Goal: Task Accomplishment & Management: Manage account settings

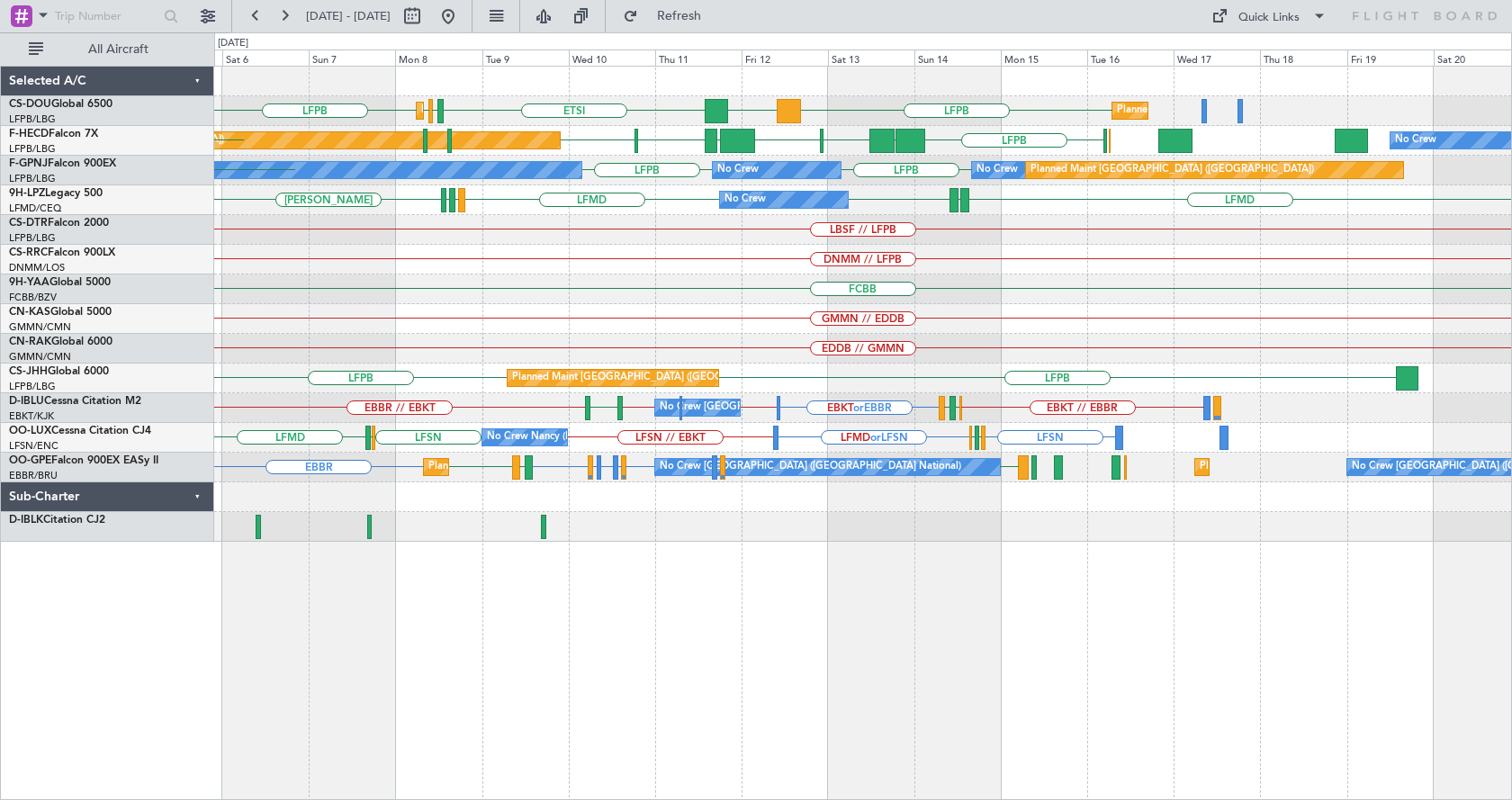
click at [718, 304] on div "LFPB LFPB LFPB DGAA ETSI EGGW Planned Maint Paris (Le Bourget) Planned Maint Pa…" at bounding box center [862, 304] width 1297 height 475
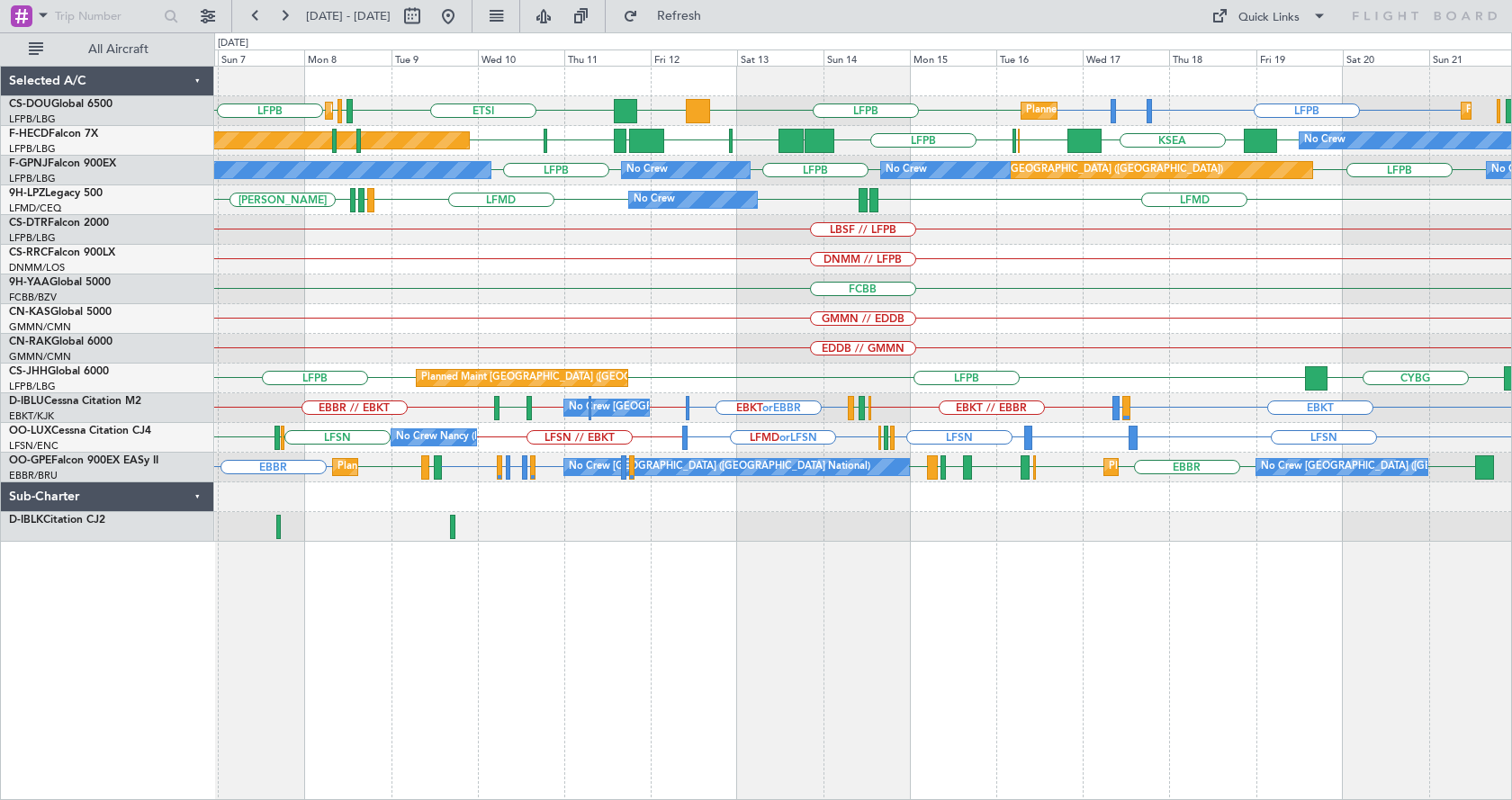
click at [298, 659] on div "LFPB LFTH or LFPB LFPB LFPB DGAA ETSI EGGW LFPB LFPB Planned Maint Paris (Le Bo…" at bounding box center [862, 433] width 1298 height 734
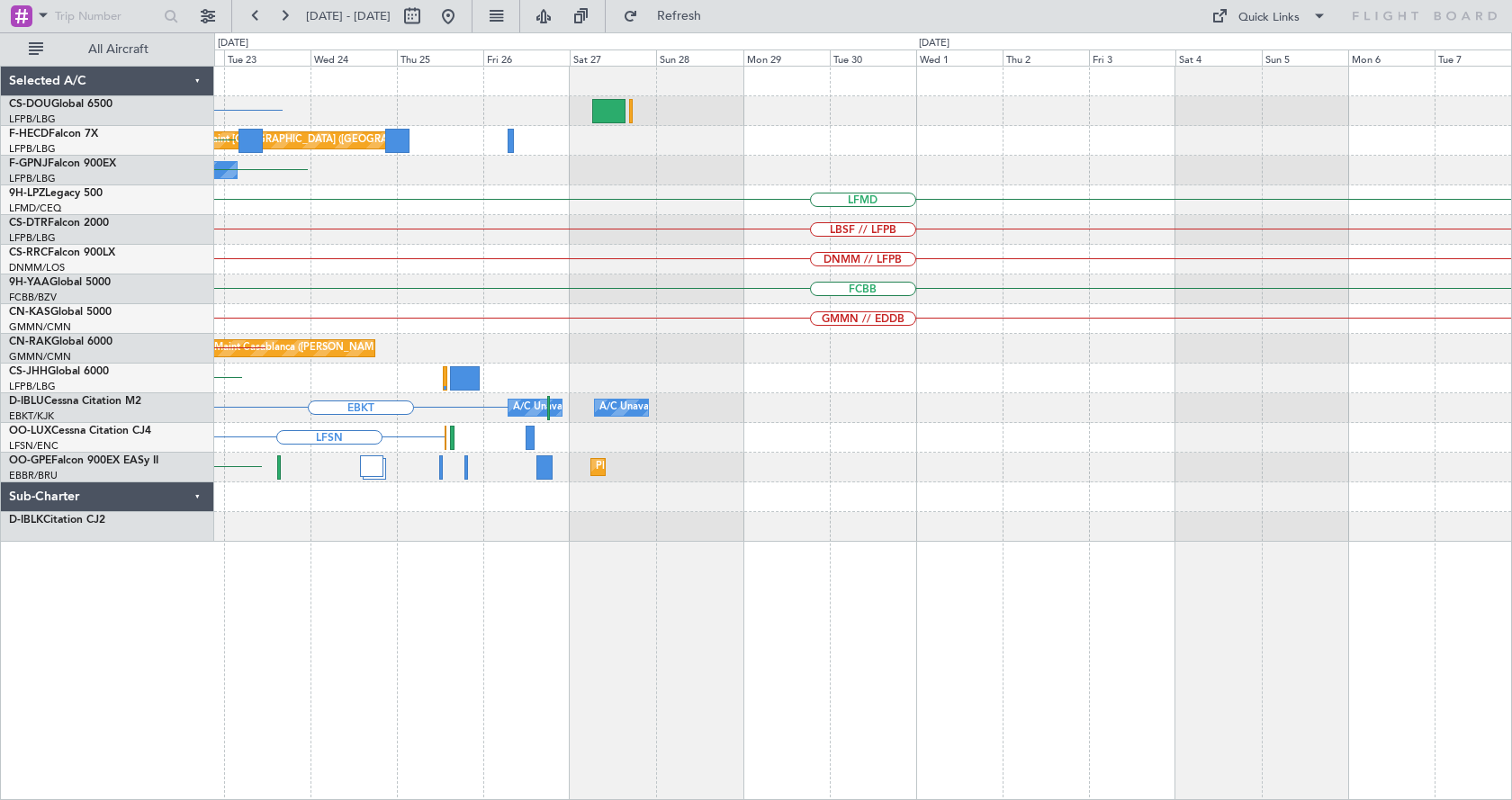
click at [527, 608] on div "Planned Maint Paris (Le Bourget) LFPB Planned Maint Paris (Le Bourget) LFPB No …" at bounding box center [862, 433] width 1298 height 734
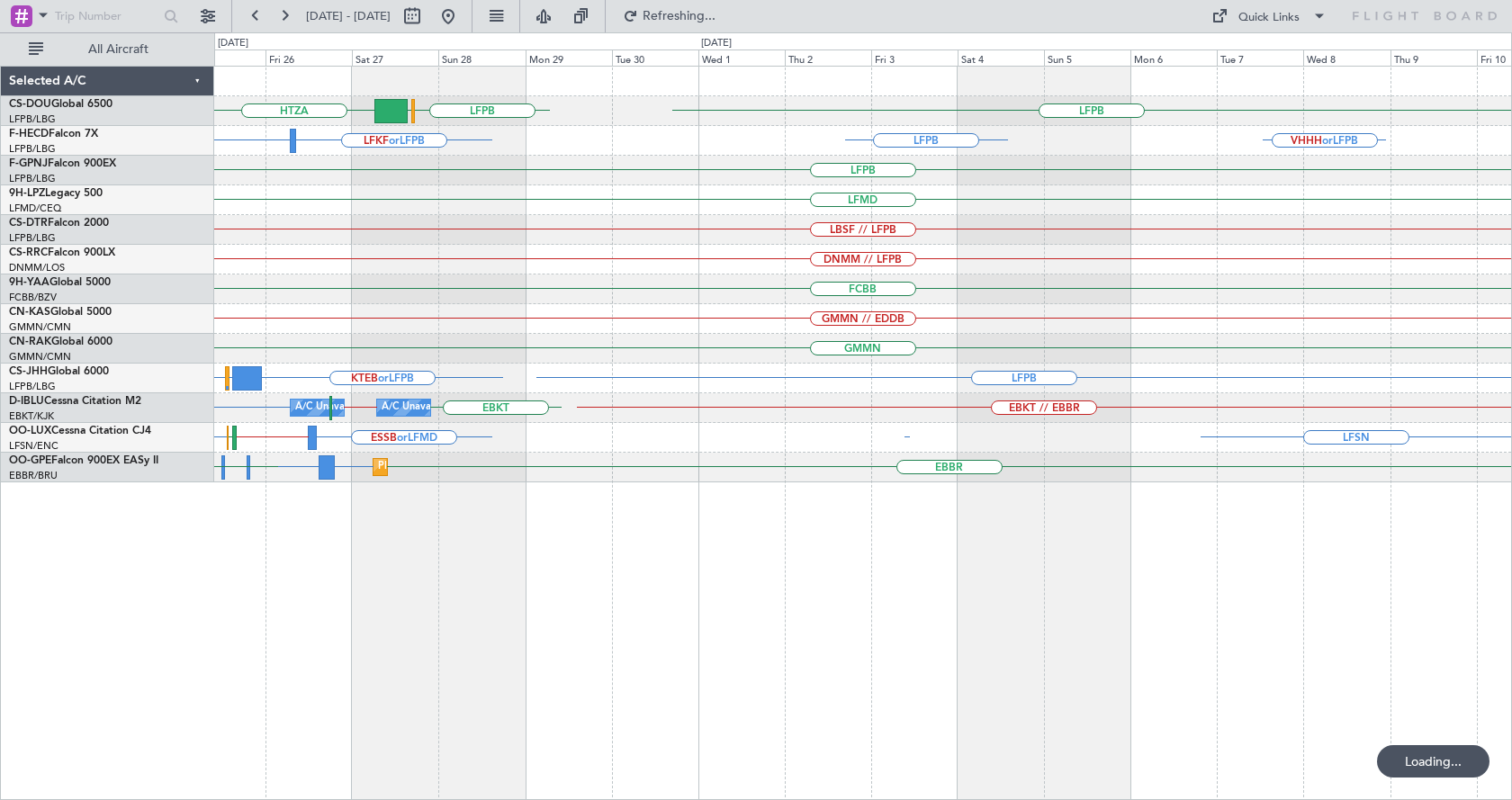
click at [491, 759] on div "LFPB EGLF HTZA LFPB LFKF or LFPB LFPB LFPB VHHH or LFPB Planned Maint Paris (Le…" at bounding box center [862, 433] width 1298 height 734
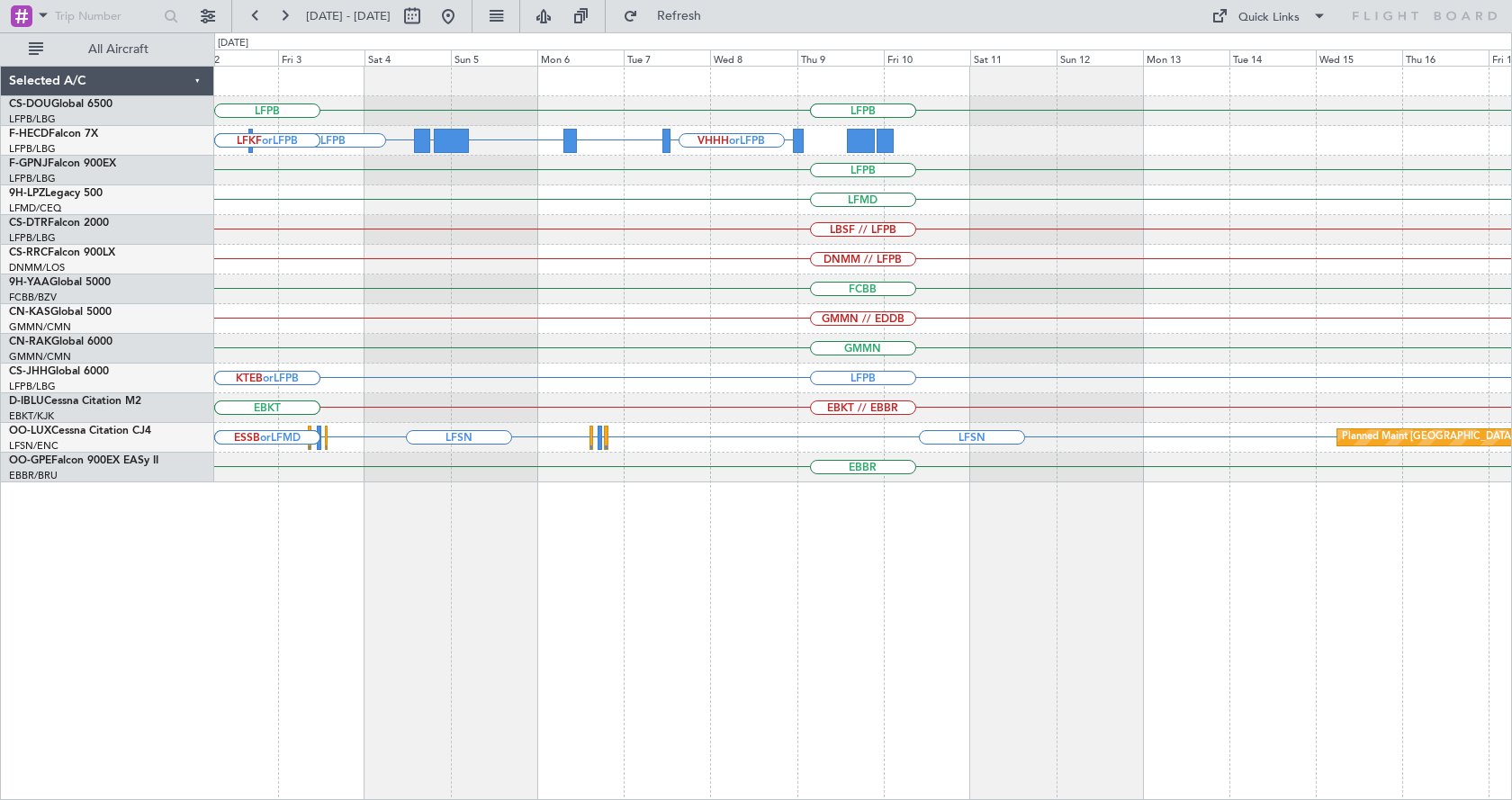
click at [477, 732] on div "LFPB LFPB Planned Maint Paris (Le Bourget) LFPB LFPB VHHH or LFPB EGTK or LFPB …" at bounding box center [862, 433] width 1298 height 734
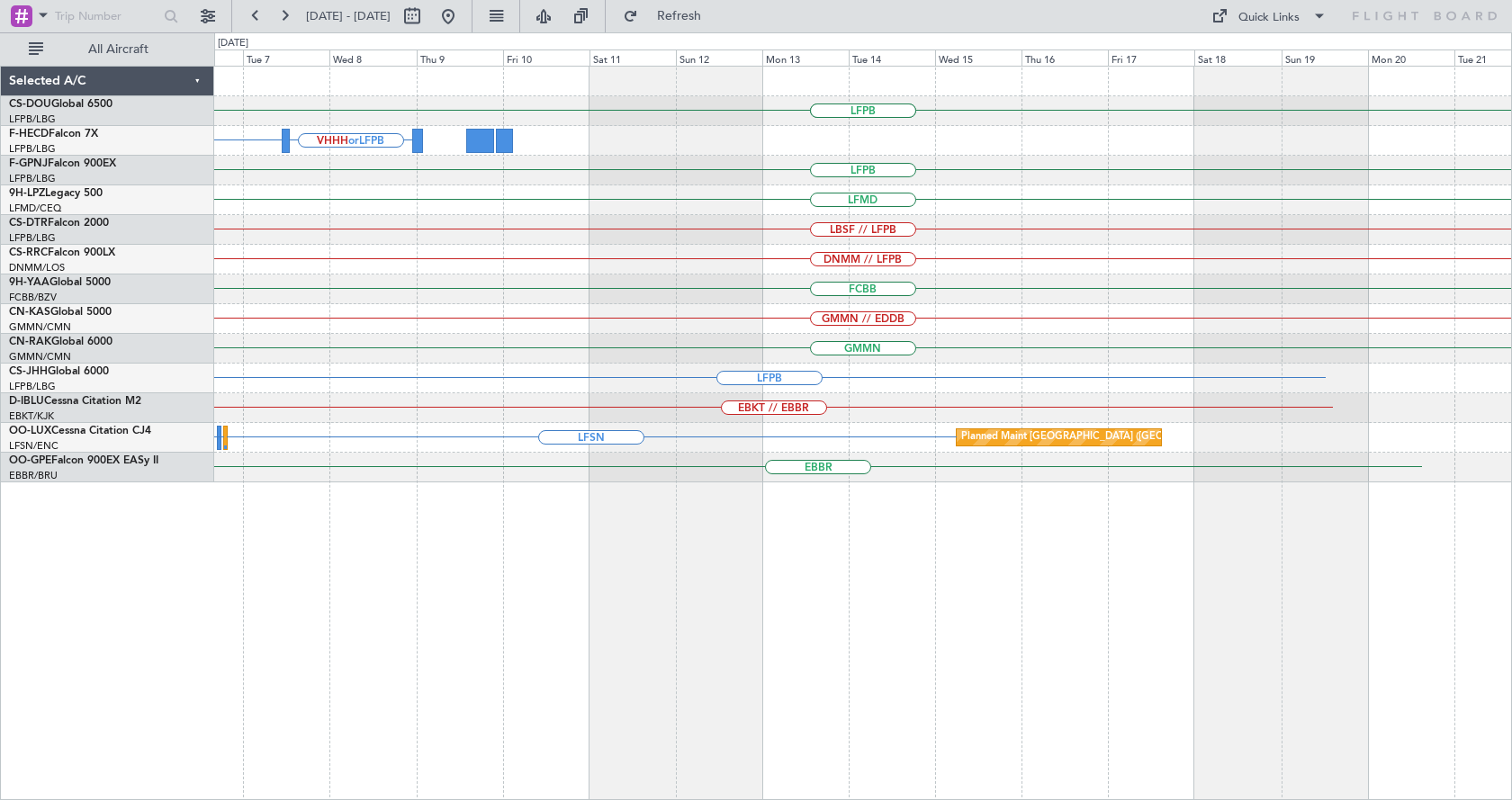
click at [1081, 682] on div "LFPB LFPB VHHH or LFPB RPLL or LFPB HEGN or LFPB WSSL or LFPB LFPB LFPB LFMD LB…" at bounding box center [862, 433] width 1298 height 734
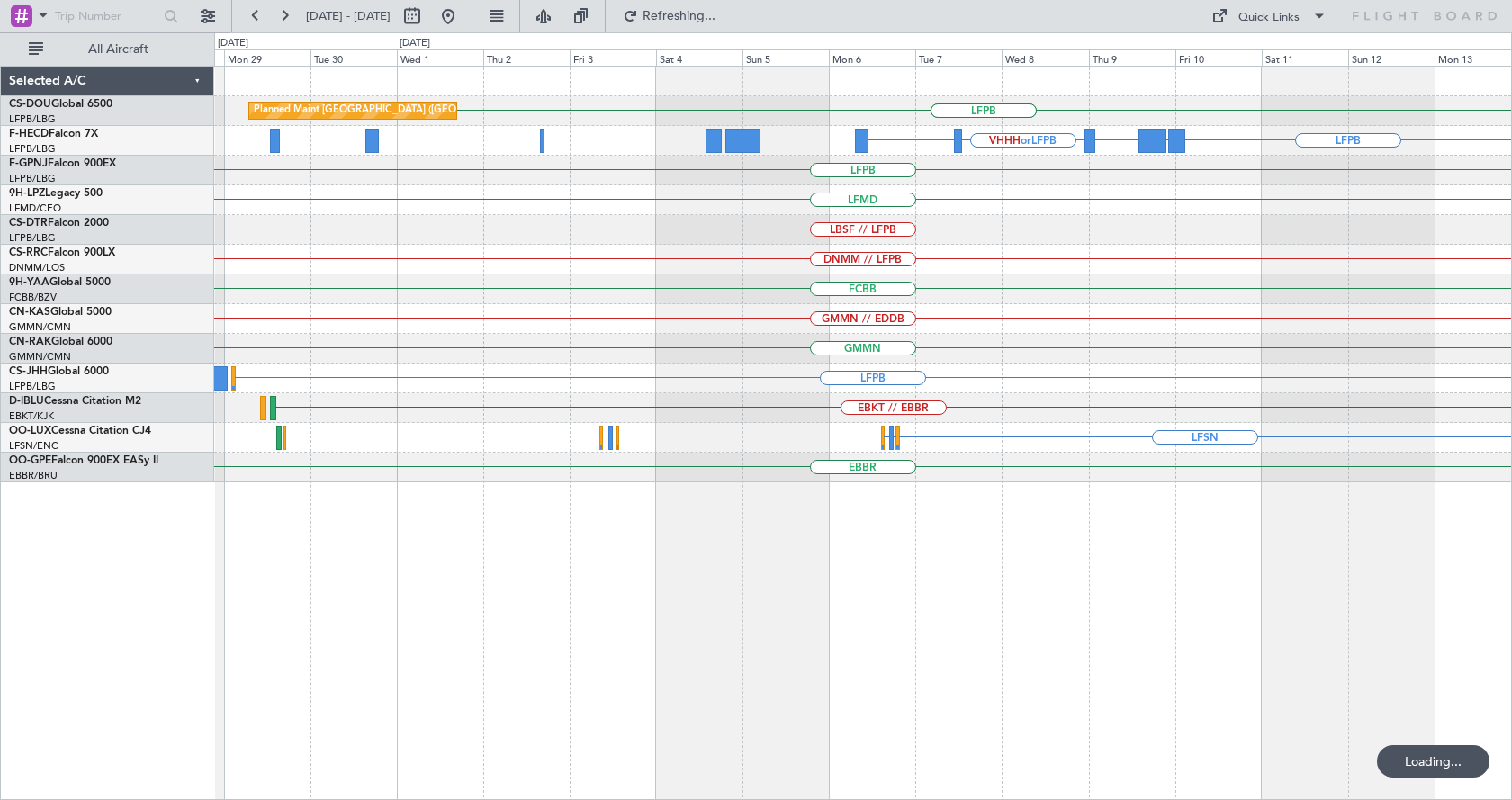
click at [842, 700] on div "LFPB LFPB Planned Maint Paris (Le Bourget) VHHH or LFPB LFPB UGTB or LFPB ZBAA …" at bounding box center [862, 433] width 1298 height 734
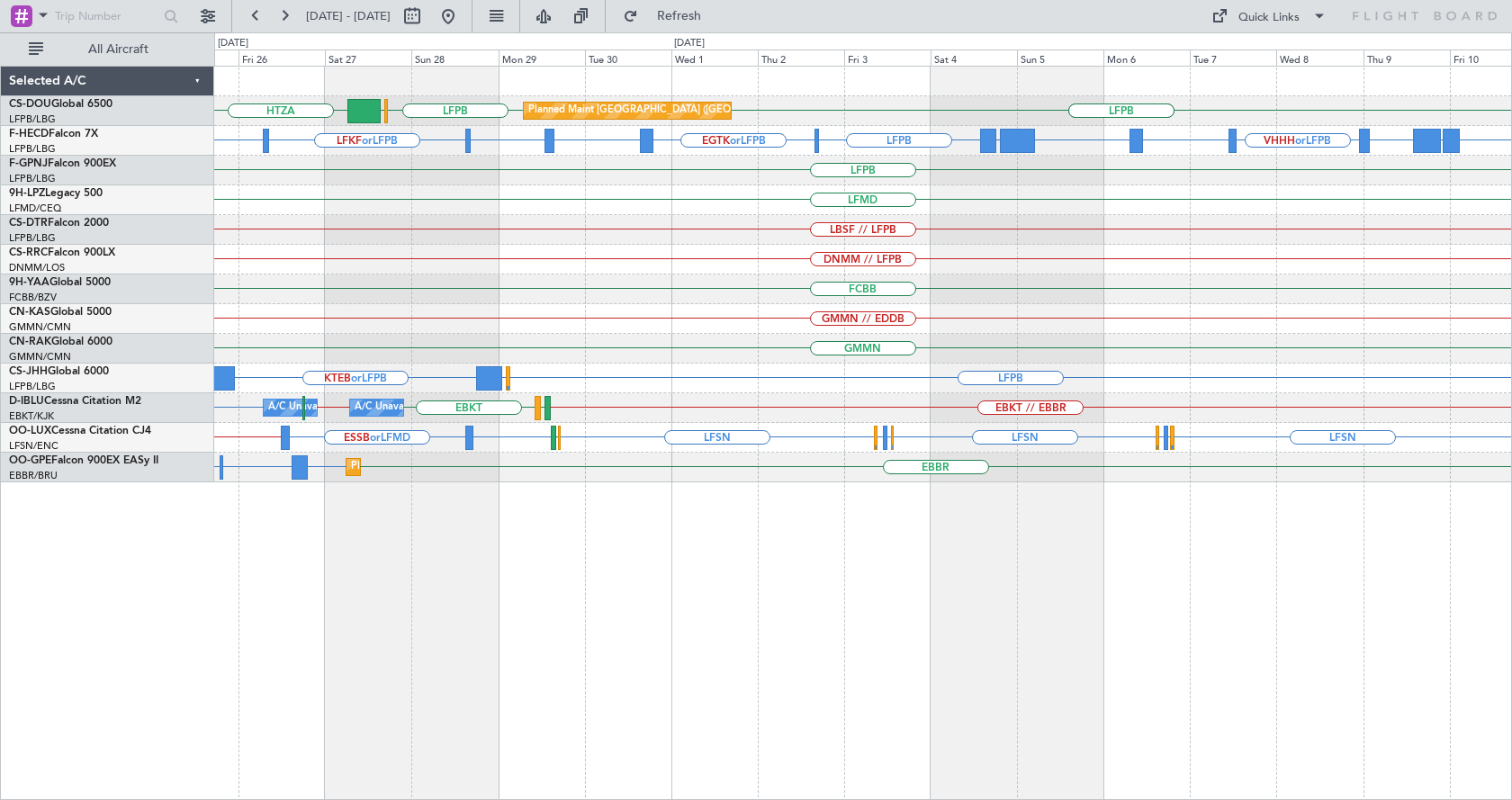
click at [899, 624] on div "LFPB EGLF HTZA LFPB LFPB Planned Maint Paris (Le Bourget) LFKF or LFPB LFPB LFP…" at bounding box center [862, 433] width 1298 height 734
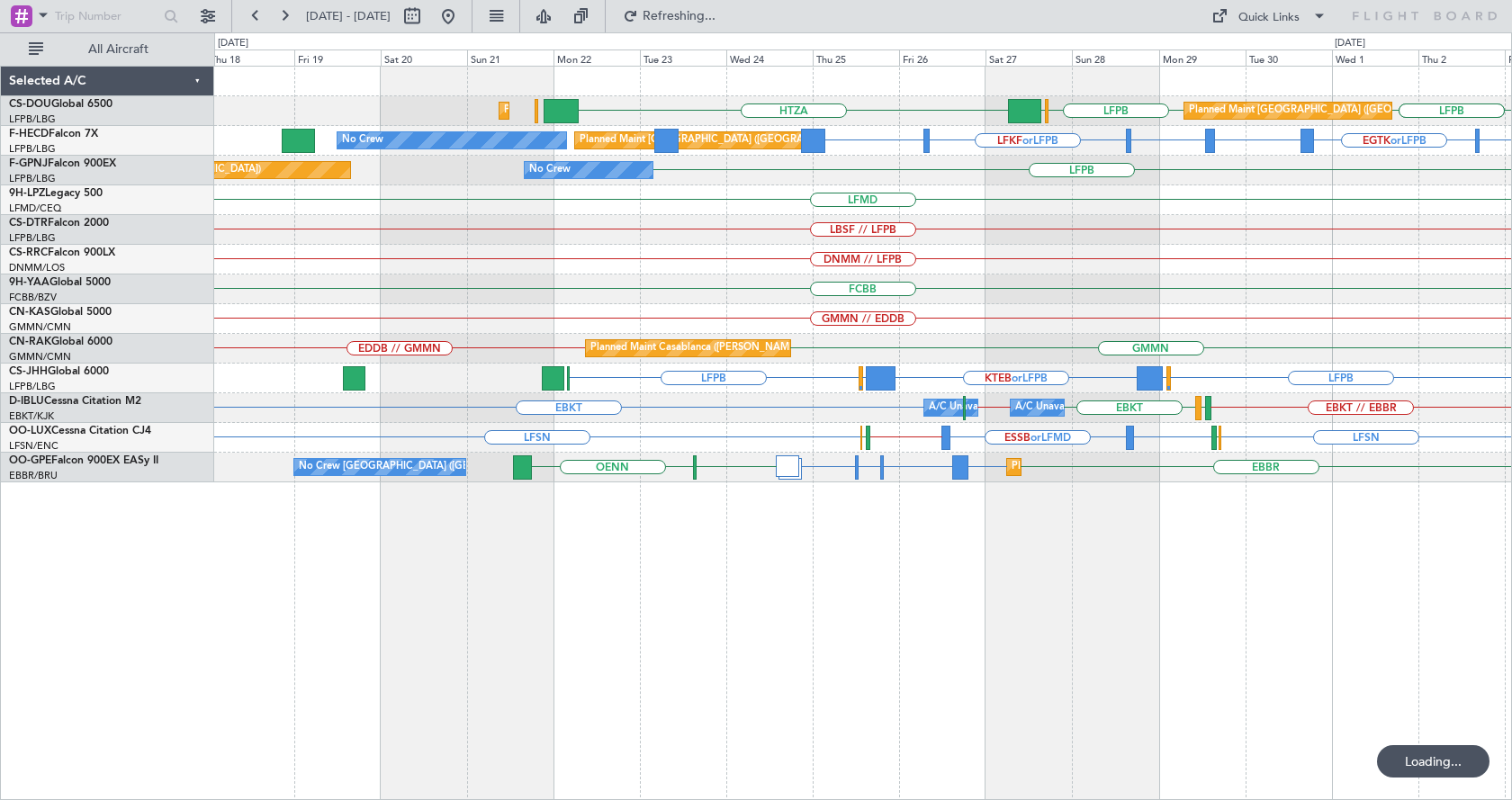
click at [1033, 612] on div "Planned Maint Paris (Le Bourget) LFPB EGLF HTZA LFPB LFPB Planned Maint Paris (…" at bounding box center [862, 433] width 1298 height 734
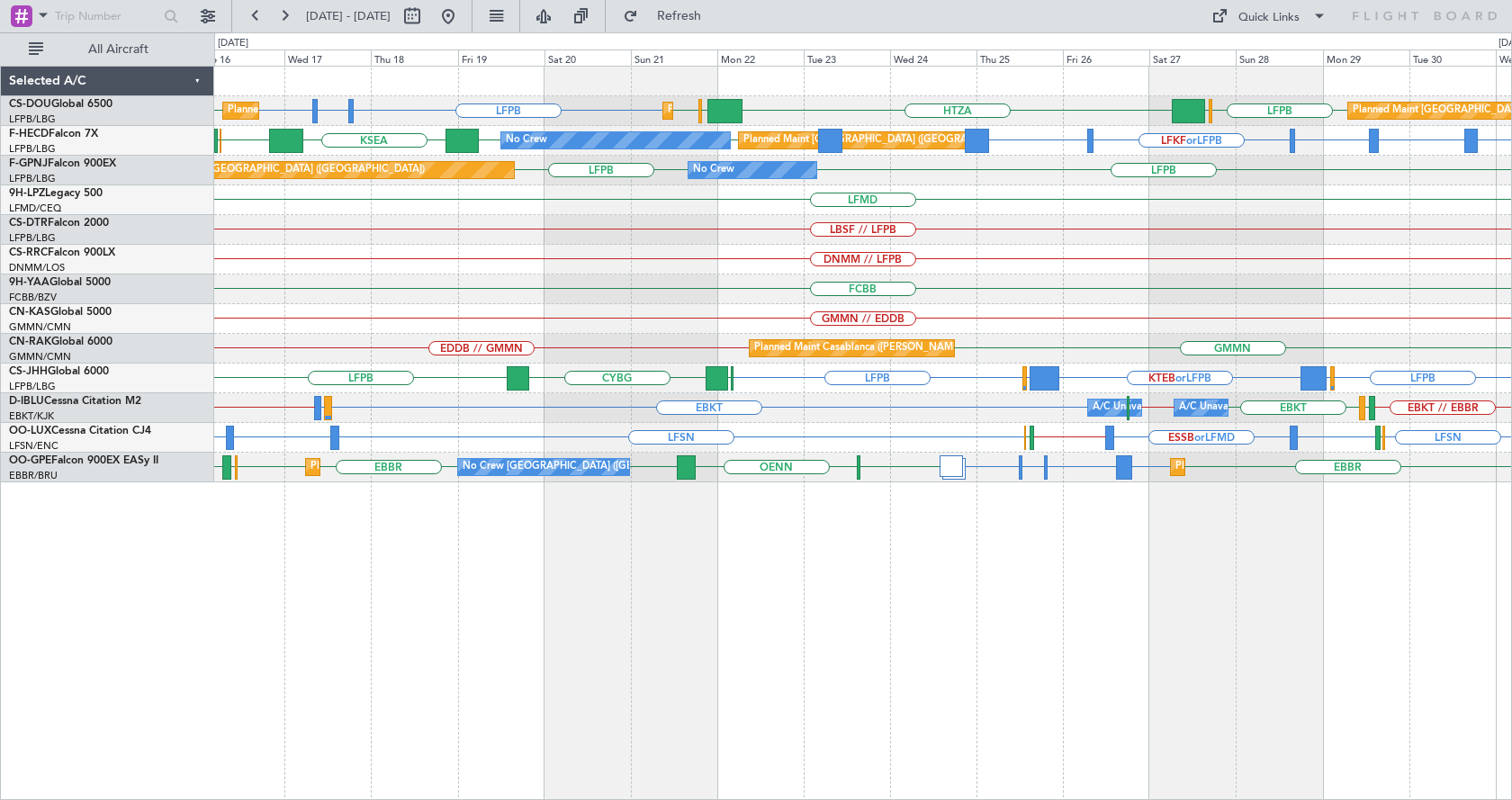
click at [864, 609] on div "LFPB LFTH or LFPB LFPB LFPB LFPB EGLF HTZA EGKK LFPB Planned Maint Paris (Le Bo…" at bounding box center [862, 433] width 1298 height 734
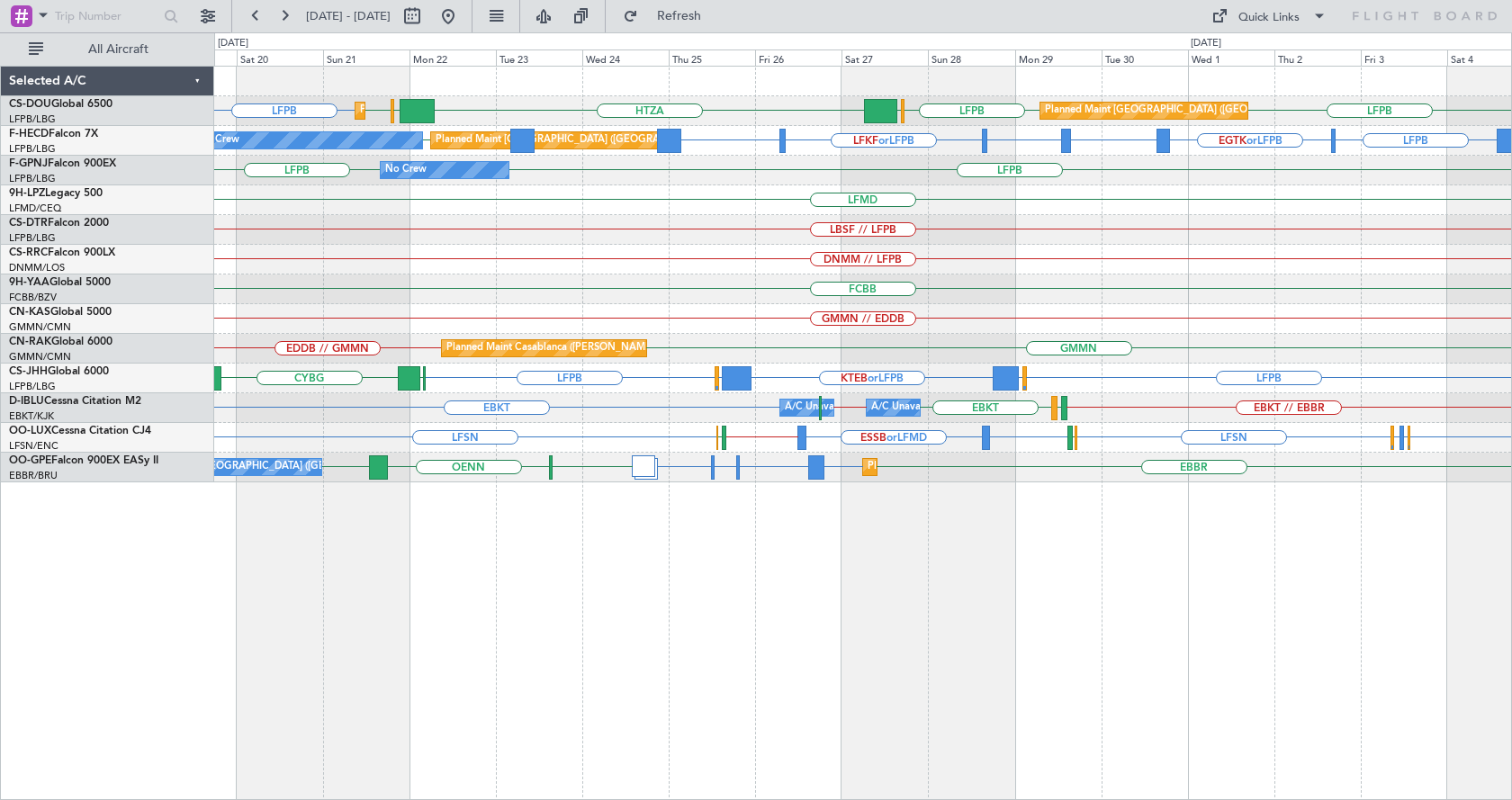
click at [895, 666] on div "LFPB LFPB EGLF HTZA LFPB EGKK LFPB Planned Maint Paris (Le Bourget) Planned Mai…" at bounding box center [862, 433] width 1298 height 734
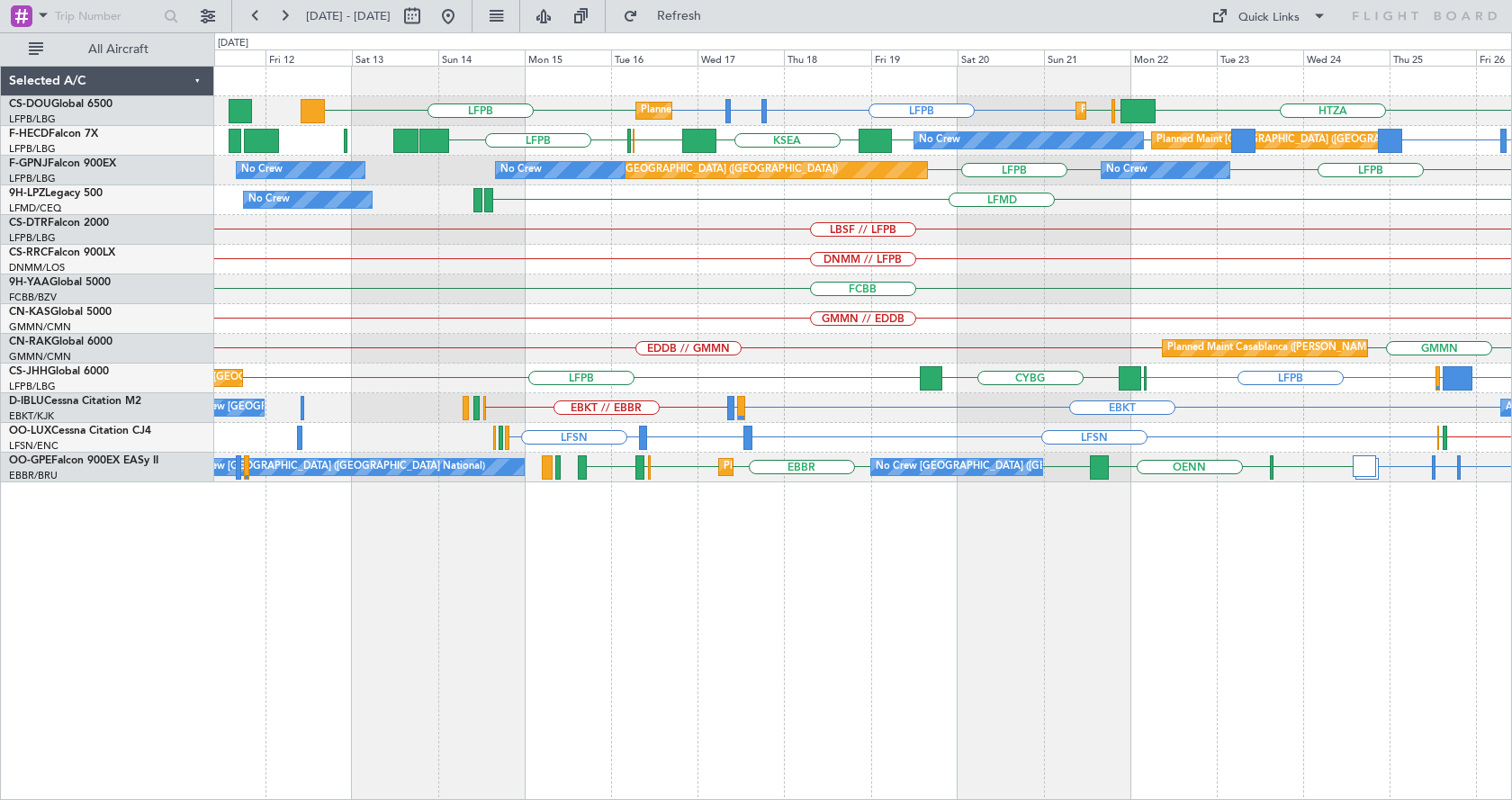
click at [874, 689] on div "LFPB LFTH or LFPB LFPB LFPB HTZA EGKK LFPB Planned Maint Paris (Le Bourget) Pla…" at bounding box center [862, 433] width 1298 height 734
click at [1120, 653] on div "LFPB LFTH or LFPB LFPB LFPB HTZA EGKK LFPB Planned Maint Paris (Le Bourget) Pla…" at bounding box center [862, 433] width 1298 height 734
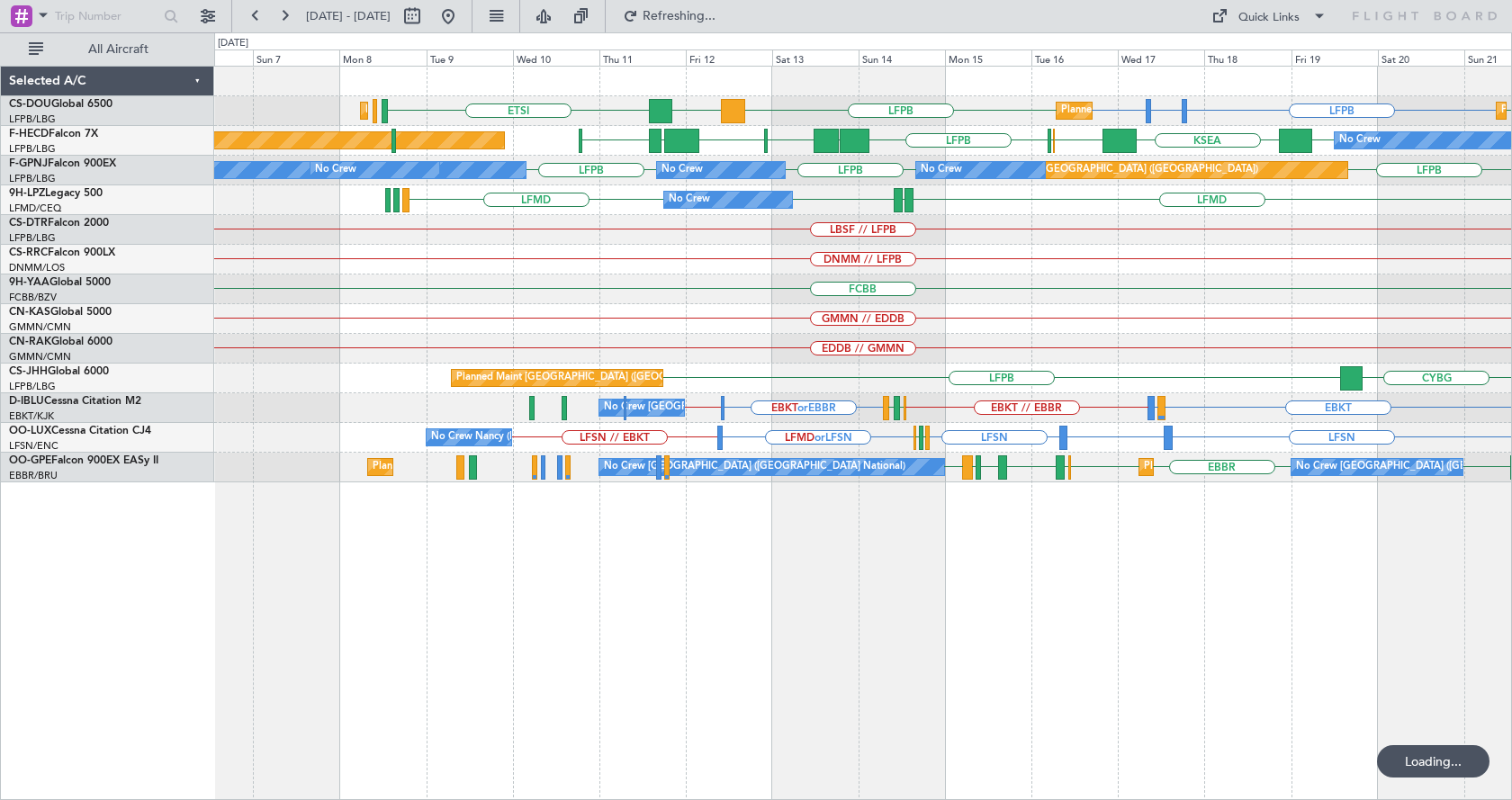
click at [979, 633] on div "Planned Maint Paris (Le Bourget) Planned Maint Paris (Le Bourget) LFPB LFTH or …" at bounding box center [862, 433] width 1298 height 734
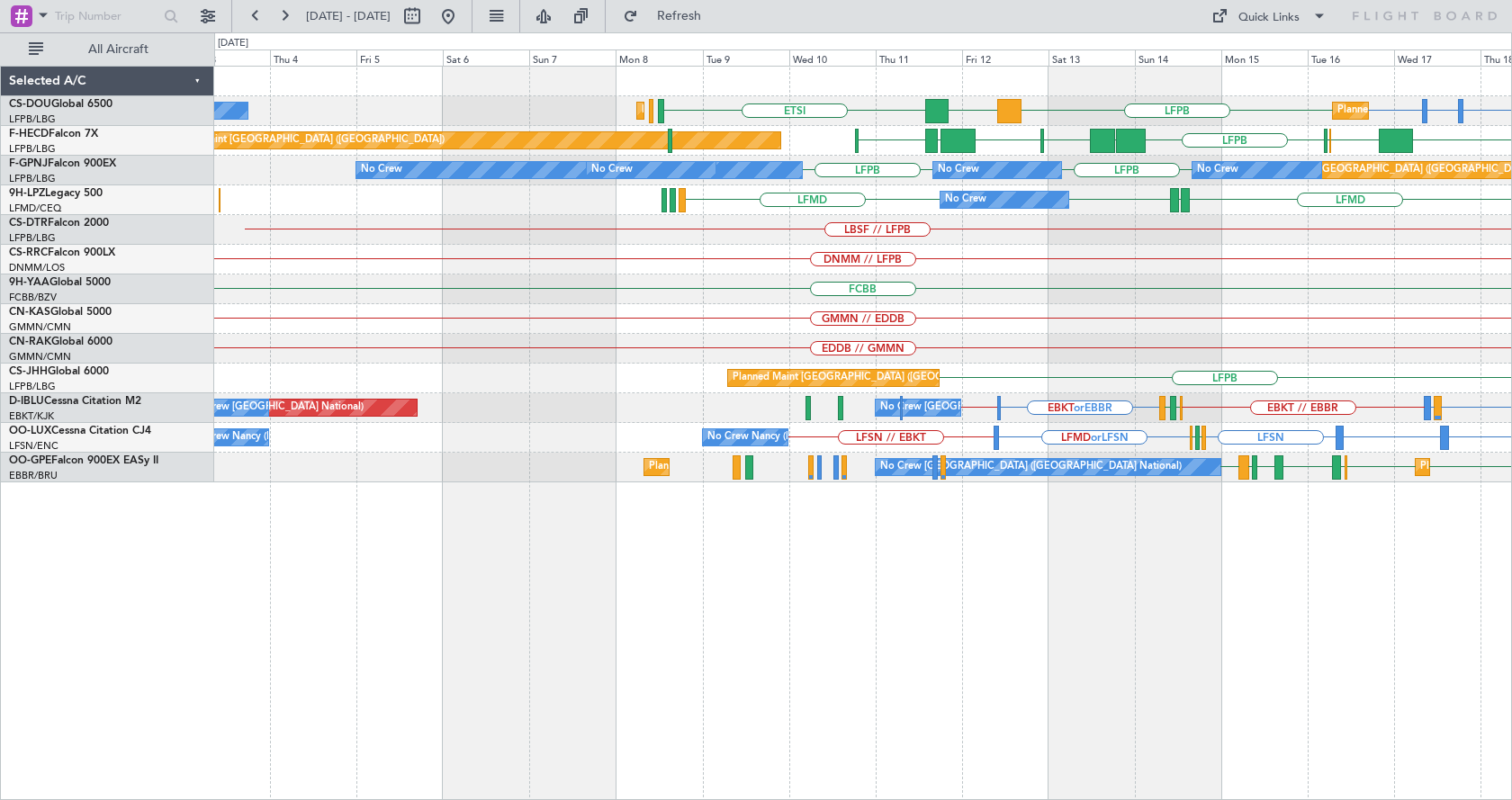
click at [1118, 629] on div "Planned Maint Paris (Le Bourget) LFPB LFTH or LFPB LFPB LFPB DGAA ETSI Planned …" at bounding box center [862, 433] width 1298 height 734
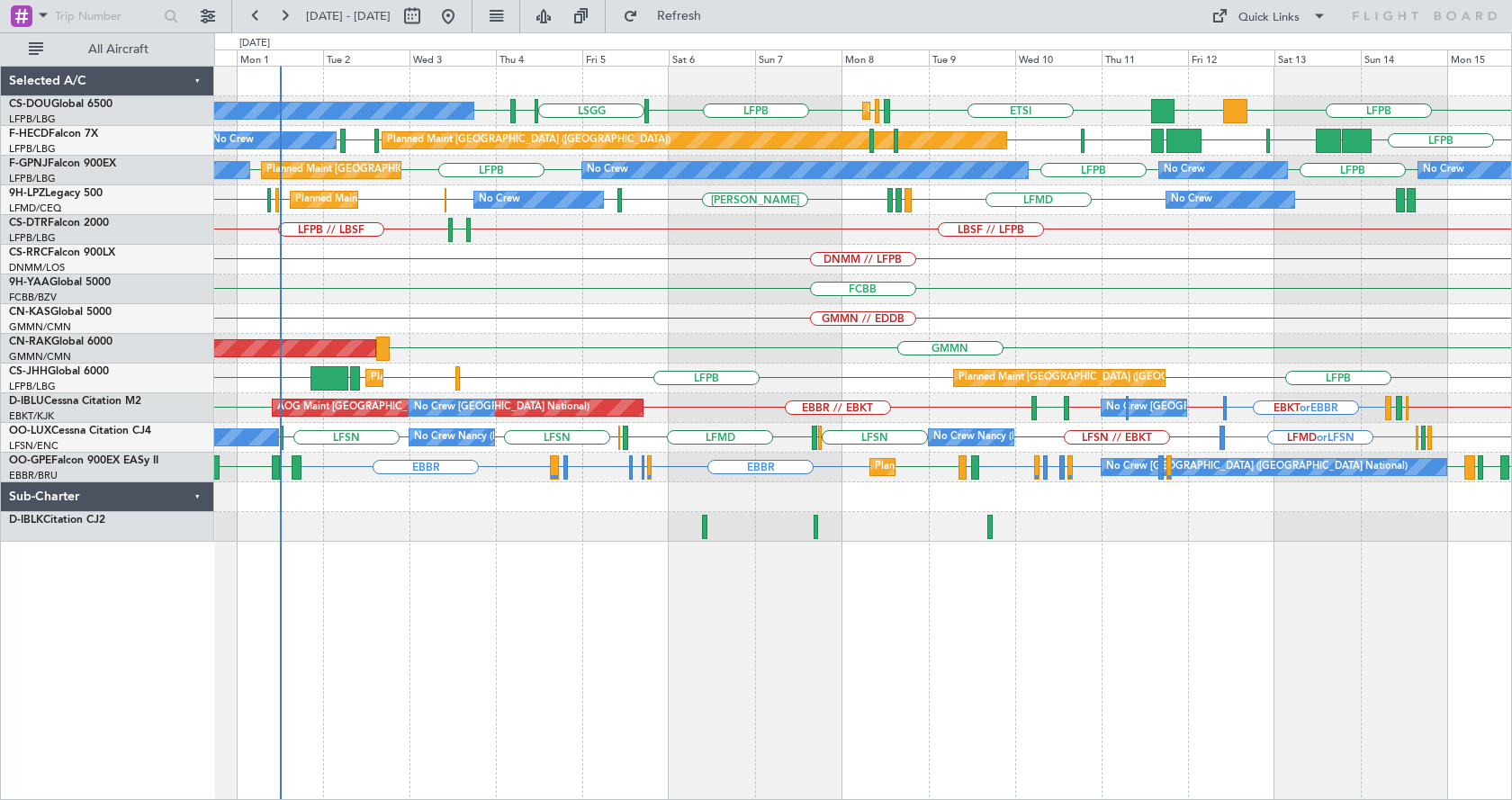
click at [650, 580] on div "LFPB DGAA ETSI EGGW LFPB LFPB LSGG LIML LFPB Planned Maint Paris (Le Bourget) N…" at bounding box center [862, 433] width 1298 height 734
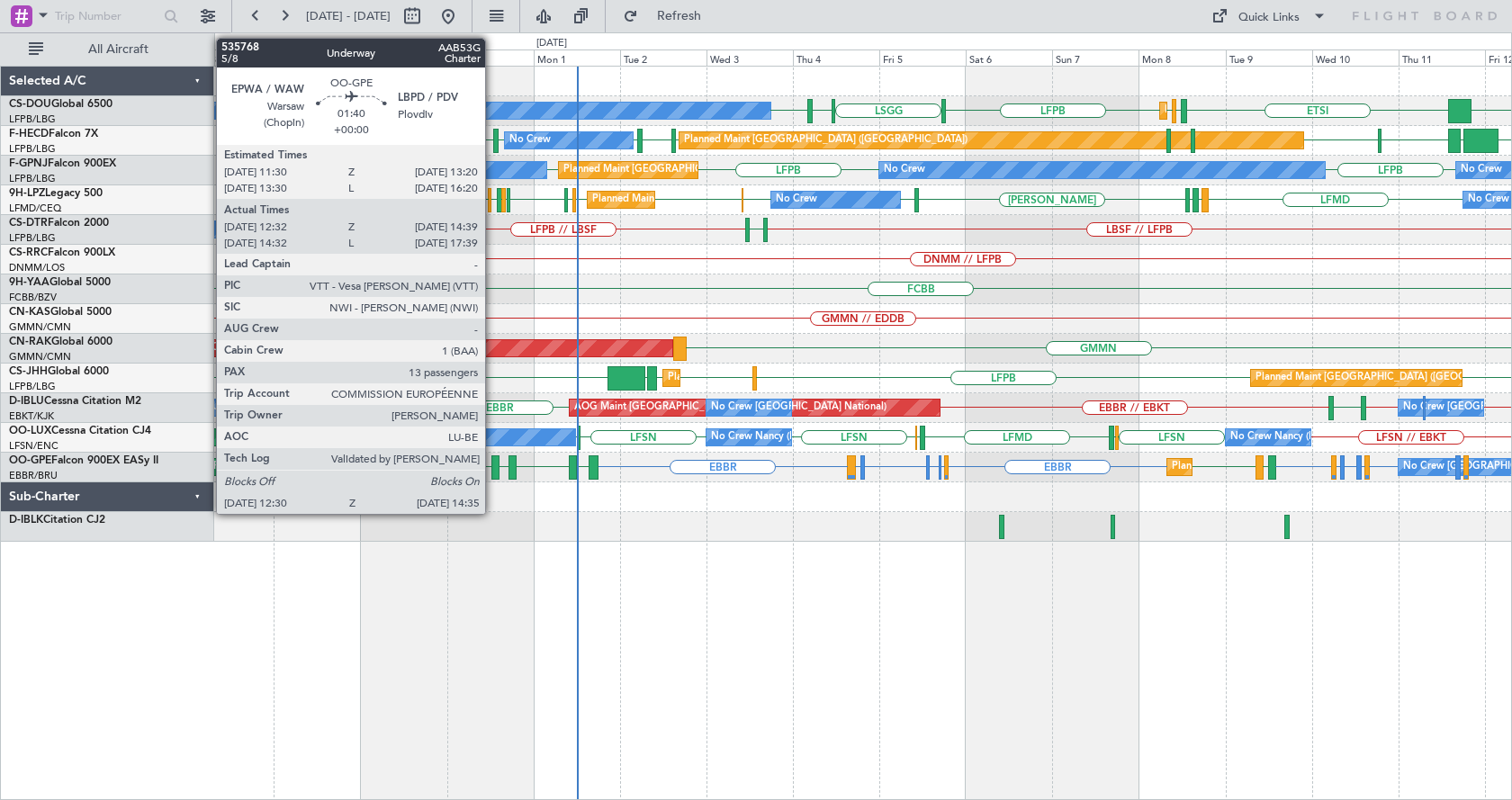
click at [493, 462] on div at bounding box center [495, 467] width 8 height 24
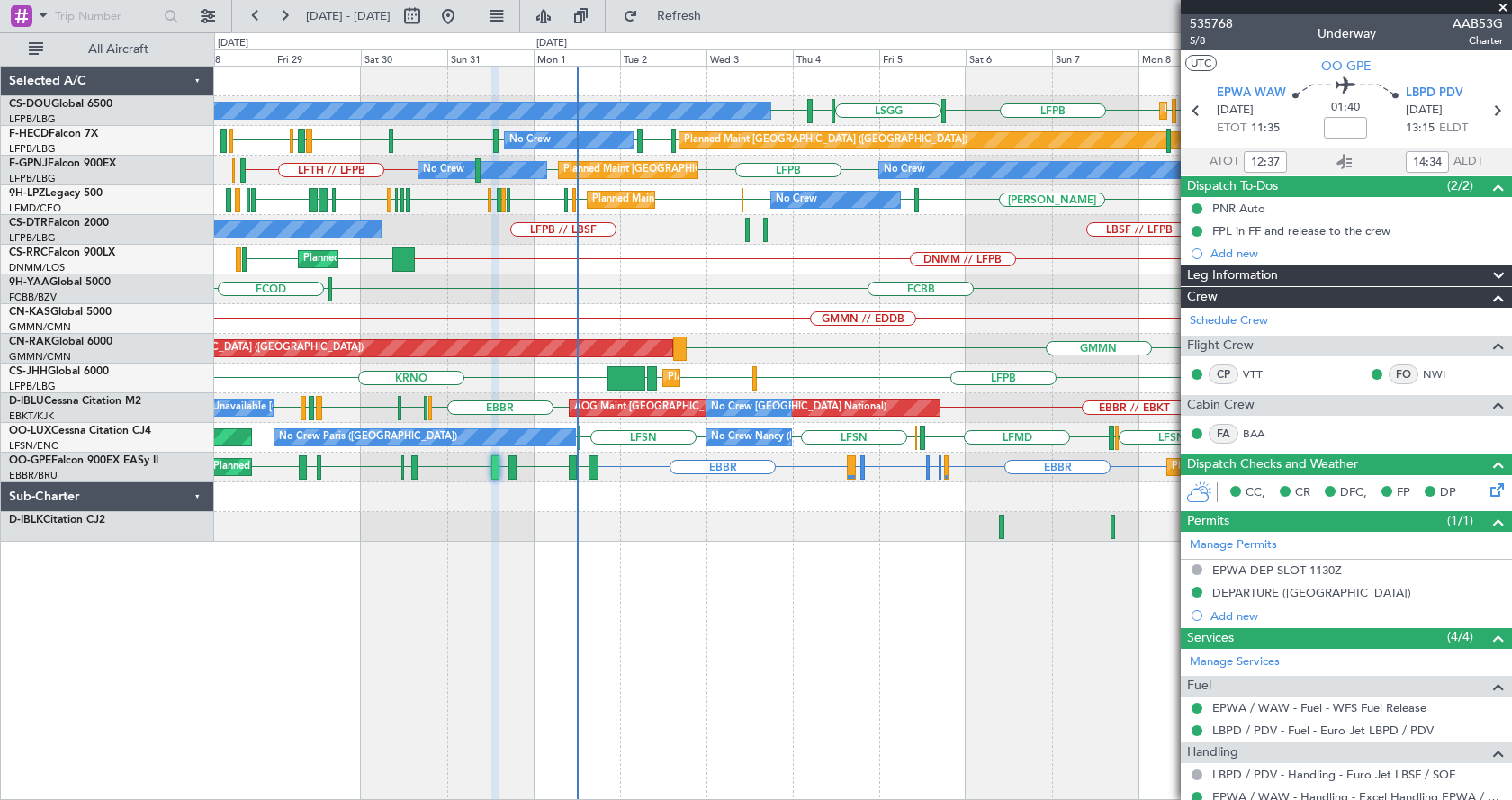
click at [537, 565] on div "DGAA ETSI EGGW LFPB LFPB LSGG LIML LFPB Planned Maint Paris (Le Bourget) Planne…" at bounding box center [862, 433] width 1298 height 734
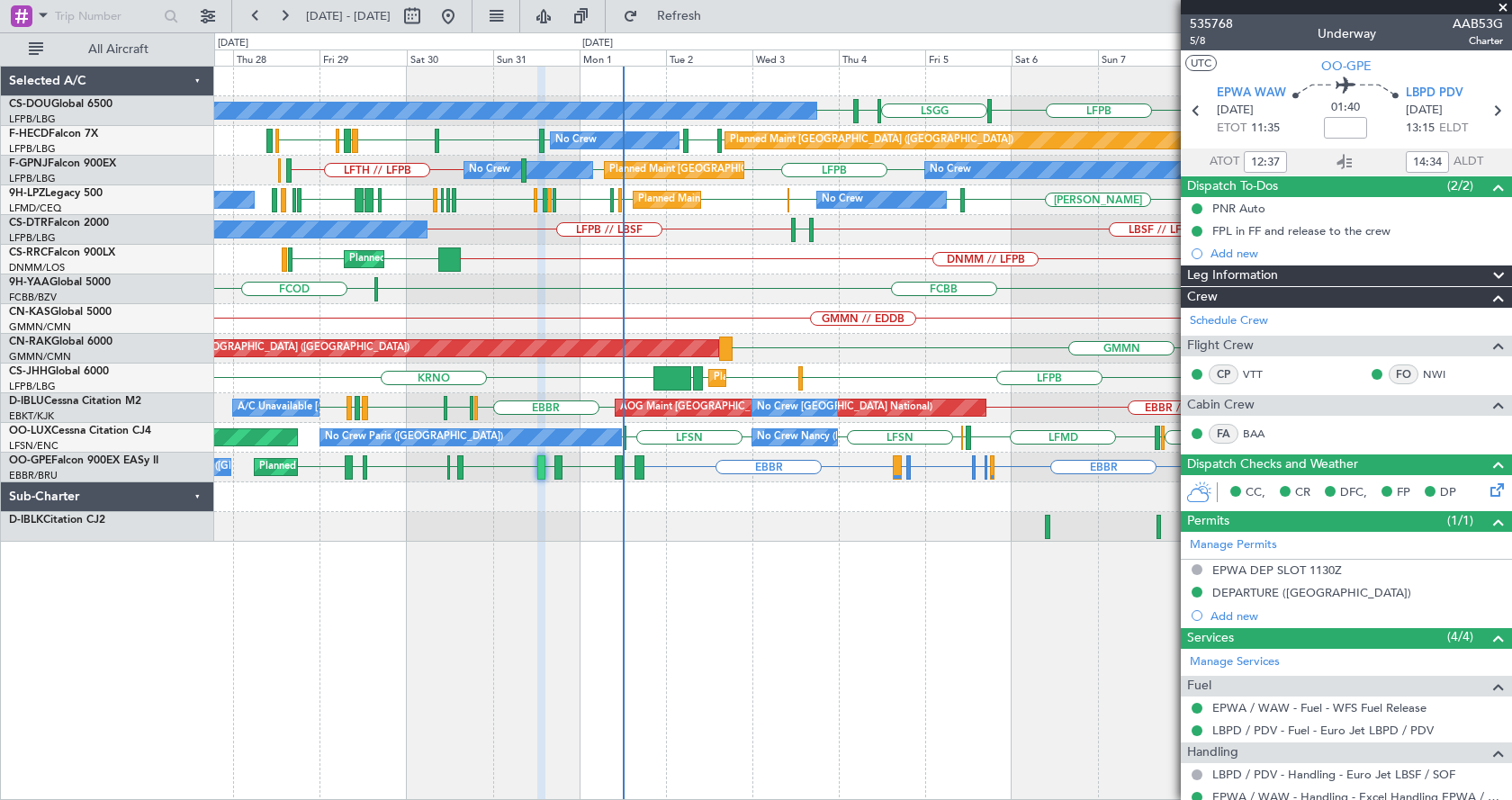
click at [716, 587] on div "Planned Maint Paris (Le Bourget) Planned Maint Paris (Le Bourget) No Crew Plann…" at bounding box center [862, 433] width 1298 height 734
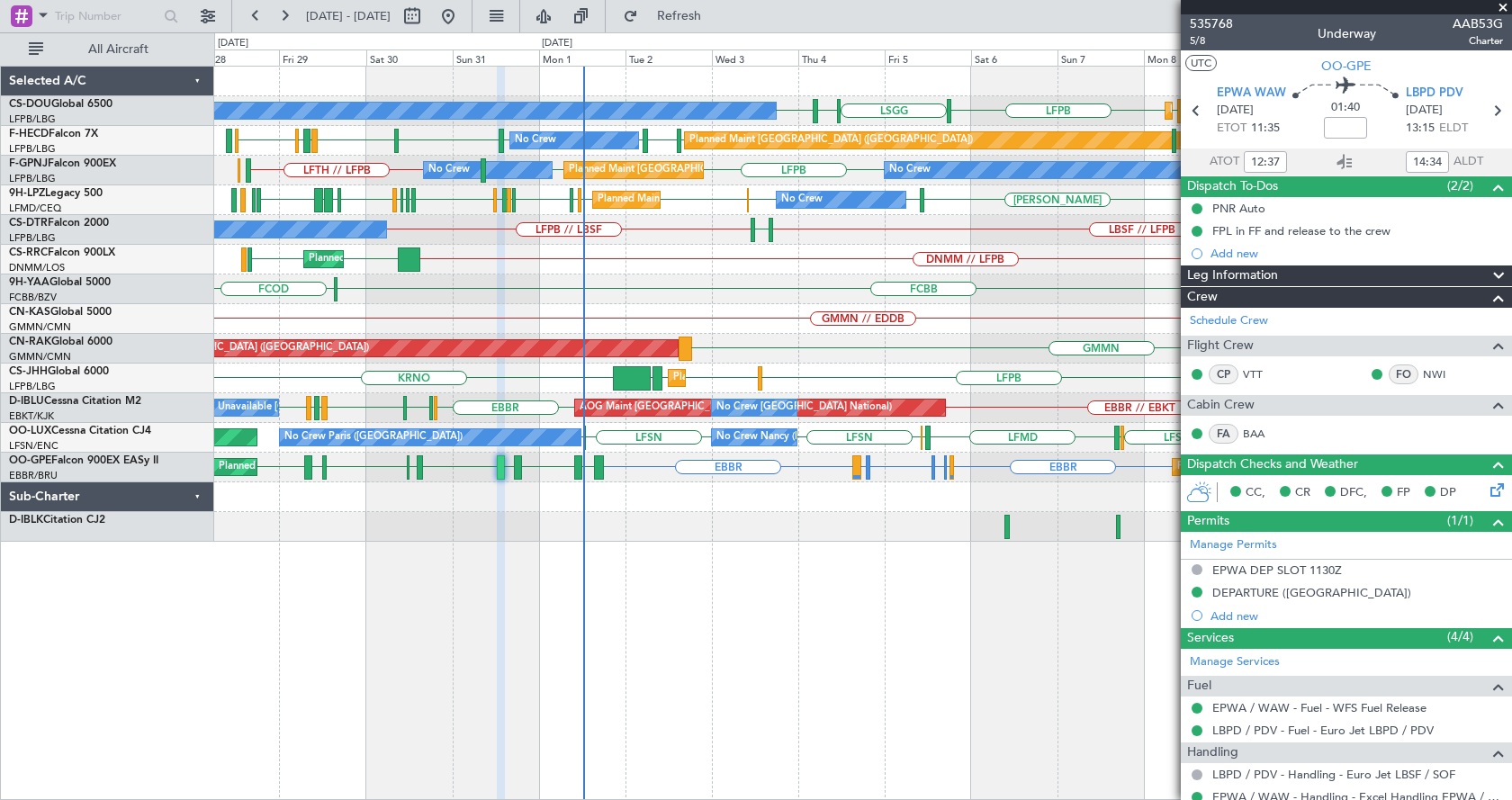
click at [1505, 3] on span at bounding box center [1502, 8] width 18 height 16
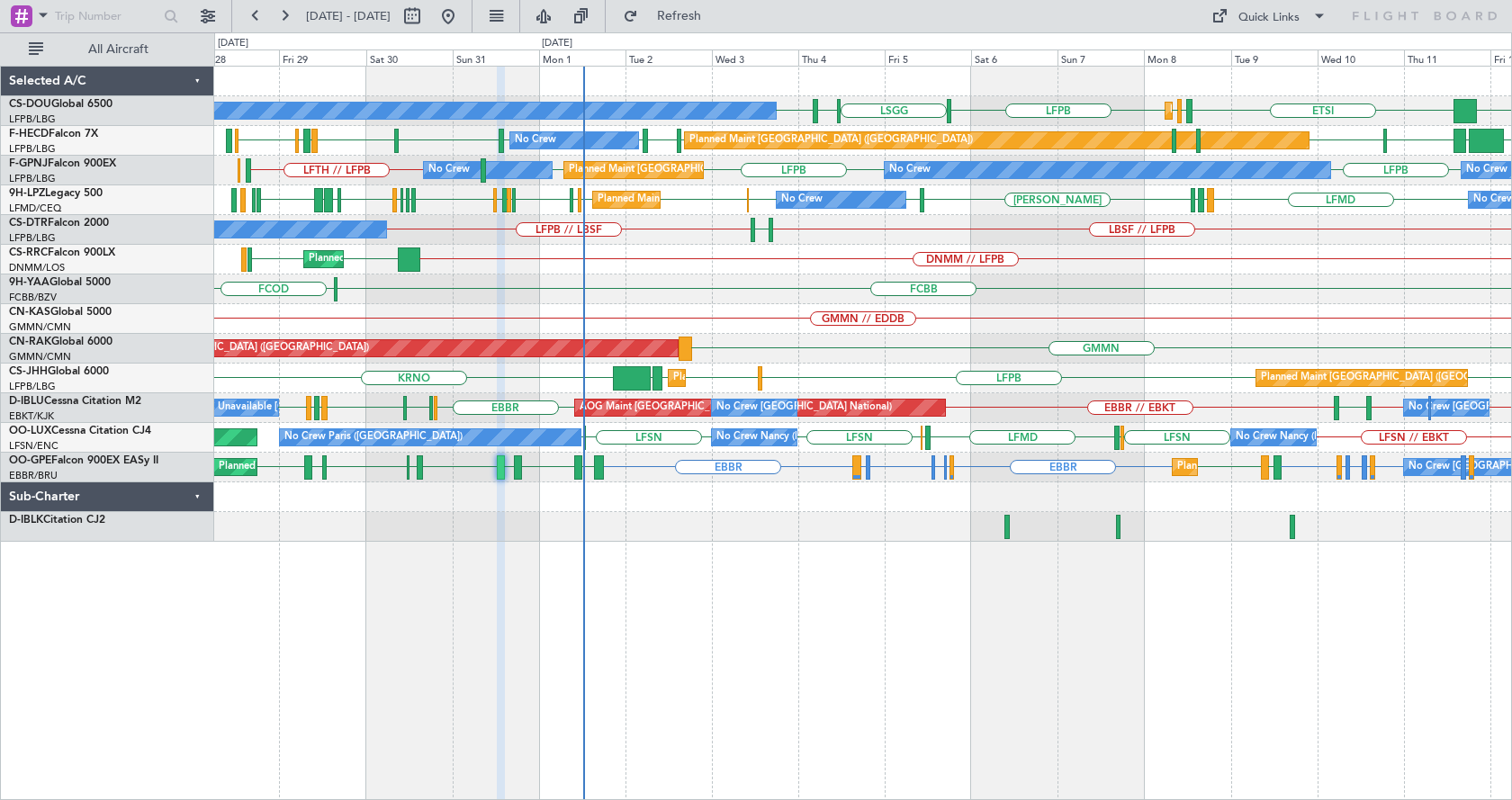
type input "0"
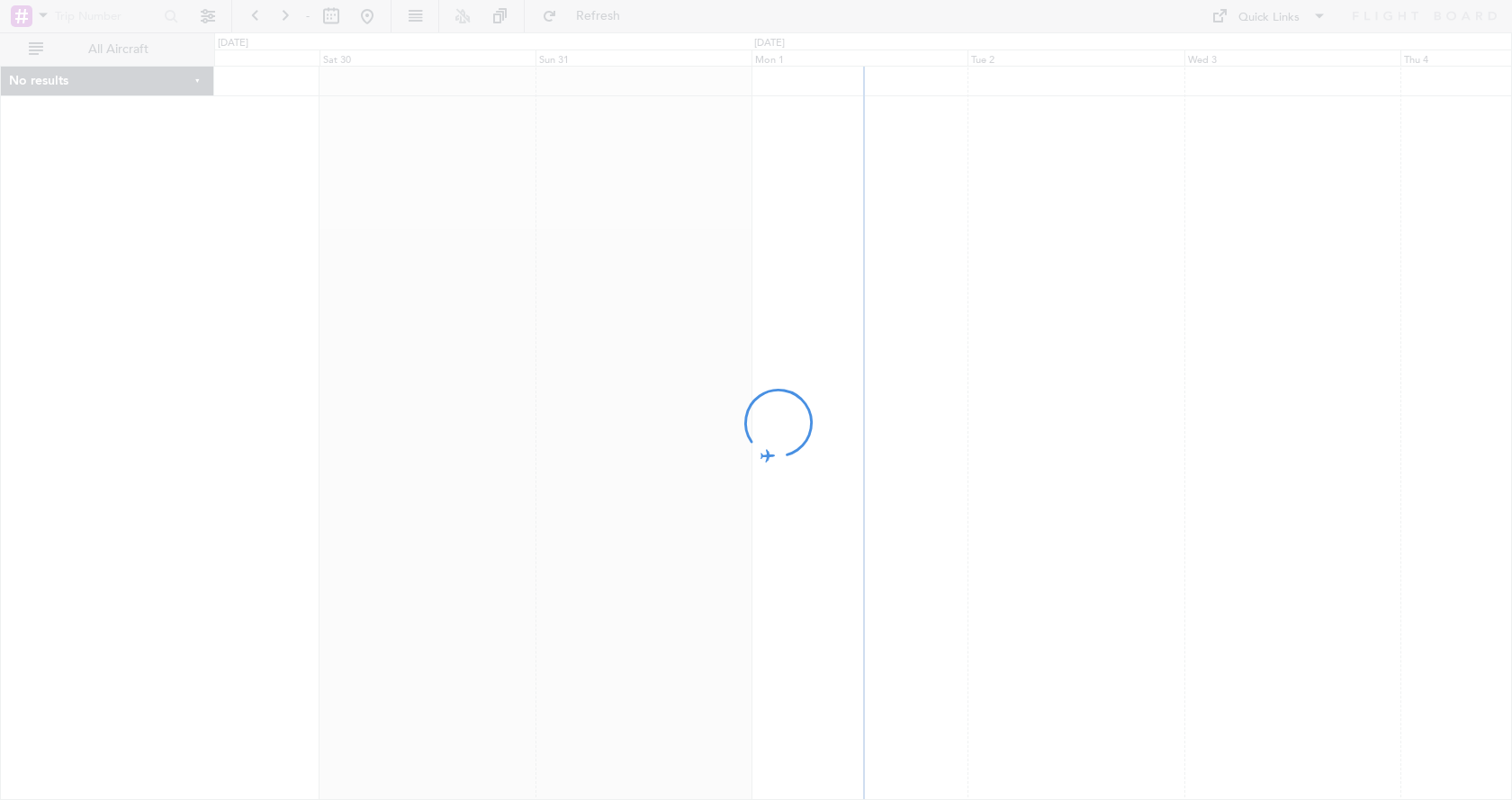
drag, startPoint x: 878, startPoint y: 495, endPoint x: 597, endPoint y: 511, distance: 281.5
click at [598, 511] on div at bounding box center [756, 400] width 1512 height 800
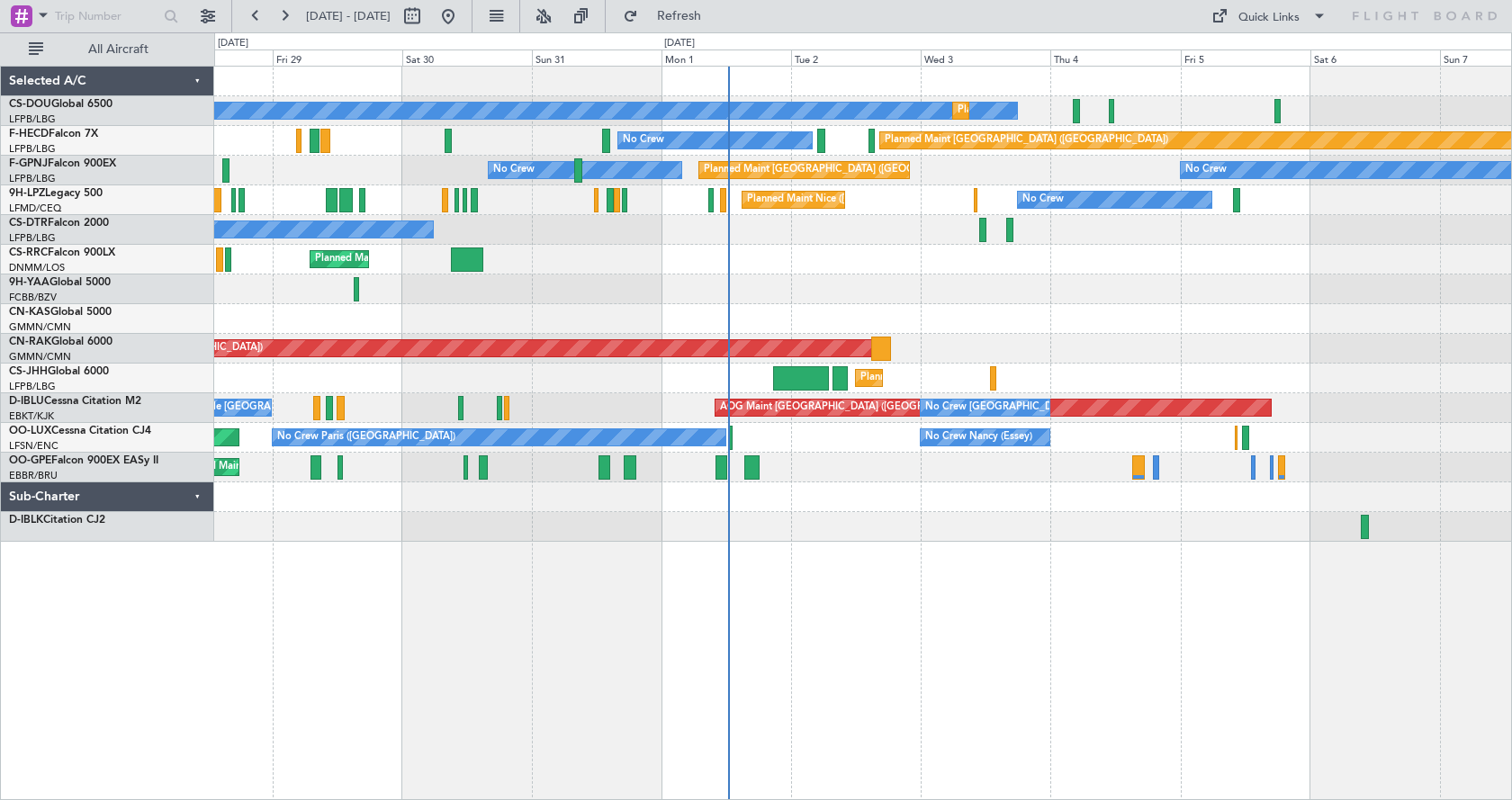
click at [978, 593] on div "Planned Maint [GEOGRAPHIC_DATA] ([GEOGRAPHIC_DATA]) No Crew Planned Maint [GEOG…" at bounding box center [862, 433] width 1298 height 734
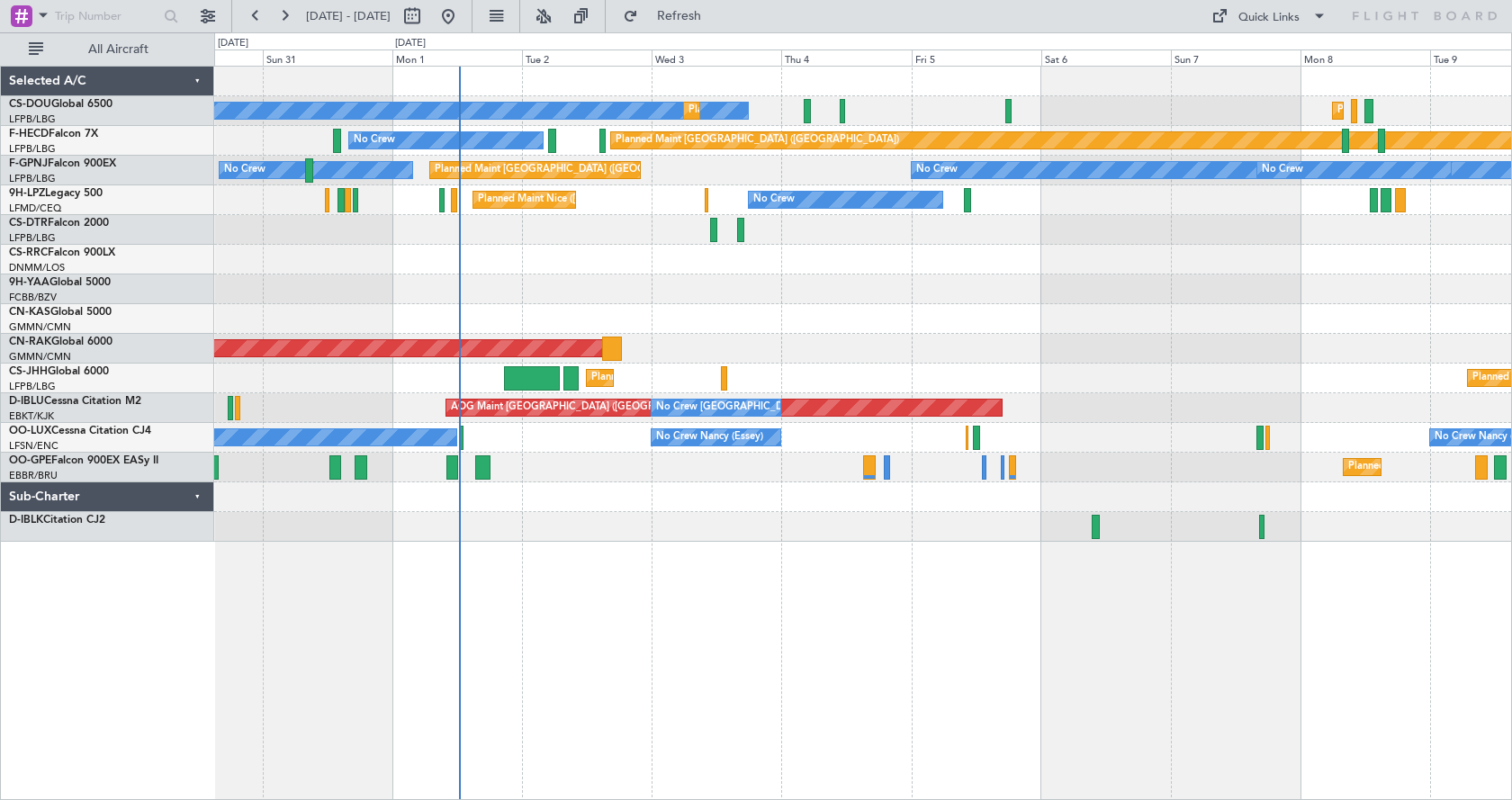
click at [724, 562] on div "No Crew Planned Maint [GEOGRAPHIC_DATA] ([GEOGRAPHIC_DATA]) Planned Maint [GEOG…" at bounding box center [862, 433] width 1298 height 734
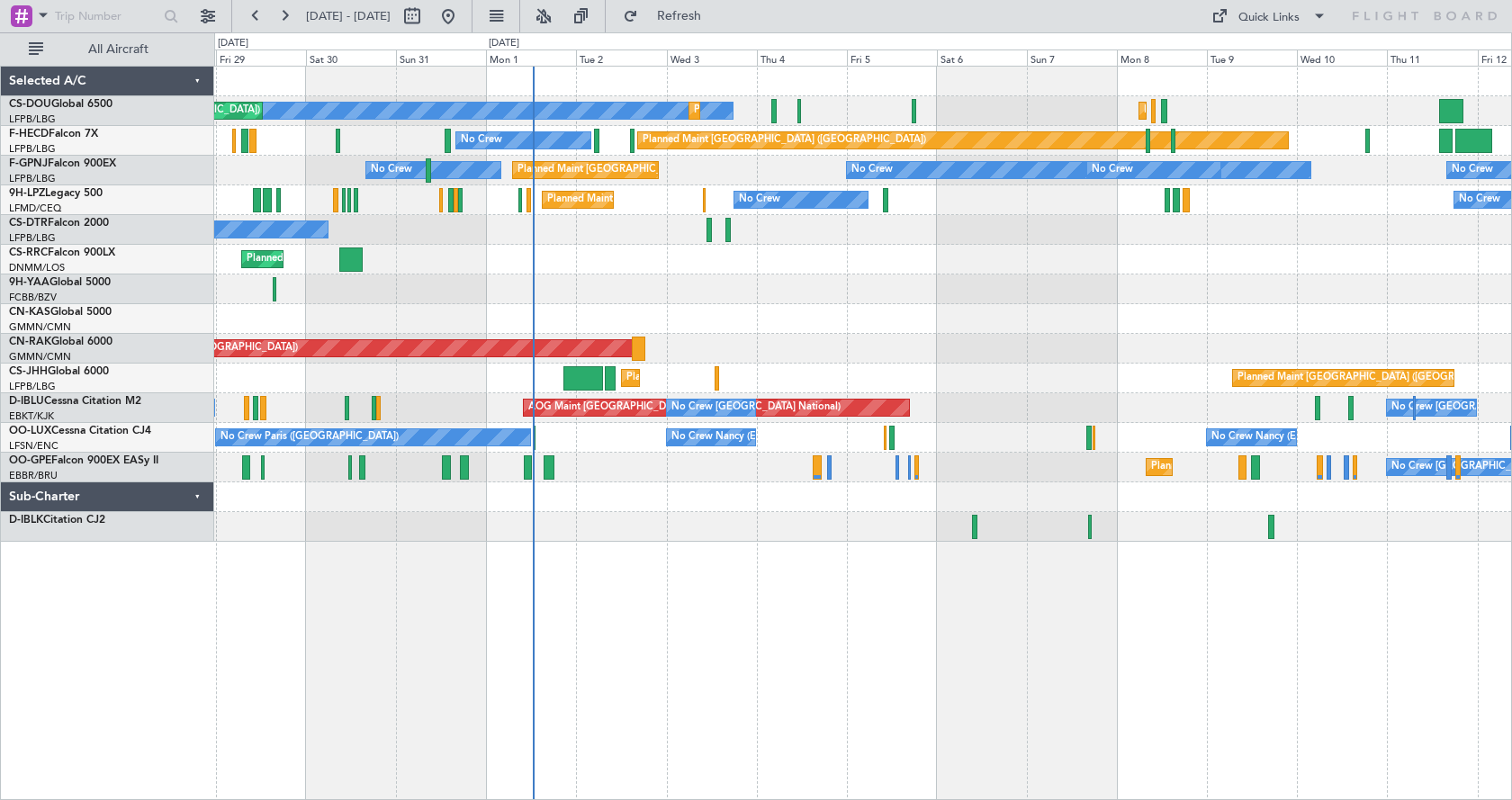
click at [711, 619] on div "No Crew Planned Maint [GEOGRAPHIC_DATA] ([GEOGRAPHIC_DATA]) Planned Maint [GEOG…" at bounding box center [862, 433] width 1298 height 734
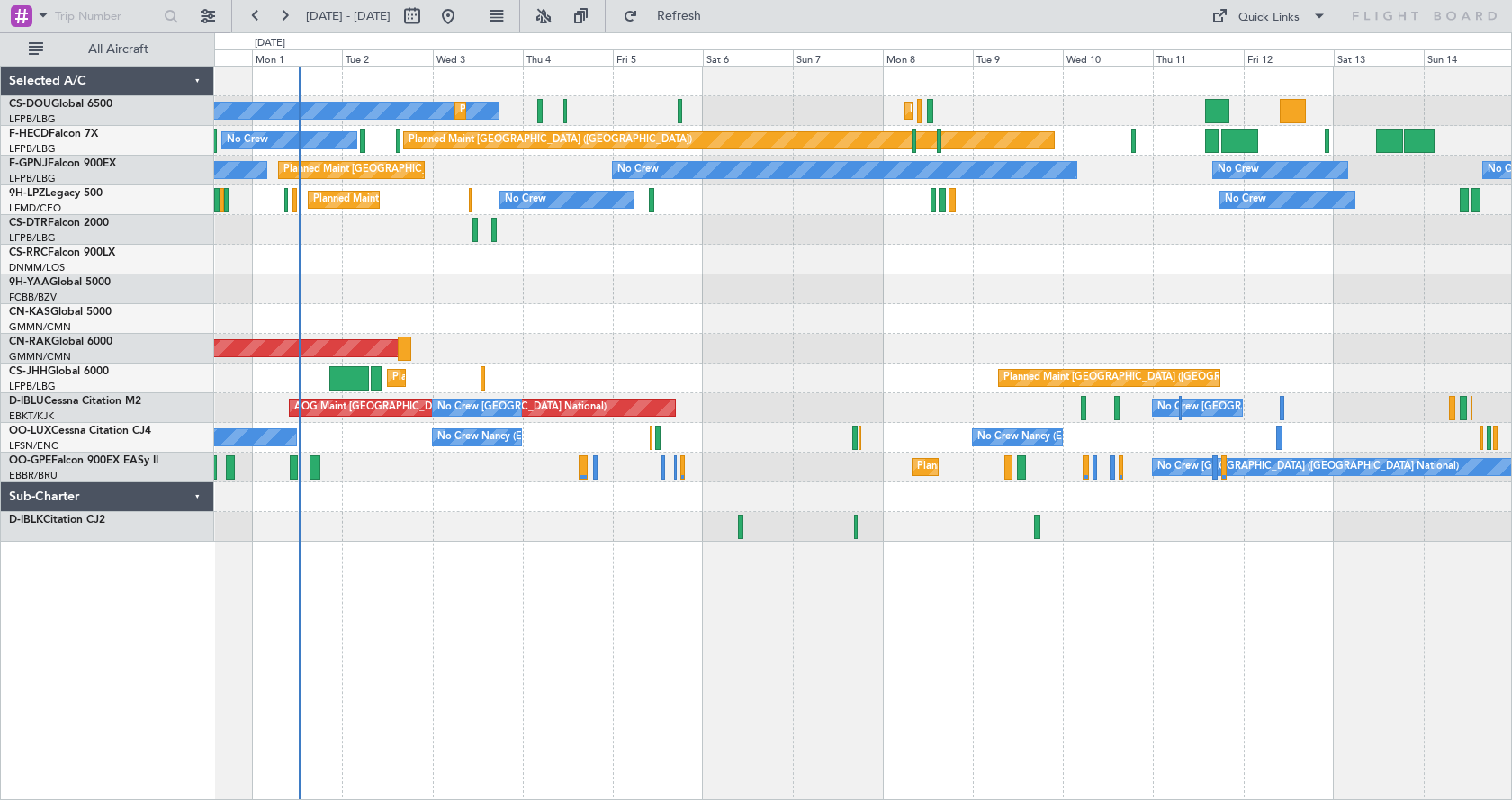
click at [743, 307] on div "No Crew Planned Maint [GEOGRAPHIC_DATA] ([GEOGRAPHIC_DATA]) Planned Maint [GEOG…" at bounding box center [862, 304] width 1297 height 475
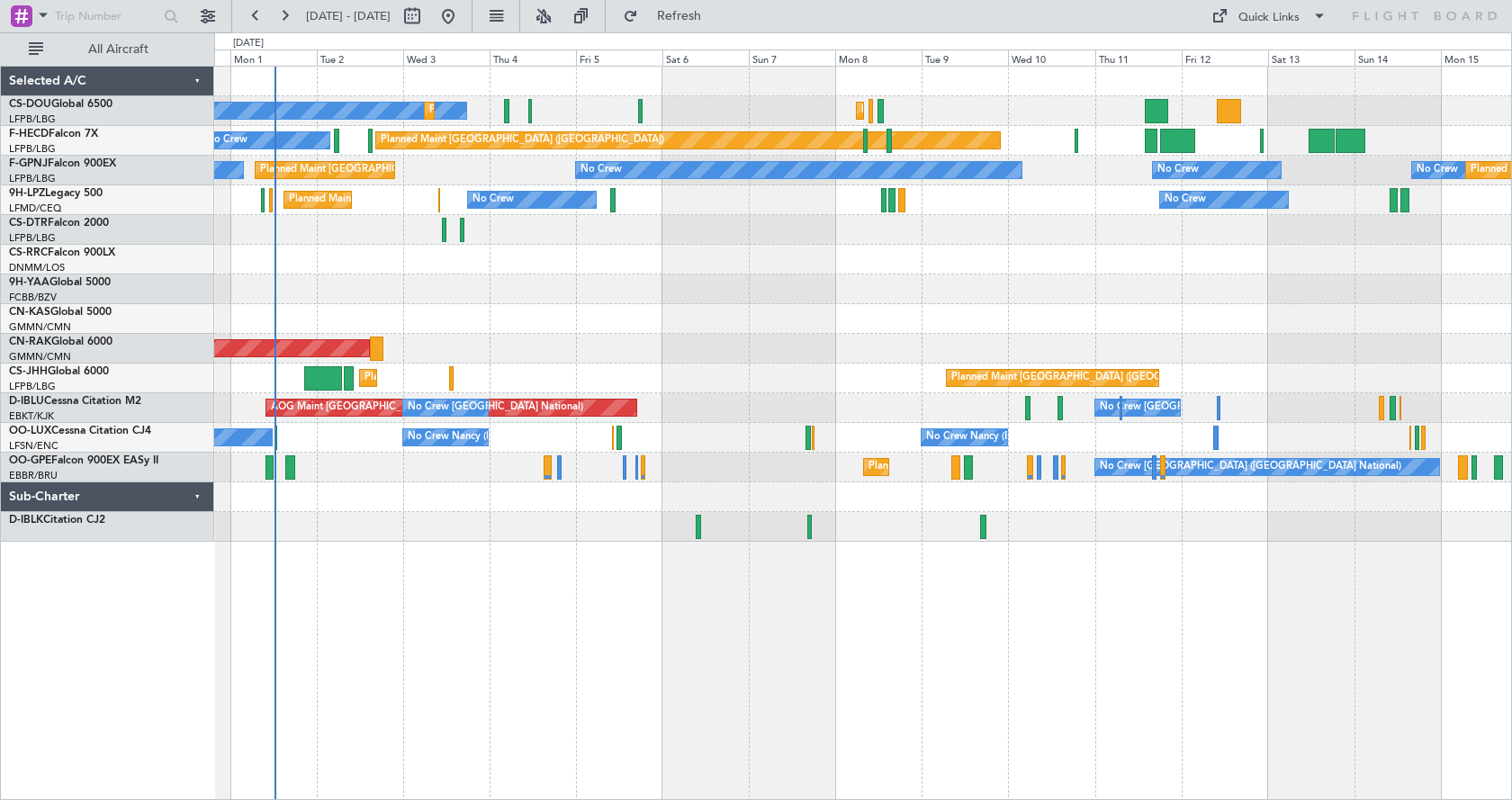
drag, startPoint x: 597, startPoint y: 15, endPoint x: 596, endPoint y: 104, distance: 89.0
click at [558, 15] on button at bounding box center [544, 16] width 29 height 29
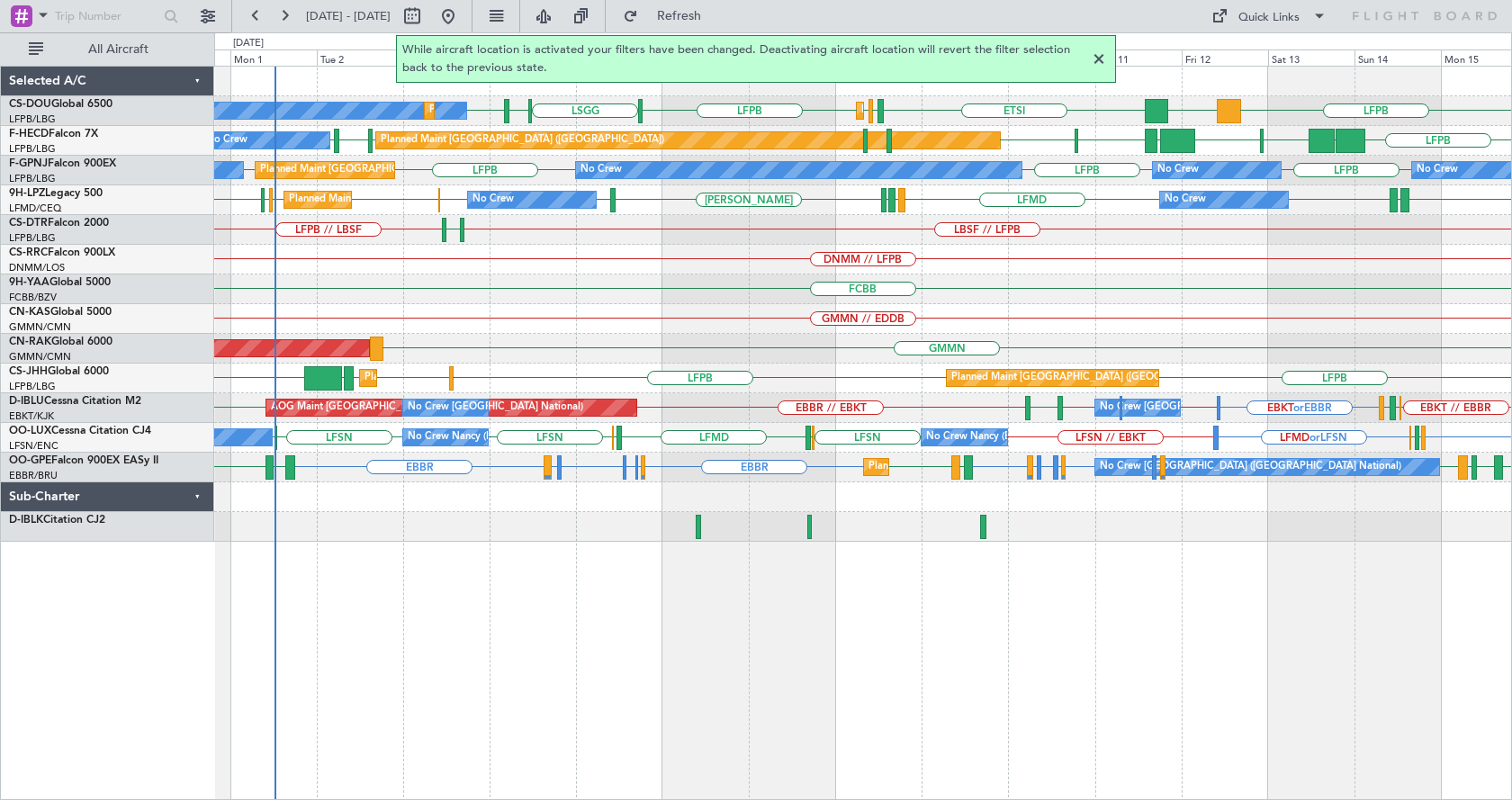
click at [1099, 58] on div at bounding box center [1099, 59] width 21 height 21
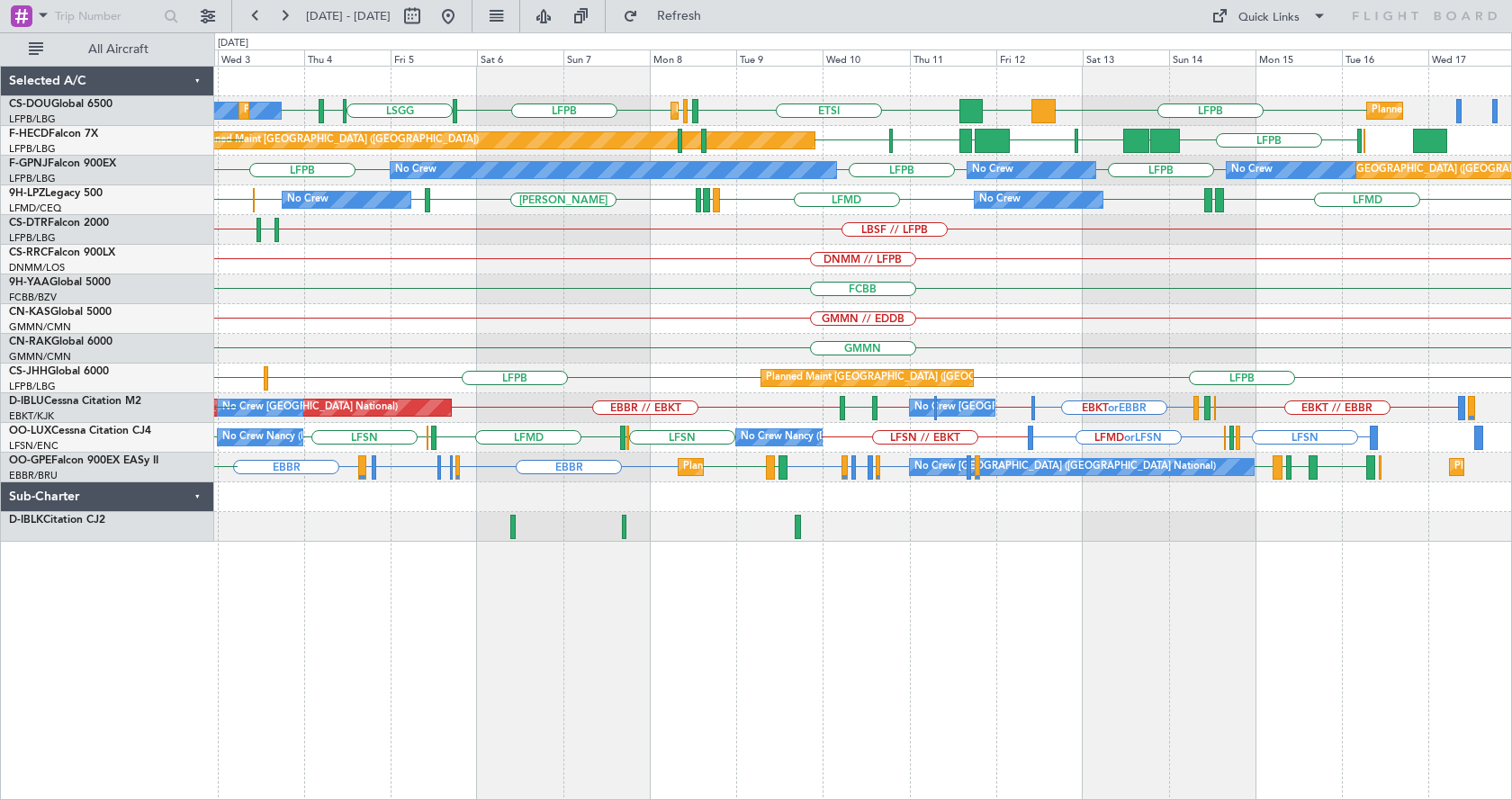
click at [1087, 684] on div "LFPB DGAA ETSI Planned Maint [GEOGRAPHIC_DATA] ([GEOGRAPHIC_DATA]) LFPB EGGW Pl…" at bounding box center [862, 433] width 1298 height 734
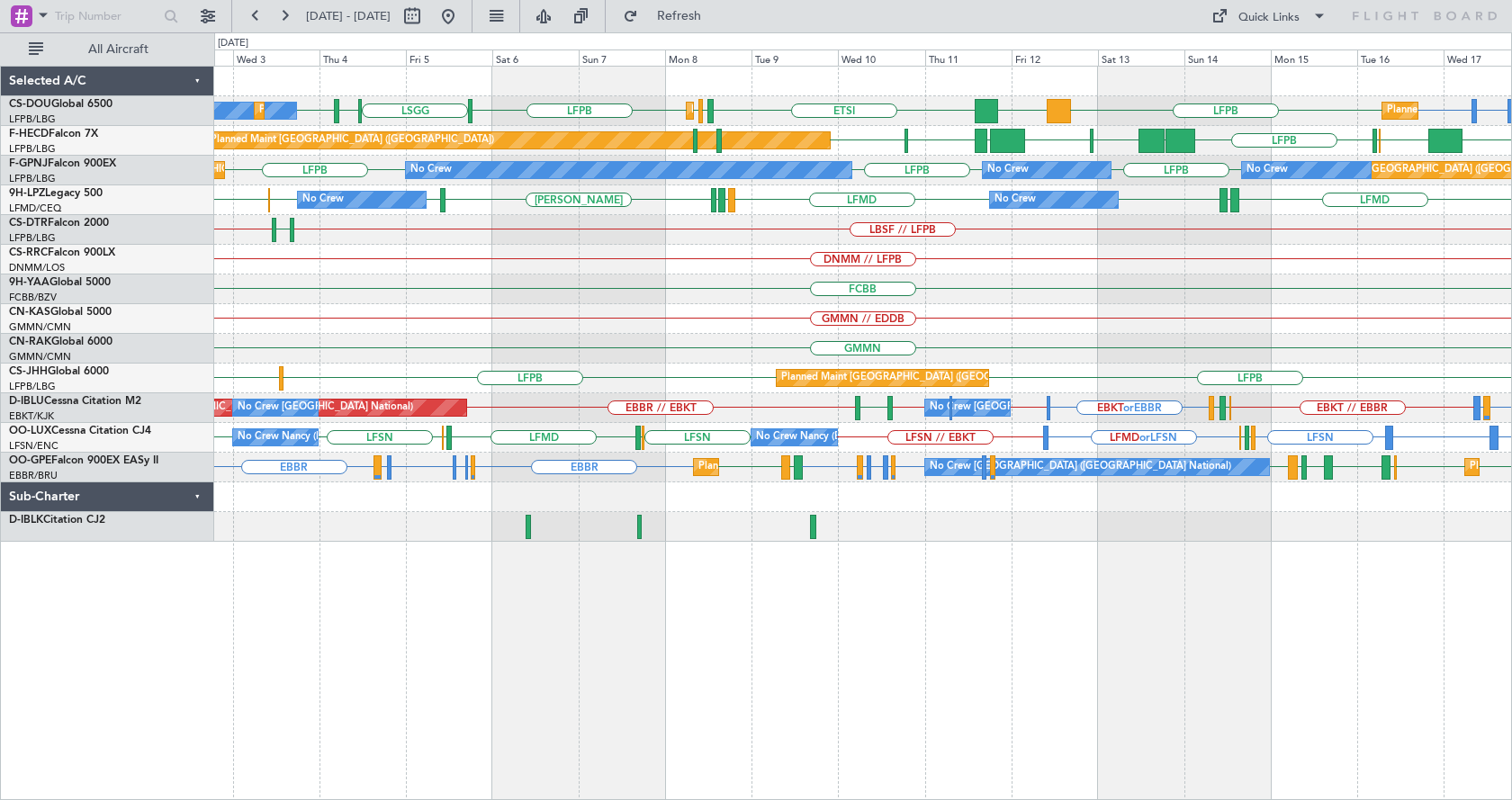
click at [542, 609] on div "Planned Maint [GEOGRAPHIC_DATA] ([GEOGRAPHIC_DATA]) Planned Maint [GEOGRAPHIC_D…" at bounding box center [862, 433] width 1298 height 734
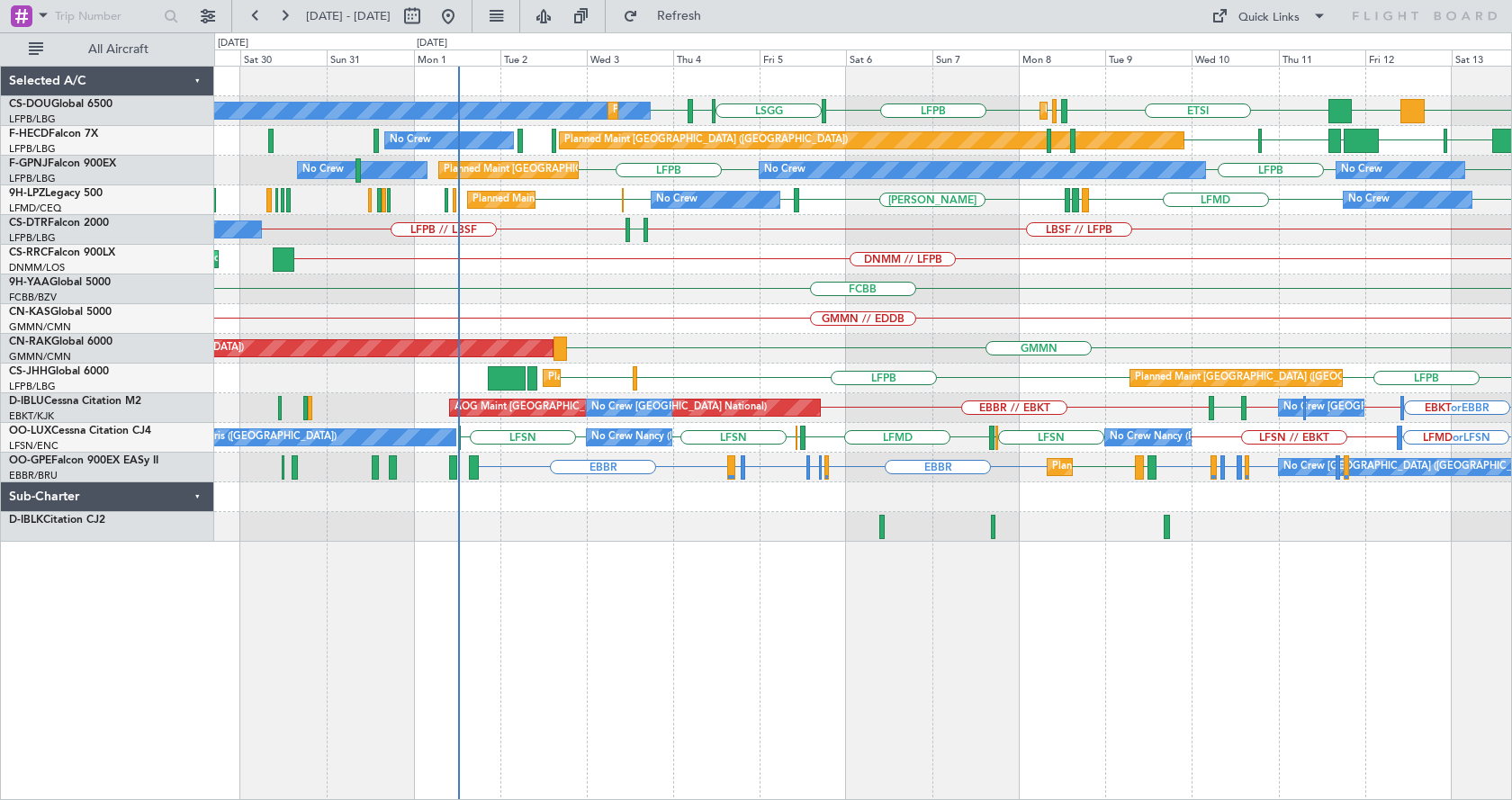
click at [922, 627] on div "Planned Maint [GEOGRAPHIC_DATA] ([GEOGRAPHIC_DATA]) No Crew Planned Maint [GEOG…" at bounding box center [862, 433] width 1298 height 734
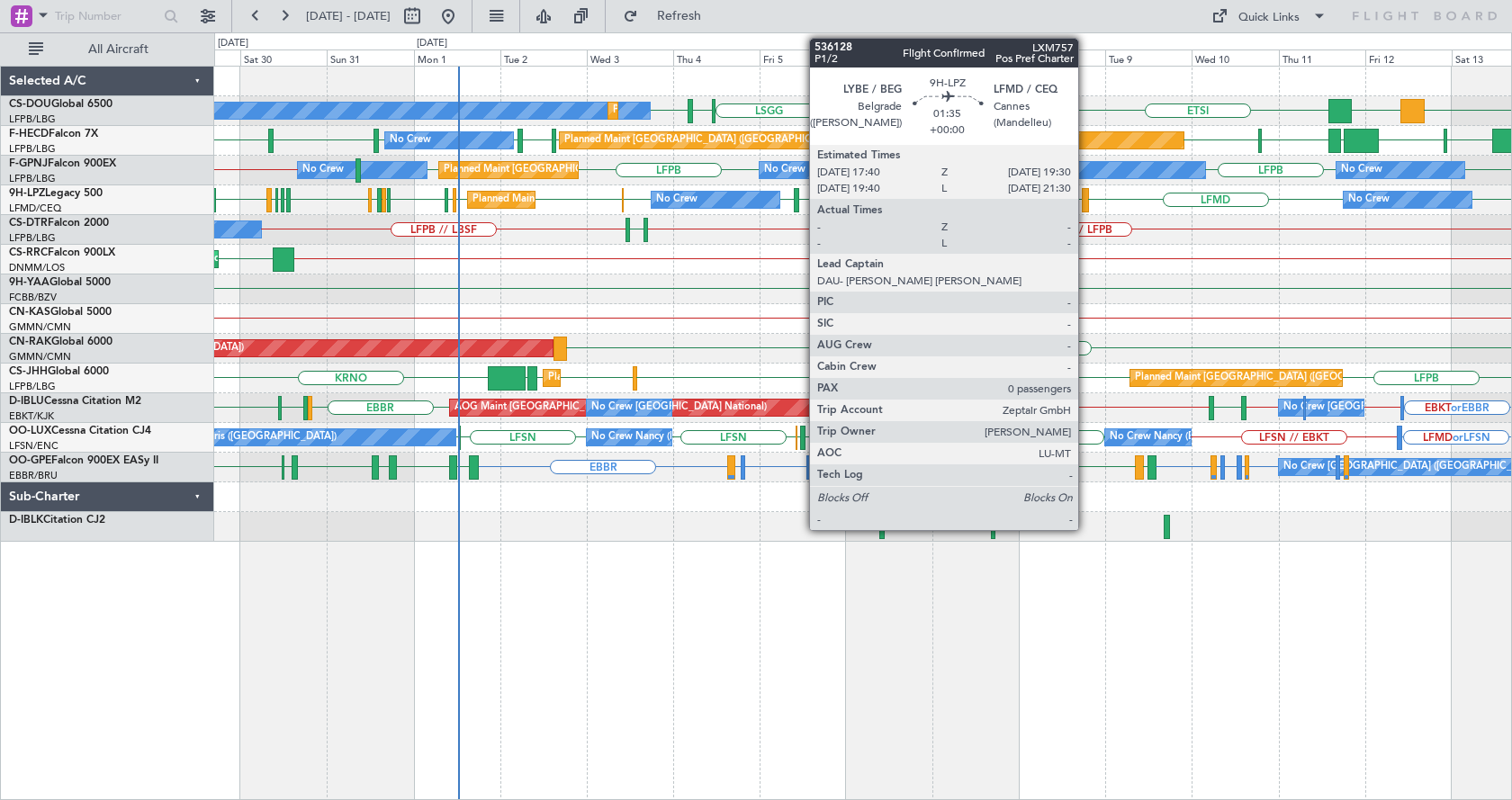
click at [477, 429] on div "LFPB DGAA ETSI EGGW LFPB LFPB [GEOGRAPHIC_DATA] LIML LFPB Planned Maint [GEOGRA…" at bounding box center [862, 304] width 1297 height 475
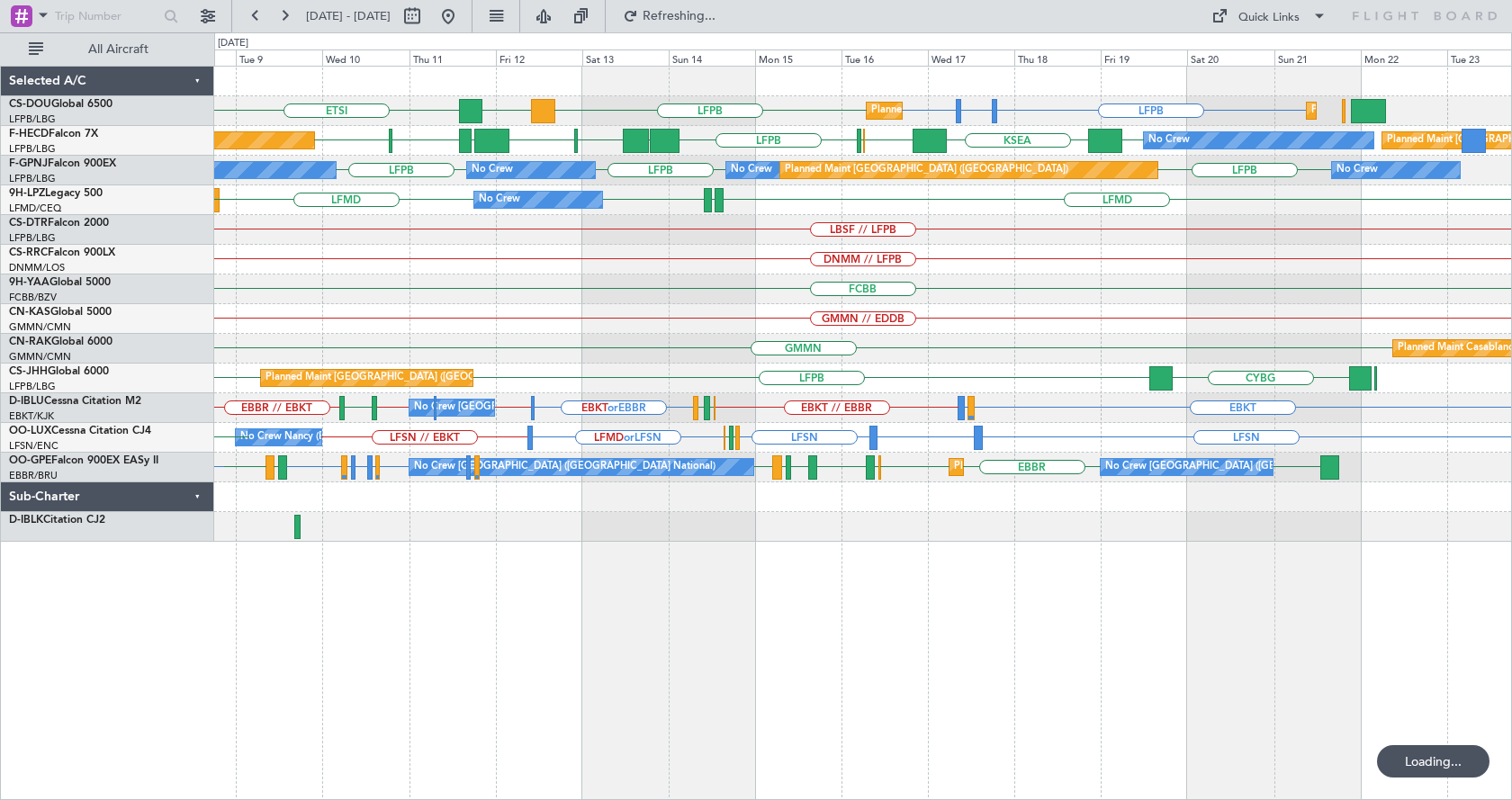
click at [503, 393] on div "Planned Maint [GEOGRAPHIC_DATA] ([GEOGRAPHIC_DATA]) Planned Maint [GEOGRAPHIC_D…" at bounding box center [862, 304] width 1297 height 475
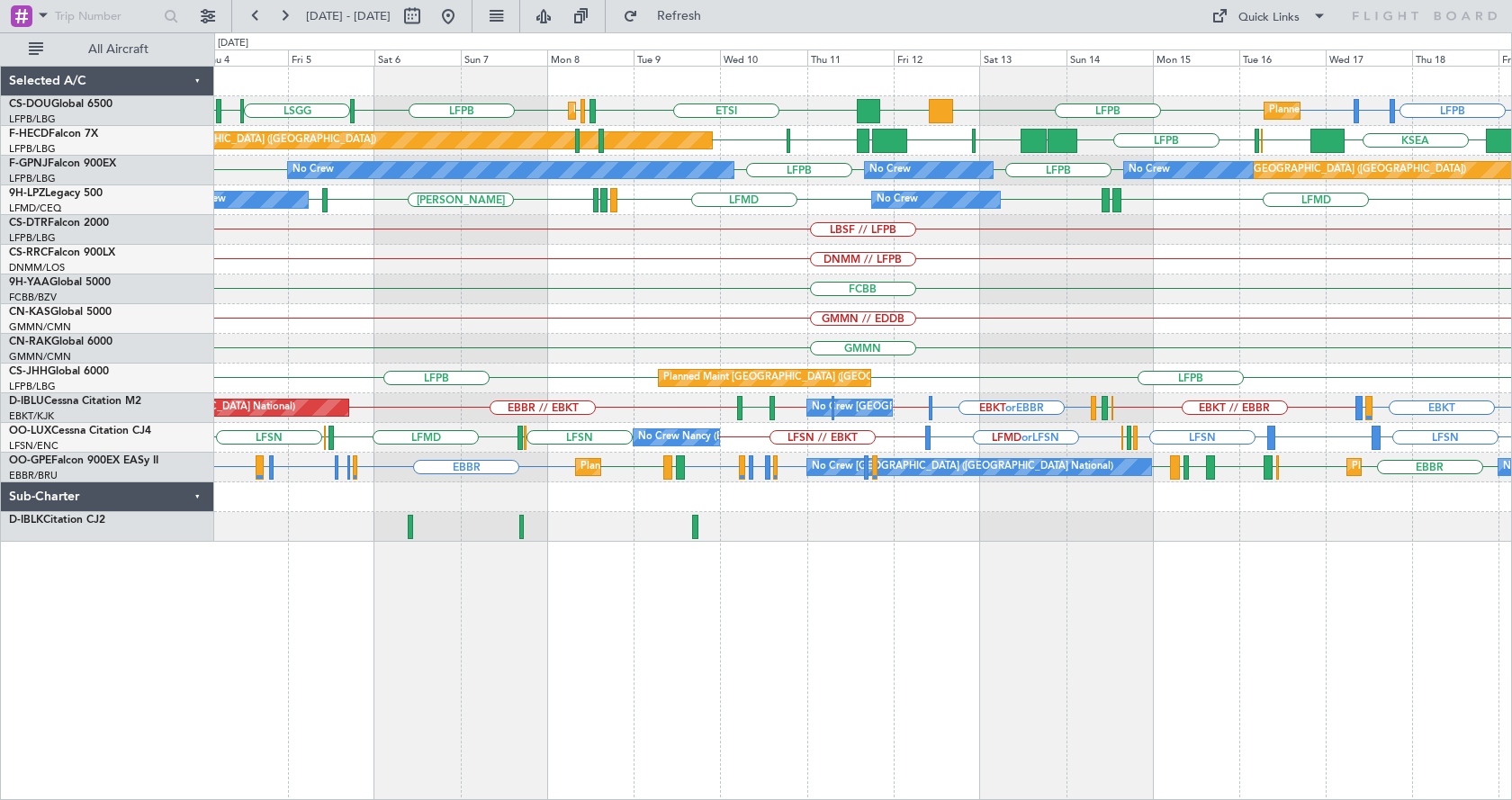
click at [1511, 279] on html "[DATE] - [DATE] Refresh Quick Links All Aircraft LFPB LFTH or LFPB LFPB LFPB DG…" at bounding box center [756, 400] width 1512 height 800
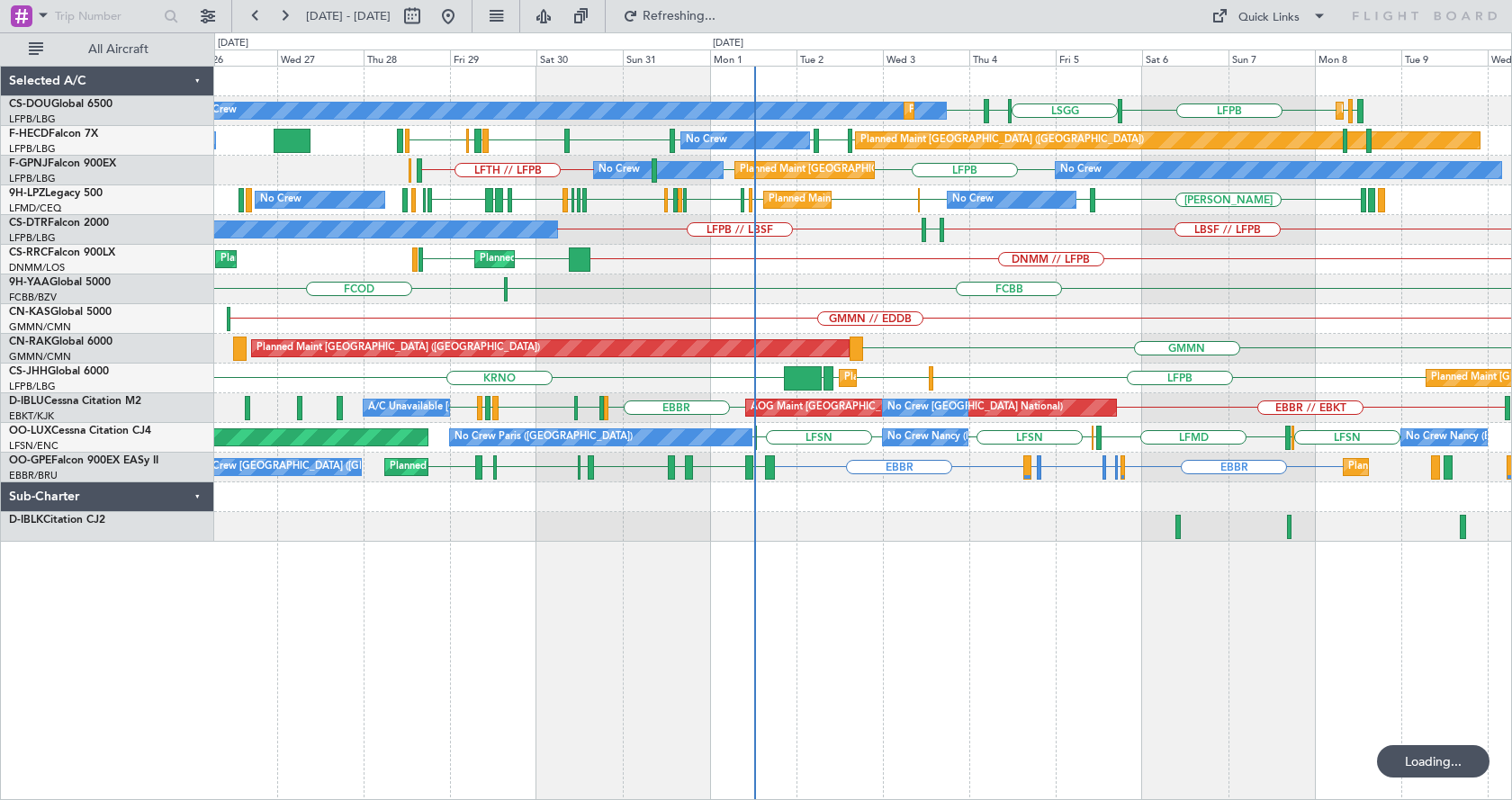
click at [1124, 265] on div "EGGW LFPB LFPB [GEOGRAPHIC_DATA] LIML LFPB Planned Maint [GEOGRAPHIC_DATA] ([GE…" at bounding box center [862, 304] width 1297 height 475
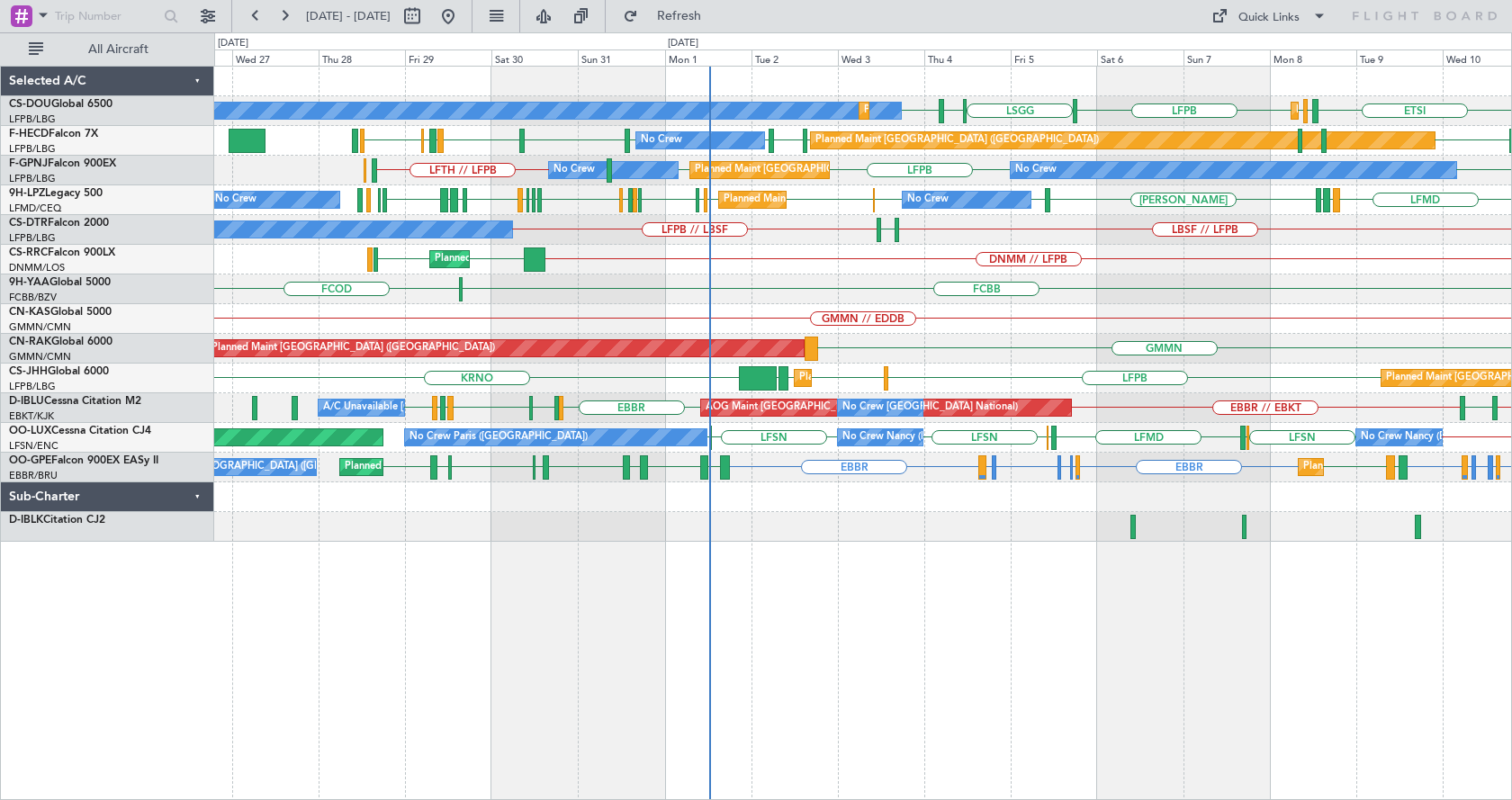
click at [865, 271] on div "DNMM // LFPB LFPB LFPB Planned Maint [GEOGRAPHIC_DATA] ([GEOGRAPHIC_DATA]) Plan…" at bounding box center [862, 259] width 1297 height 30
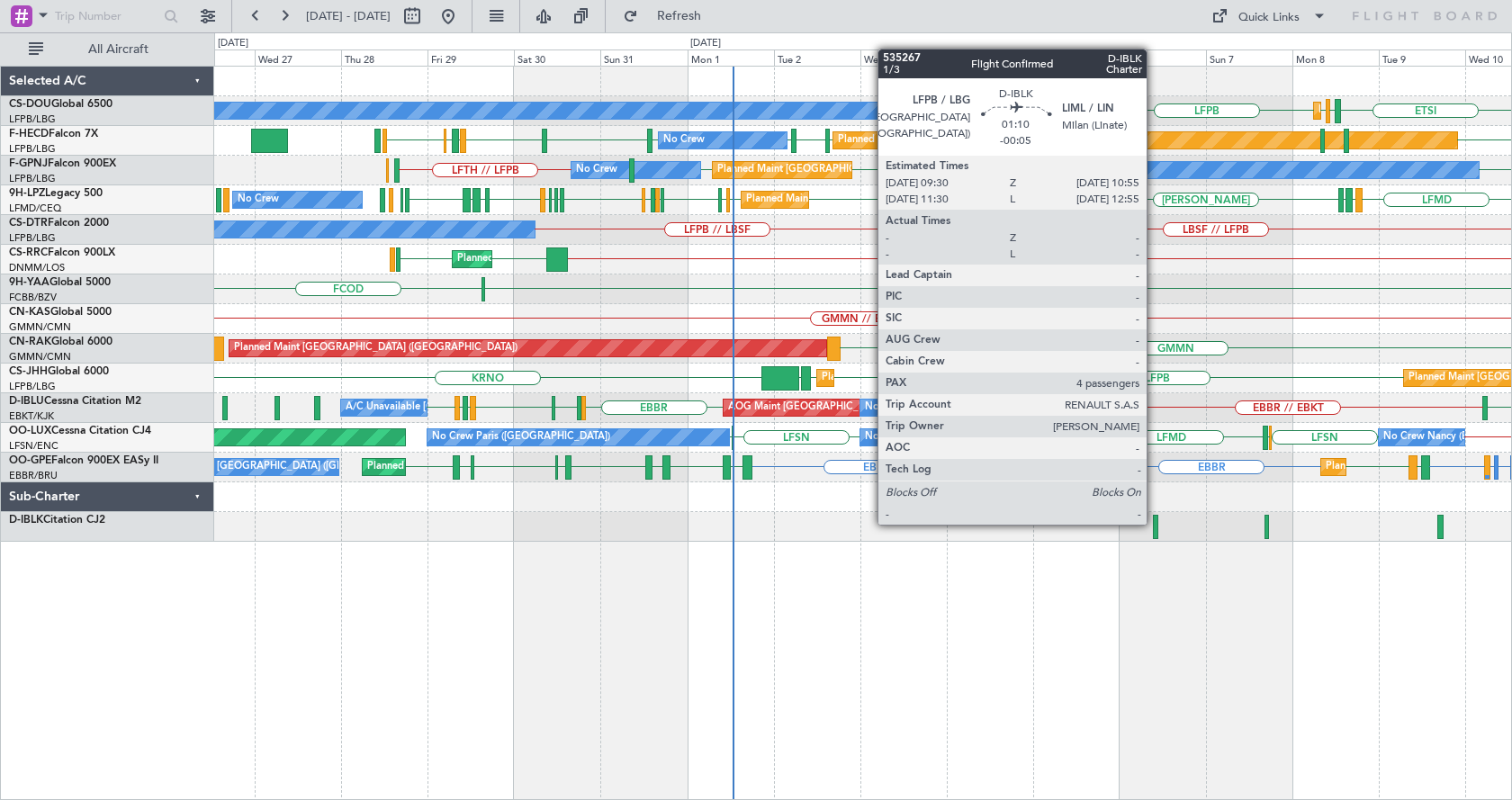
click at [1154, 523] on div at bounding box center [1155, 526] width 6 height 24
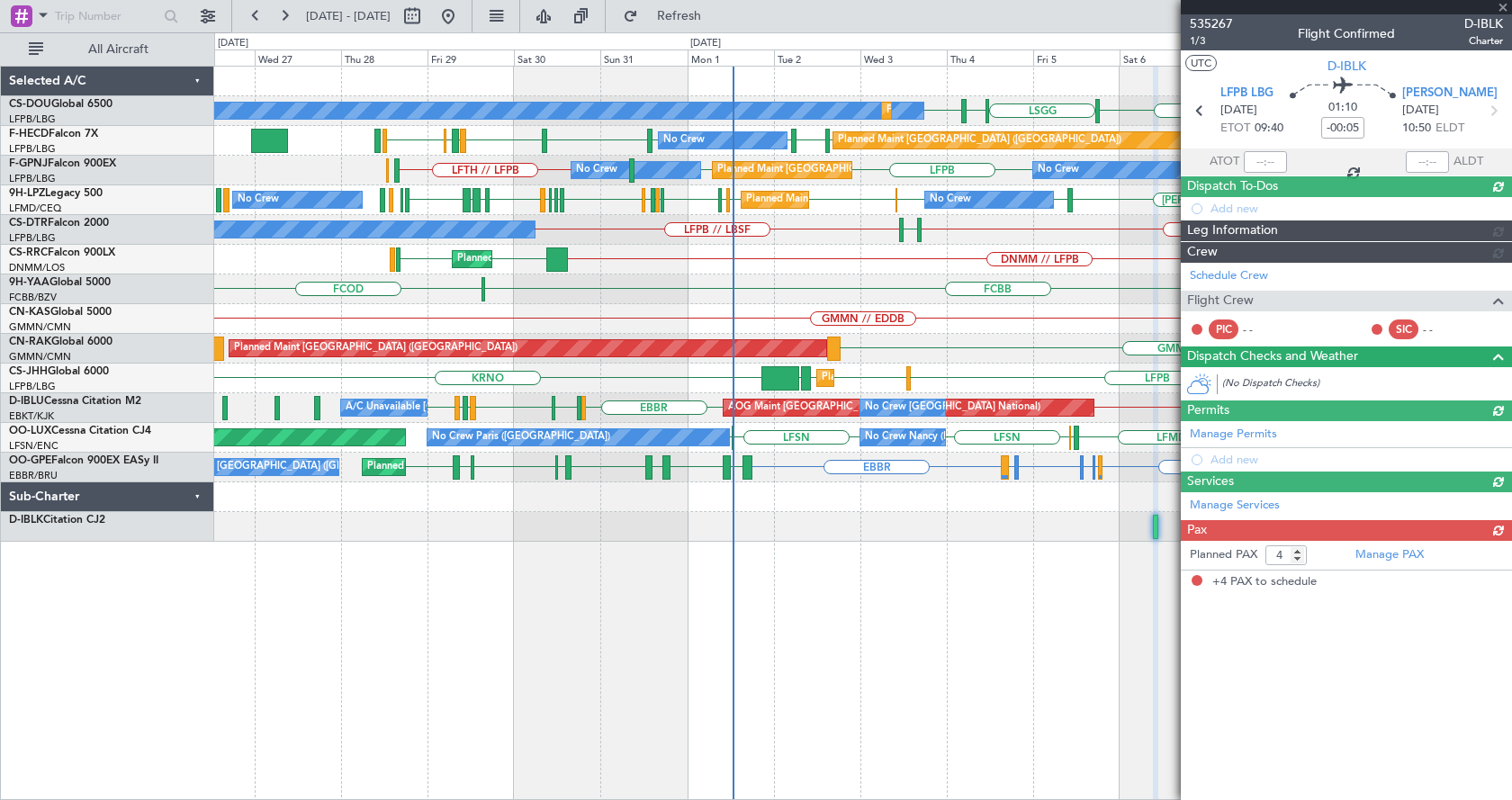
click at [1502, 3] on div at bounding box center [1346, 7] width 332 height 14
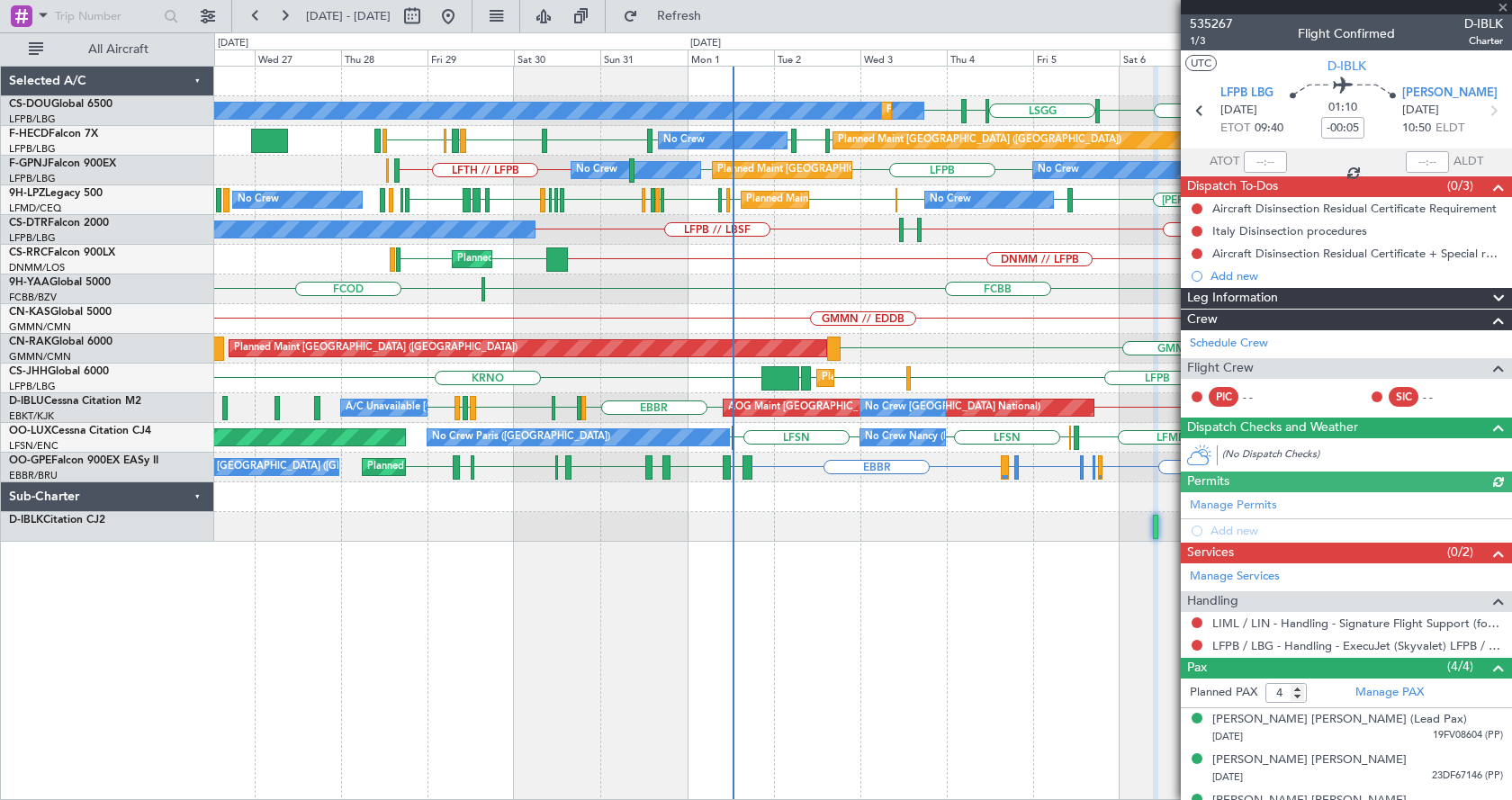
click at [1500, 2] on div at bounding box center [1346, 7] width 332 height 14
click at [1503, 3] on div at bounding box center [1346, 7] width 332 height 14
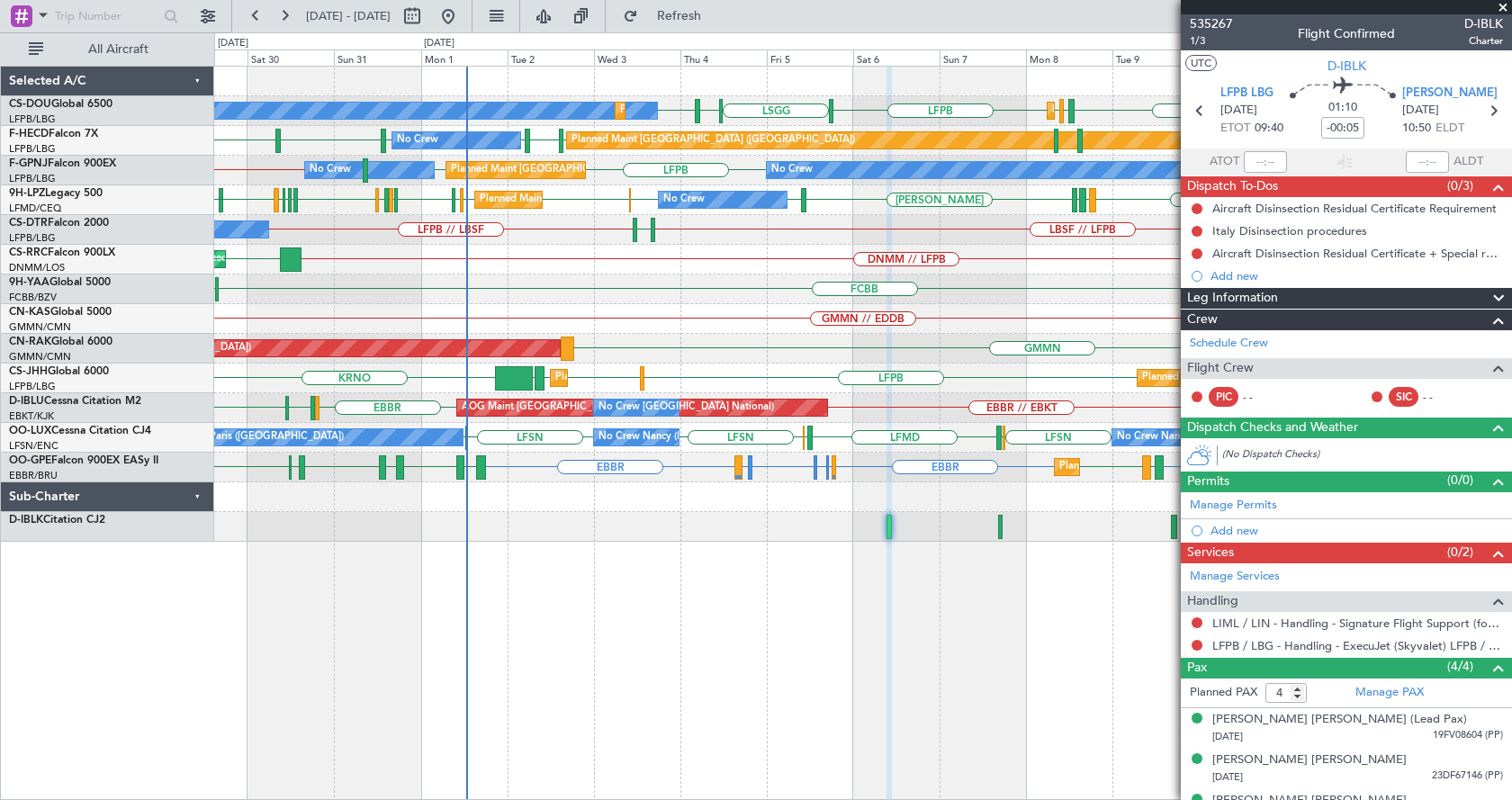
click at [811, 607] on div "ETSI EGGW LFPB LFPB [GEOGRAPHIC_DATA] LIML LFPB Planned Maint [GEOGRAPHIC_DATA]…" at bounding box center [862, 433] width 1298 height 734
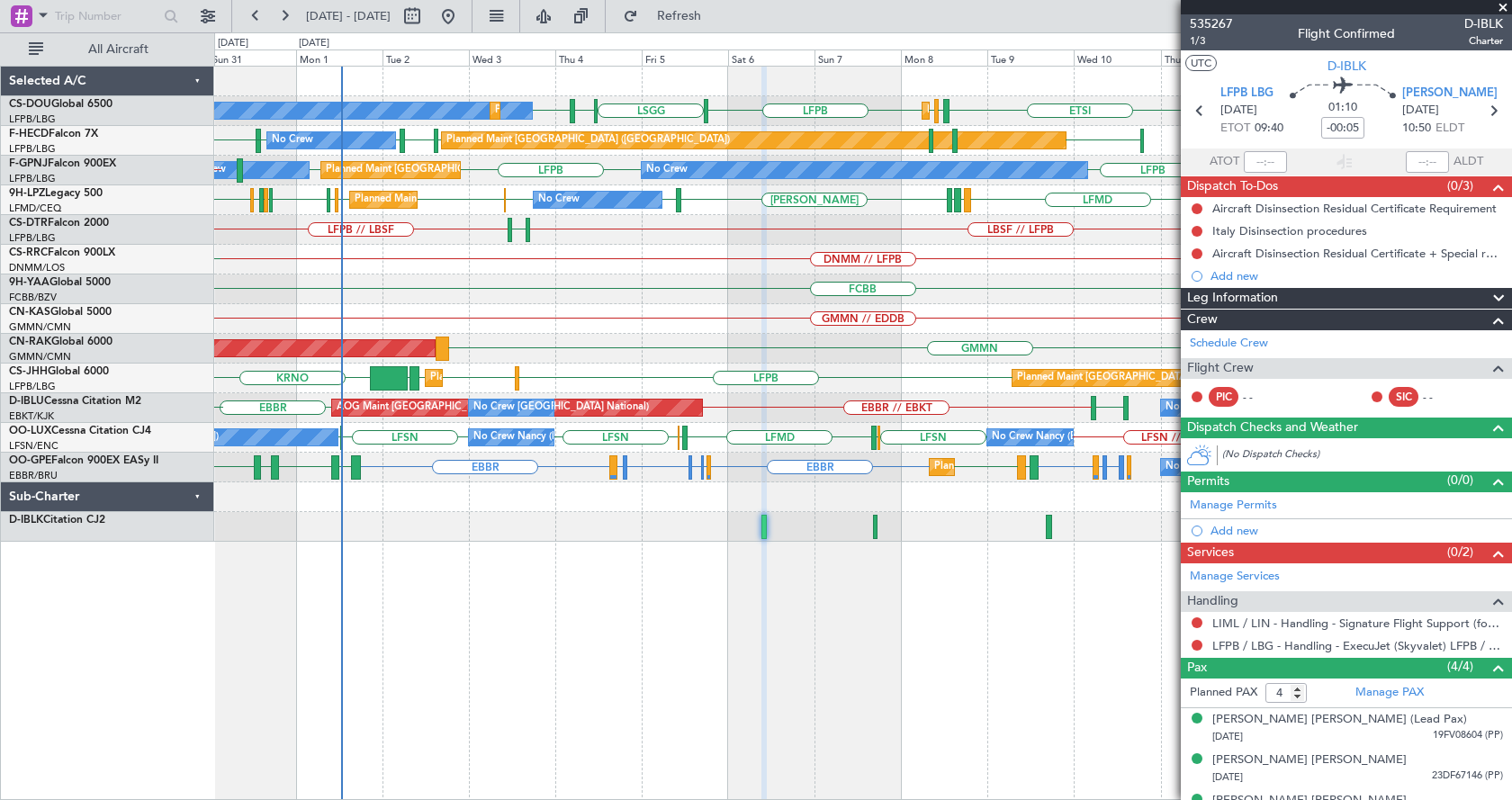
click at [953, 593] on div "ETSI EGGW LFPB LFPB [GEOGRAPHIC_DATA] LIML LFPB Planned Maint [GEOGRAPHIC_DATA]…" at bounding box center [862, 433] width 1298 height 734
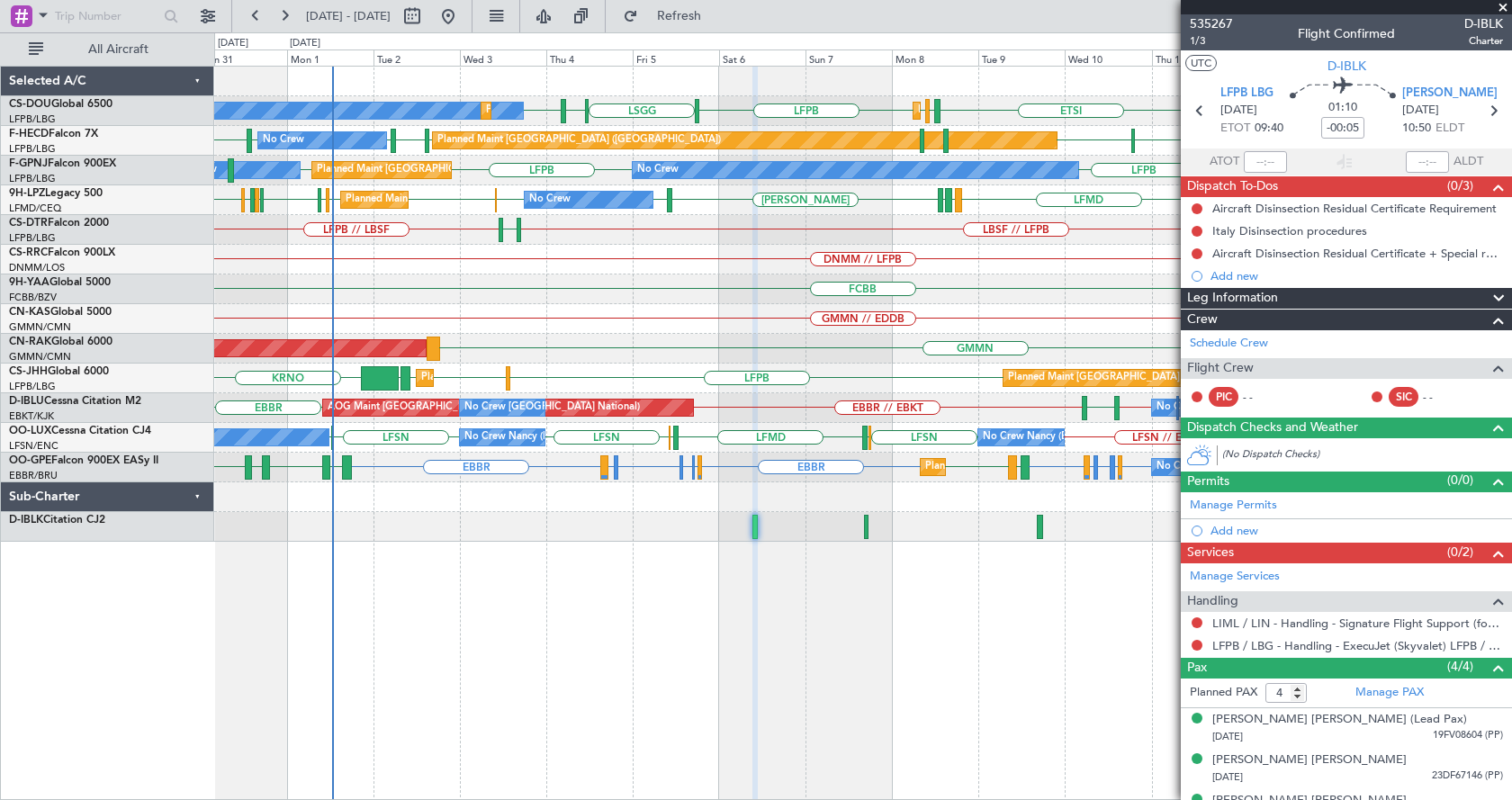
click at [1499, 5] on span at bounding box center [1502, 8] width 18 height 16
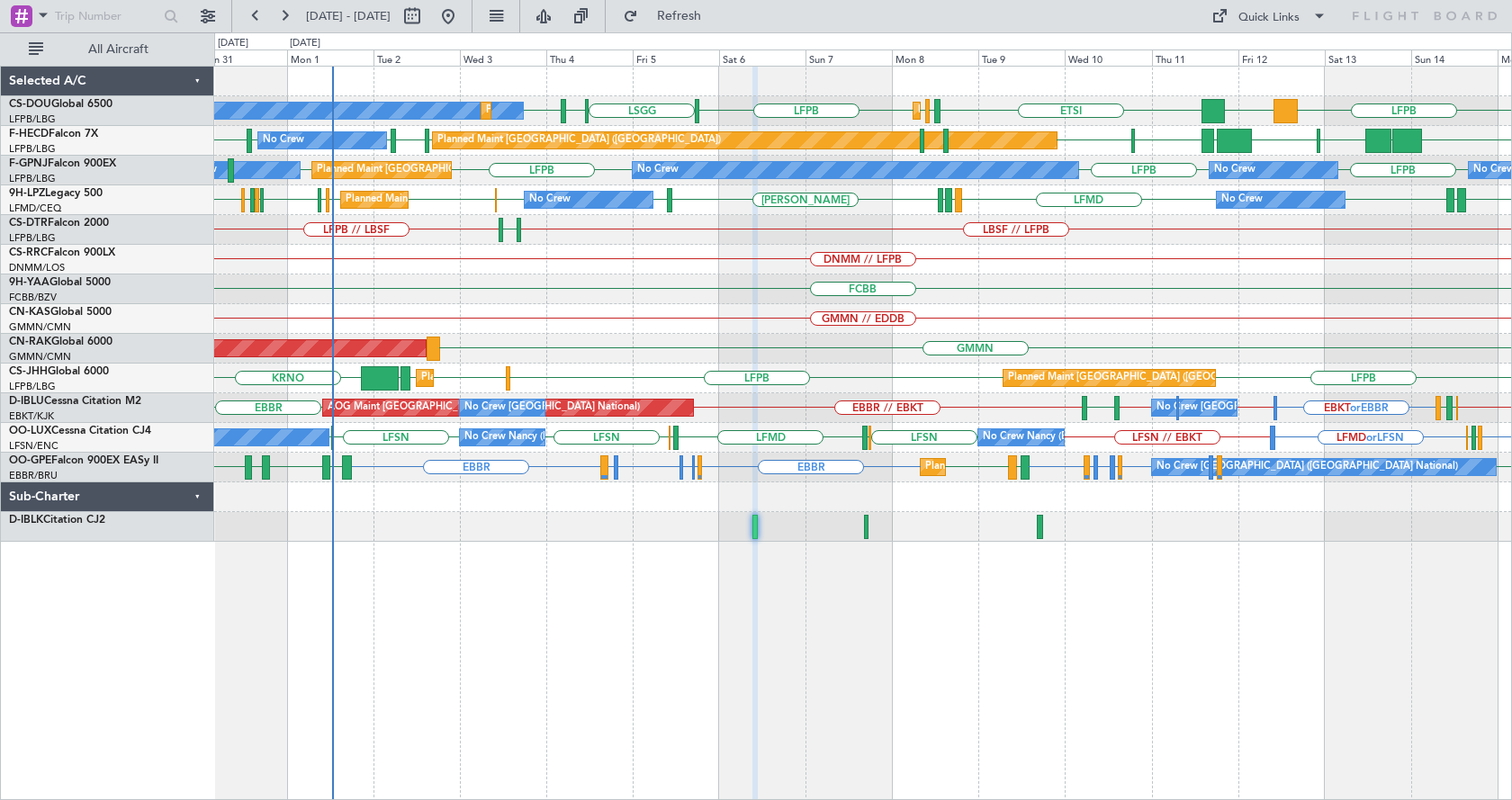
type input "0"
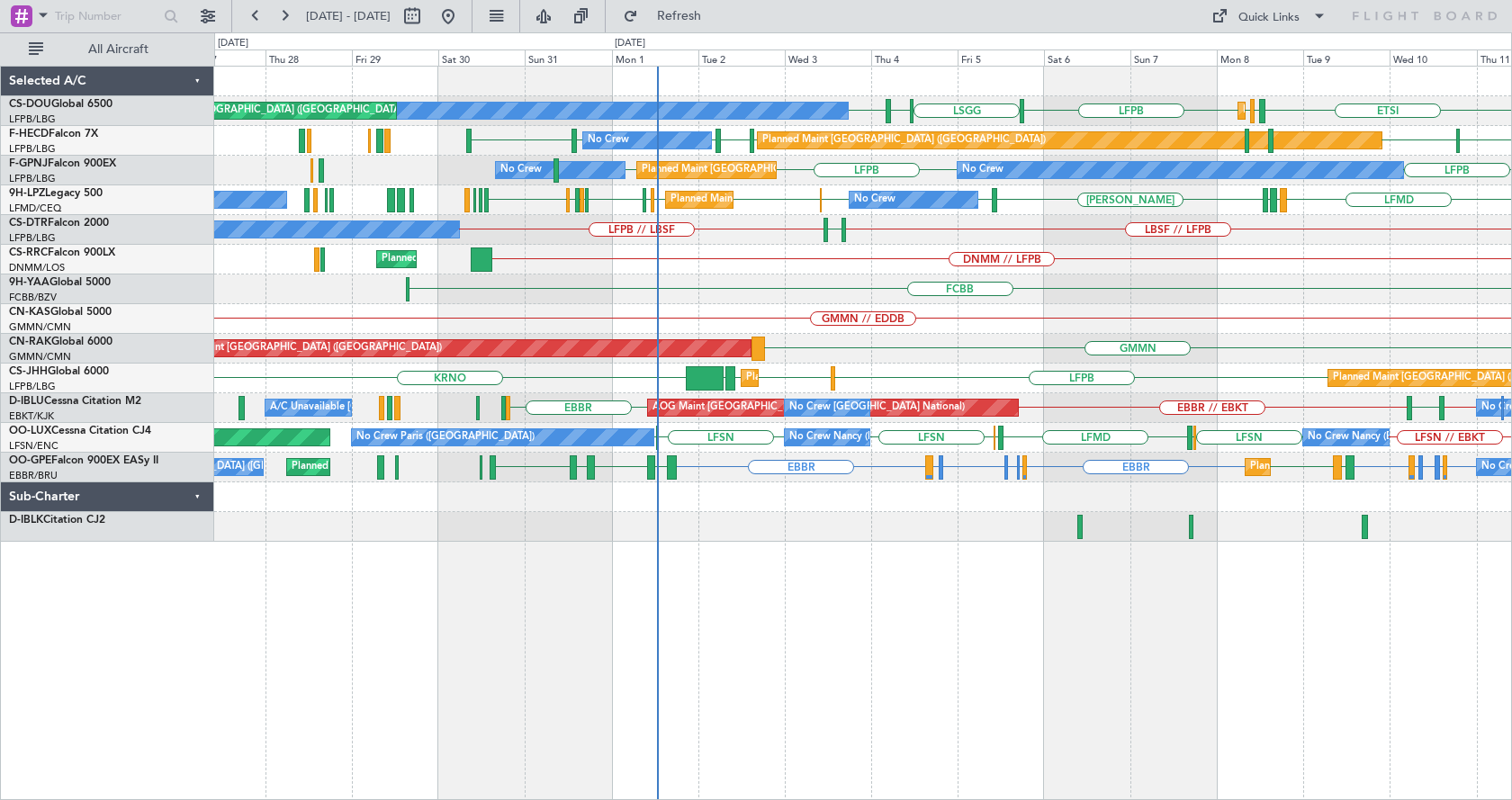
click at [821, 640] on div "EGGW LFPB LFPB [GEOGRAPHIC_DATA] LIML LFPB ETSI Planned Maint [GEOGRAPHIC_DATA]…" at bounding box center [862, 433] width 1298 height 734
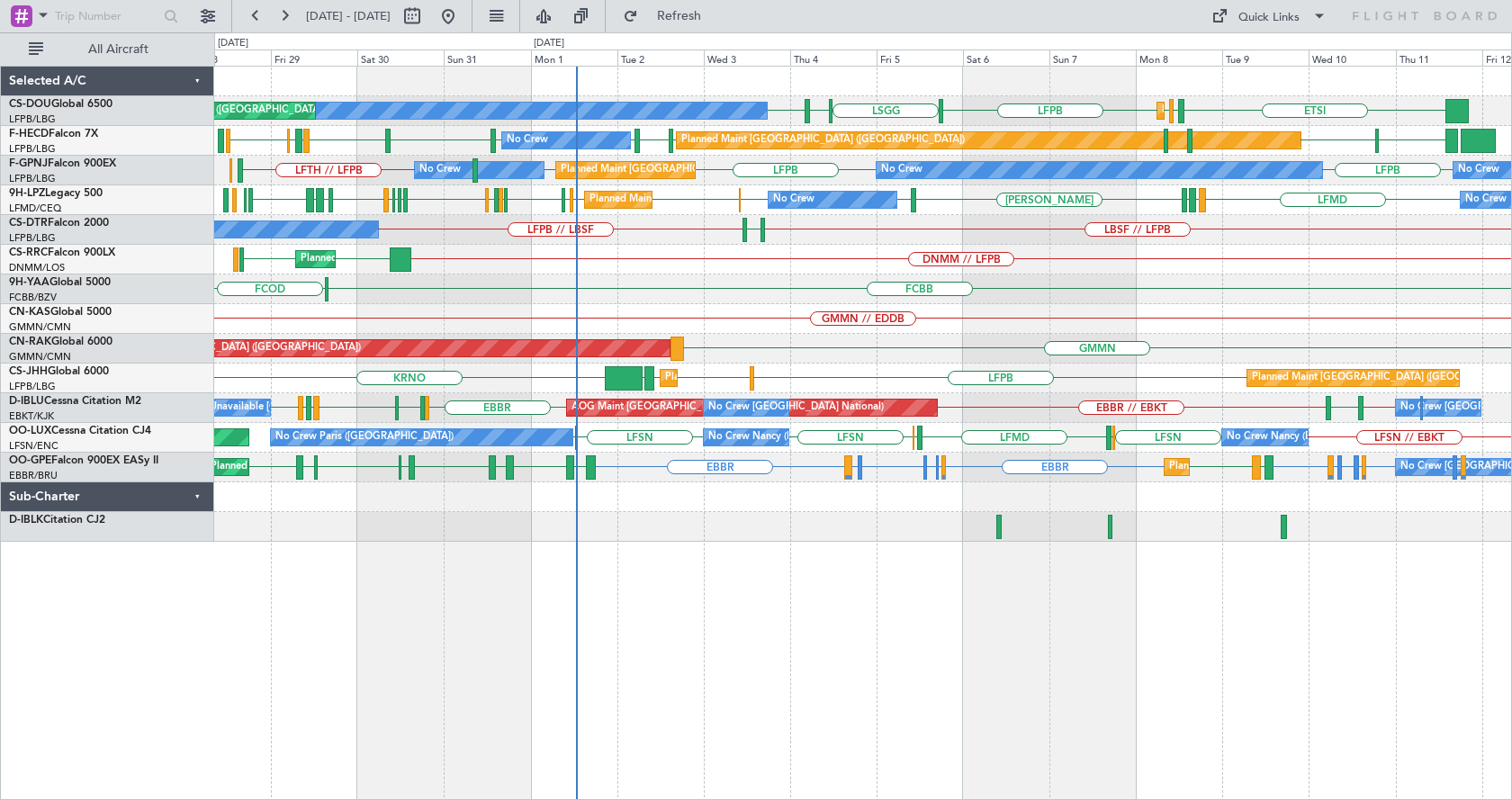
click at [917, 629] on div "Planned Maint [GEOGRAPHIC_DATA] ([GEOGRAPHIC_DATA]) No Crew Planned Maint [GEOG…" at bounding box center [862, 433] width 1298 height 734
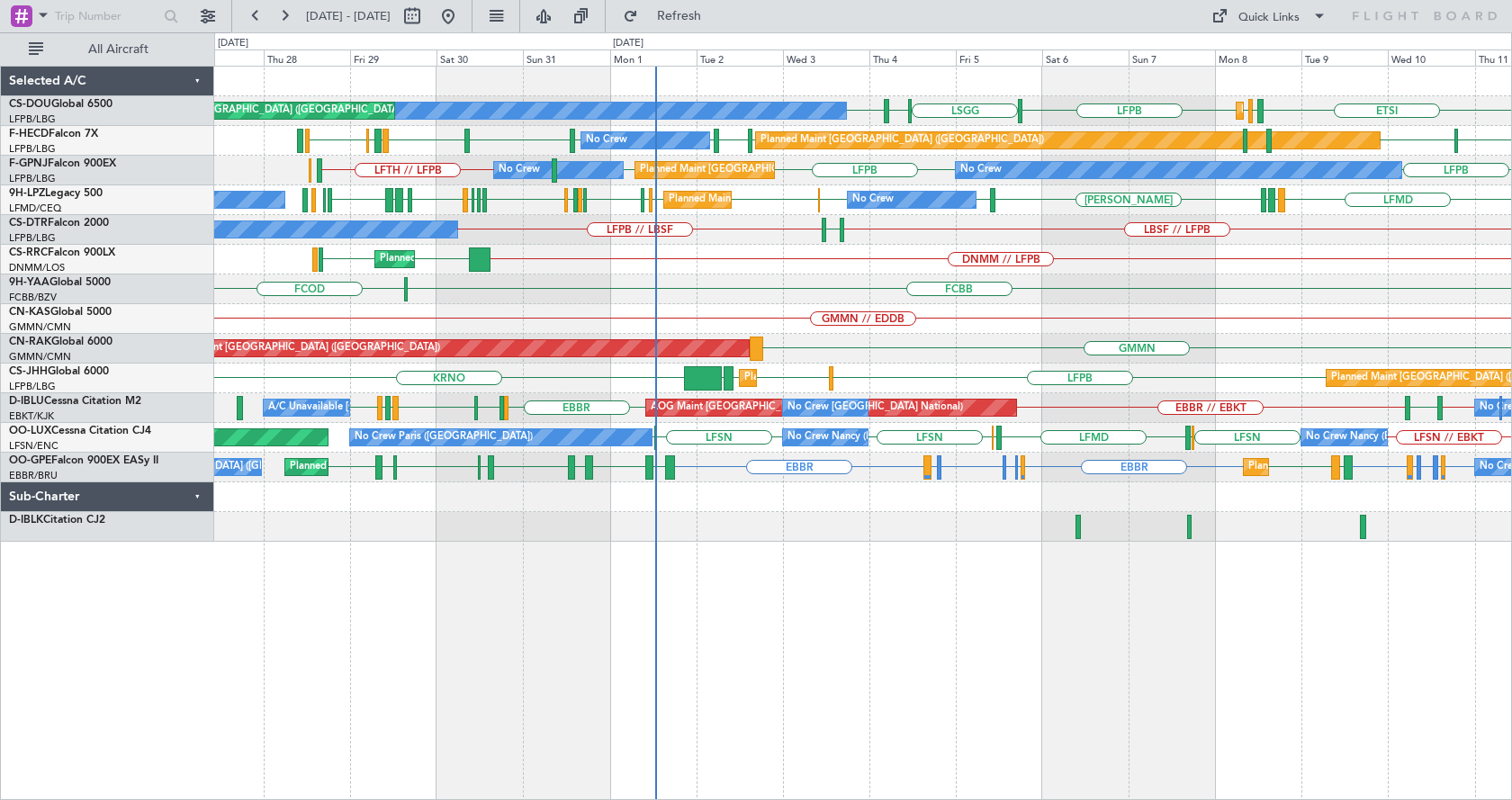
click at [993, 679] on div "Planned Maint [GEOGRAPHIC_DATA] ([GEOGRAPHIC_DATA]) No Crew Planned Maint [GEOG…" at bounding box center [862, 433] width 1298 height 734
click at [603, 612] on div "Planned Maint [GEOGRAPHIC_DATA] ([GEOGRAPHIC_DATA]) No Crew Planned Maint [GEOG…" at bounding box center [862, 433] width 1298 height 734
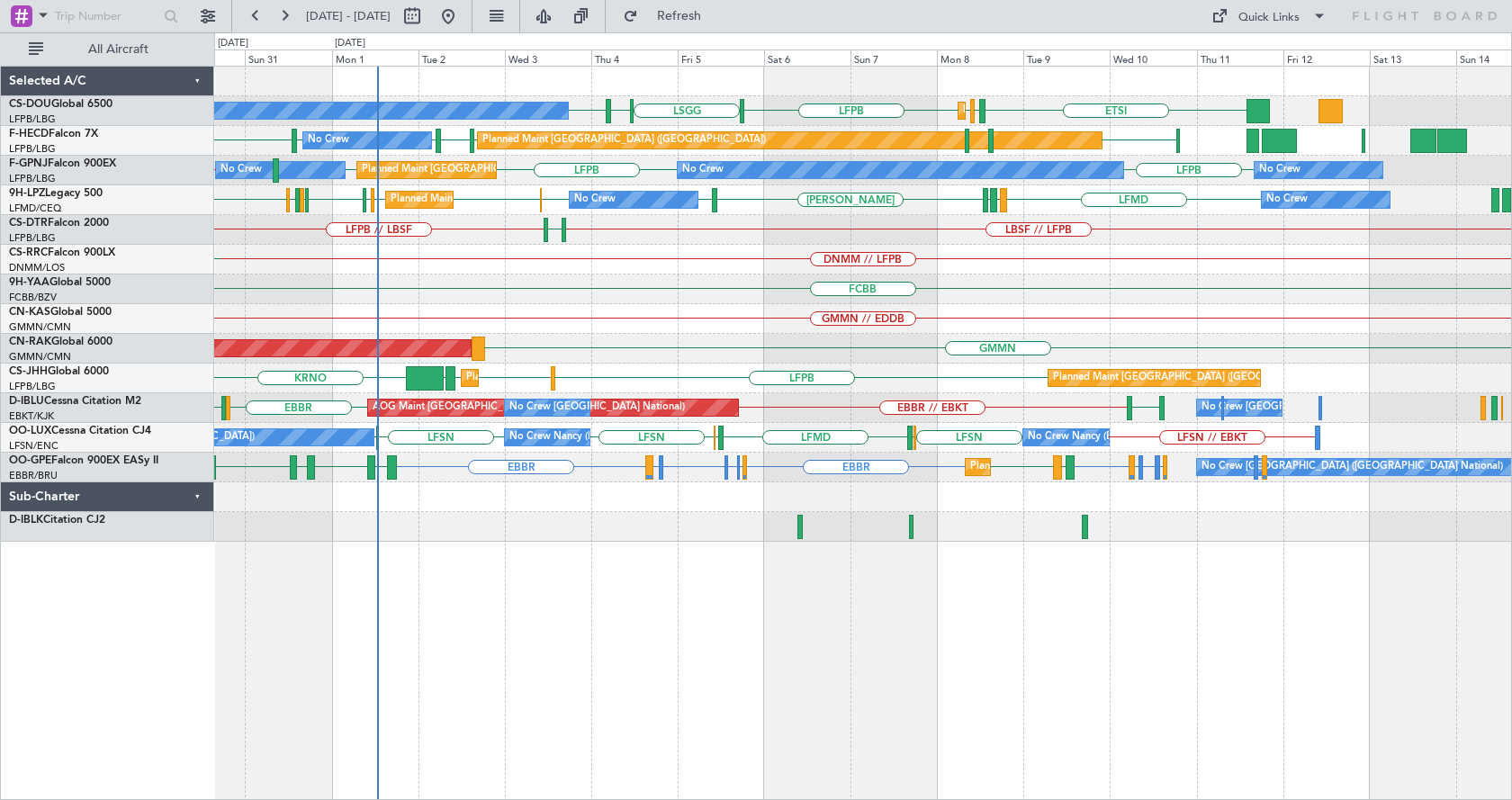
click at [585, 622] on div "Planned Maint [GEOGRAPHIC_DATA] ([GEOGRAPHIC_DATA]) No Crew Planned Maint [GEOG…" at bounding box center [862, 433] width 1298 height 734
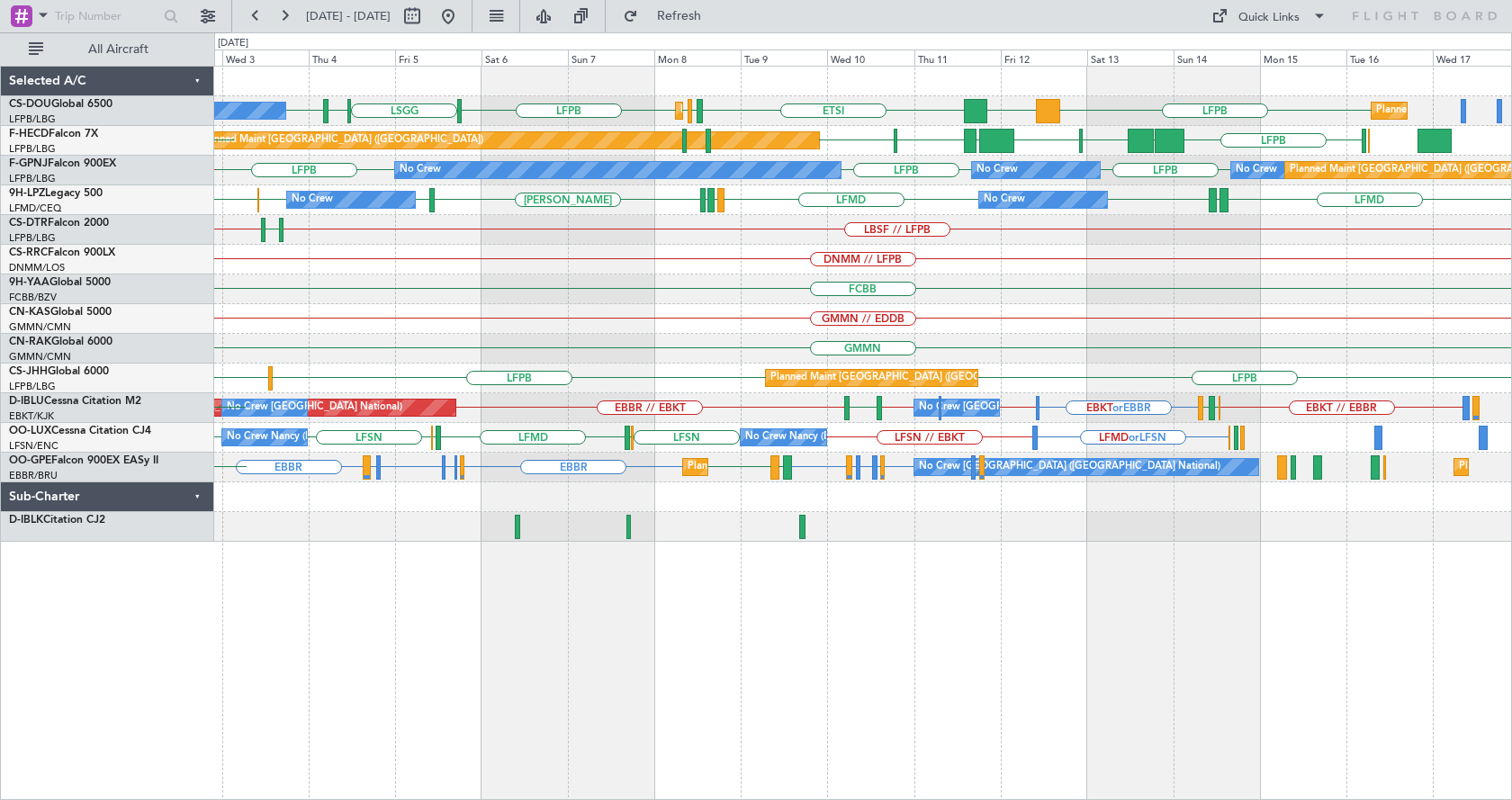
click at [923, 614] on div "Planned Maint [GEOGRAPHIC_DATA] ([GEOGRAPHIC_DATA]) No Crew Planned Maint [GEOG…" at bounding box center [862, 433] width 1298 height 734
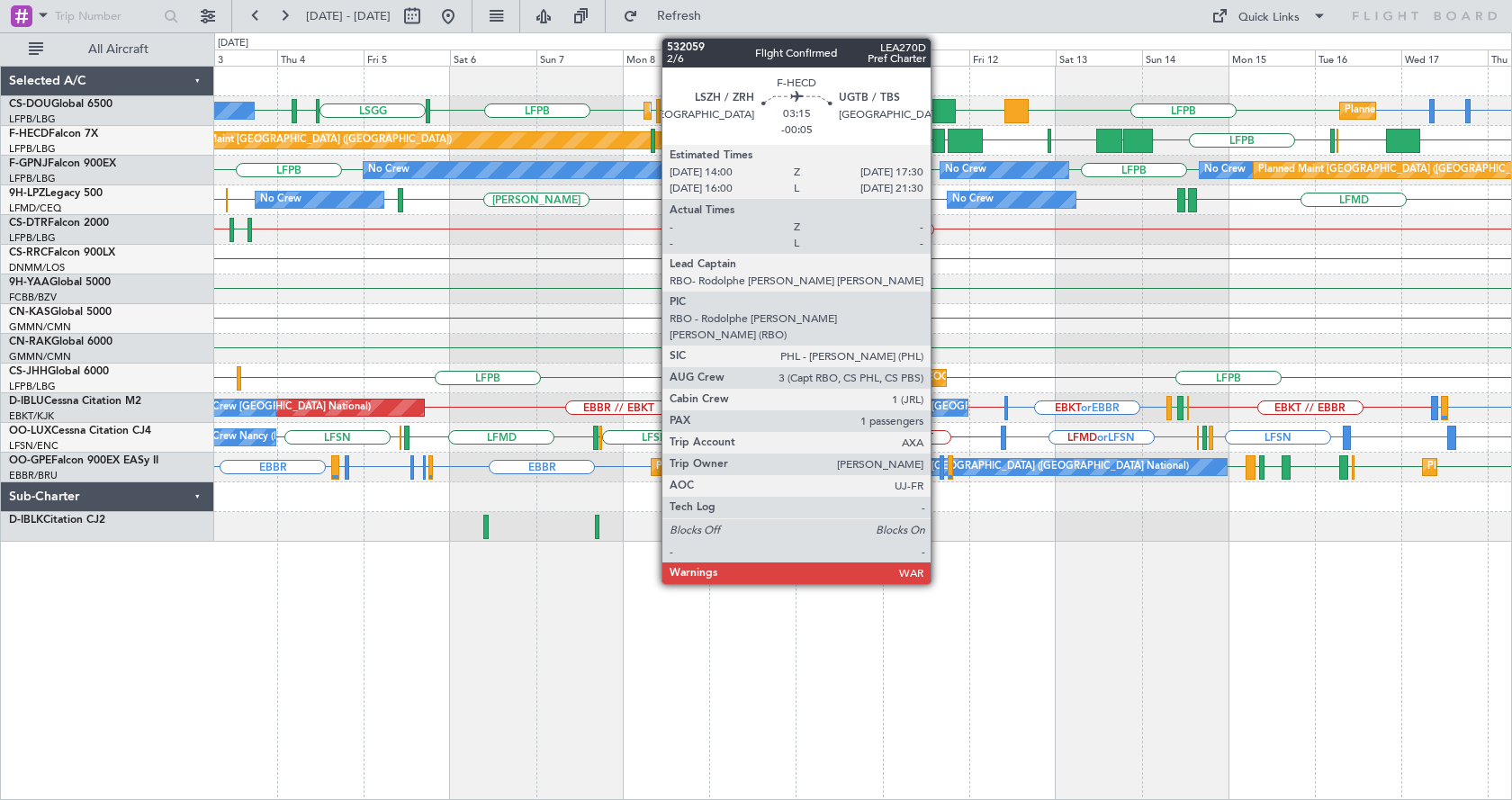
click at [939, 139] on div at bounding box center [940, 141] width 13 height 24
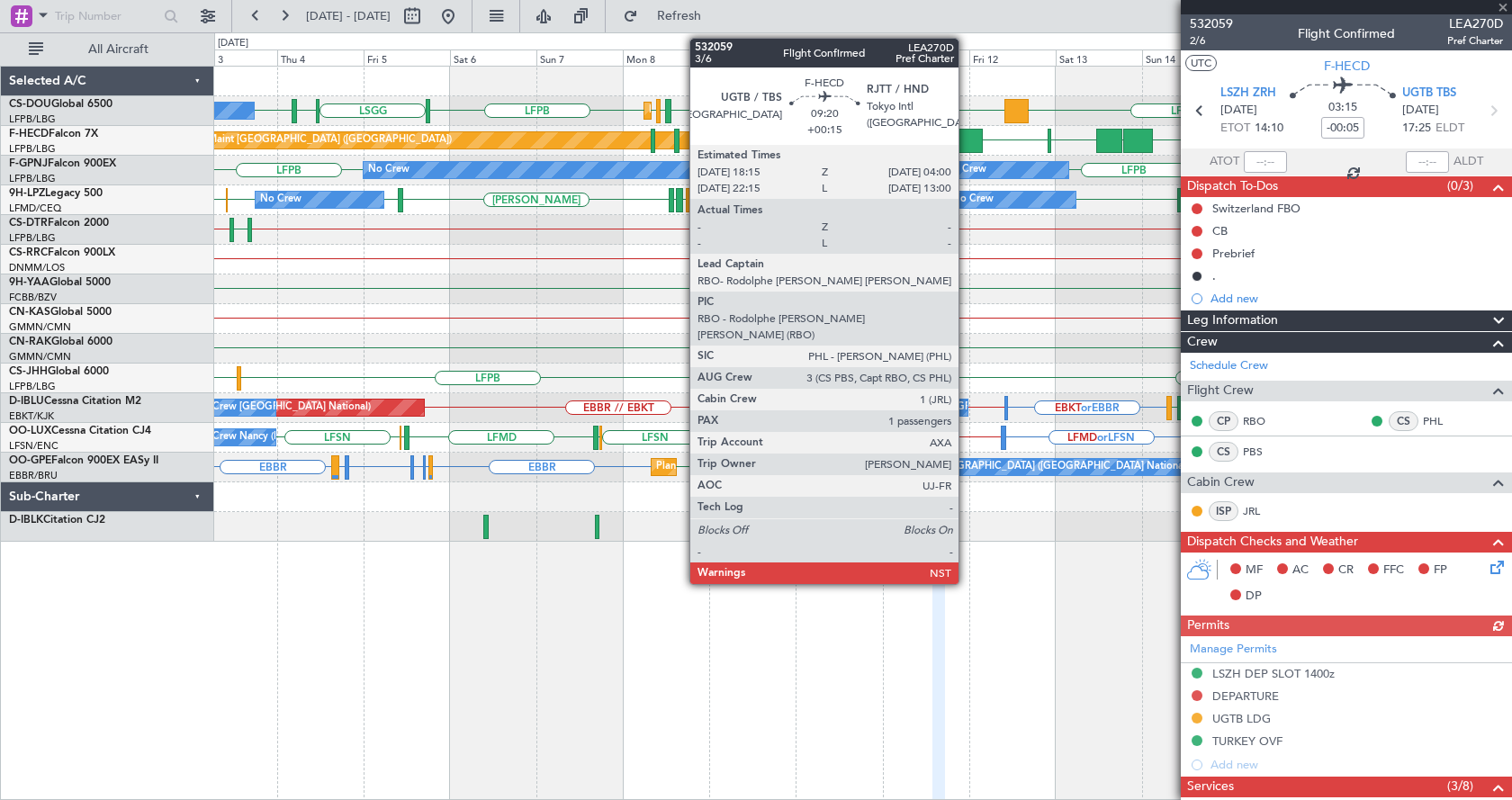
click at [967, 136] on div at bounding box center [965, 141] width 36 height 24
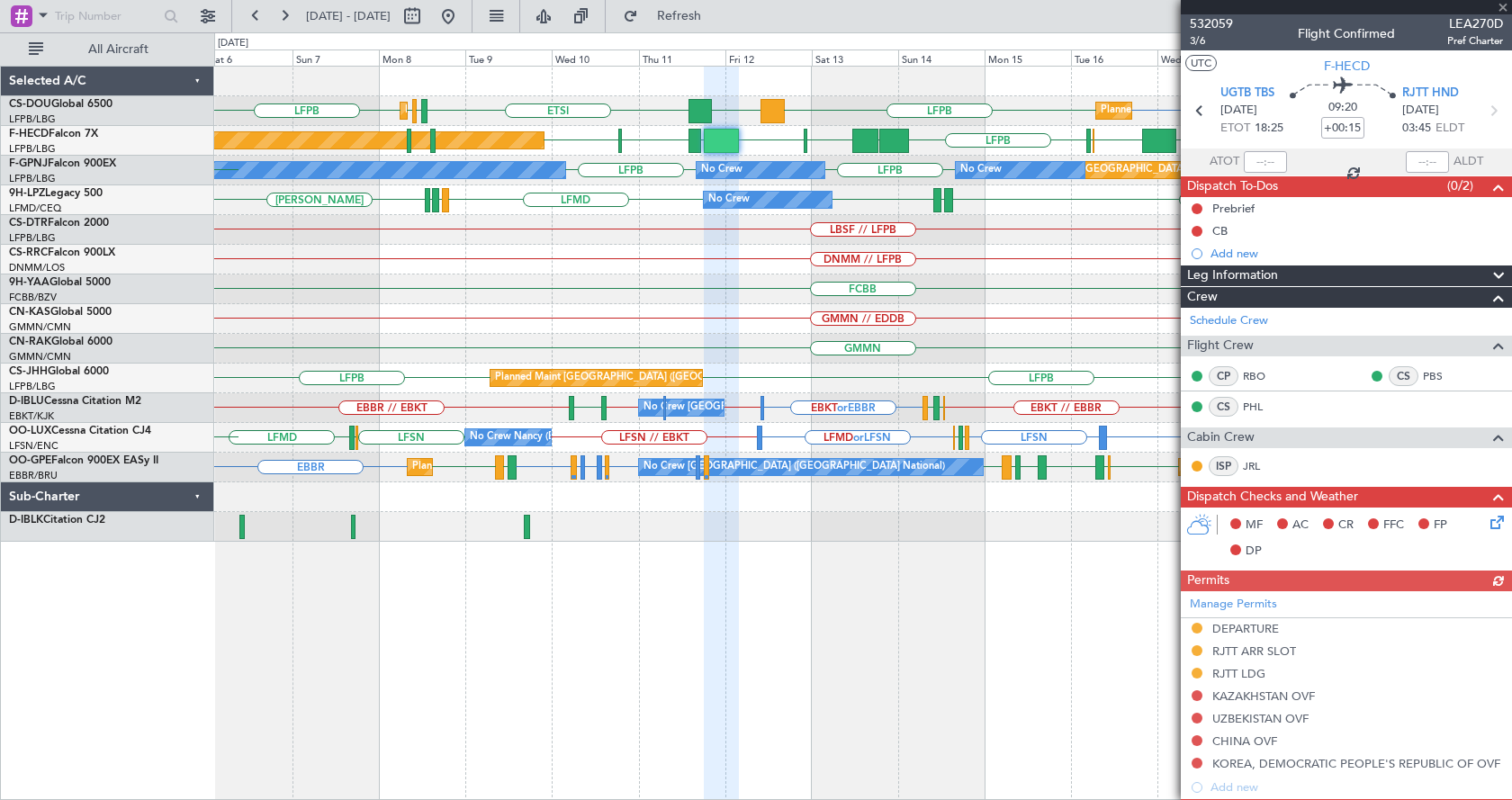
click at [785, 692] on div "LFPB LFTH or LFPB LFPB LFPB EGGW LFPB LFPB DGAA ETSI Planned Maint [GEOGRAPHIC_…" at bounding box center [862, 433] width 1298 height 734
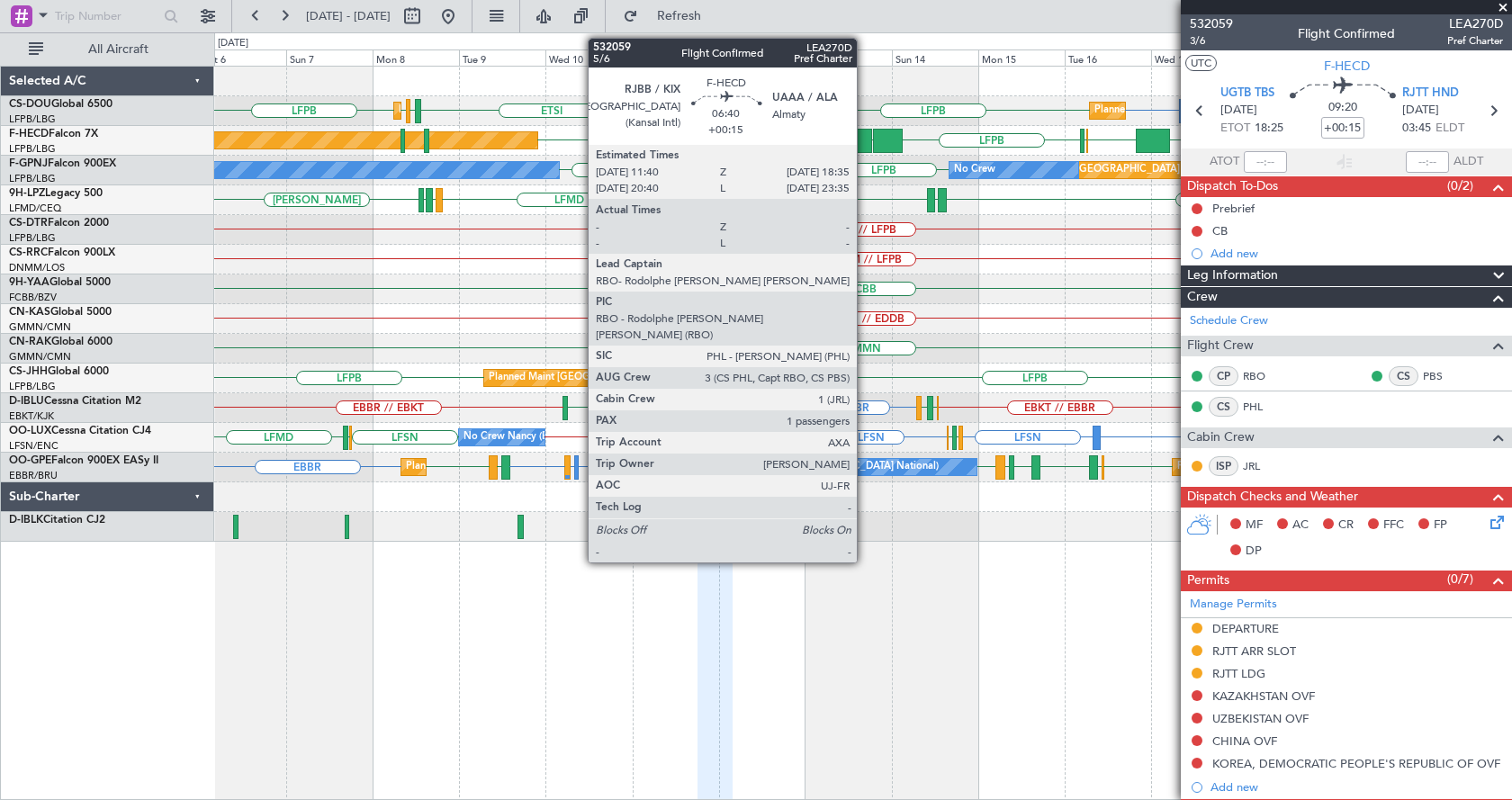
click at [862, 131] on div at bounding box center [859, 141] width 25 height 24
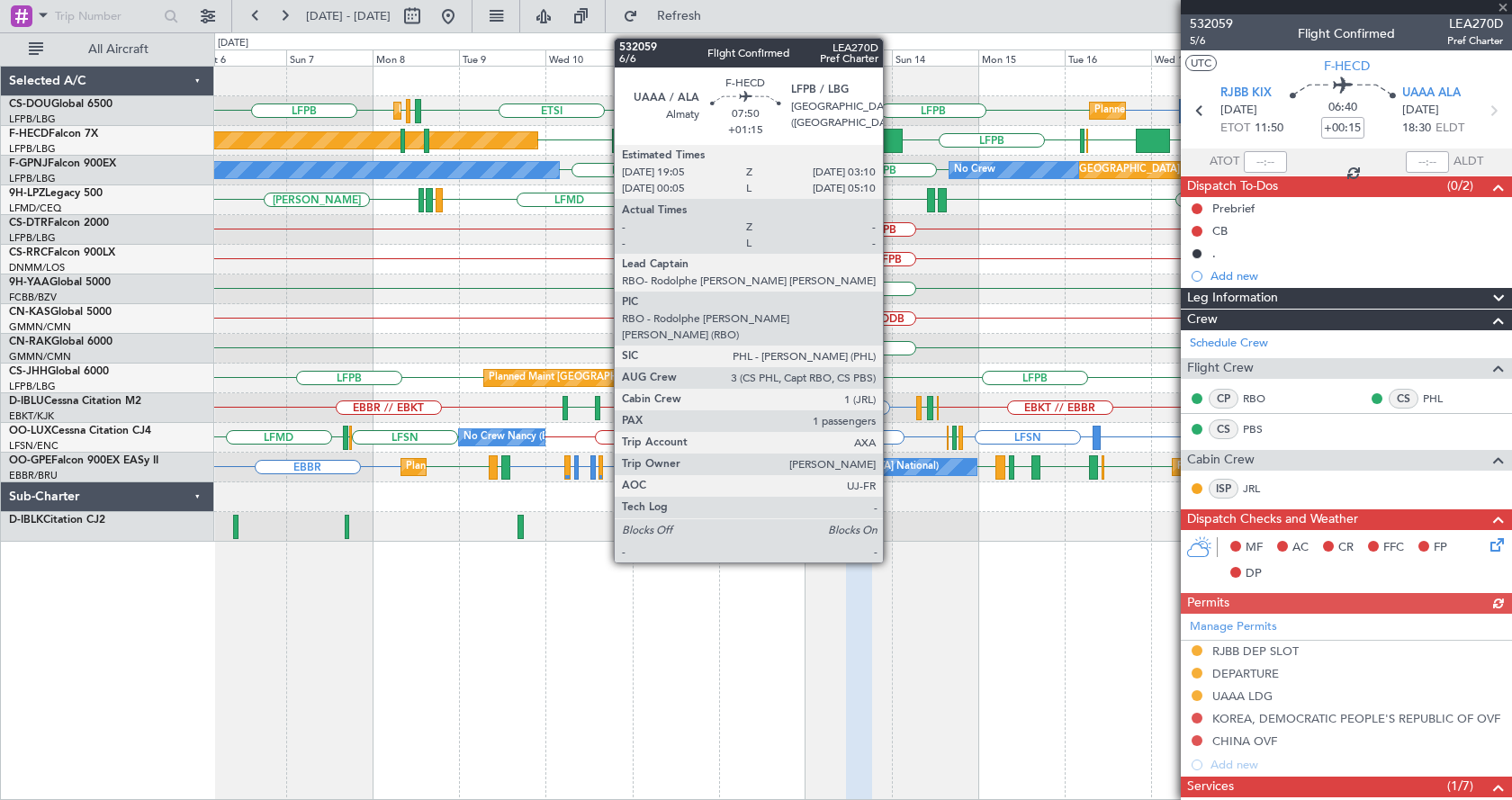
click at [891, 141] on div at bounding box center [888, 141] width 30 height 24
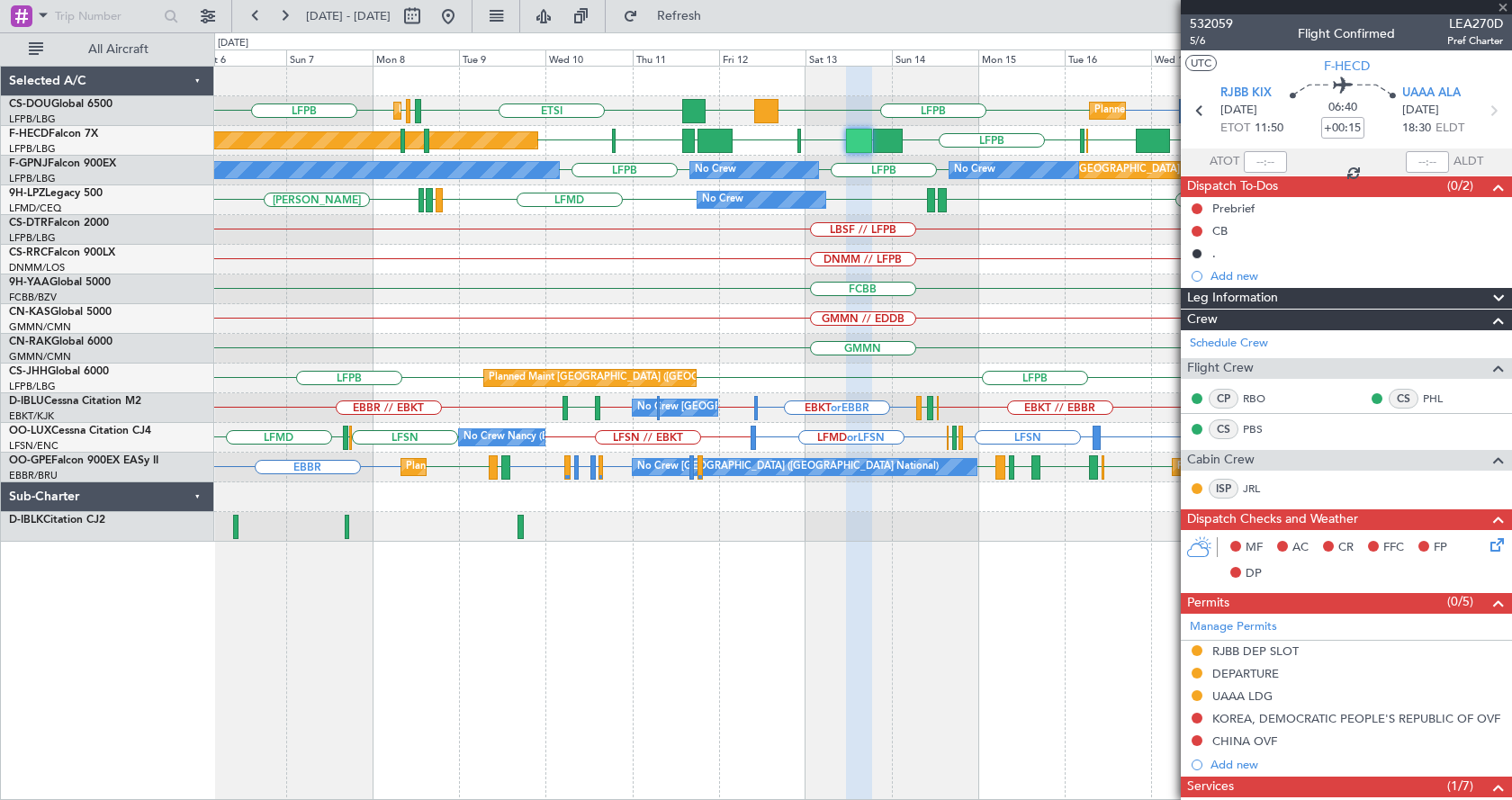
type input "+01:15"
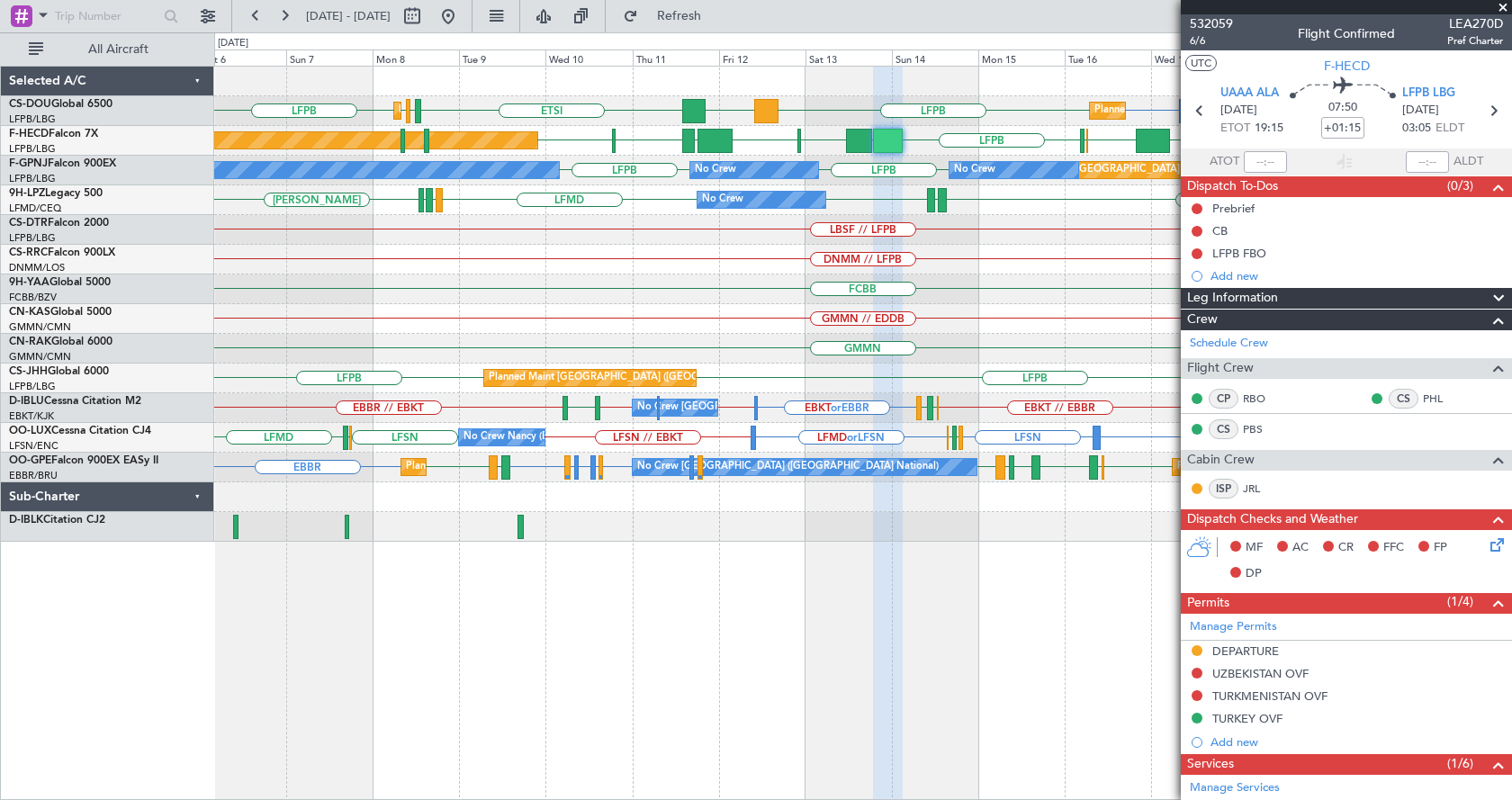
click at [1504, 5] on span at bounding box center [1502, 8] width 18 height 16
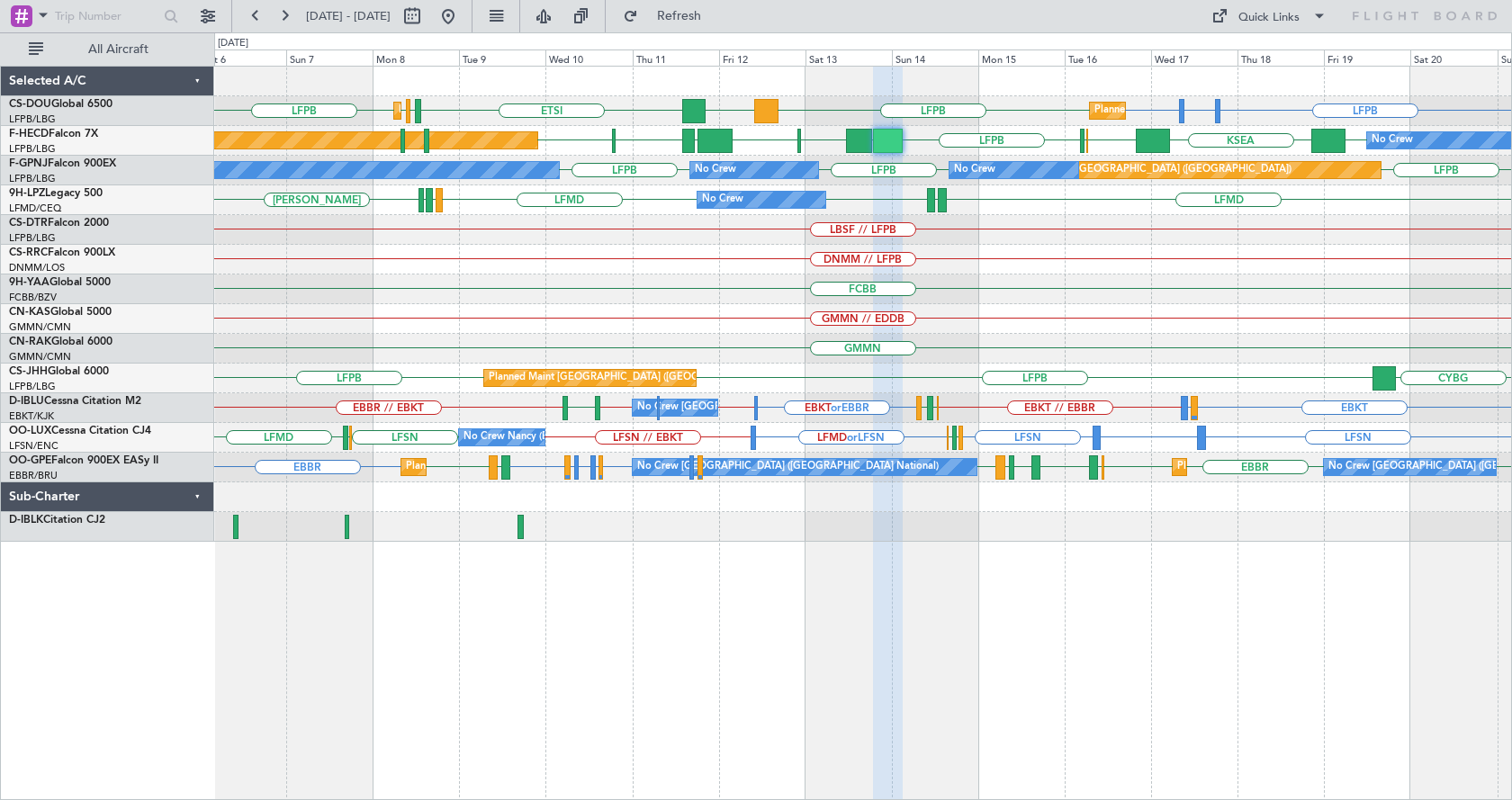
type input "0"
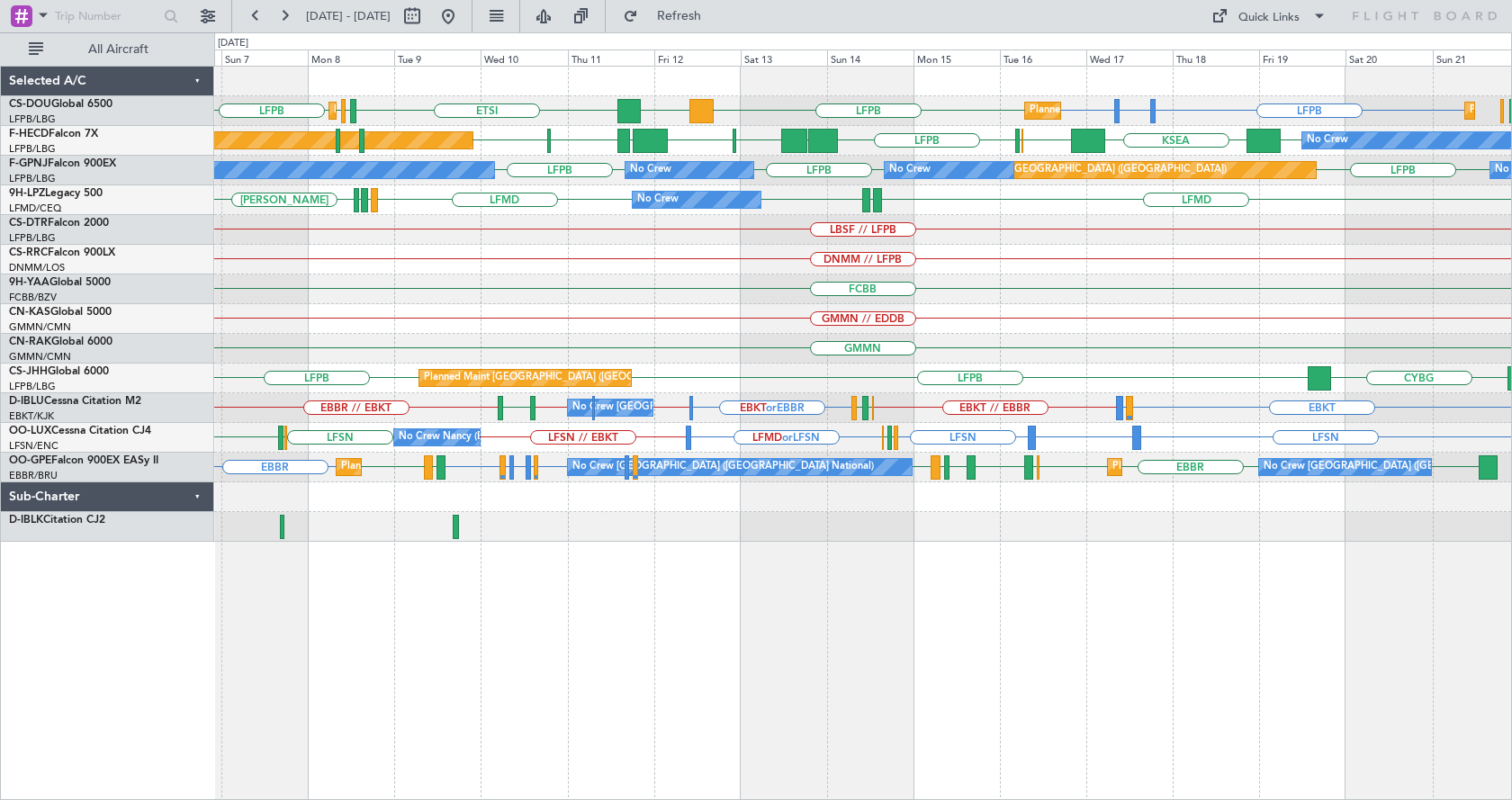
click at [1203, 594] on div "LFPB LFTH or LFPB LFPB LFPB EGGW LFPB LFPB DGAA ETSI Planned Maint [GEOGRAPHIC_…" at bounding box center [862, 433] width 1298 height 734
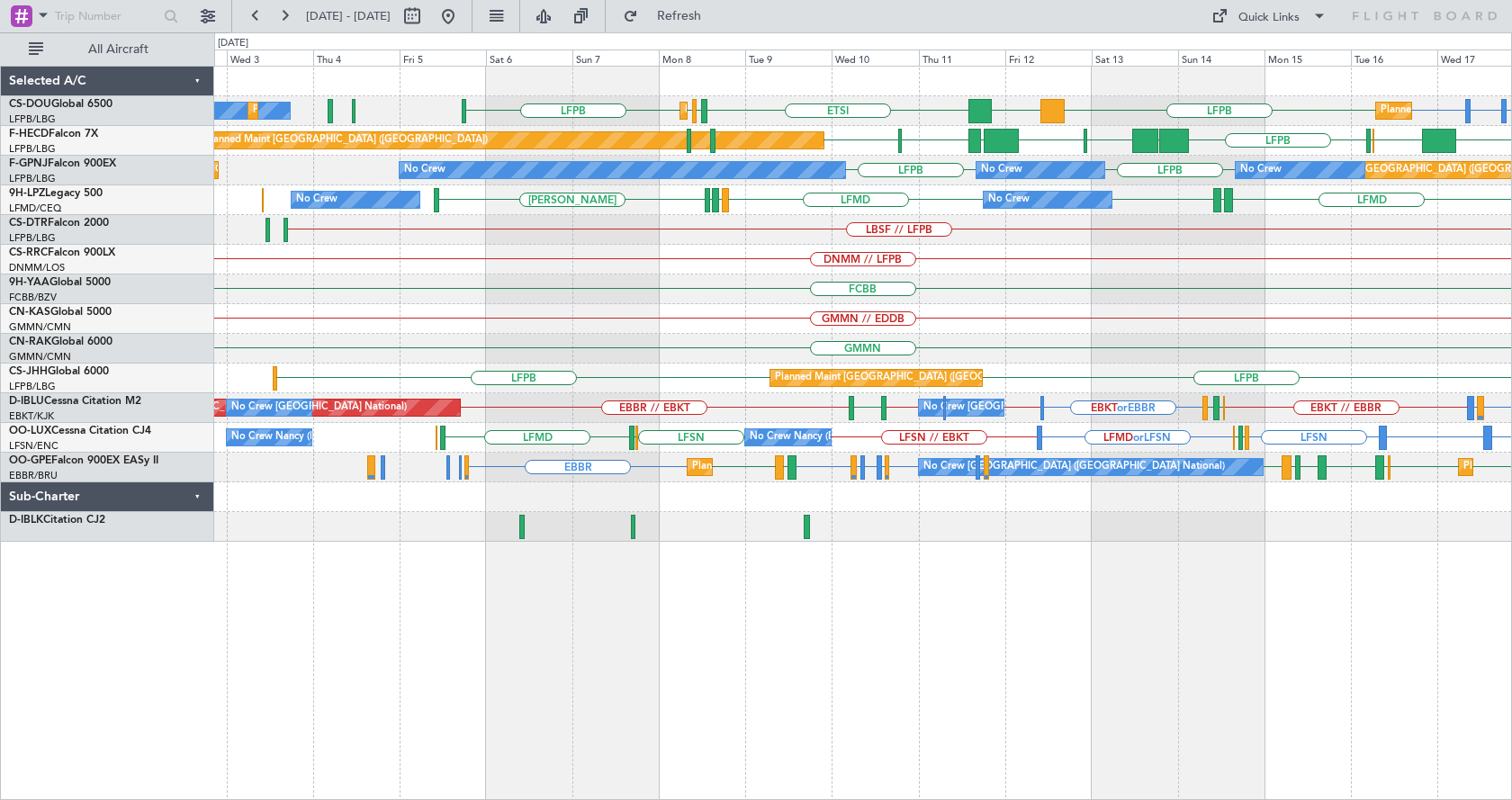
click at [1093, 628] on div "Planned Maint [GEOGRAPHIC_DATA] ([GEOGRAPHIC_DATA]) Planned Maint [GEOGRAPHIC_D…" at bounding box center [862, 433] width 1298 height 734
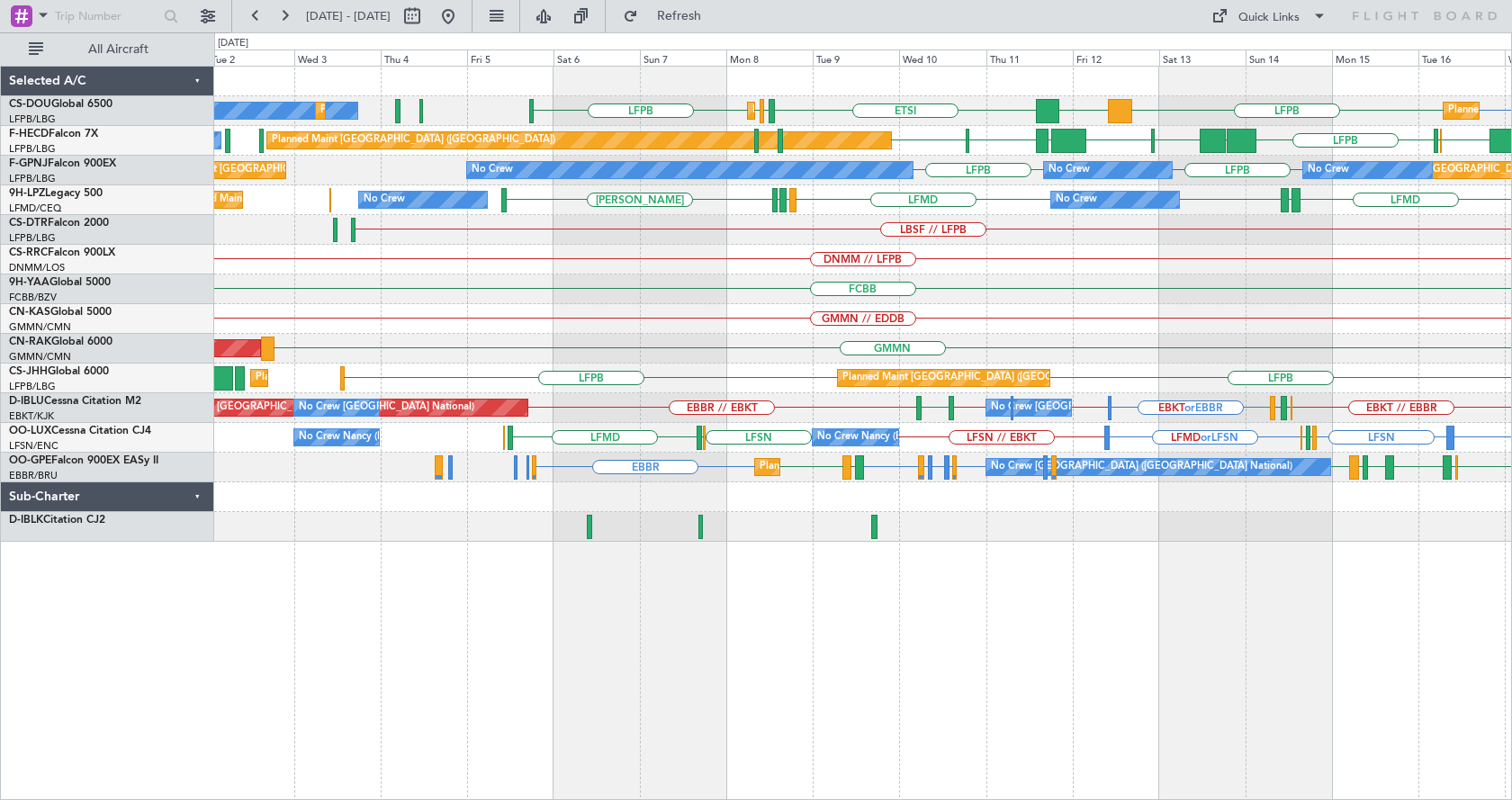
click at [1087, 718] on div "Planned Maint [GEOGRAPHIC_DATA] ([GEOGRAPHIC_DATA]) Planned Maint [GEOGRAPHIC_D…" at bounding box center [862, 433] width 1298 height 734
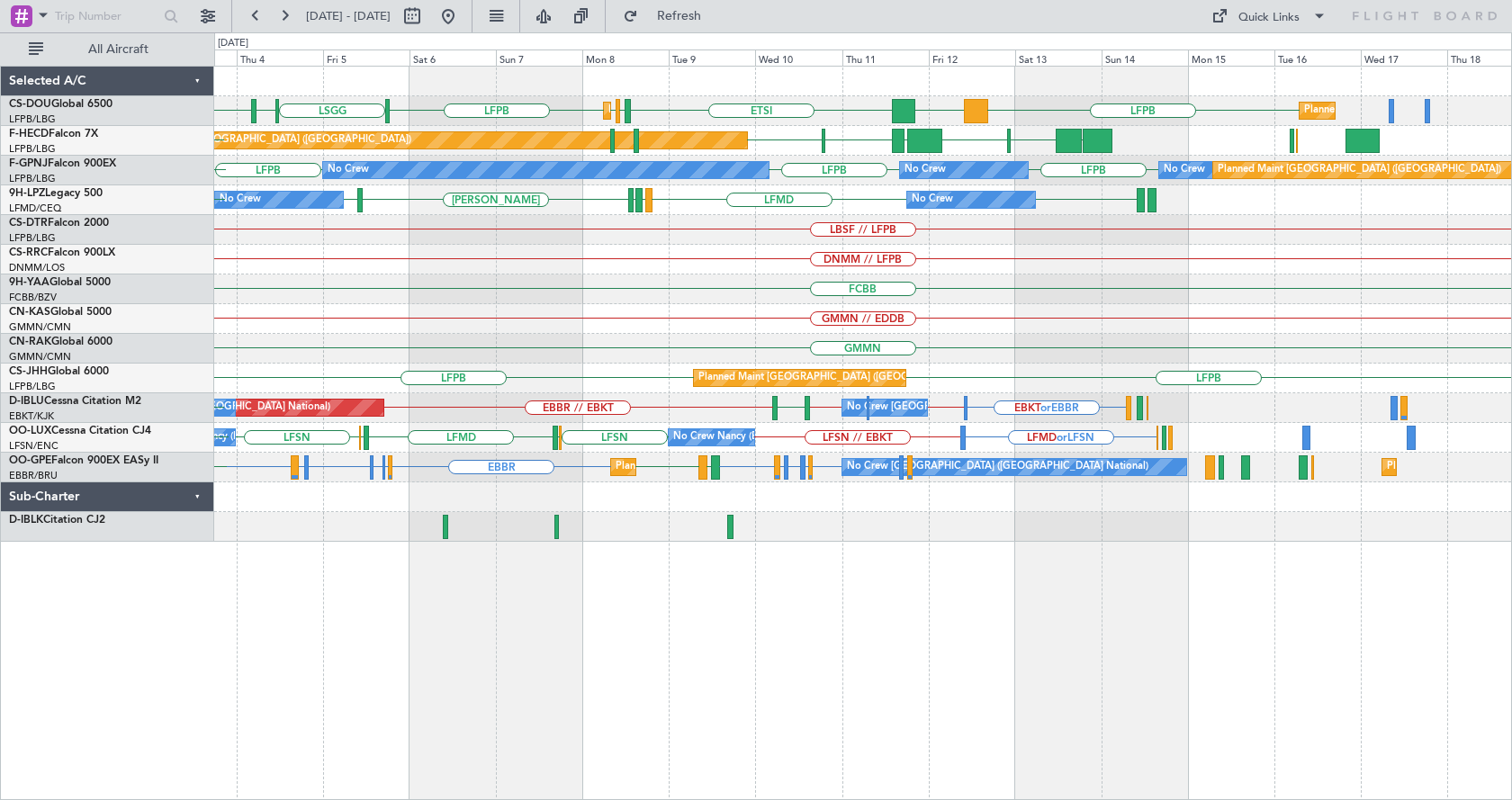
click at [906, 671] on div "LFPB DGAA ETSI EGGW LFPB LFPB [GEOGRAPHIC_DATA] LIML LFPB Planned Maint [GEOGRA…" at bounding box center [862, 433] width 1298 height 734
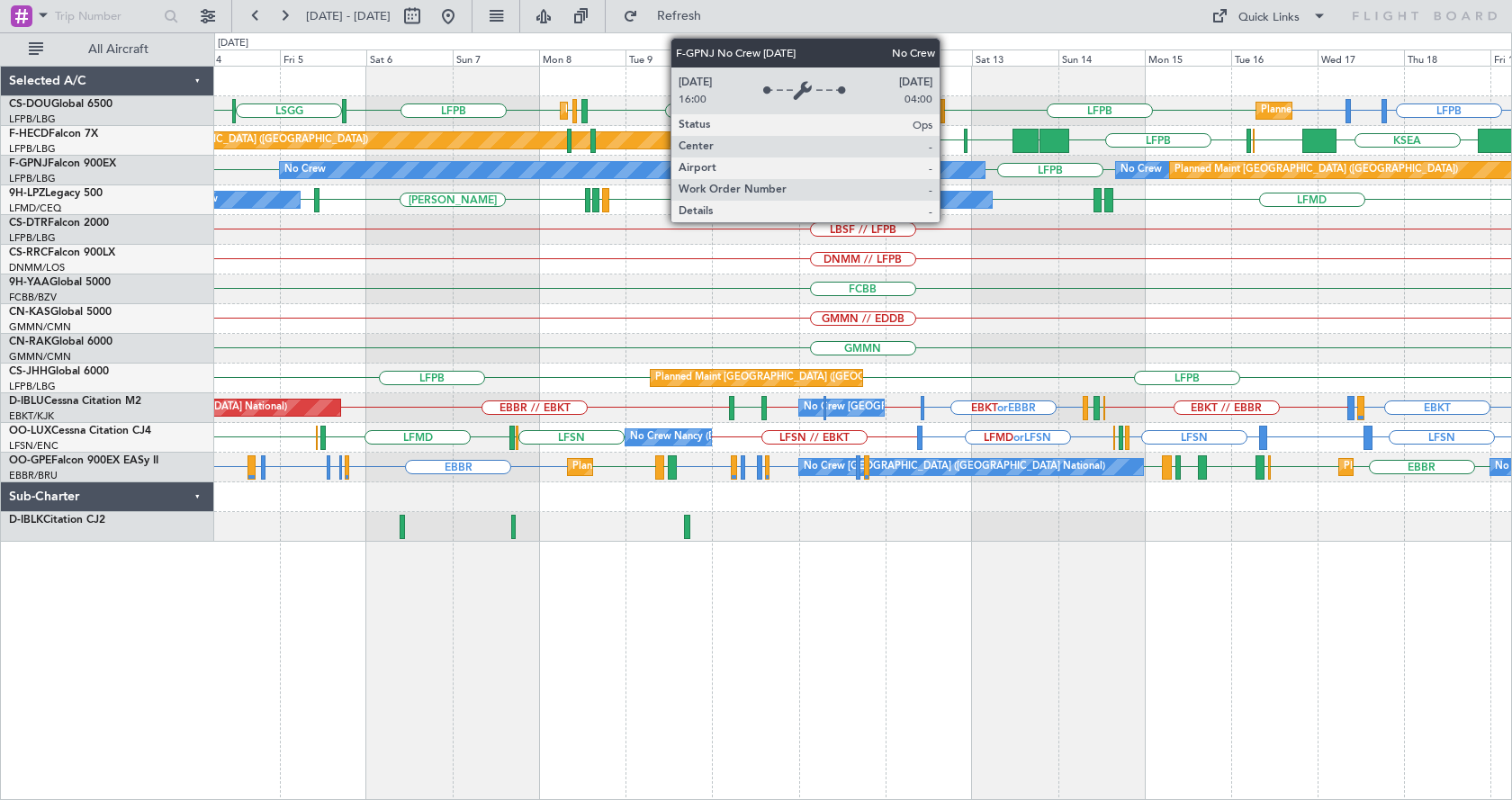
click at [947, 167] on div "No Crew" at bounding box center [921, 170] width 129 height 16
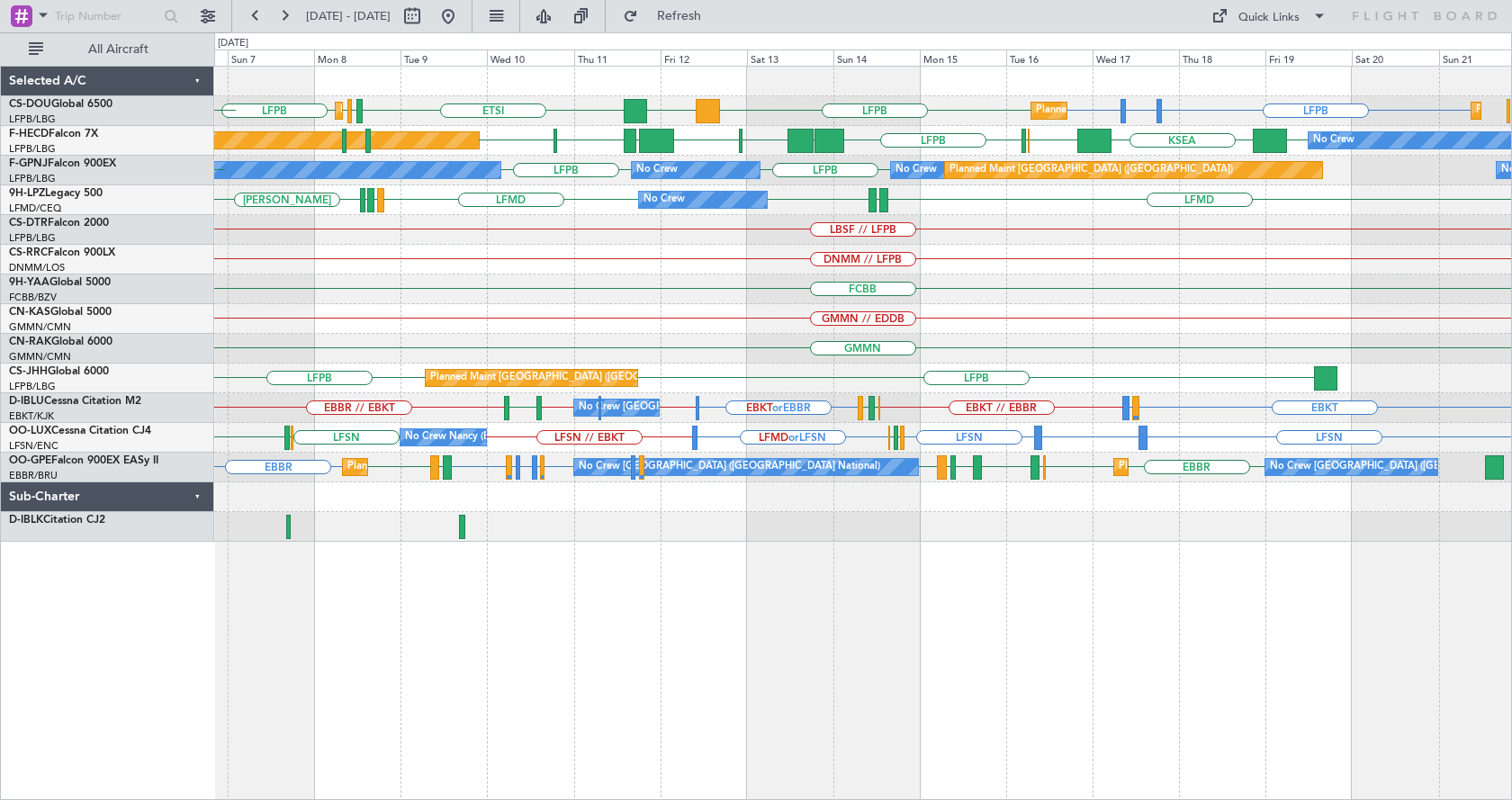
click at [872, 683] on div "Planned Maint [GEOGRAPHIC_DATA] ([GEOGRAPHIC_DATA]) Planned Maint [GEOGRAPHIC_D…" at bounding box center [862, 433] width 1298 height 734
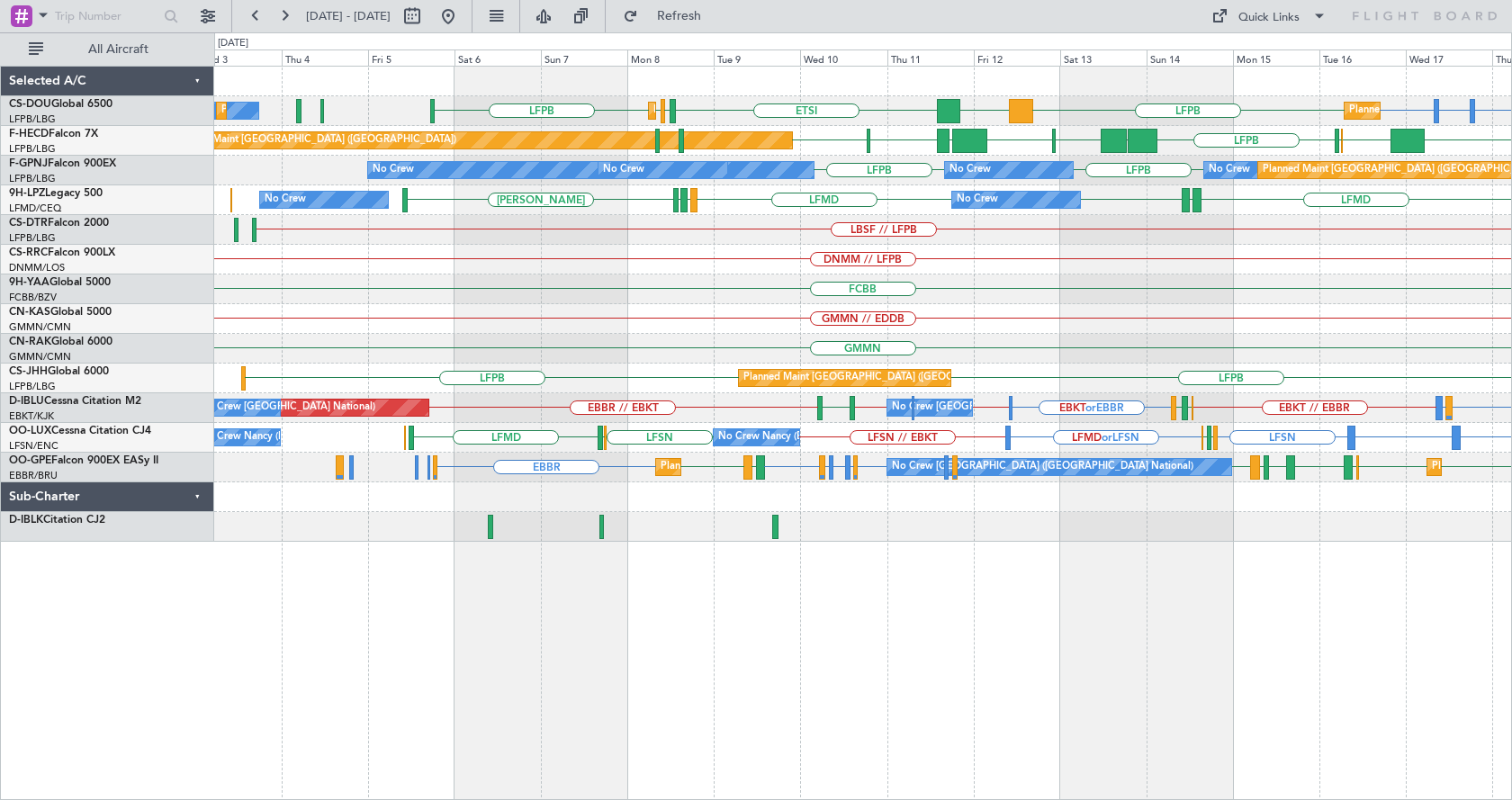
click at [1400, 677] on div "Planned Maint [GEOGRAPHIC_DATA] ([GEOGRAPHIC_DATA]) LFPB LFTH or LFPB LFPB LFPB…" at bounding box center [862, 433] width 1298 height 734
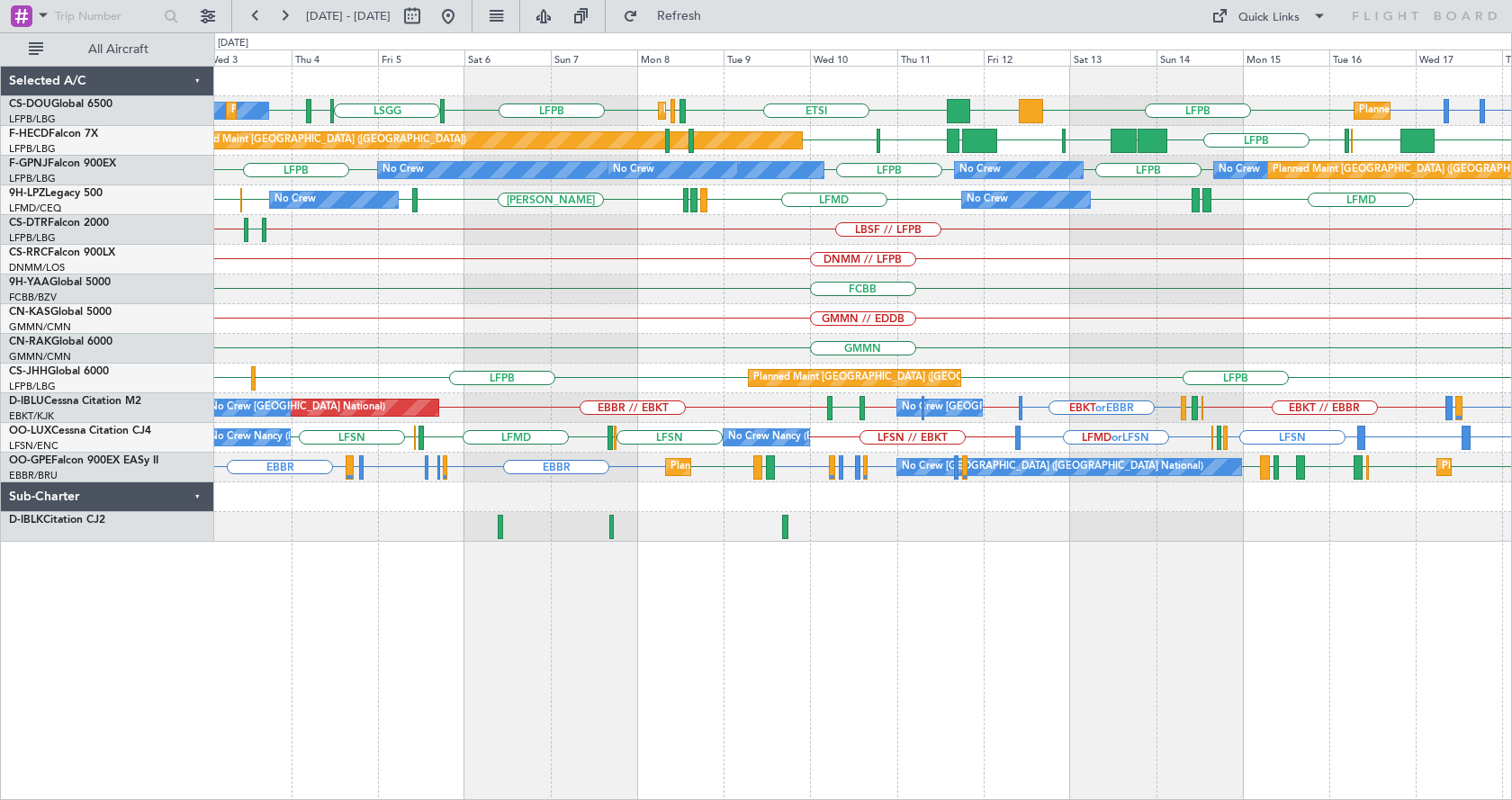
click at [756, 590] on div "Planned Maint [GEOGRAPHIC_DATA] ([GEOGRAPHIC_DATA]) Planned Maint [GEOGRAPHIC_D…" at bounding box center [862, 433] width 1298 height 734
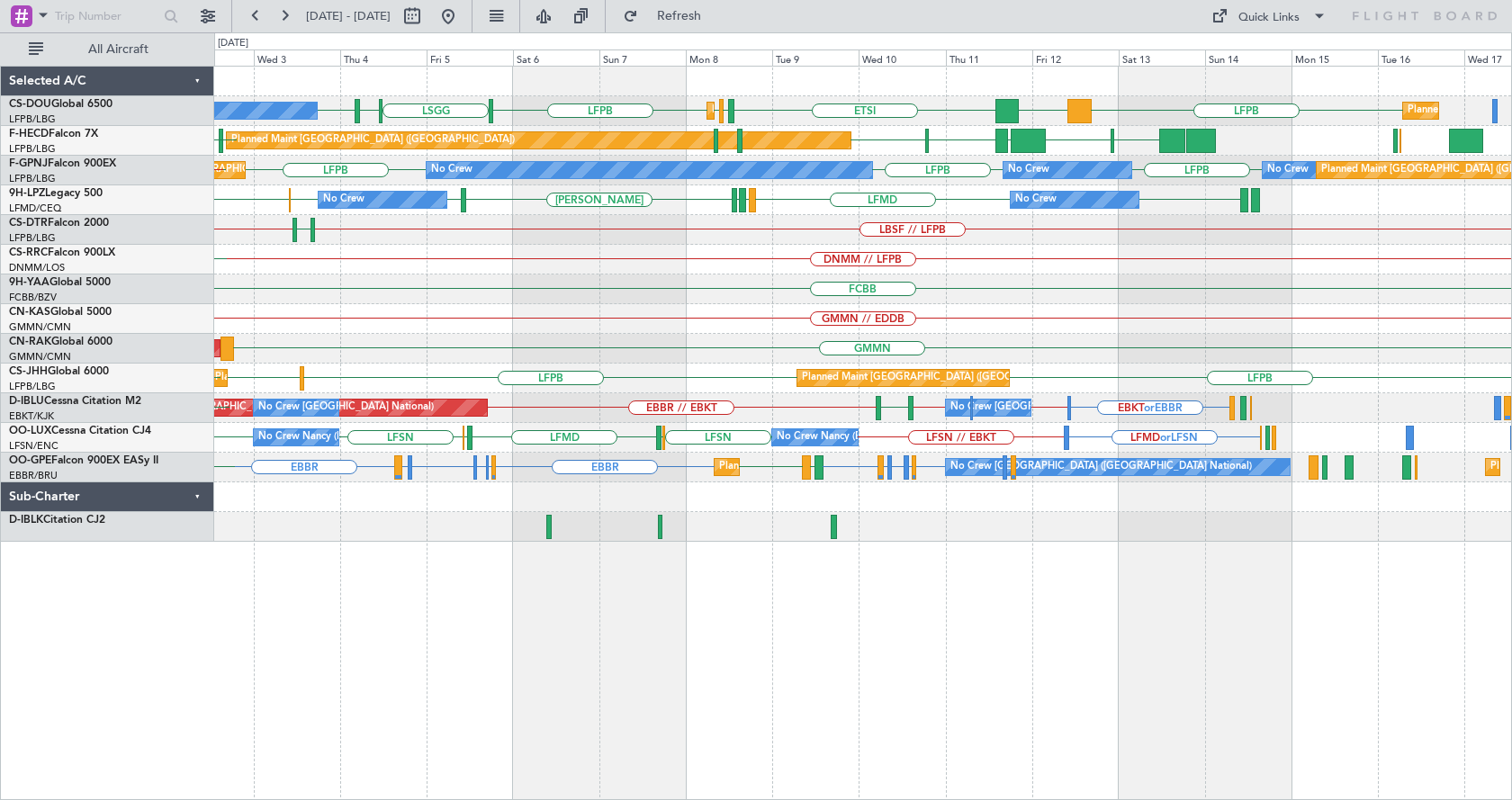
click at [960, 675] on div "LFPB DGAA ETSI EGGW LFPB LFPB [GEOGRAPHIC_DATA] LIML LFPB Planned Maint [GEOGRA…" at bounding box center [862, 433] width 1298 height 734
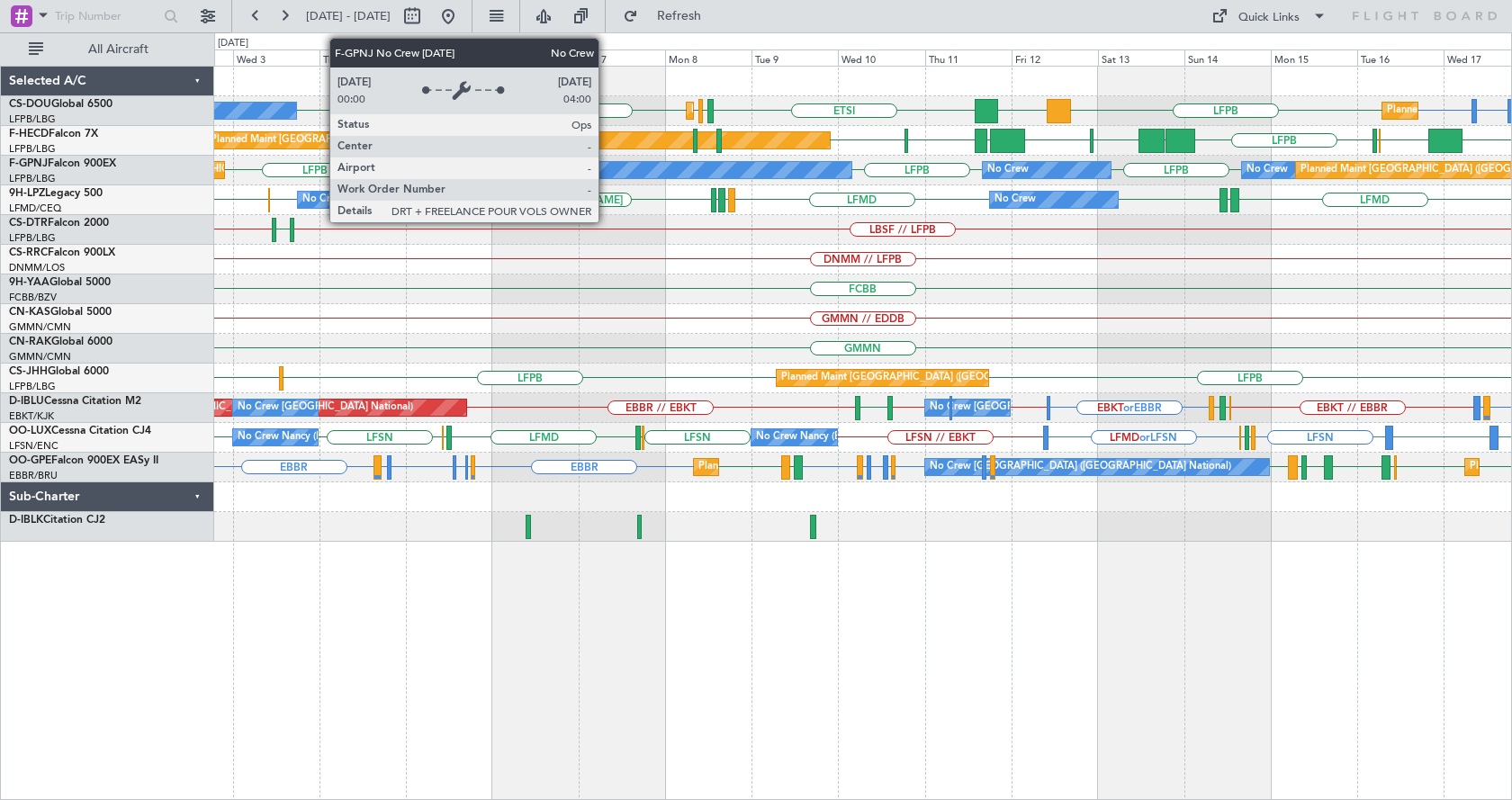
click at [606, 170] on div "No Crew" at bounding box center [628, 170] width 445 height 16
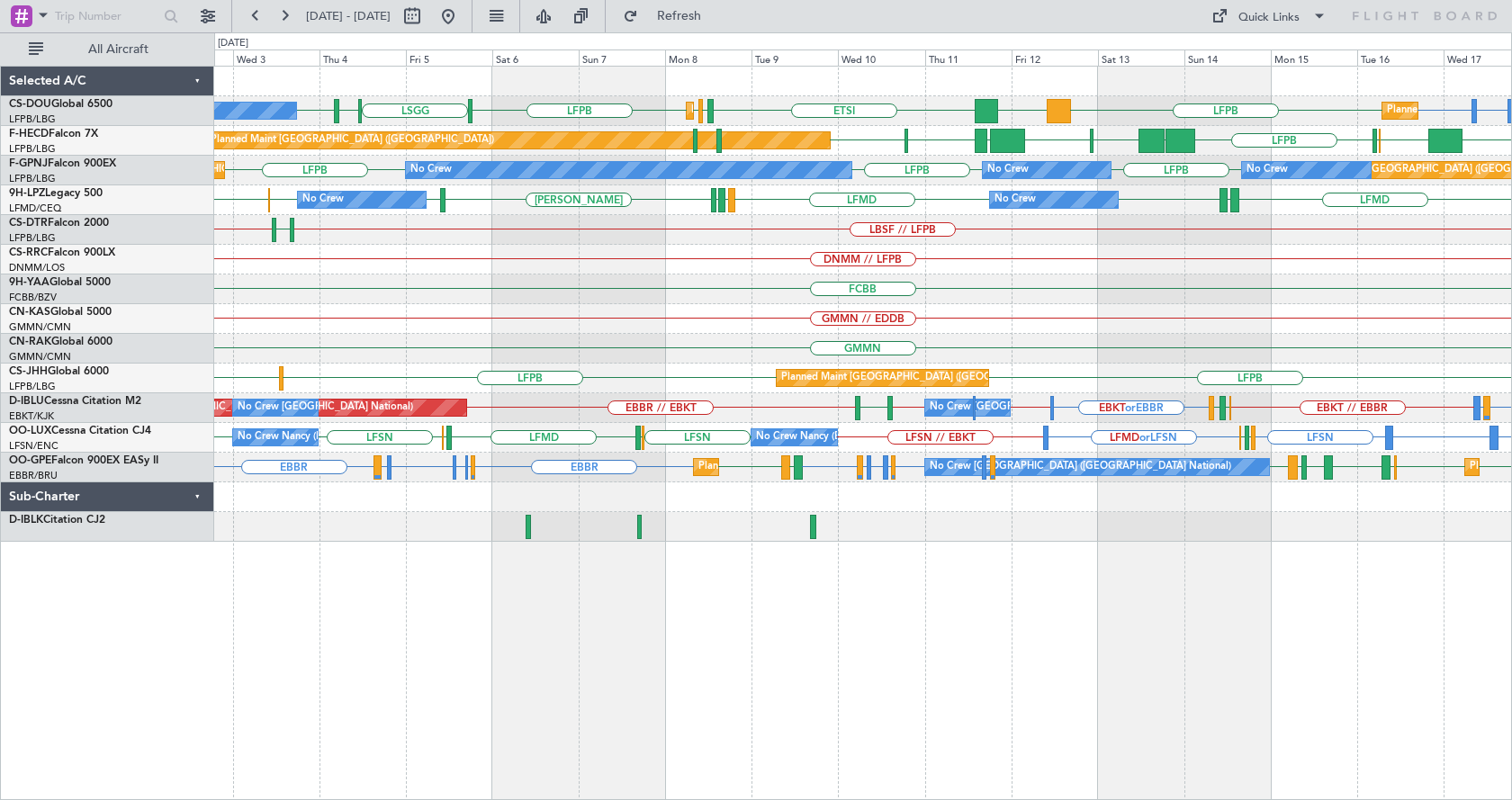
click at [968, 629] on div "LFTH or LFPB LFPB LFPB DGAA ETSI EGGW LFPB LFPB [GEOGRAPHIC_DATA] LIML LFPB Pla…" at bounding box center [862, 433] width 1298 height 734
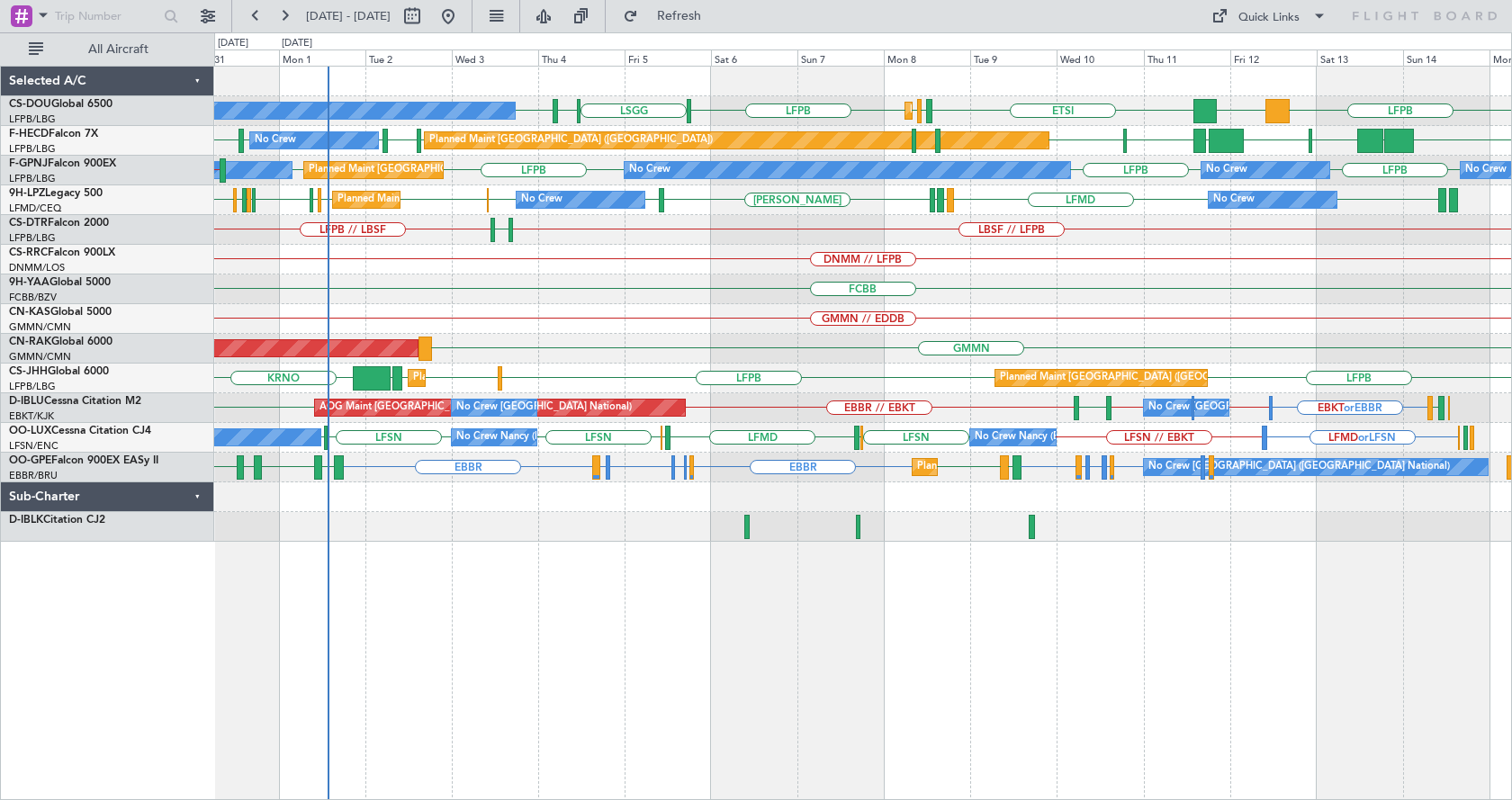
click at [1065, 293] on div "FCBB" at bounding box center [862, 289] width 1297 height 30
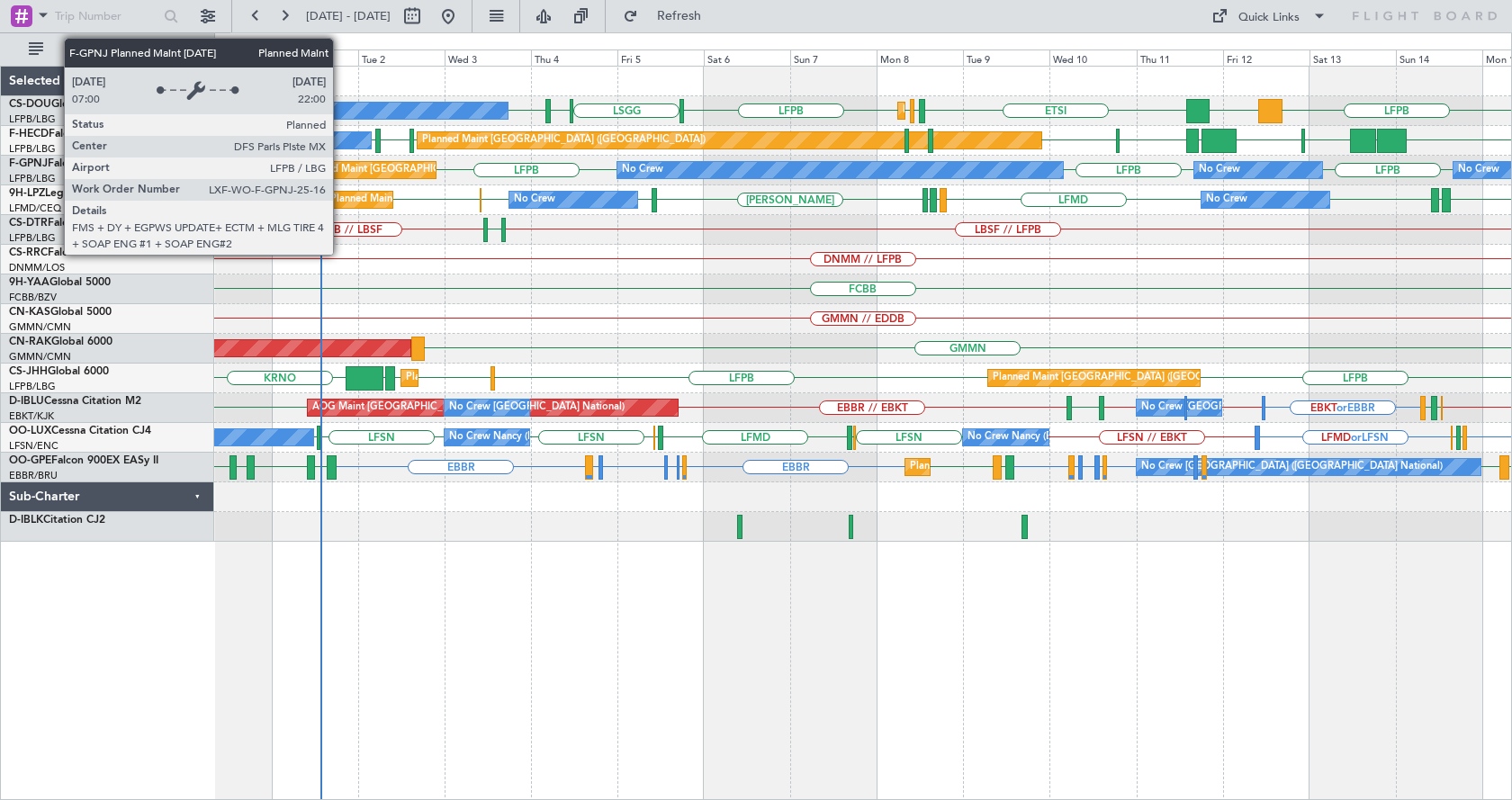
click at [341, 170] on div "Planned Maint [GEOGRAPHIC_DATA] ([GEOGRAPHIC_DATA])" at bounding box center [443, 170] width 283 height 27
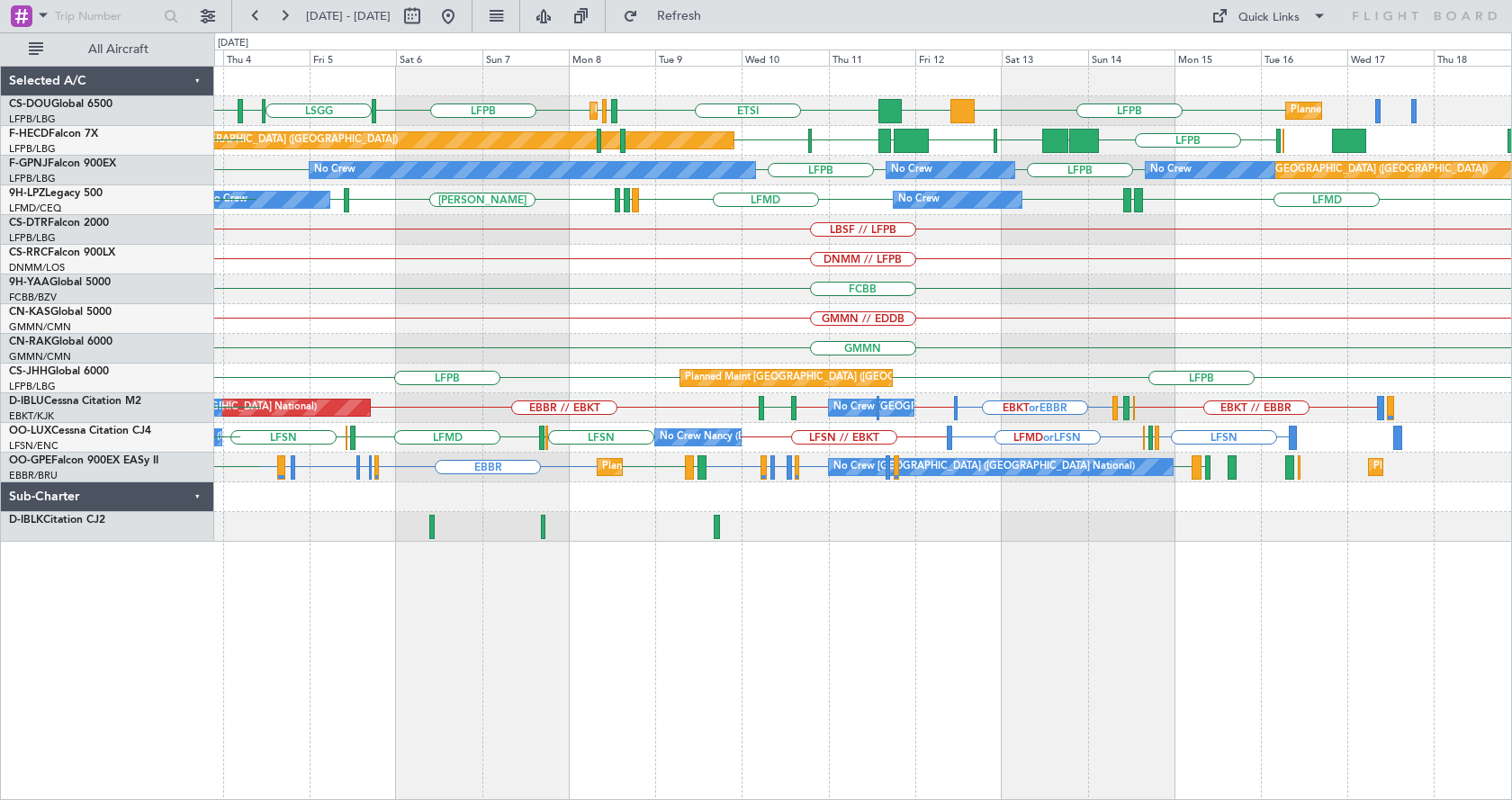
click at [857, 538] on div "LFPB DGAA ETSI EGGW LFPB LFPB LSGG LIML LFPB Planned Maint Paris (Le Bourget) P…" at bounding box center [862, 304] width 1297 height 475
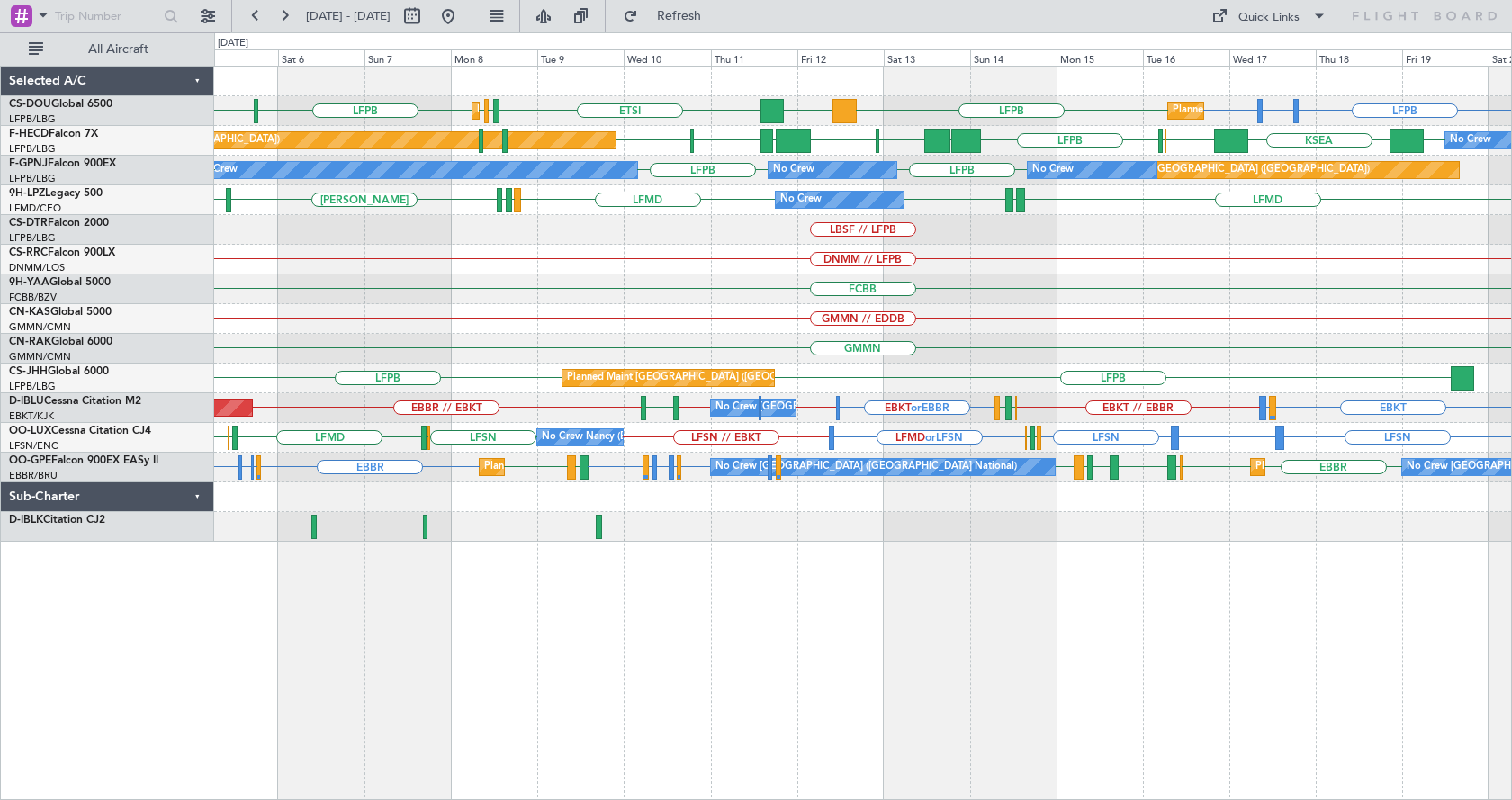
click at [1125, 621] on div "Planned Maint Paris (Le Bourget) Planned Maint Paris (Le Bourget) LFPB LFTH or …" at bounding box center [862, 433] width 1298 height 734
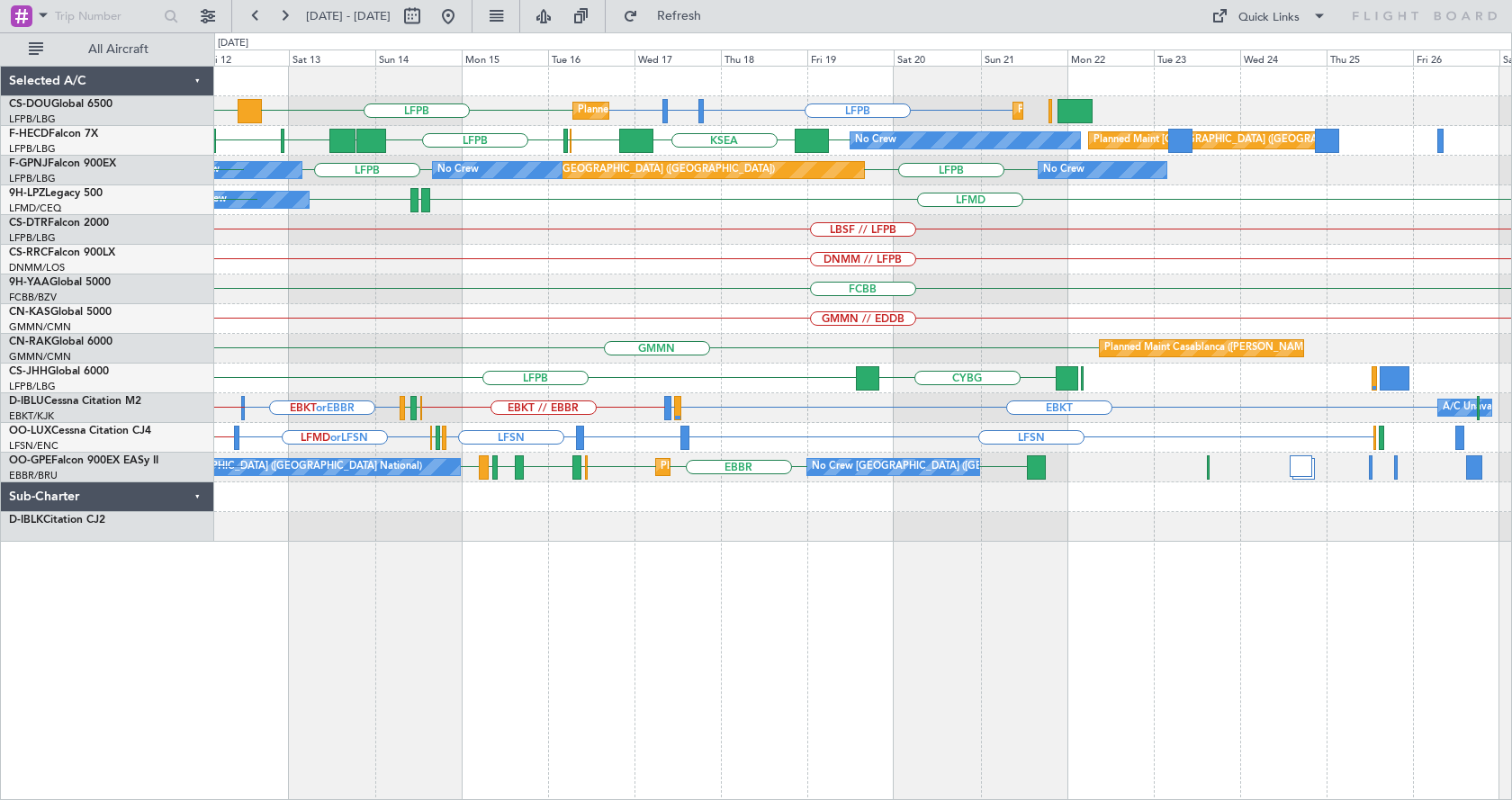
click at [799, 605] on div "Planned Maint Paris (Le Bourget) LFPB LFTH or LFPB LFPB LFPB DGAA Planned Maint…" at bounding box center [862, 433] width 1298 height 734
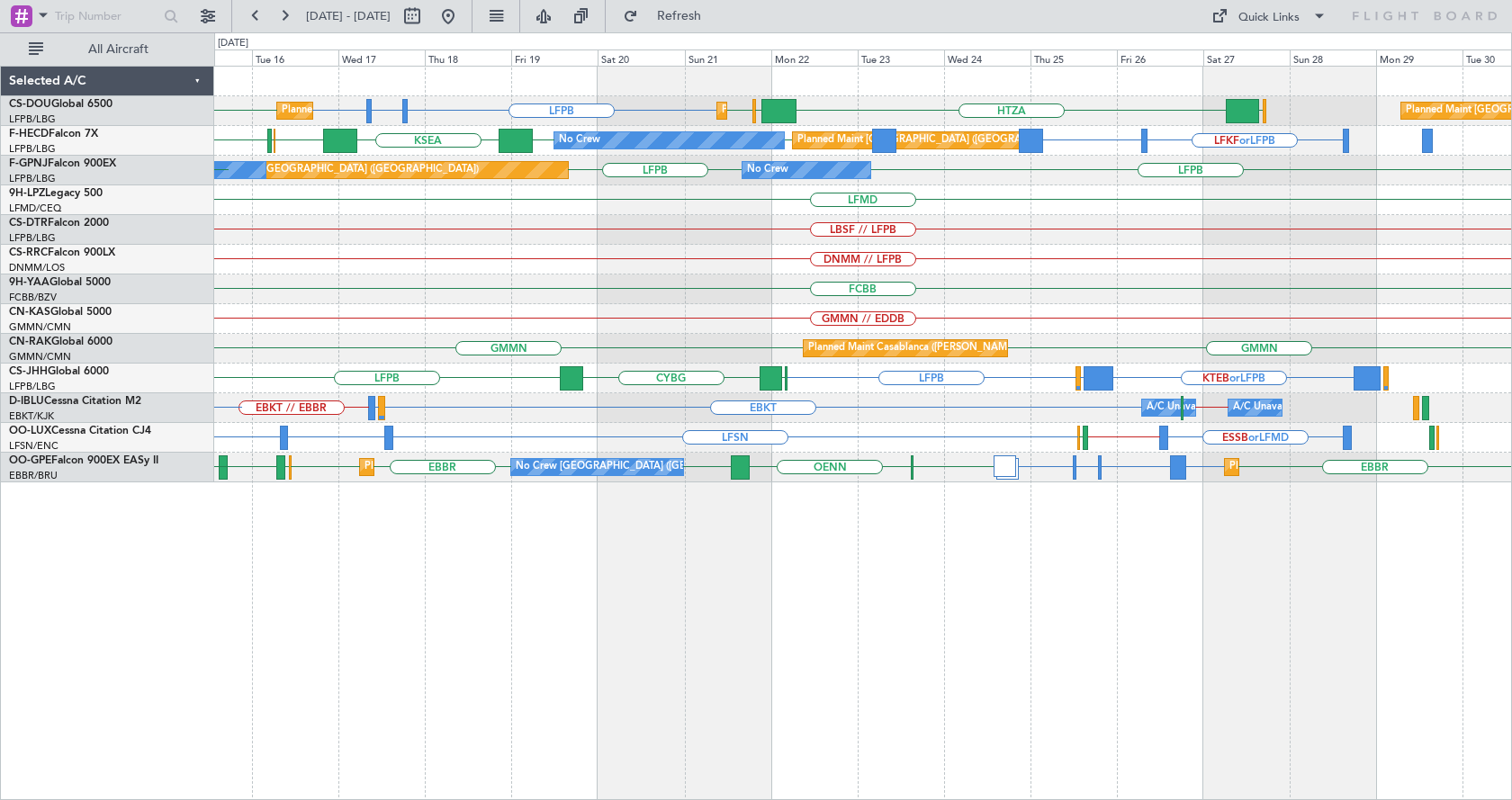
click at [858, 619] on div "LFPB LFTH or LFPB LFPB LFPB HTZA EGKK LFPB EGLF Planned Maint Paris (Le Bourget…" at bounding box center [862, 433] width 1298 height 734
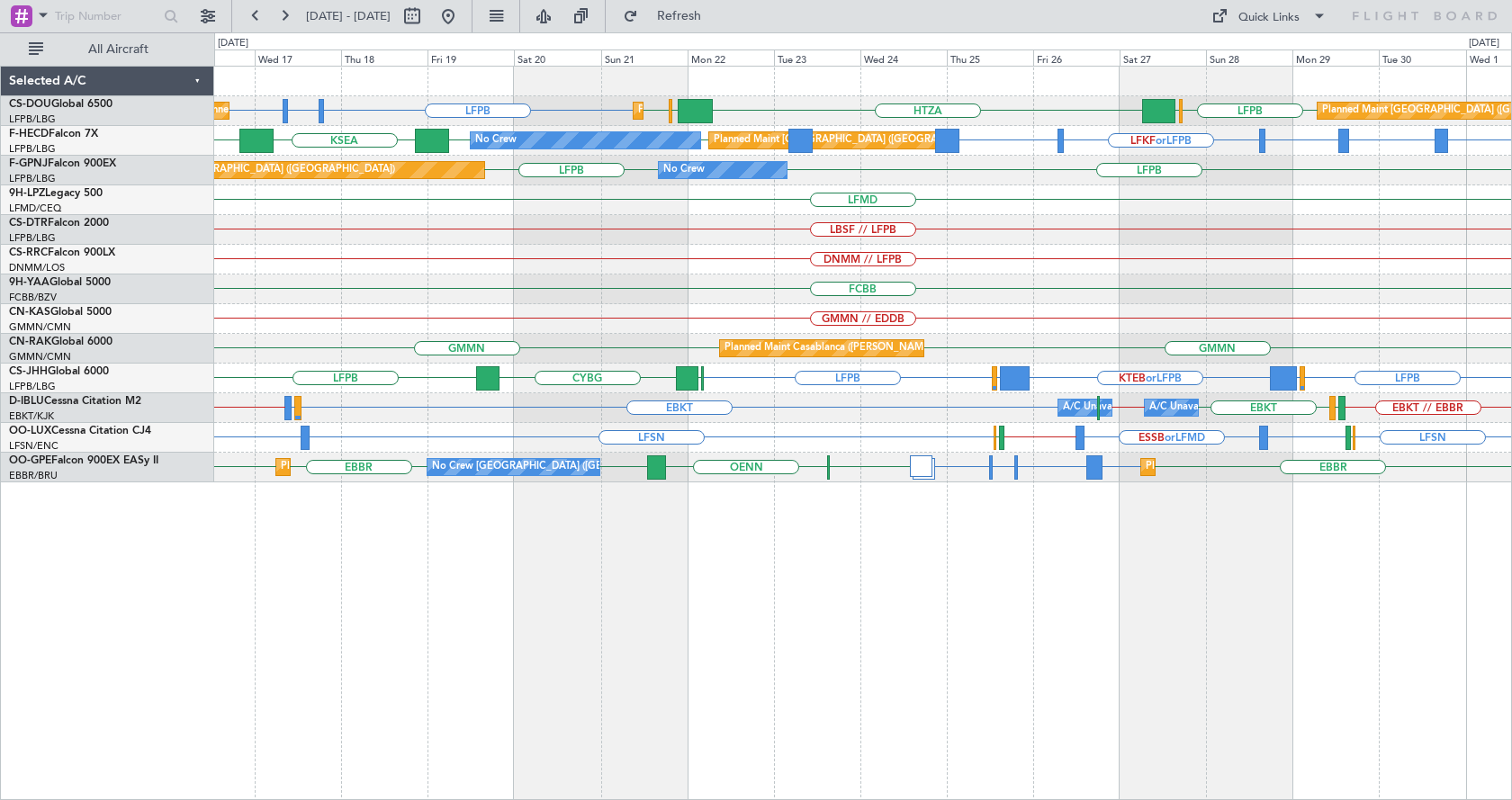
click at [1019, 606] on div "LFPB LFTH or LFPB LFPB HTZA EGKK LFPB LFPB EGLF Planned Maint Paris (Le Bourget…" at bounding box center [862, 433] width 1298 height 734
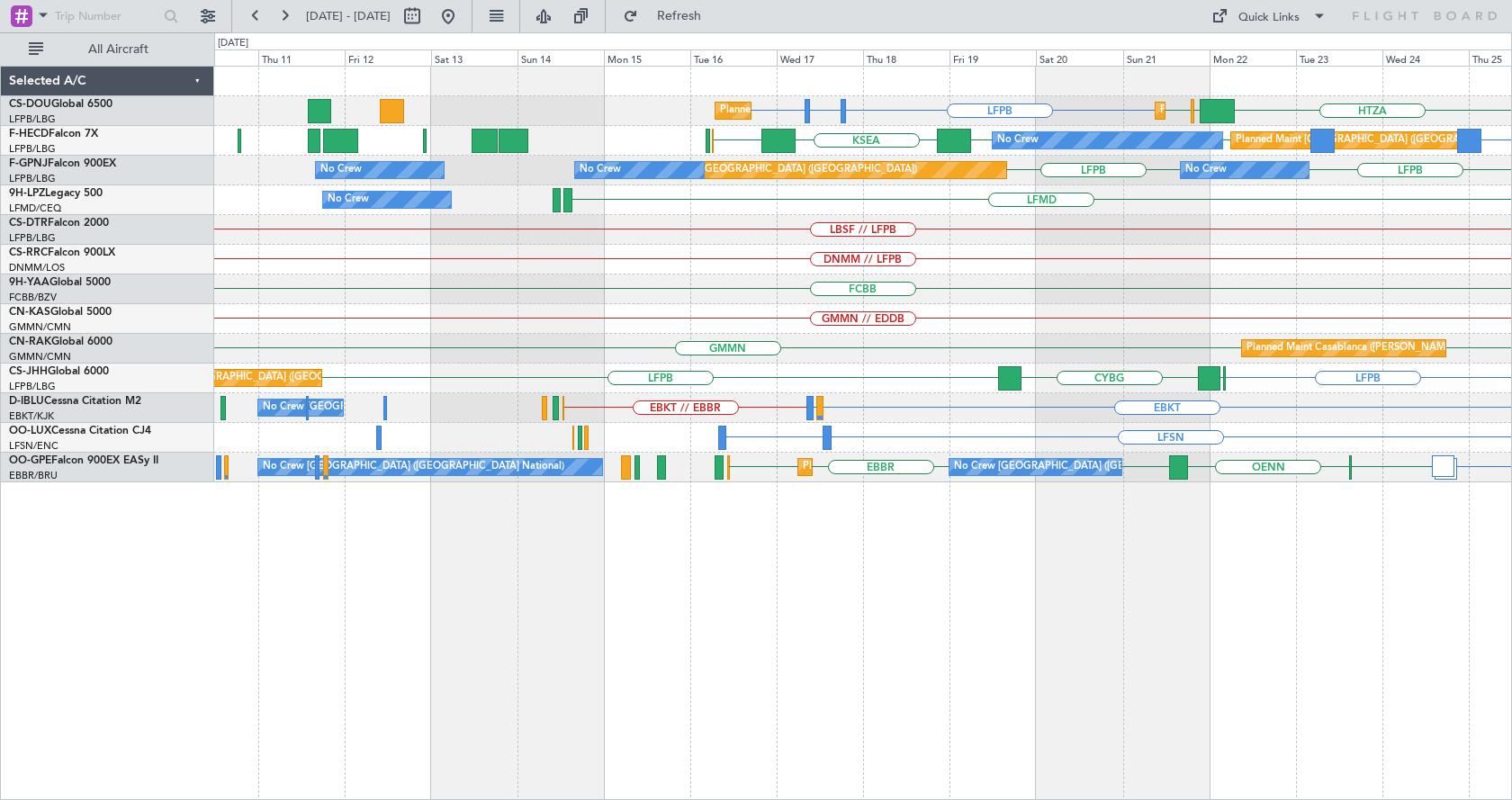
click at [1117, 502] on div "LFPB LFTH or LFPB LFPB HTZA EGKK LFPB Planned Maint Paris (Le Bourget) Planned …" at bounding box center [862, 433] width 1298 height 734
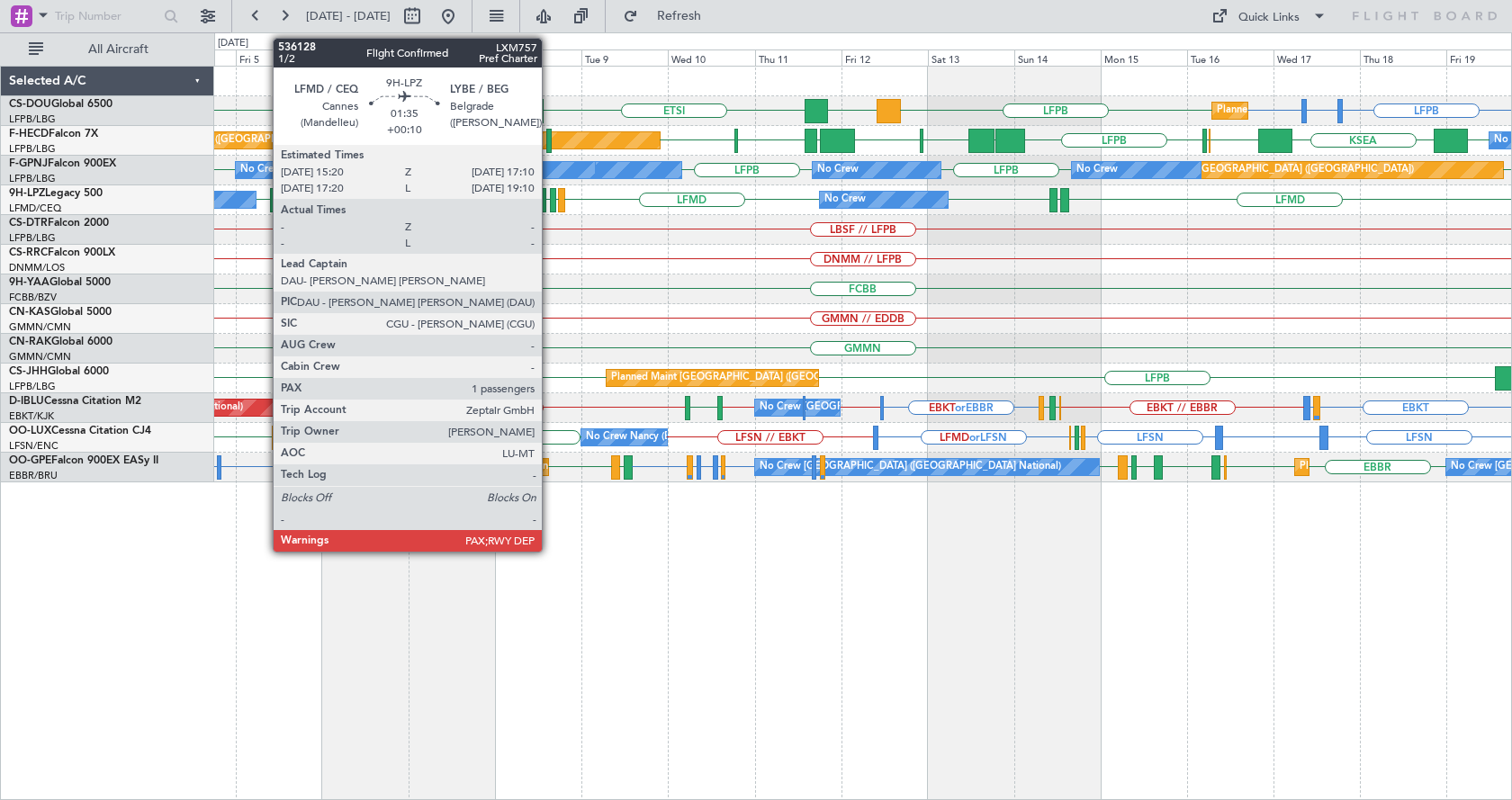
click at [726, 620] on div "Planned Maint Paris (Le Bourget) Planned Maint Paris (Le Bourget) LFPB LFTH or …" at bounding box center [862, 433] width 1298 height 734
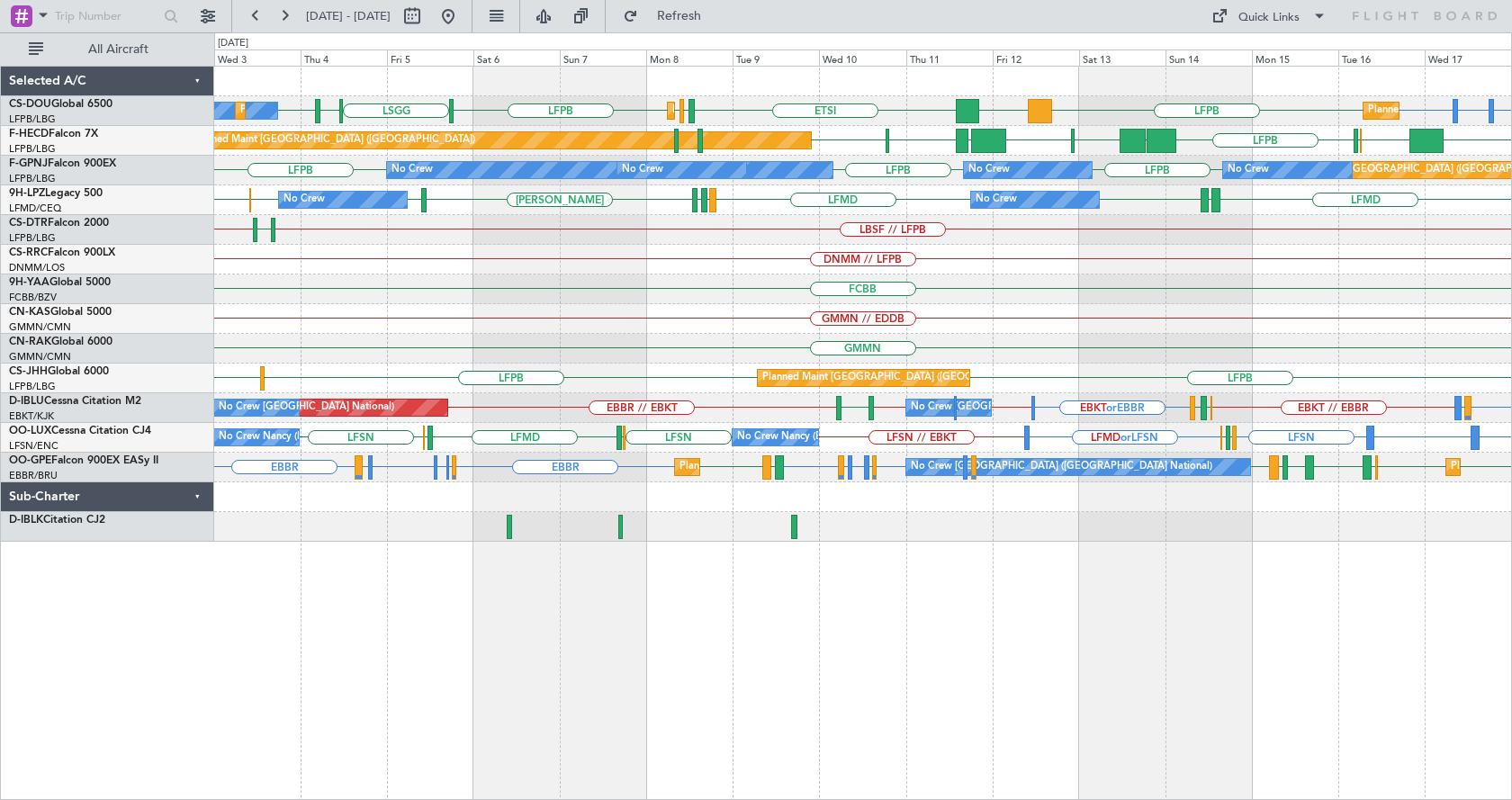
click at [1297, 611] on div "Planned Maint Paris (Le Bourget) Planned Maint Paris (Le Bourget) No Crew Plann…" at bounding box center [862, 433] width 1298 height 734
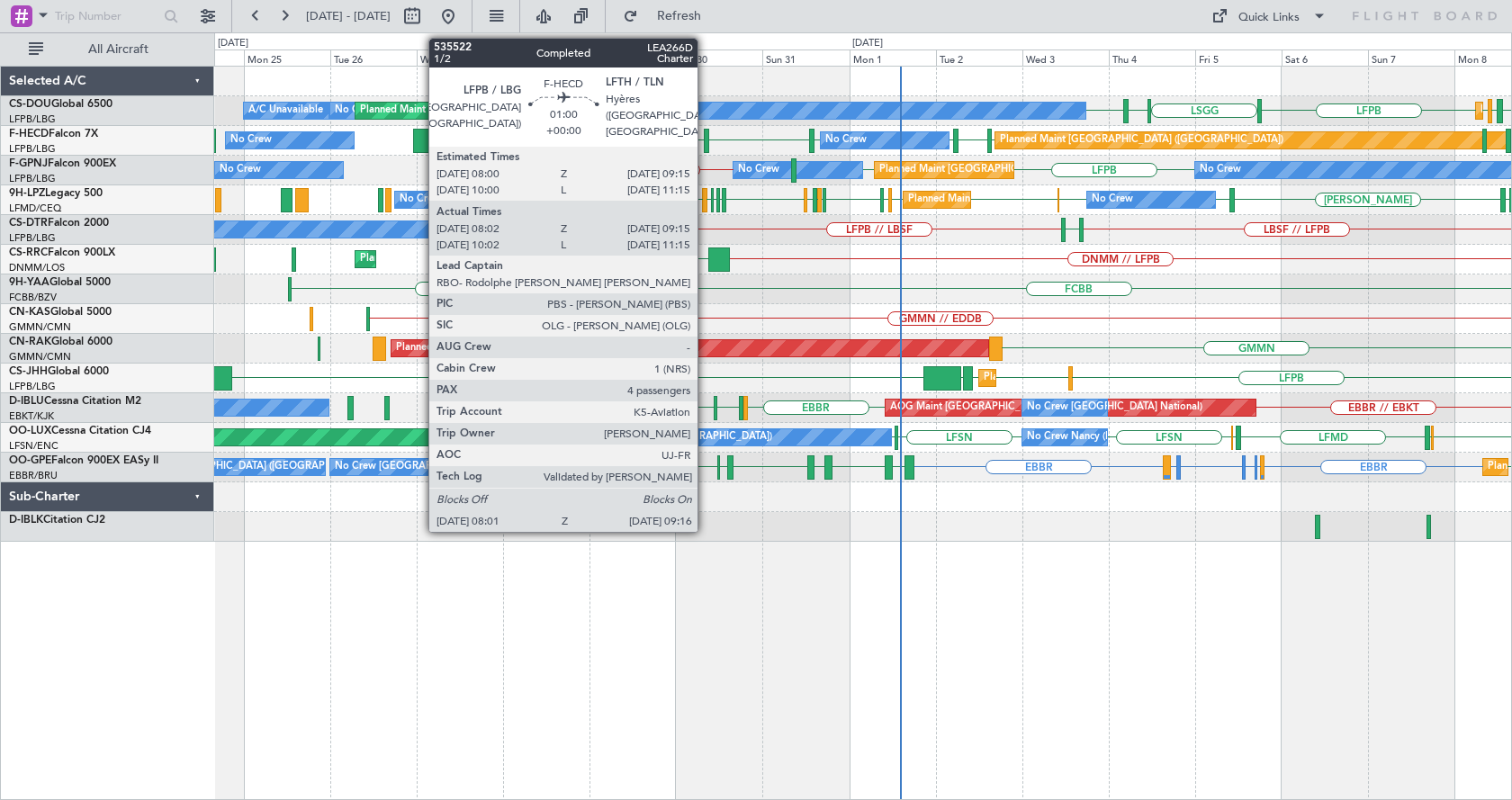
click at [705, 138] on div at bounding box center [706, 141] width 6 height 24
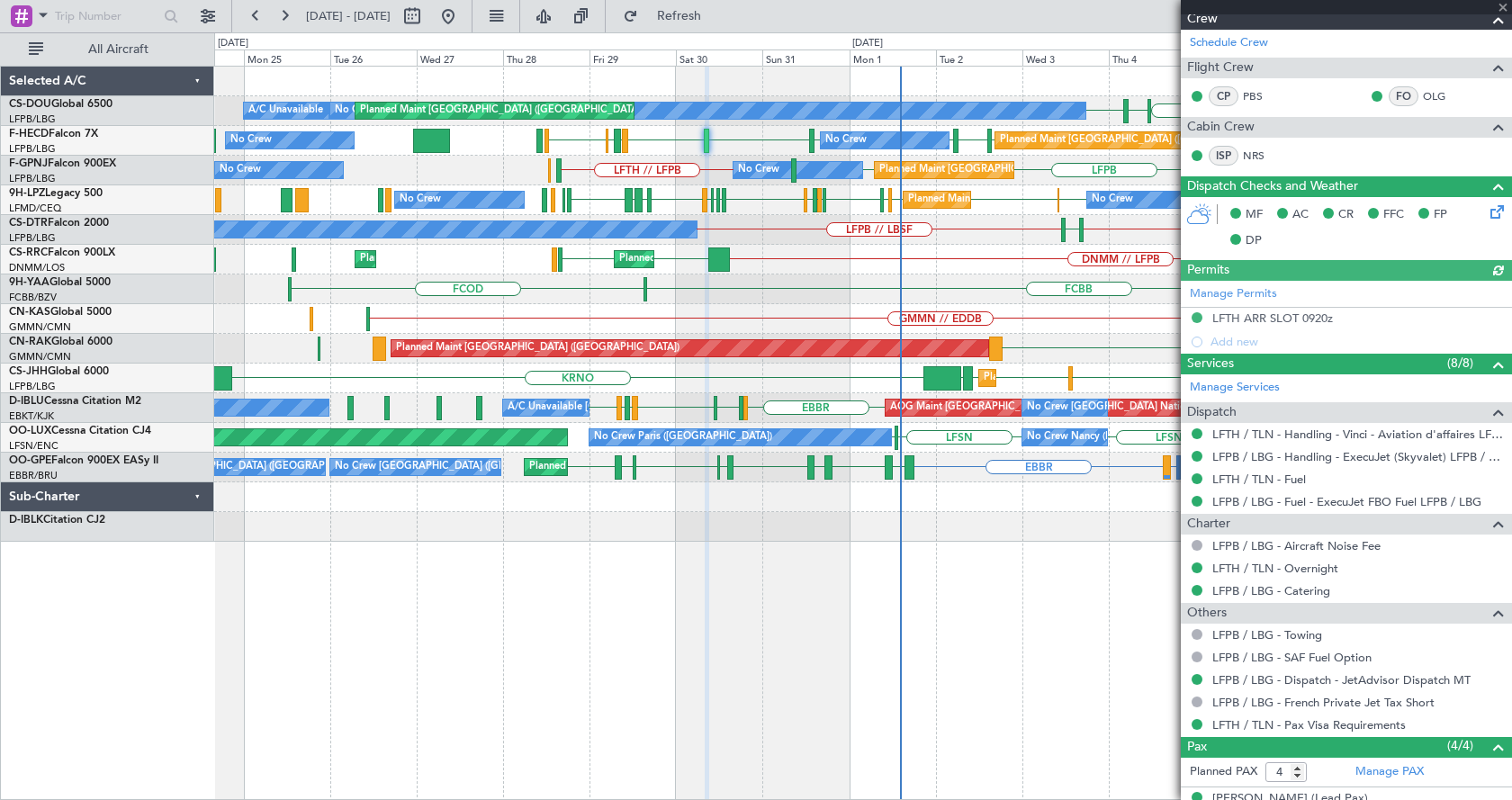
scroll to position [539, 0]
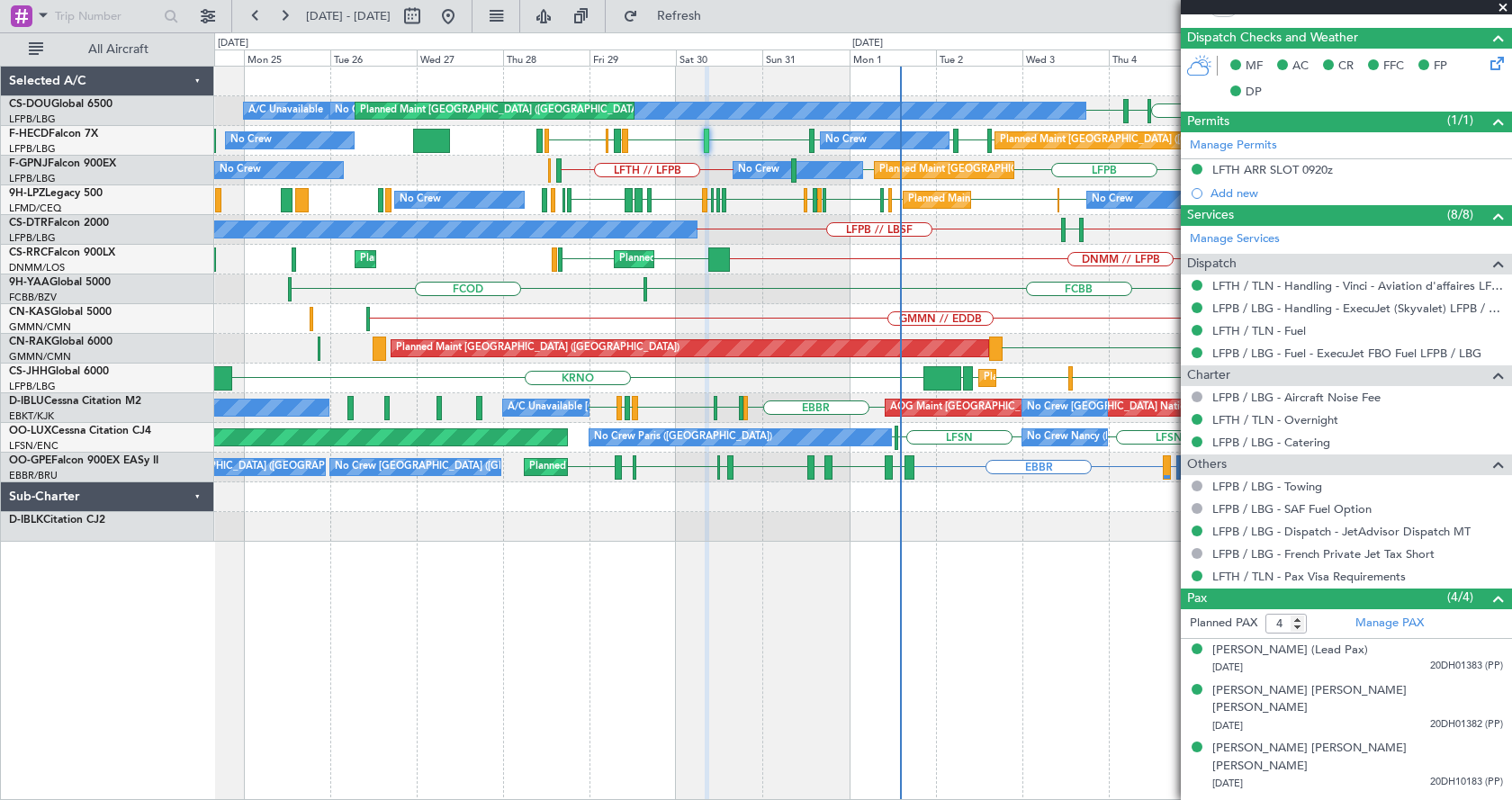
click at [837, 719] on div "ETSI EGGW LFPB LFPB LSGG LIML LFPB Planned Maint Paris (Le Bourget) Planned Mai…" at bounding box center [862, 433] width 1298 height 734
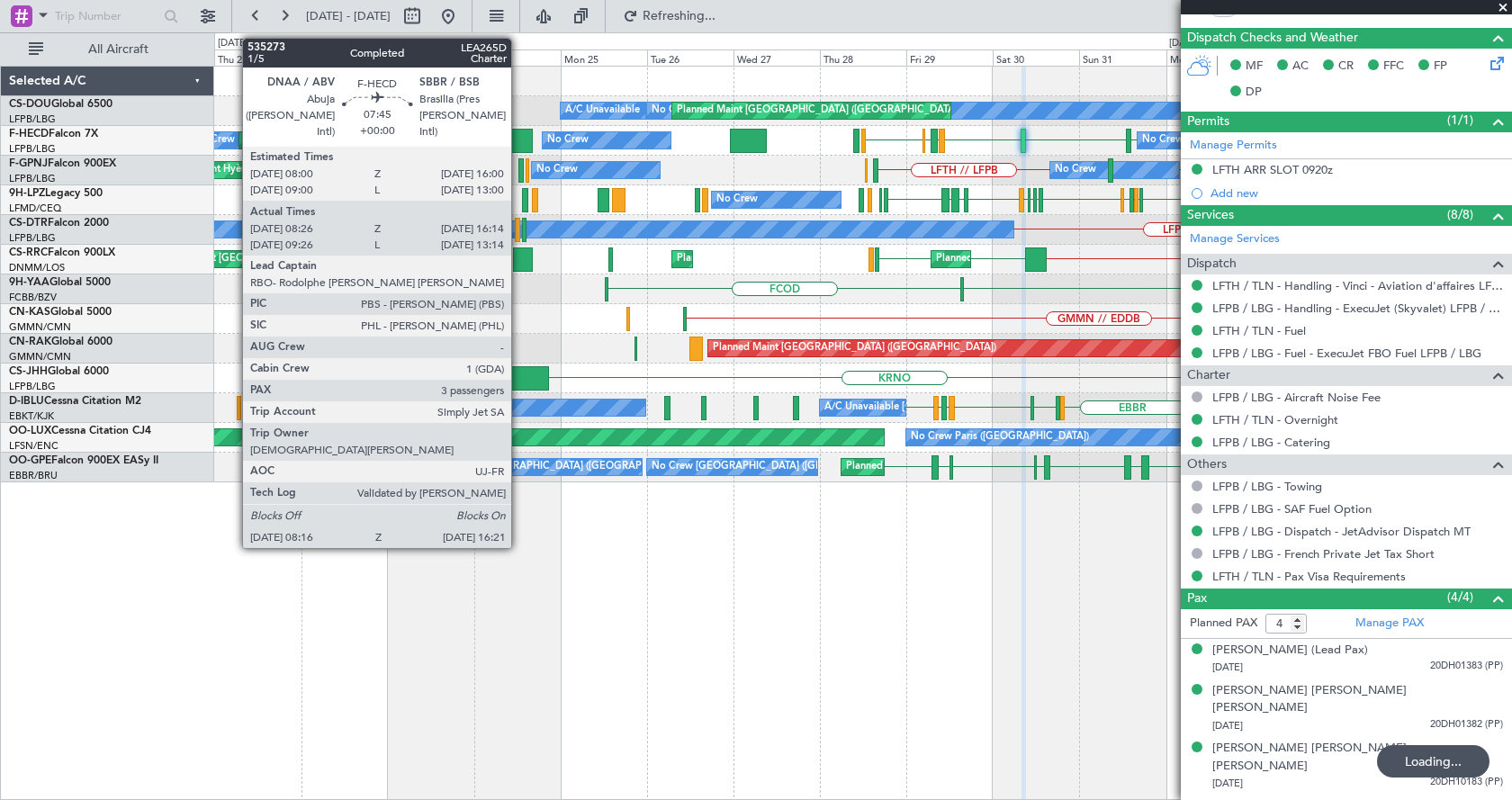
click at [519, 134] on div at bounding box center [517, 141] width 30 height 24
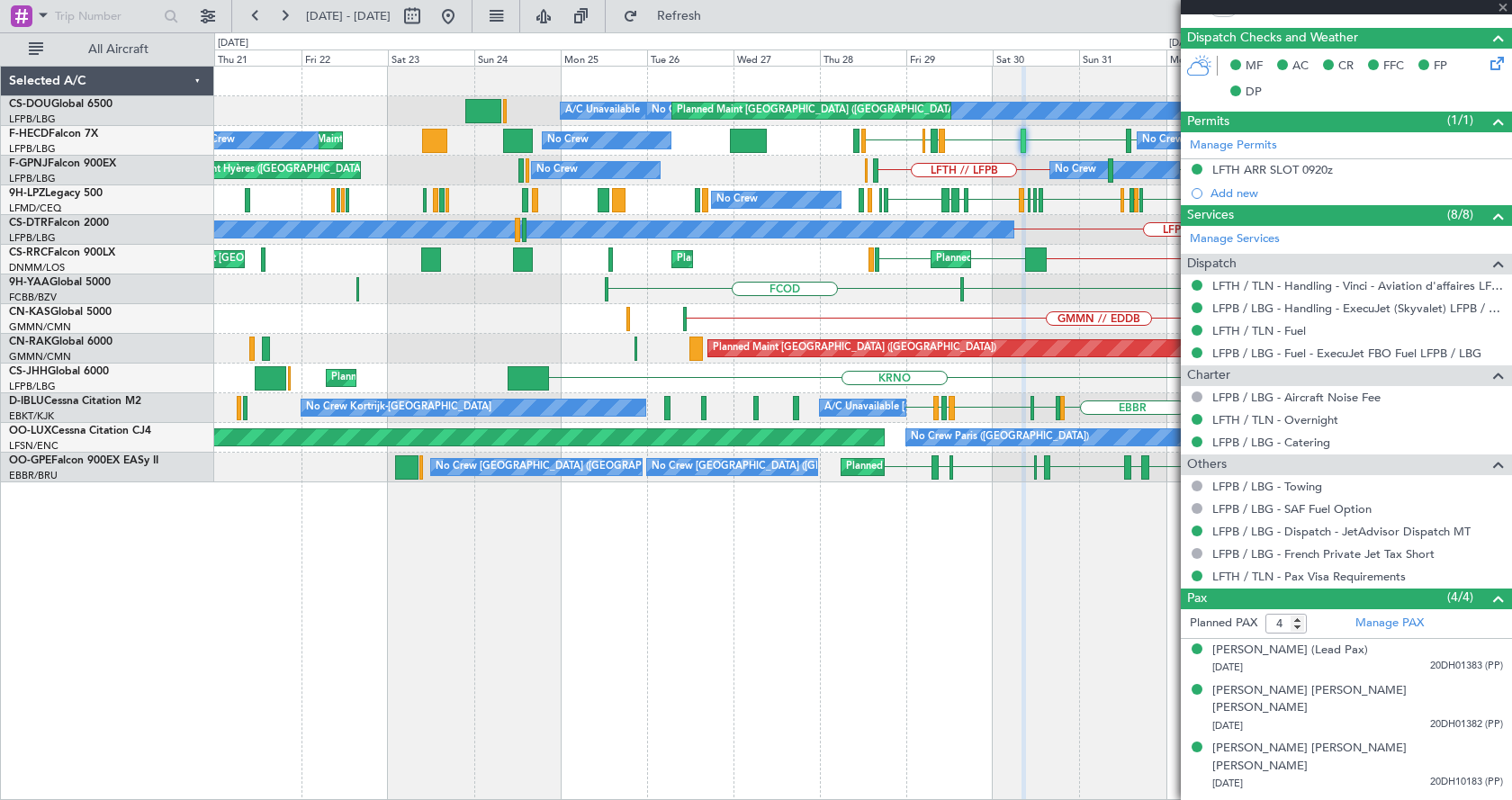
type input "08:36"
type input "16:09"
type input "3"
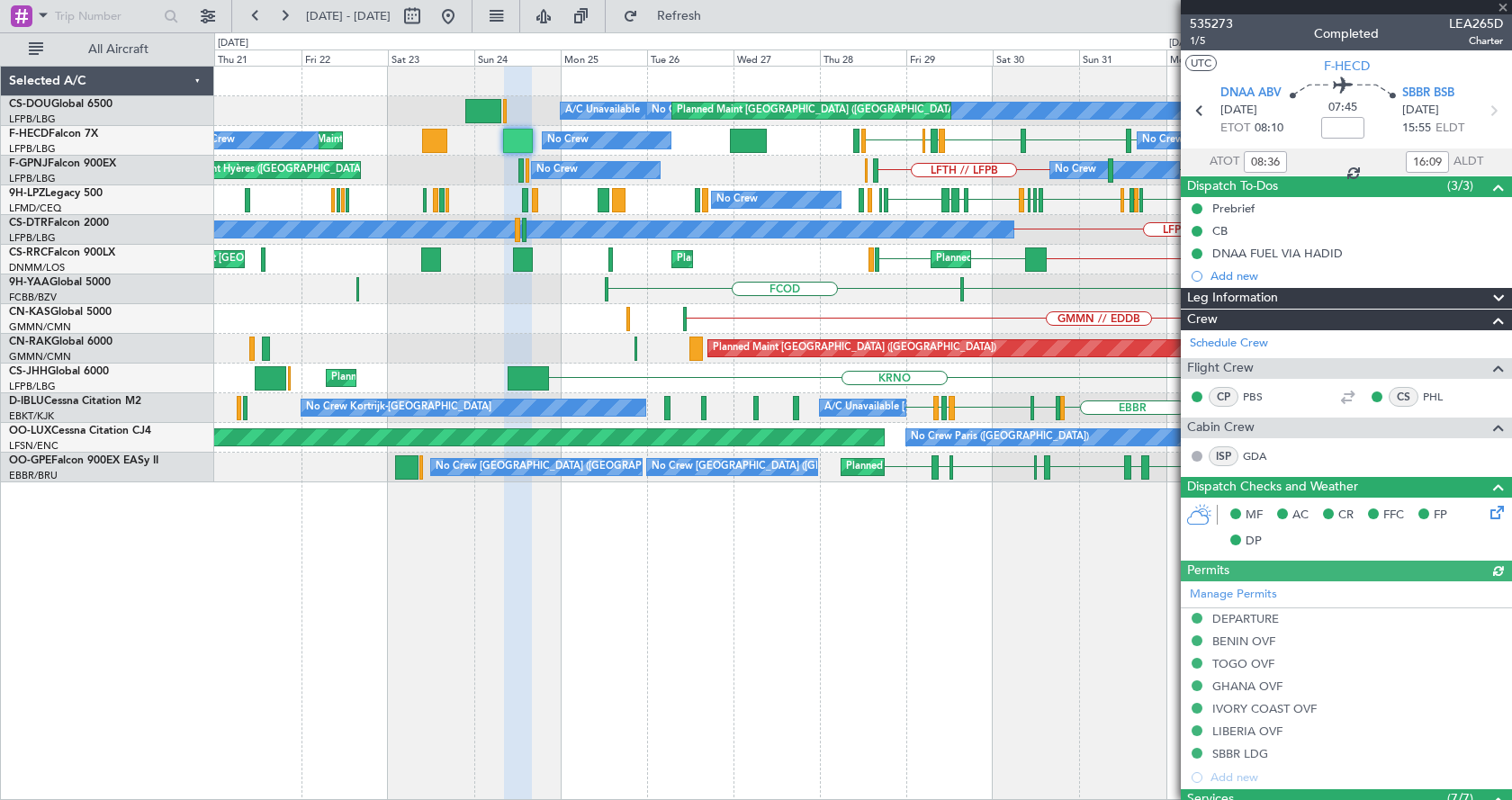
scroll to position [454, 0]
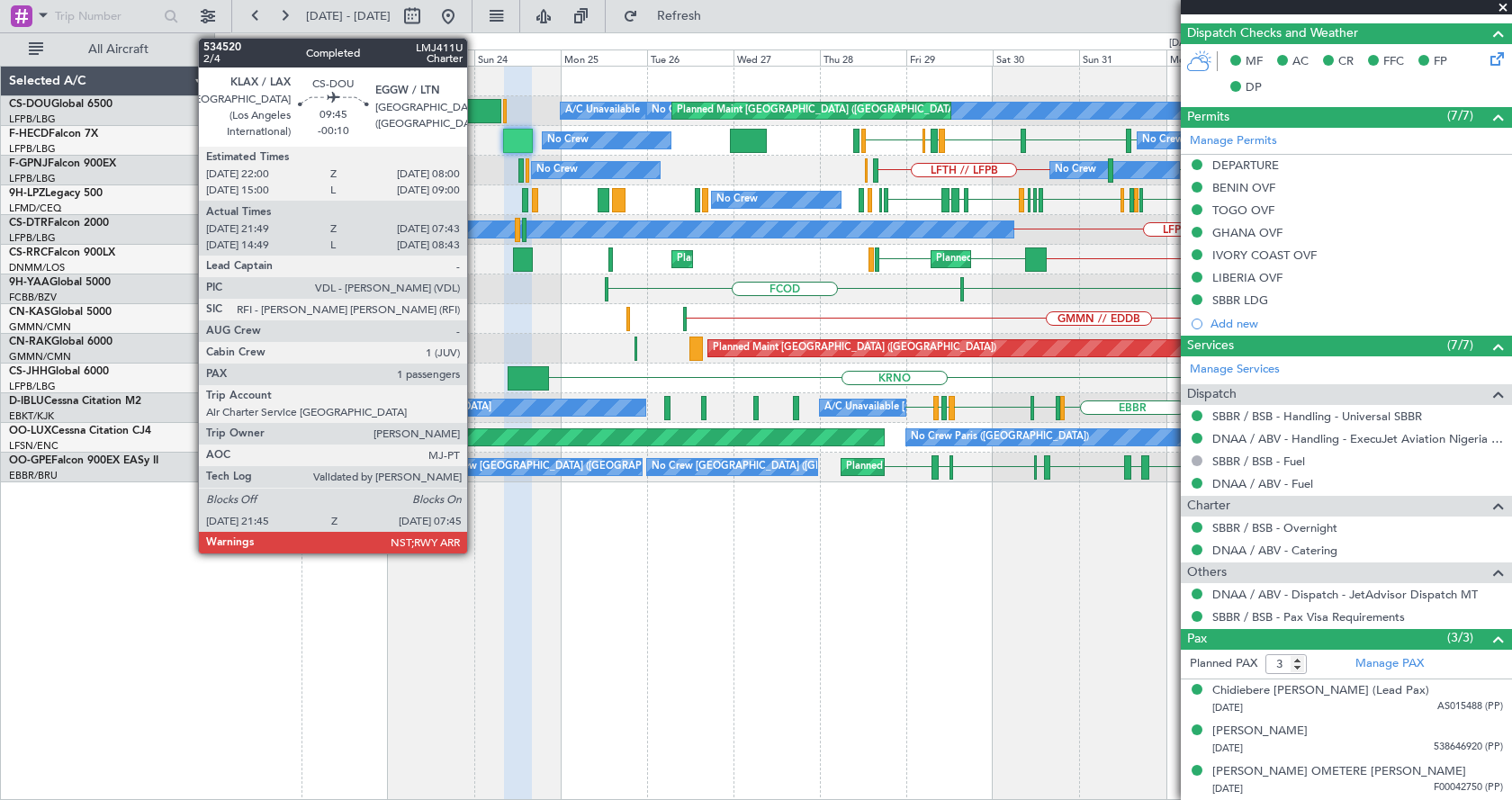
click at [475, 102] on div at bounding box center [484, 111] width 37 height 24
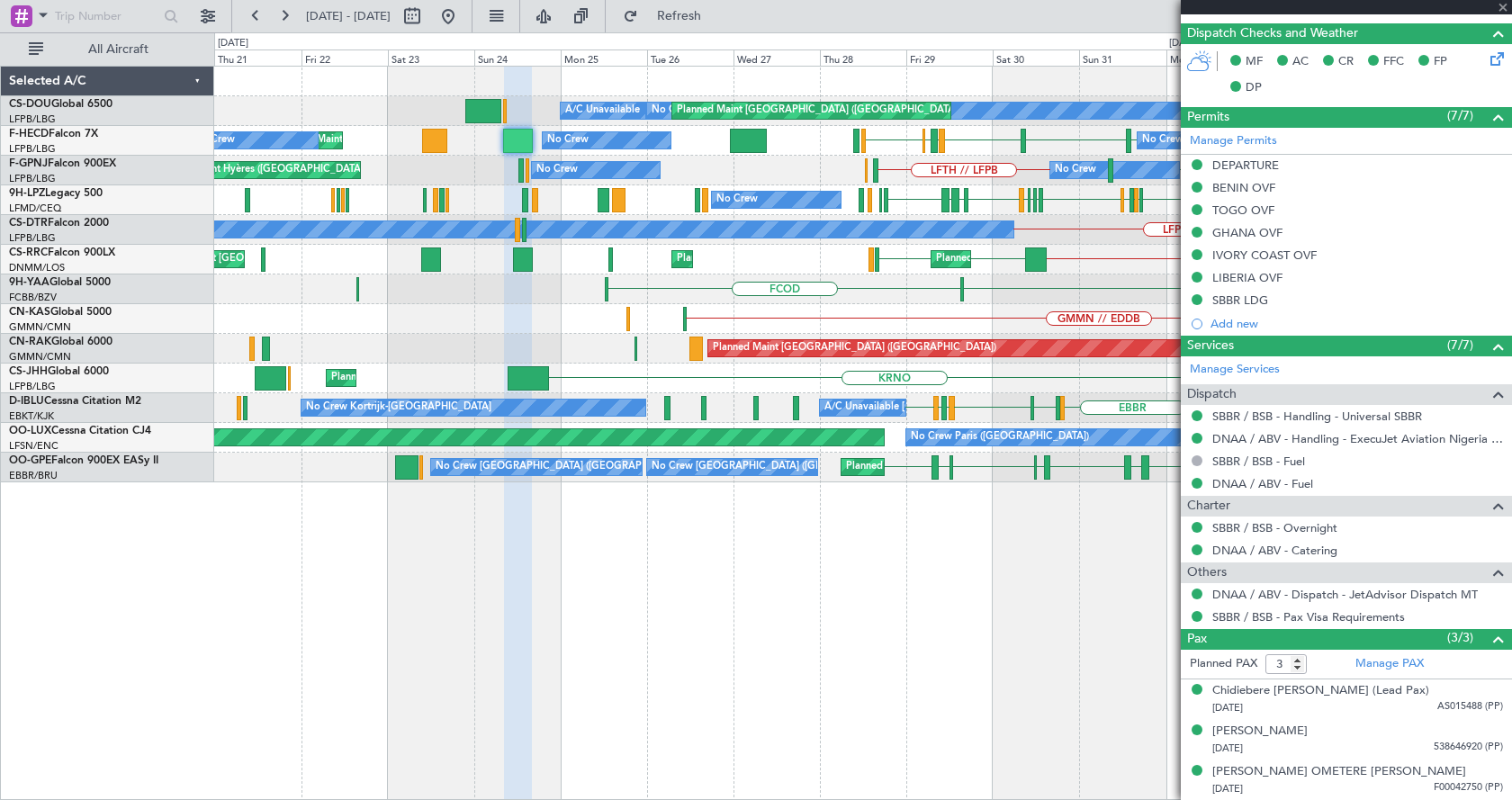
type input "-00:10"
type input "21:59"
type input "07:38"
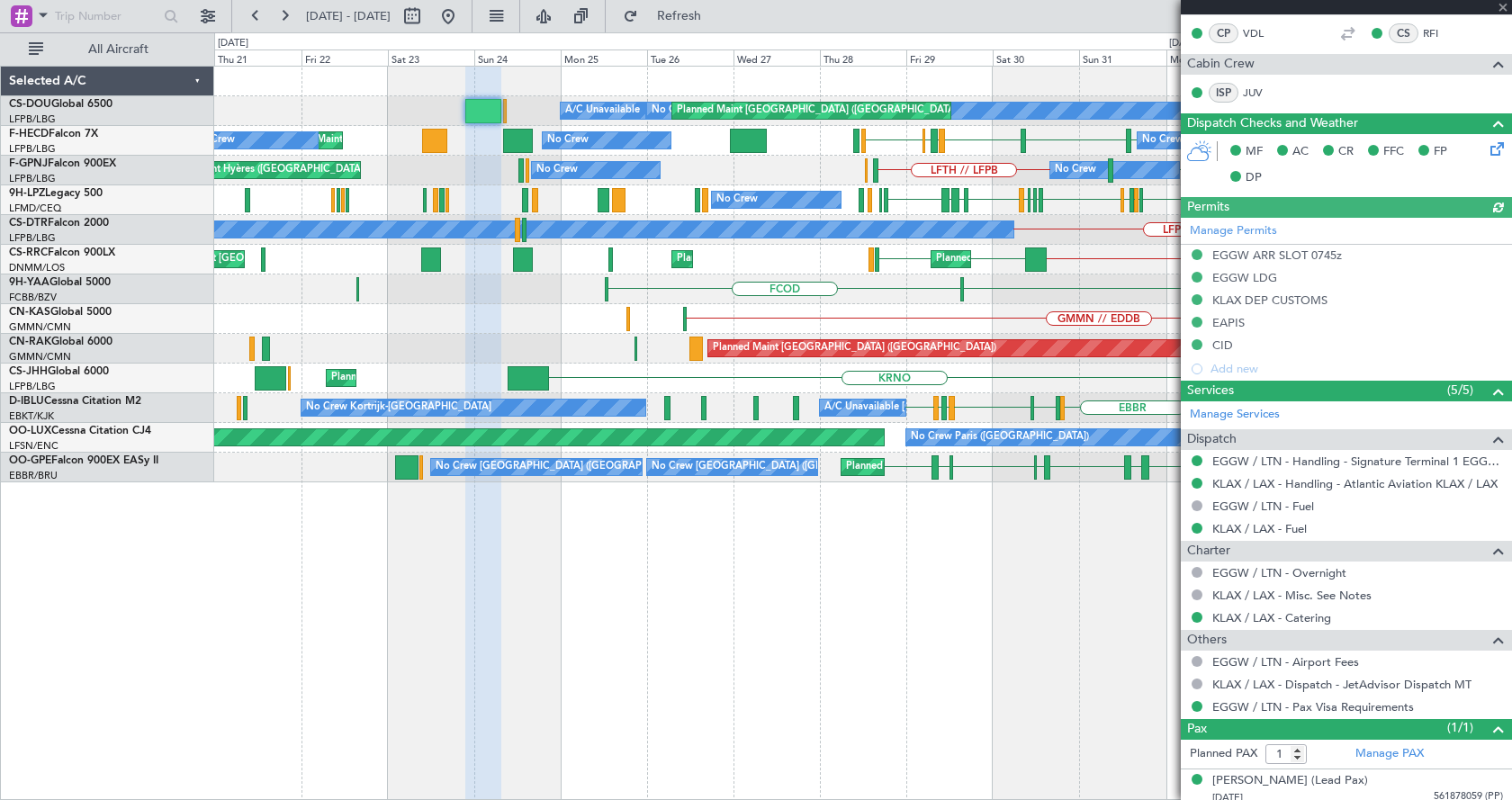
scroll to position [530, 0]
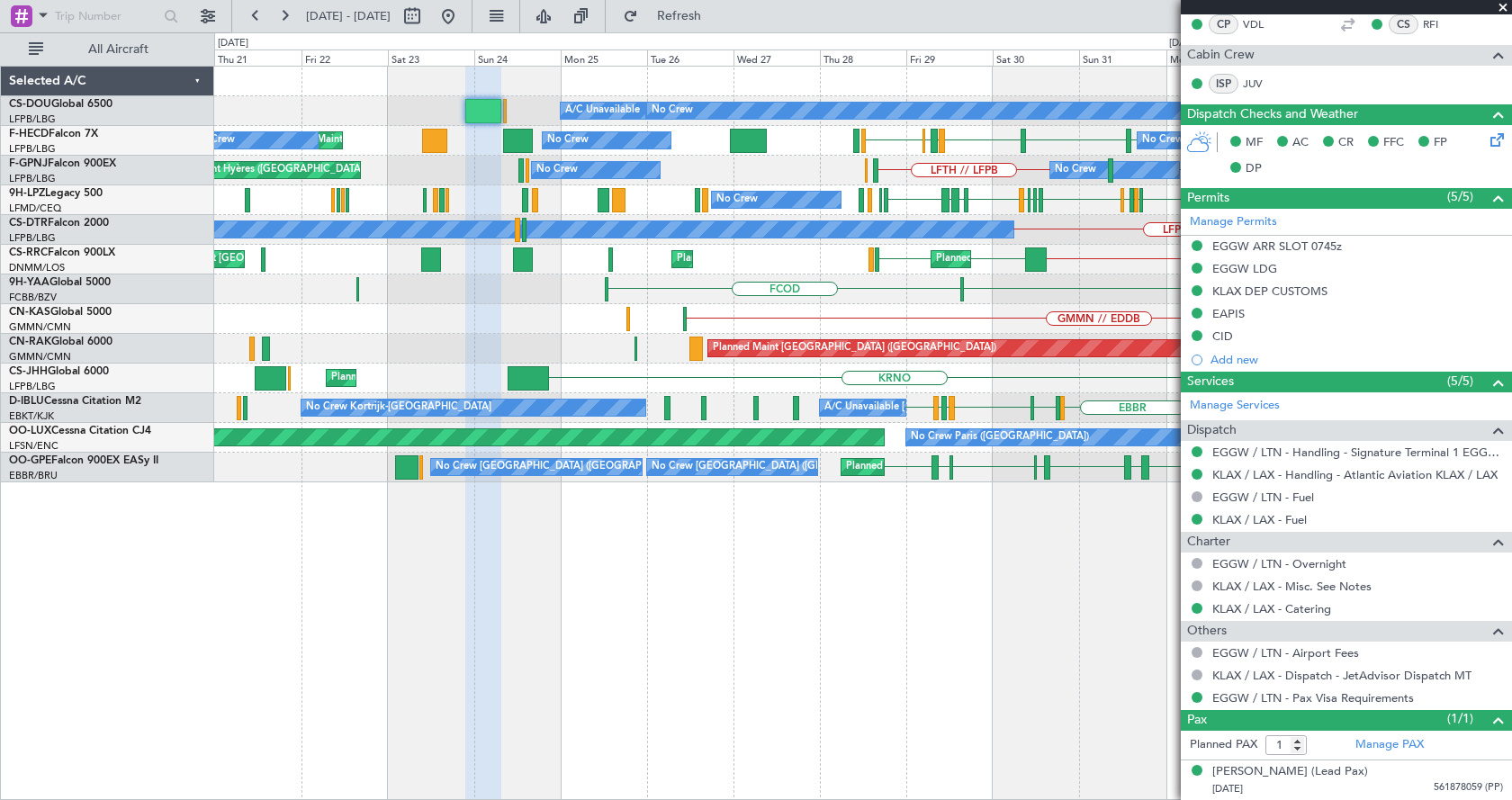
click at [1499, 7] on span at bounding box center [1502, 8] width 18 height 16
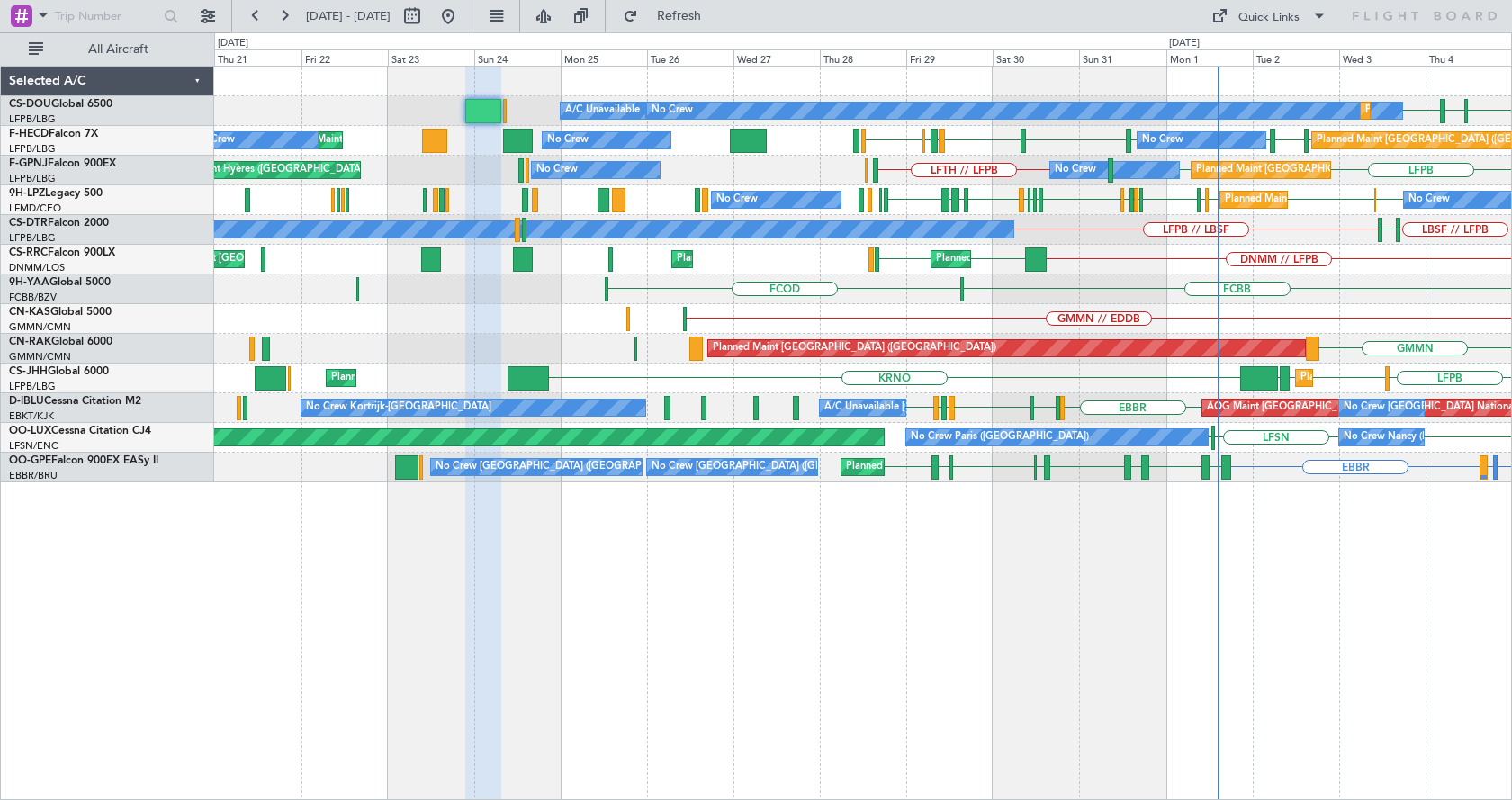
type input "0"
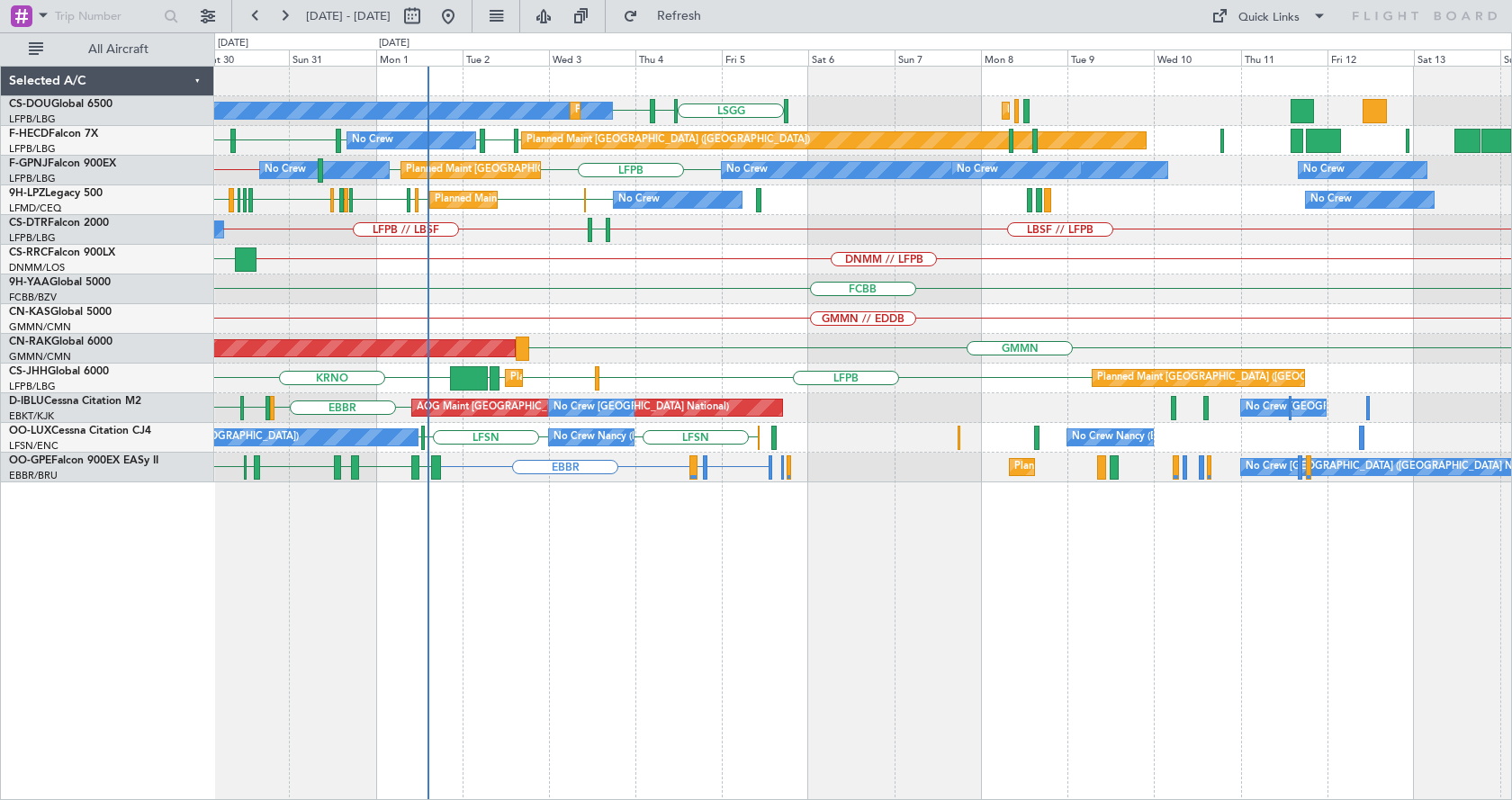
click at [388, 688] on div "LSGG LIML LFPB No Crew Planned Maint Paris (Le Bourget) Planned Maint Paris (Le…" at bounding box center [862, 433] width 1298 height 734
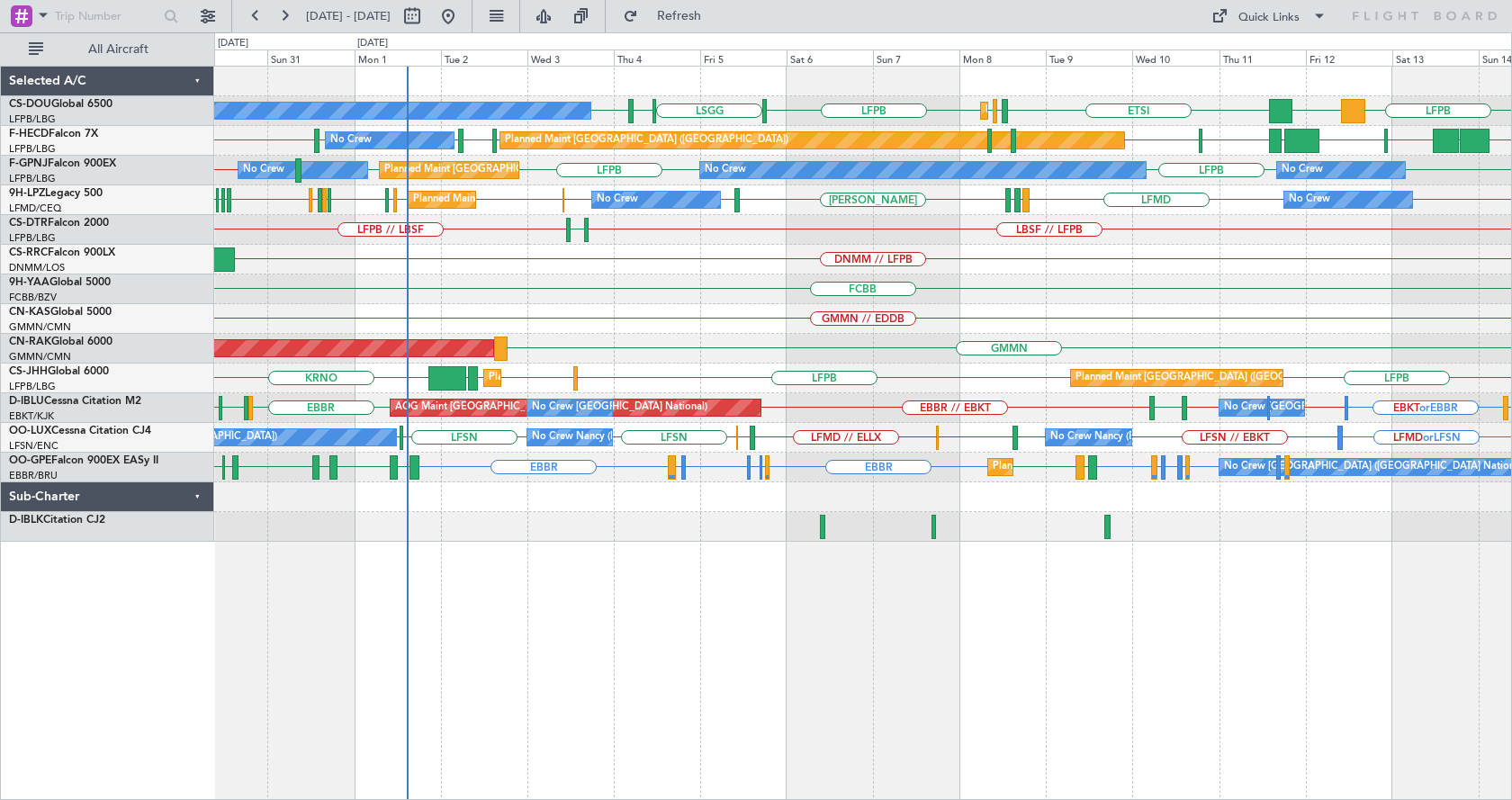
click at [919, 662] on div "EGGW LFPB LFPB LSGG LIML LFPB LFPB DGAA ETSI Planned Maint Paris (Le Bourget) P…" at bounding box center [862, 433] width 1298 height 734
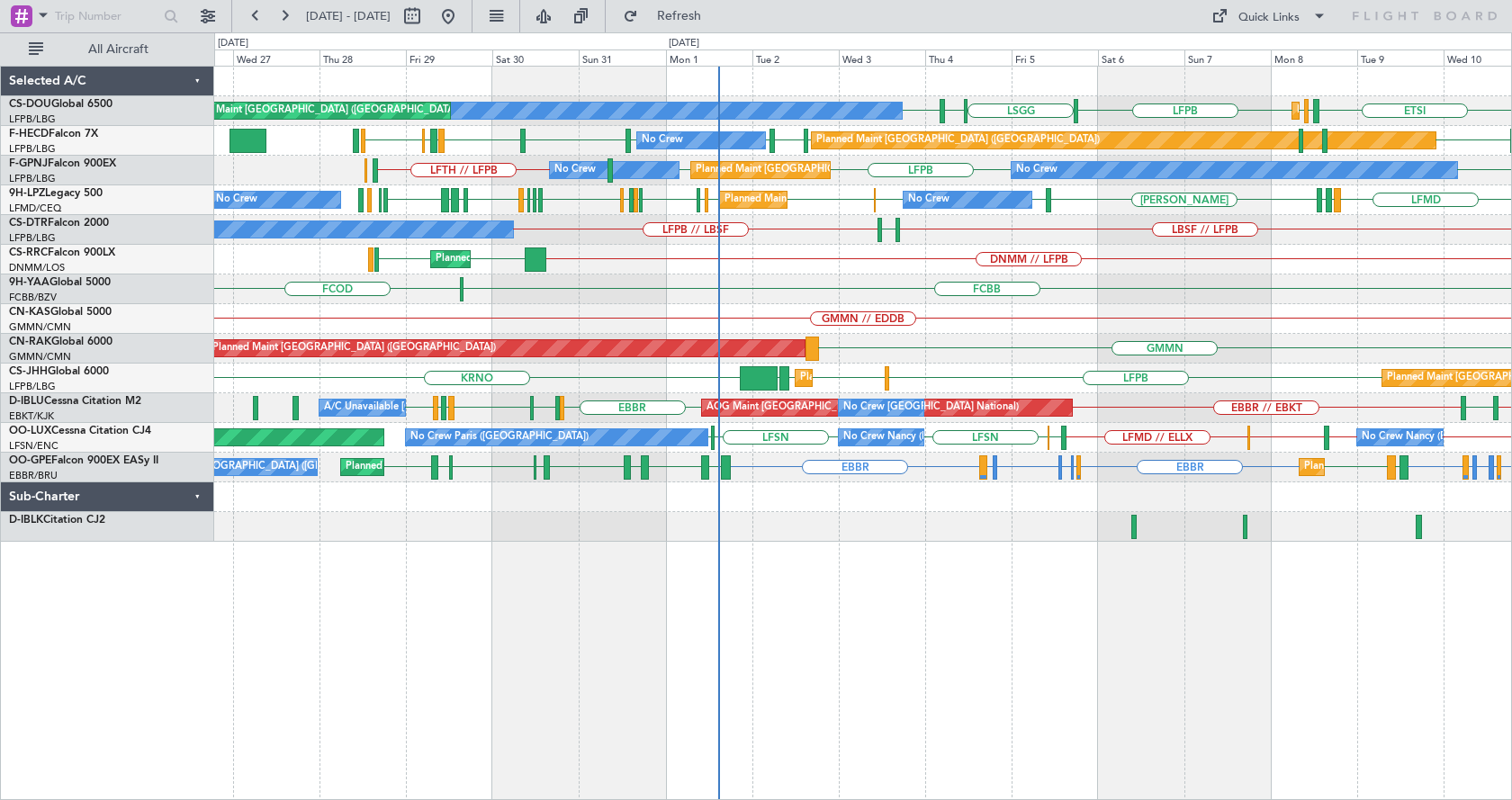
click at [654, 690] on div "Planned Maint Paris (Le Bourget) Planned Maint Paris (Le Bourget) No Crew Plann…" at bounding box center [862, 433] width 1298 height 734
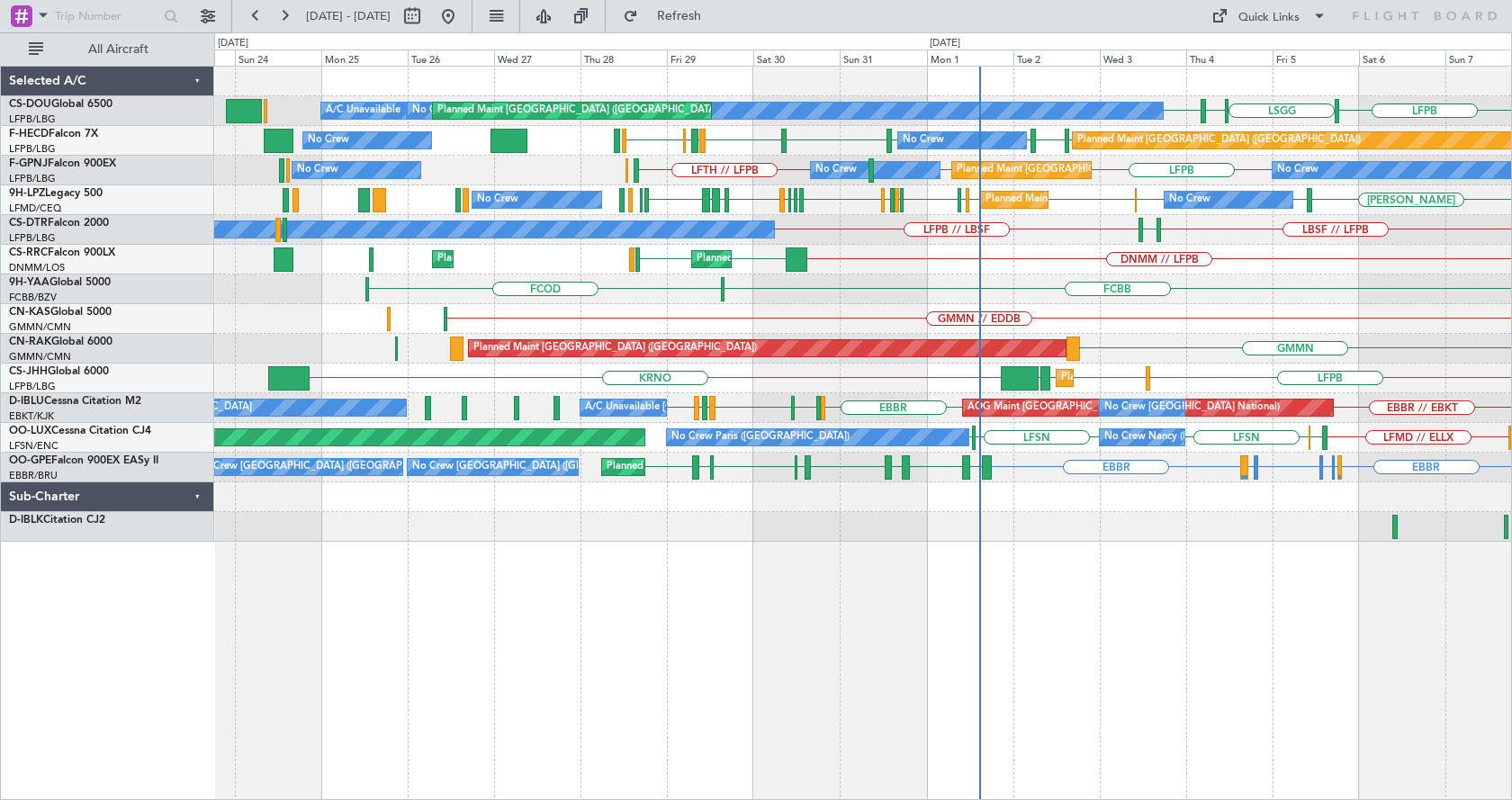
click at [363, 280] on div "FCBB FCOD" at bounding box center [862, 289] width 1297 height 30
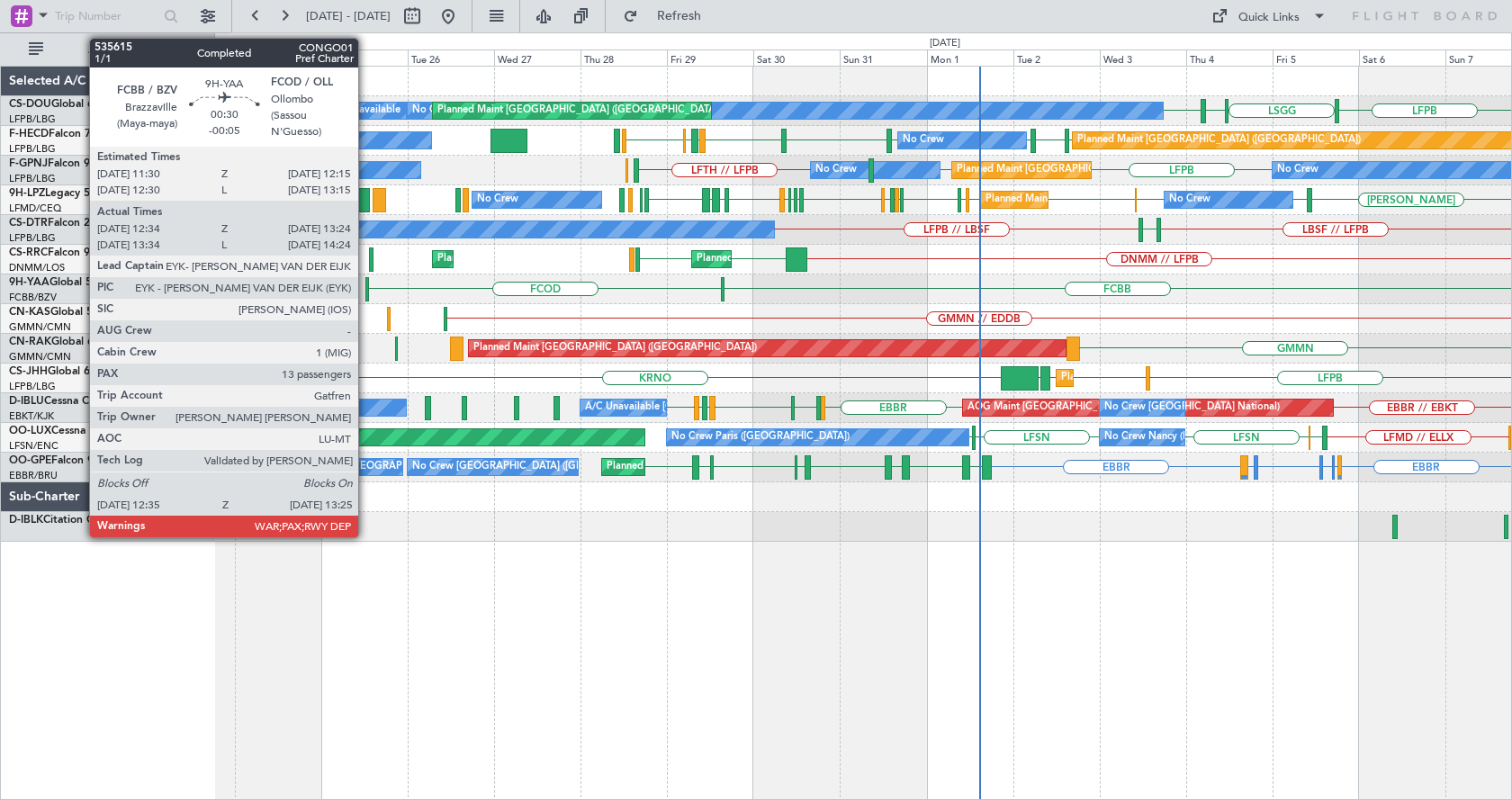
click at [366, 282] on div at bounding box center [367, 289] width 4 height 24
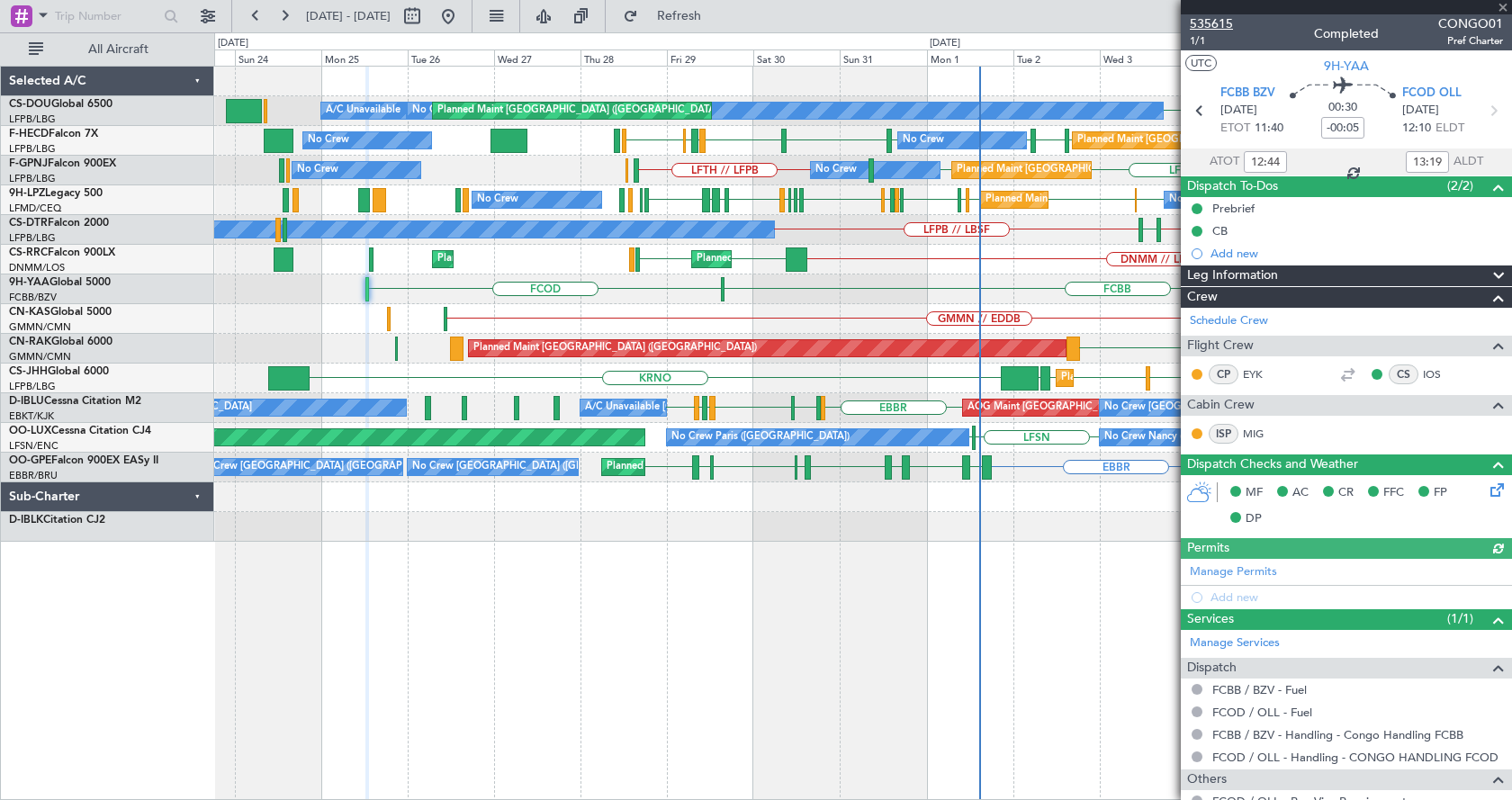
click at [1215, 19] on span "535615" at bounding box center [1211, 24] width 43 height 19
drag, startPoint x: 1096, startPoint y: 715, endPoint x: 783, endPoint y: 678, distance: 315.2
click at [908, 708] on fb-app "23 Aug 2025 - 07 Sep 2025 Refresh Quick Links All Aircraft LFPB LSGG LIML LFPB …" at bounding box center [756, 407] width 1512 height 787
click at [402, 680] on div "LFPB LSGG LIML LFPB Planned Maint Paris (Le Bourget) No Crew Planned Maint Pari…" at bounding box center [862, 433] width 1298 height 734
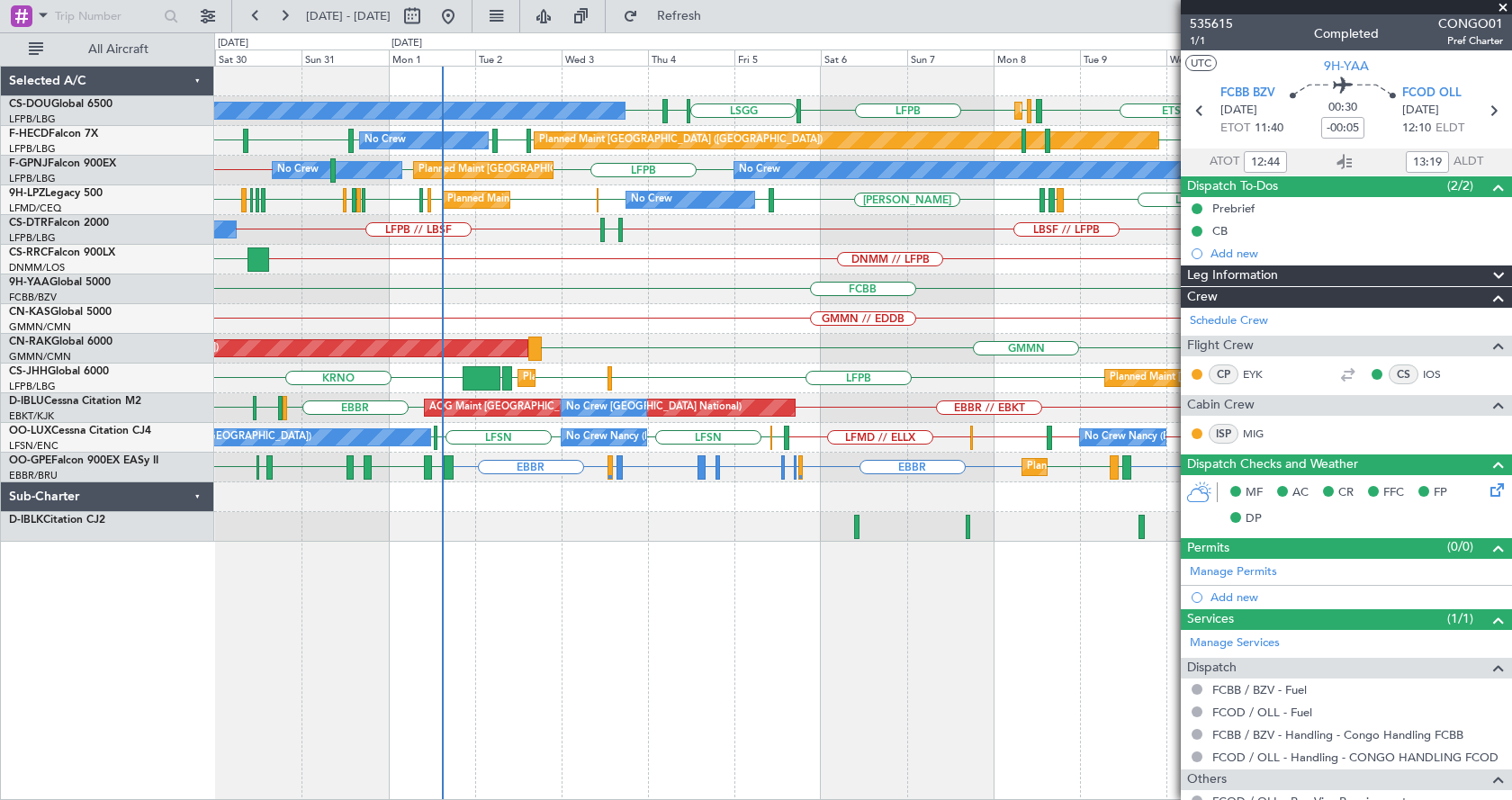
click at [1500, 2] on span at bounding box center [1502, 8] width 18 height 16
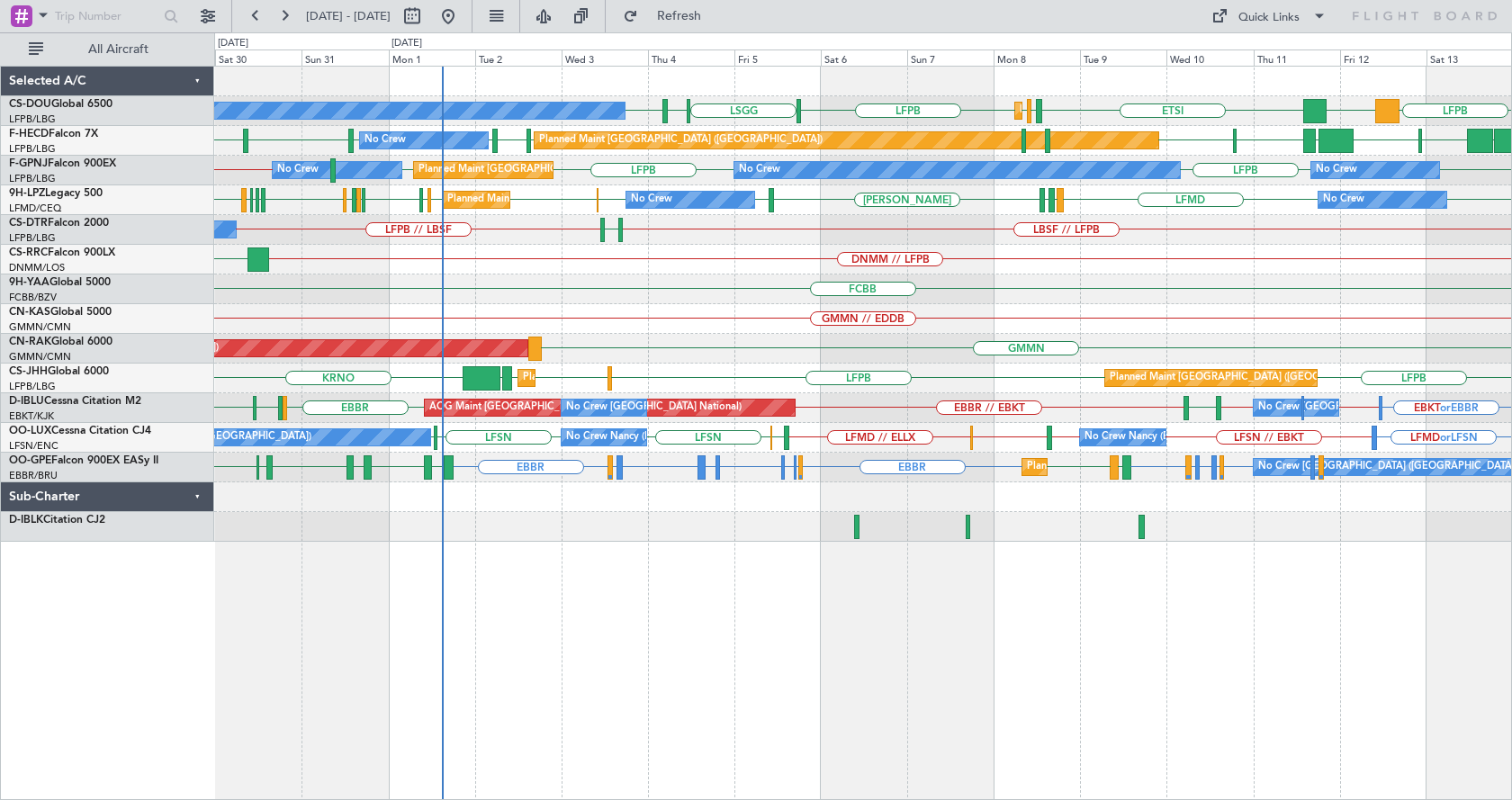
type input "0"
click at [1511, 692] on html "29 Aug 2025 - 13 Sep 2025 Refresh Quick Links All Aircraft EGGW LFPB LFPB LSGG …" at bounding box center [756, 400] width 1512 height 800
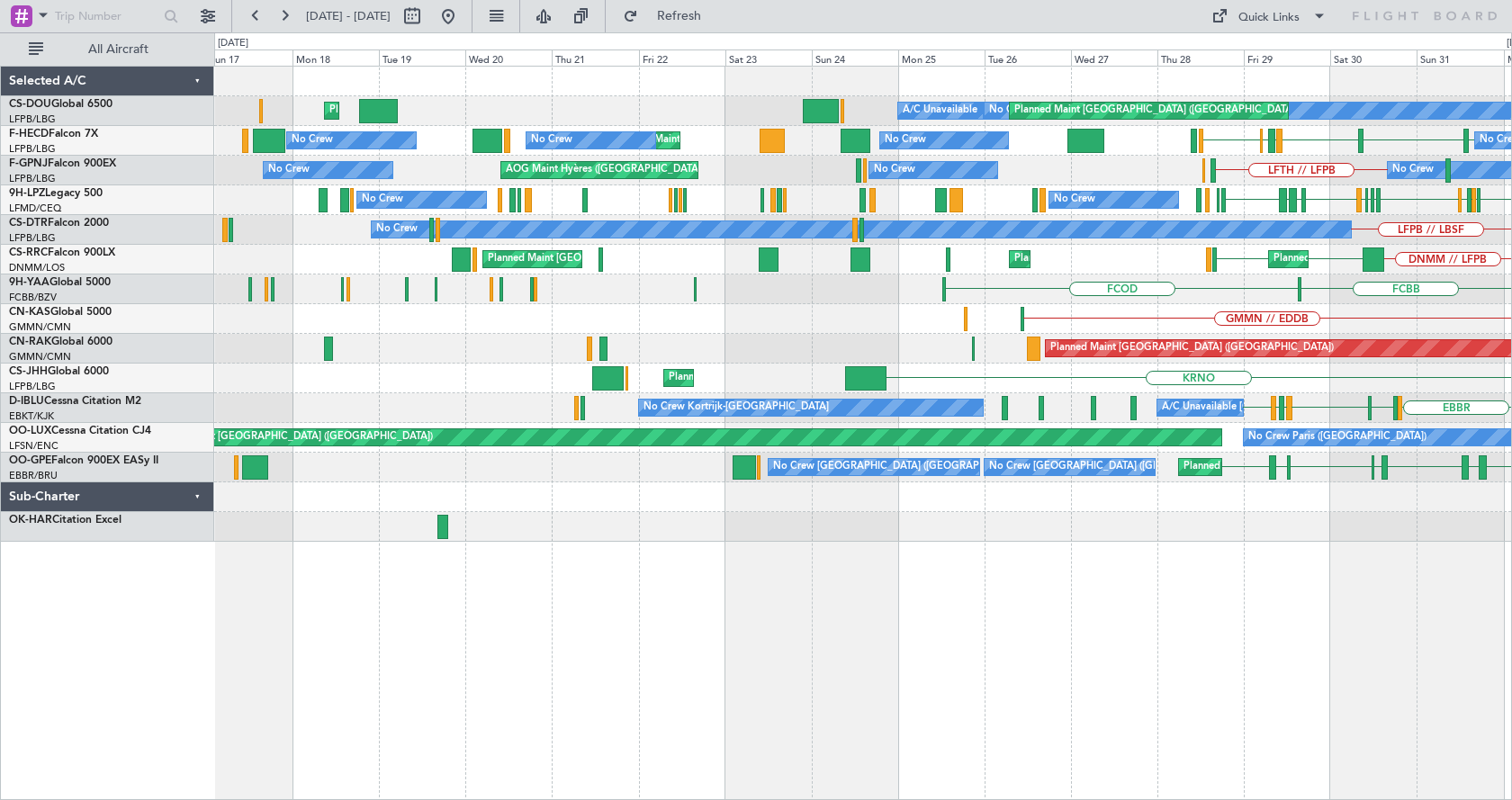
click at [769, 638] on div "No Crew Planned Maint London (Luton) Planned Maint Paris (Le Bourget) A/C Unava…" at bounding box center [862, 433] width 1298 height 734
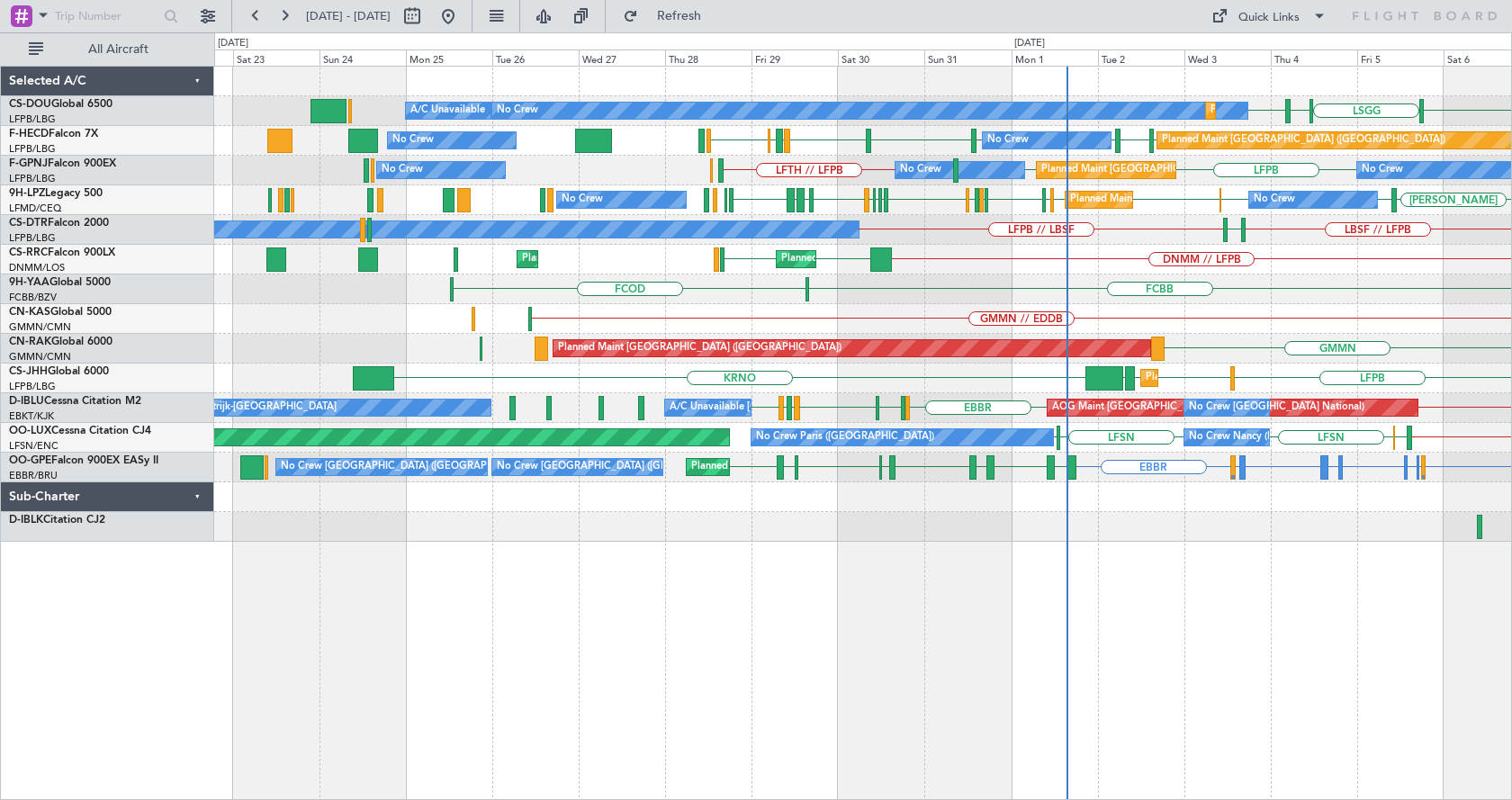
click at [783, 397] on div "LFPB LSGG LIML LFPB Planned Maint Paris (Le Bourget) A/C Unavailable No Crew Pl…" at bounding box center [862, 304] width 1297 height 475
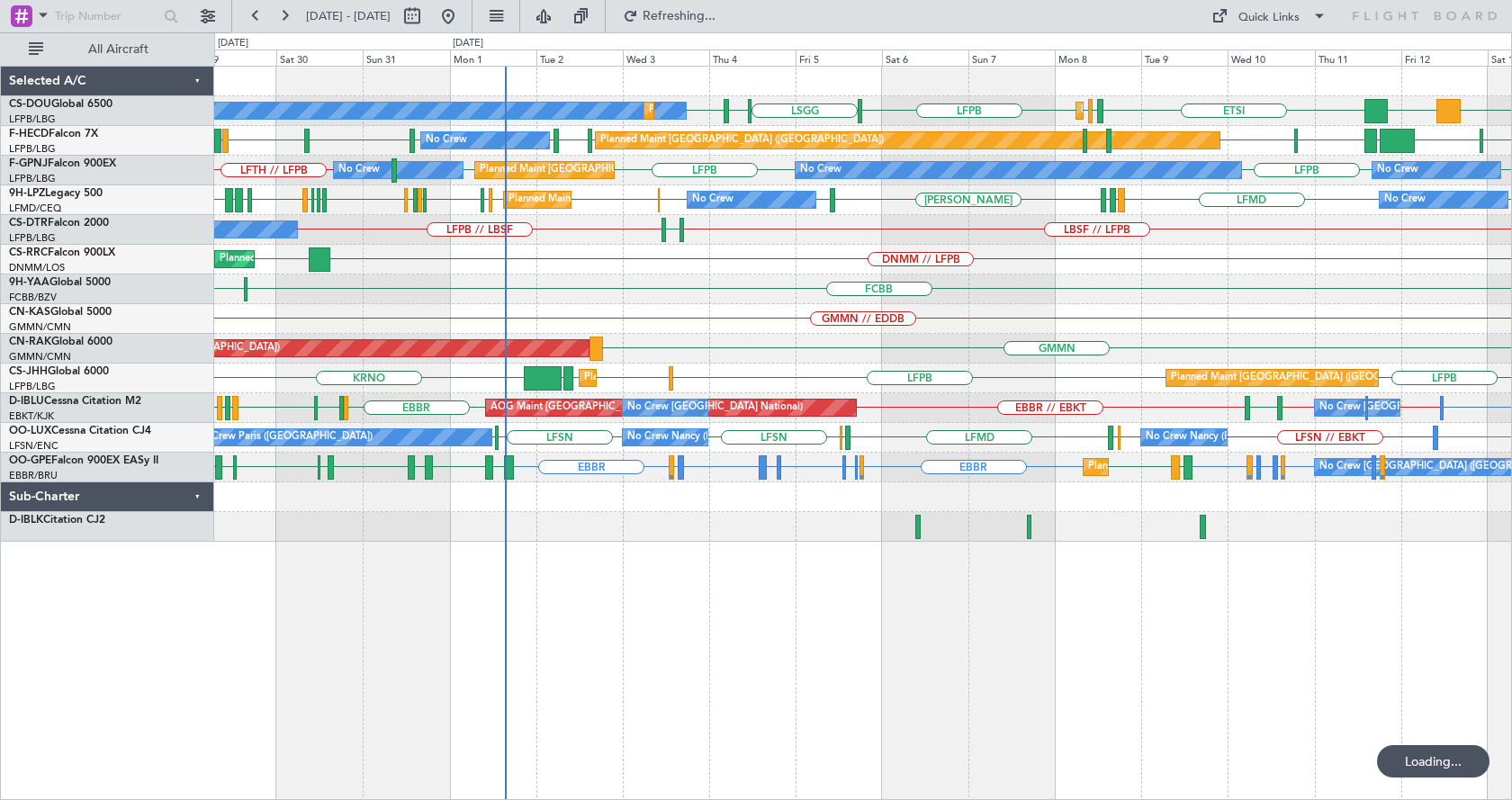
click at [756, 686] on div "EGGW LFPB LFPB LSGG LIML LFPB LFPB DGAA ETSI Planned Maint Paris (Le Bourget) N…" at bounding box center [862, 433] width 1298 height 734
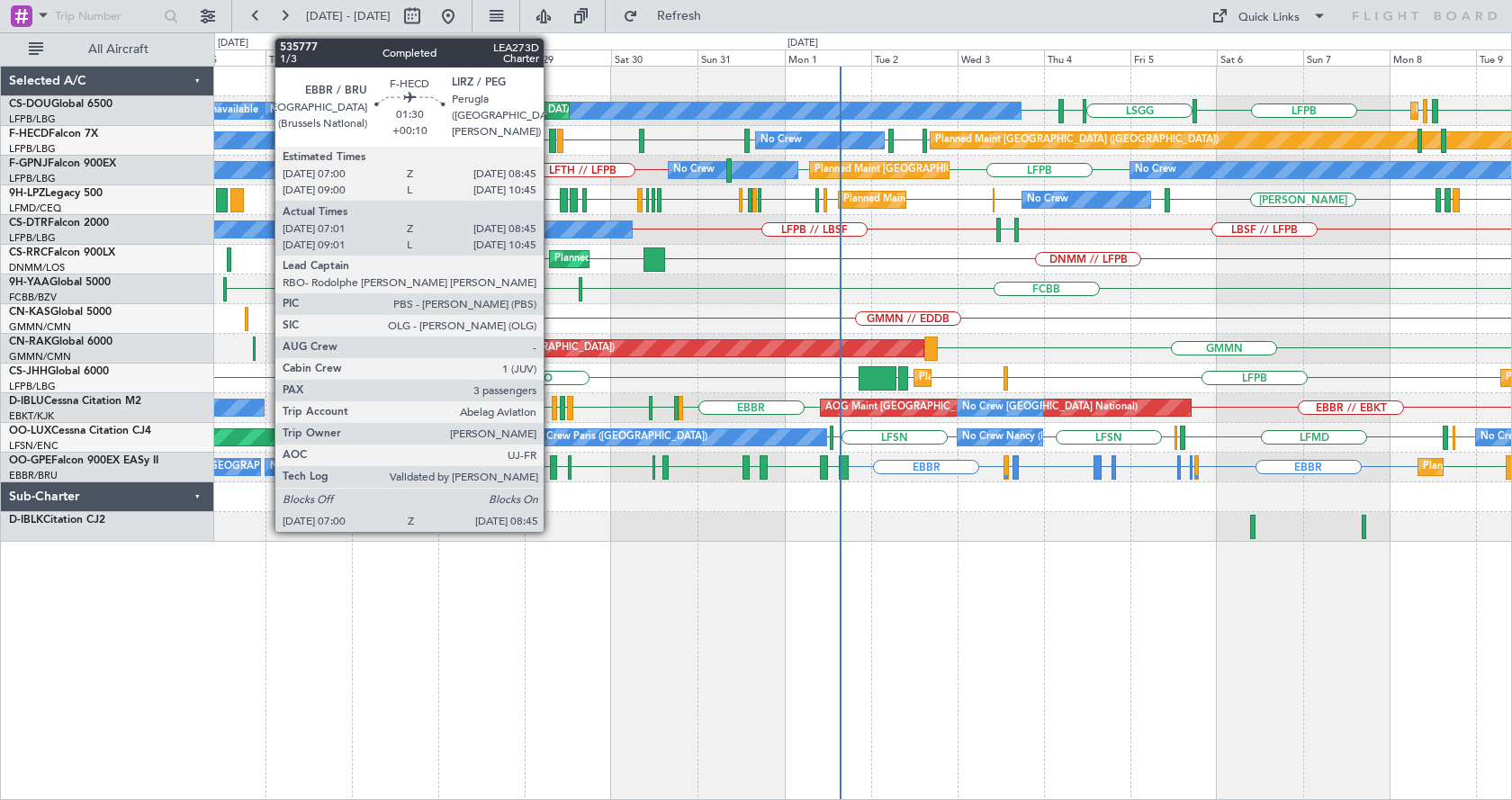
click at [551, 141] on div at bounding box center [552, 141] width 7 height 24
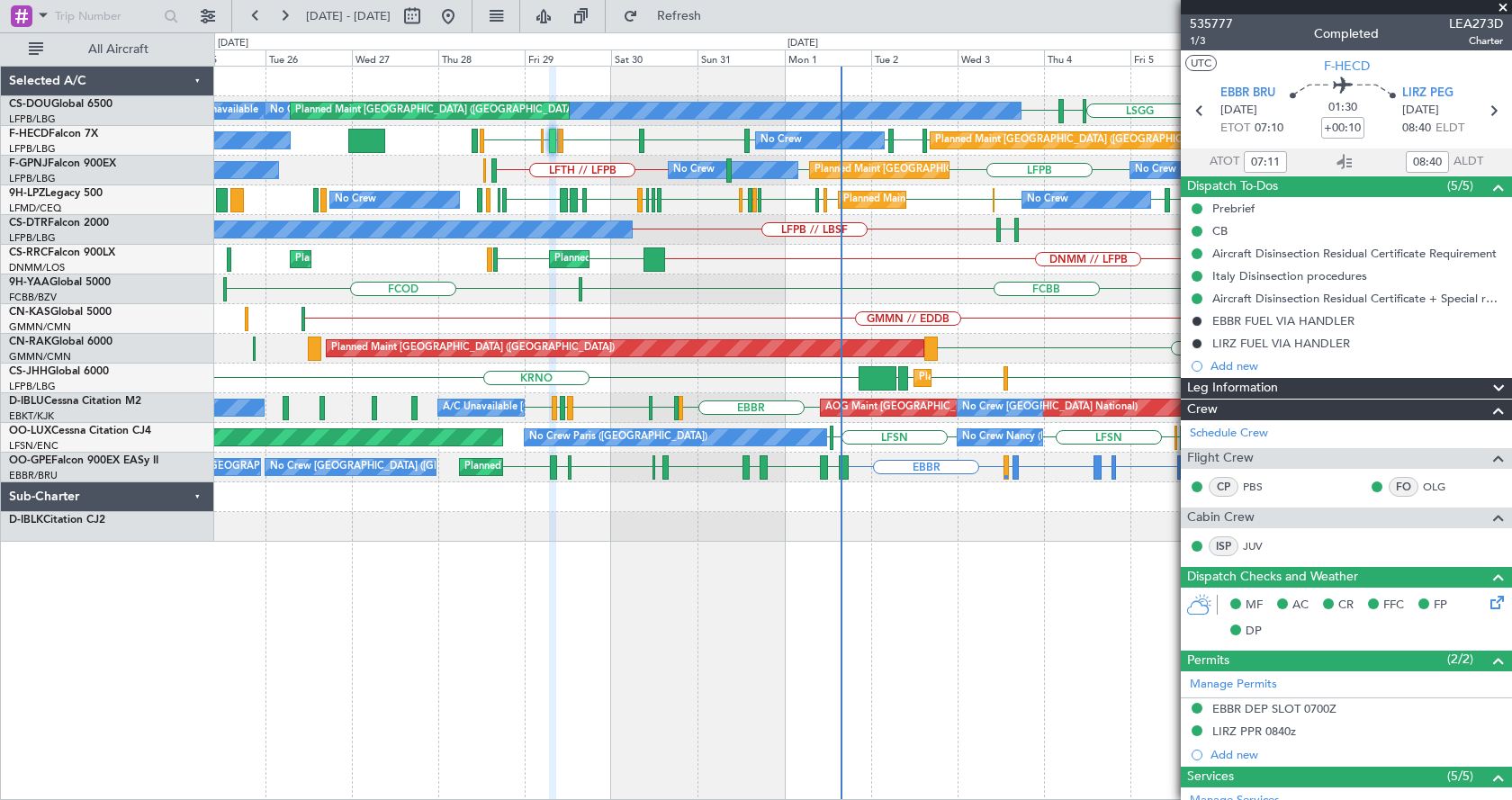
click at [1503, 8] on span at bounding box center [1502, 8] width 18 height 16
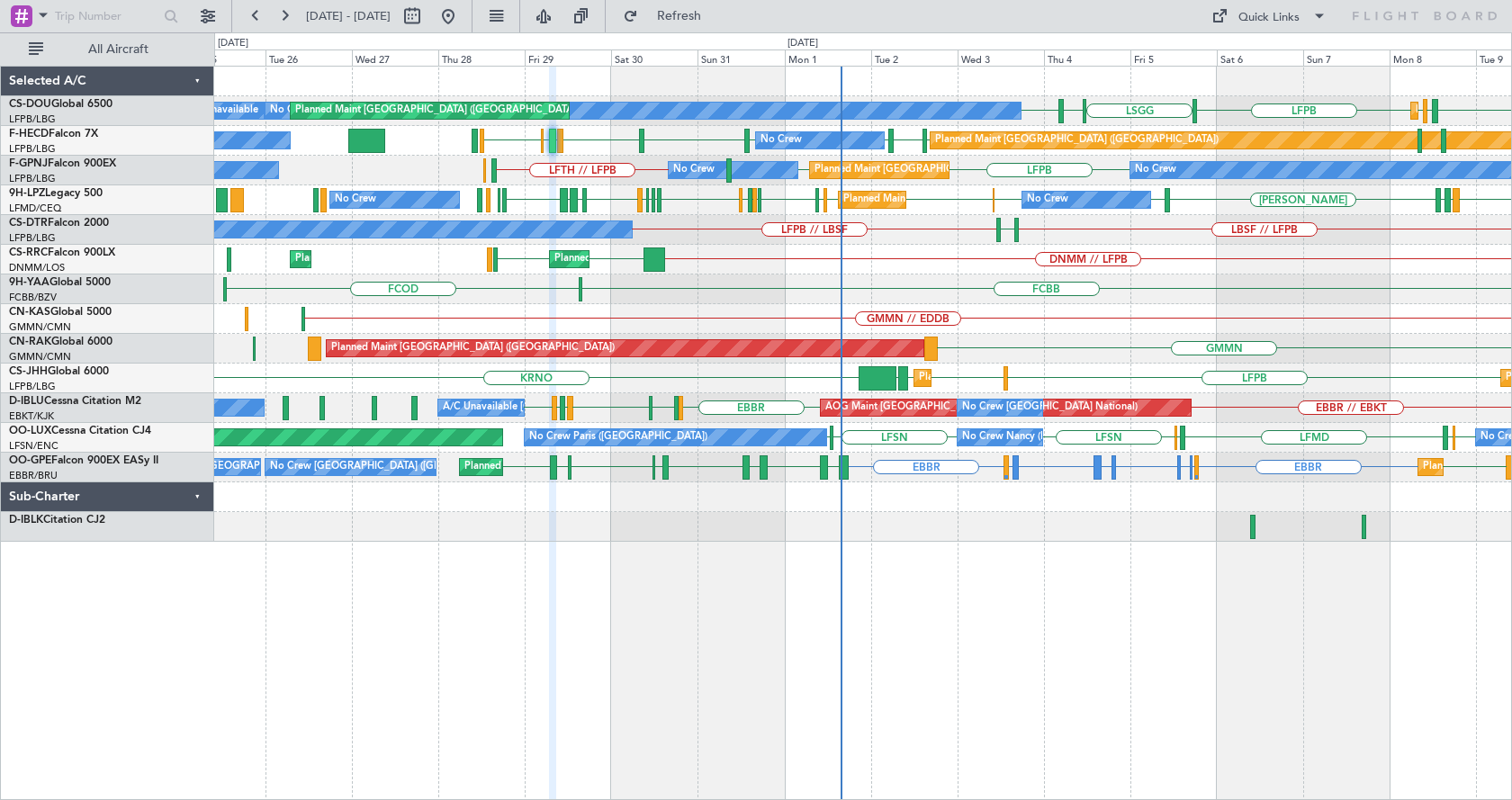
type input "0"
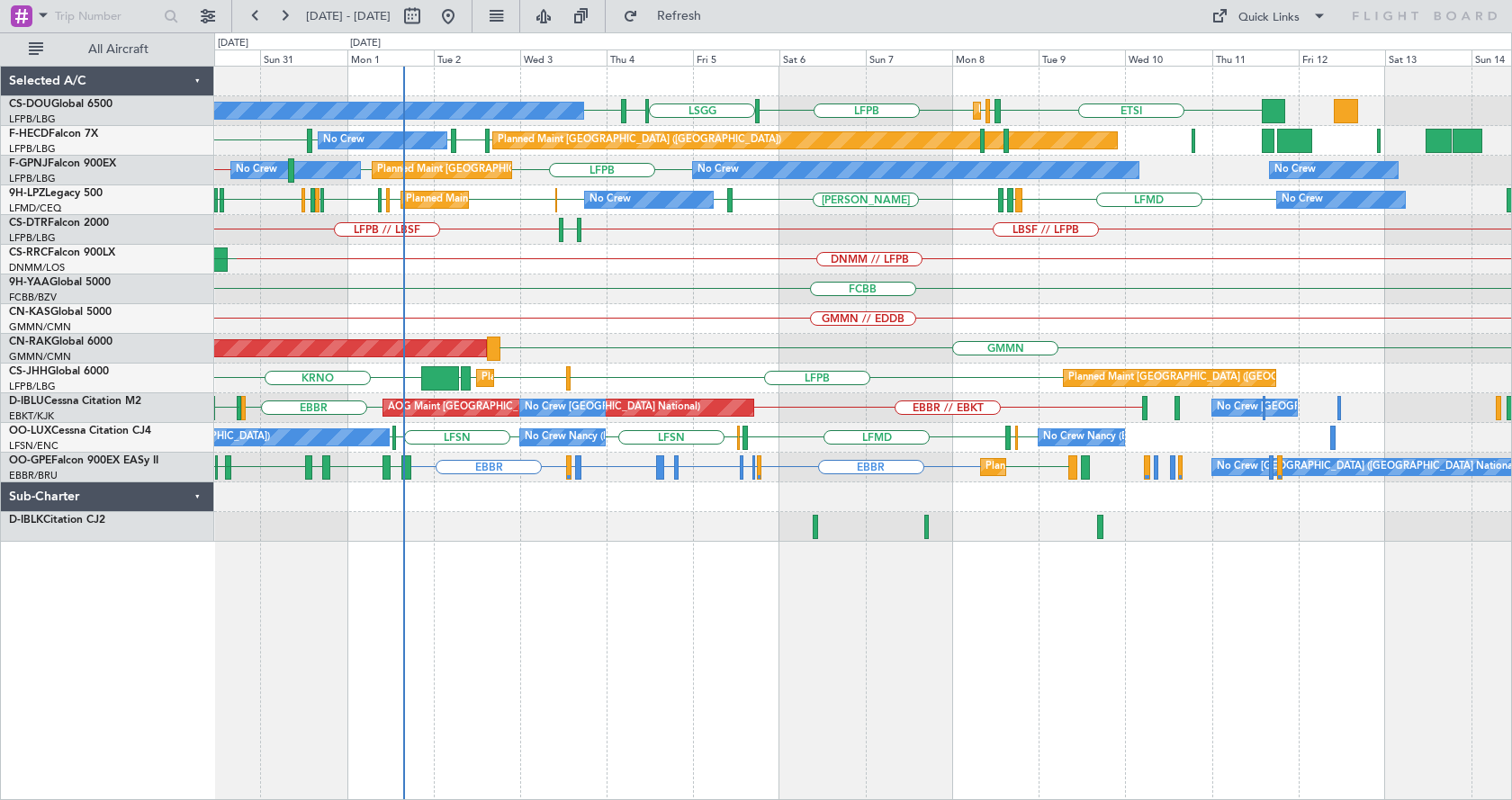
click at [751, 648] on div "EGGW LFPB LFPB LSGG LIML LFPB ETSI Planned Maint Paris (Le Bourget) Planned Mai…" at bounding box center [862, 433] width 1298 height 734
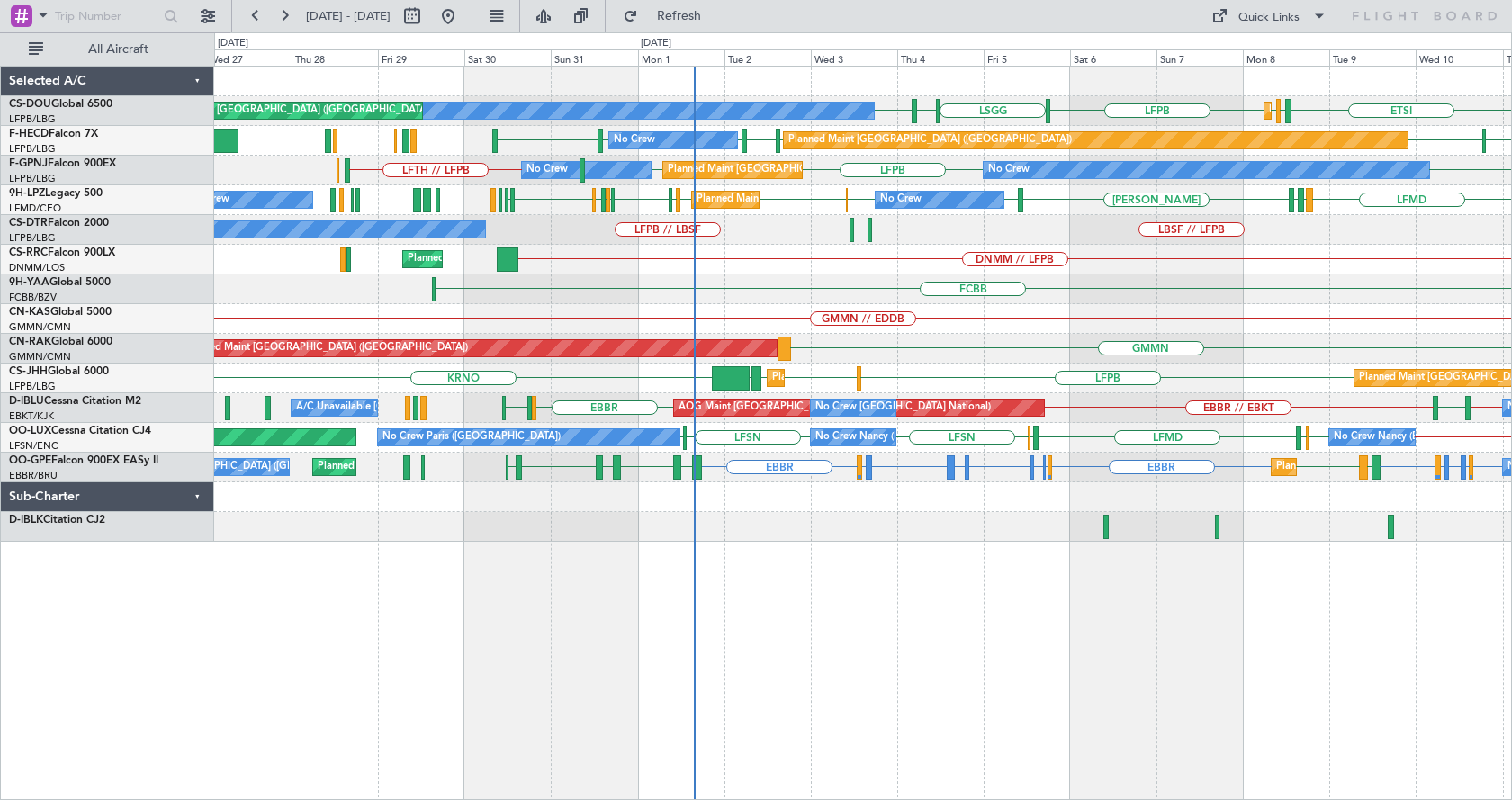
click at [781, 669] on div "EGGW LFPB LFPB LSGG LIML LFPB ETSI Planned Maint Paris (Le Bourget) No Crew Pla…" at bounding box center [862, 433] width 1298 height 734
click at [810, 694] on div "Planned Maint [GEOGRAPHIC_DATA] ([GEOGRAPHIC_DATA]) No Crew Planned Maint [GEOG…" at bounding box center [862, 433] width 1298 height 734
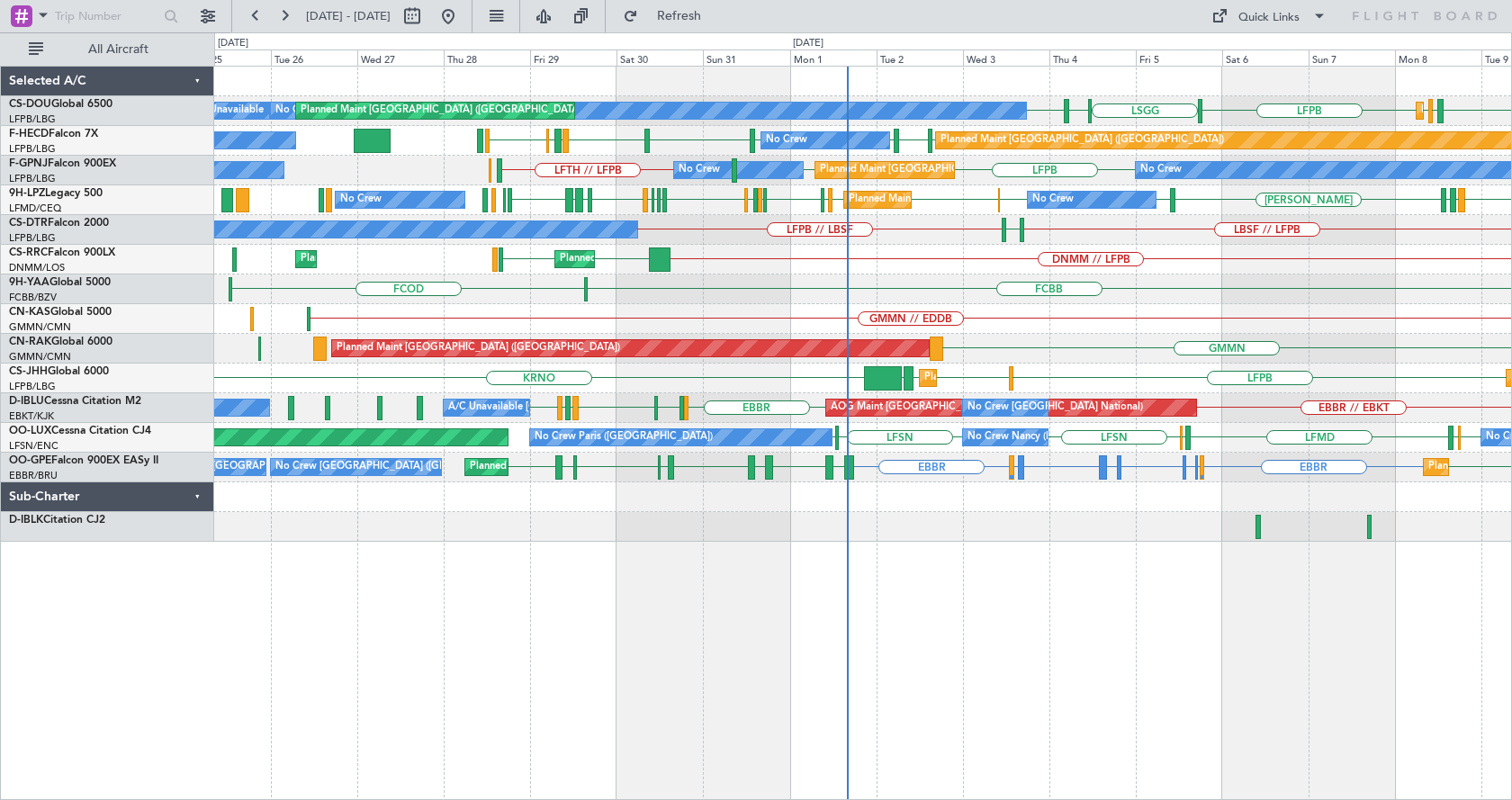
click at [829, 641] on div "Planned Maint Paris (Le Bourget) No Crew Planned Maint Paris (Le Bourget) Plann…" at bounding box center [862, 433] width 1298 height 734
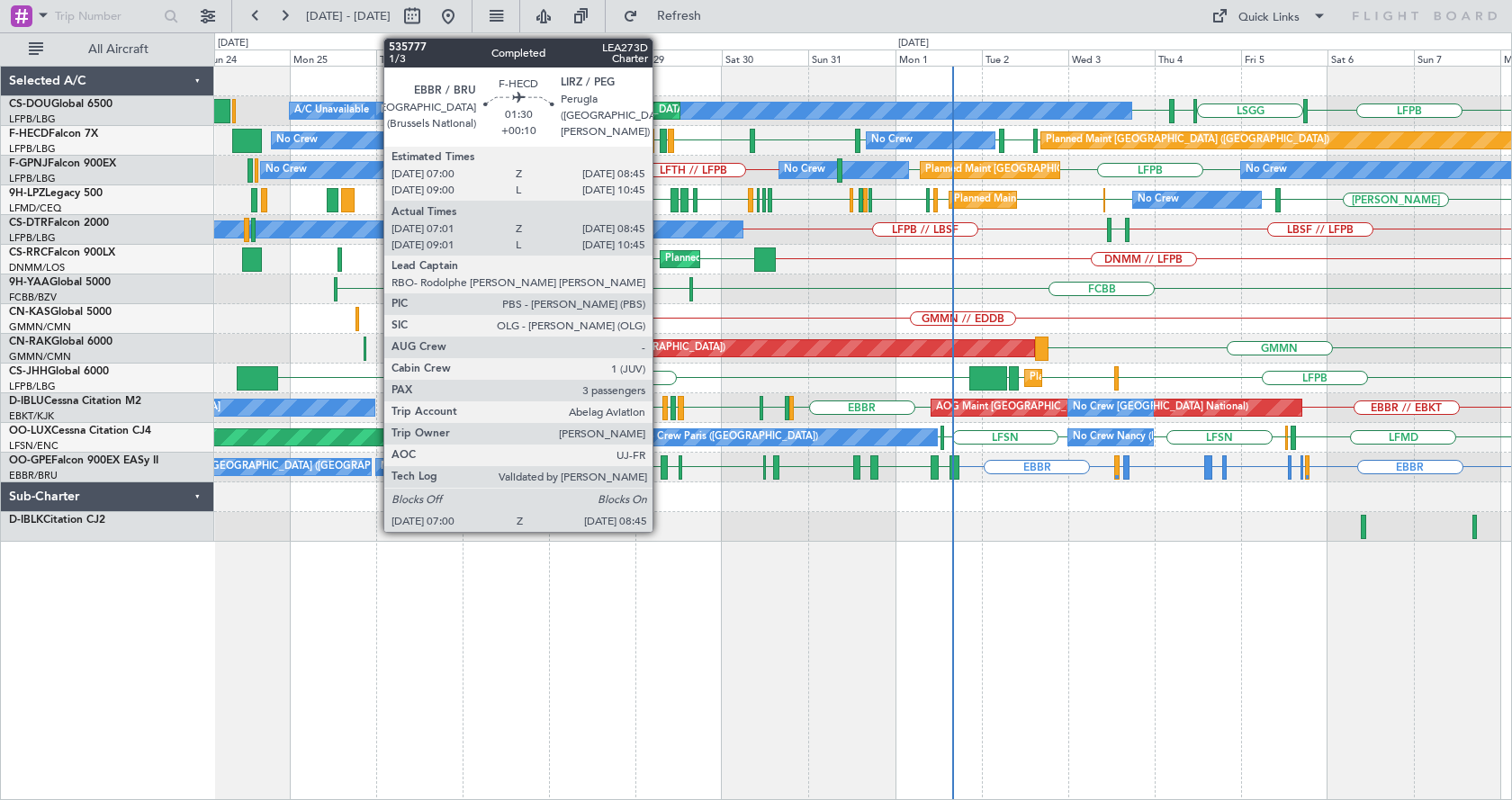
click at [660, 136] on div at bounding box center [663, 141] width 7 height 24
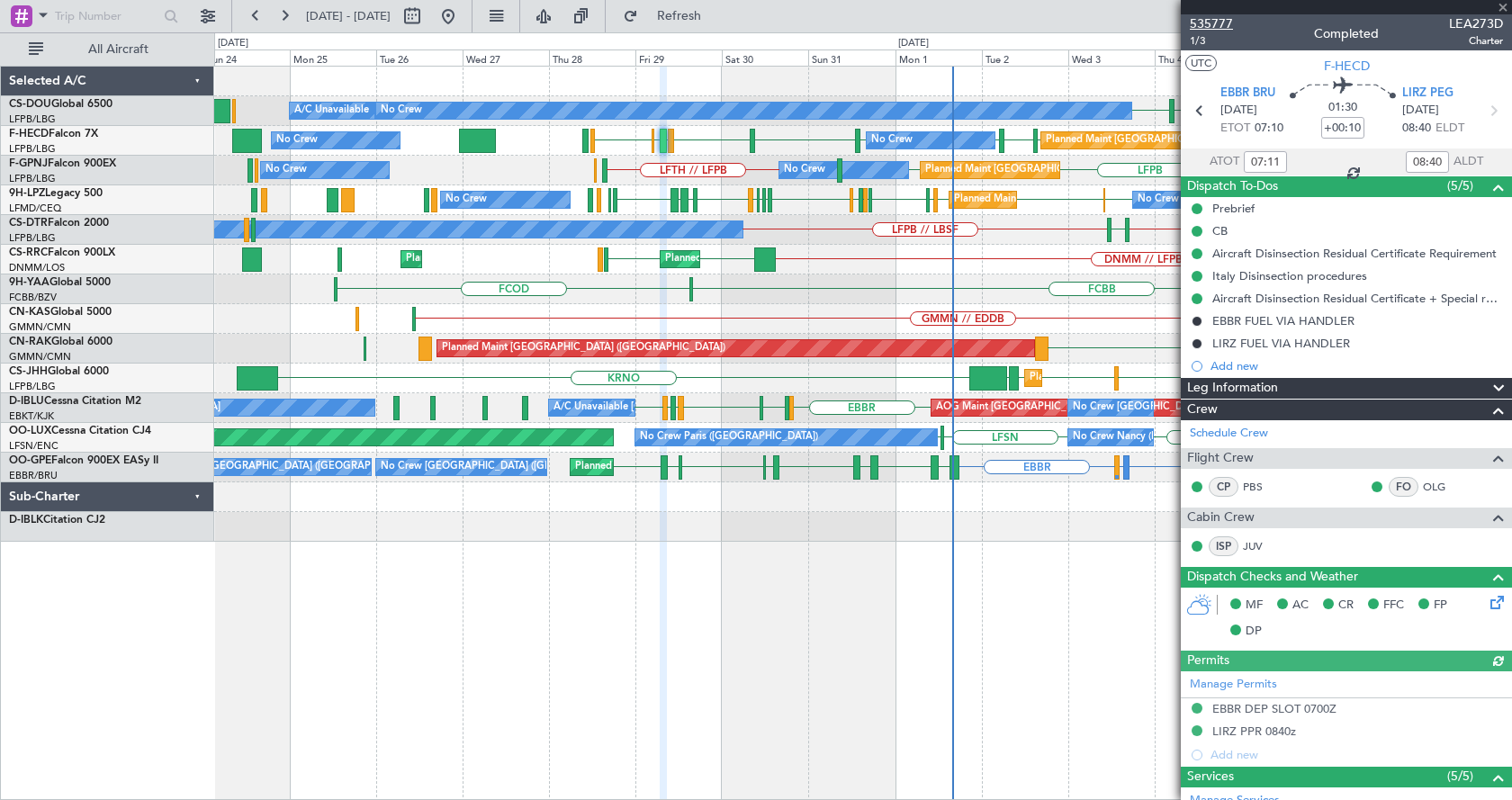
click at [1217, 22] on span "535777" at bounding box center [1211, 24] width 43 height 19
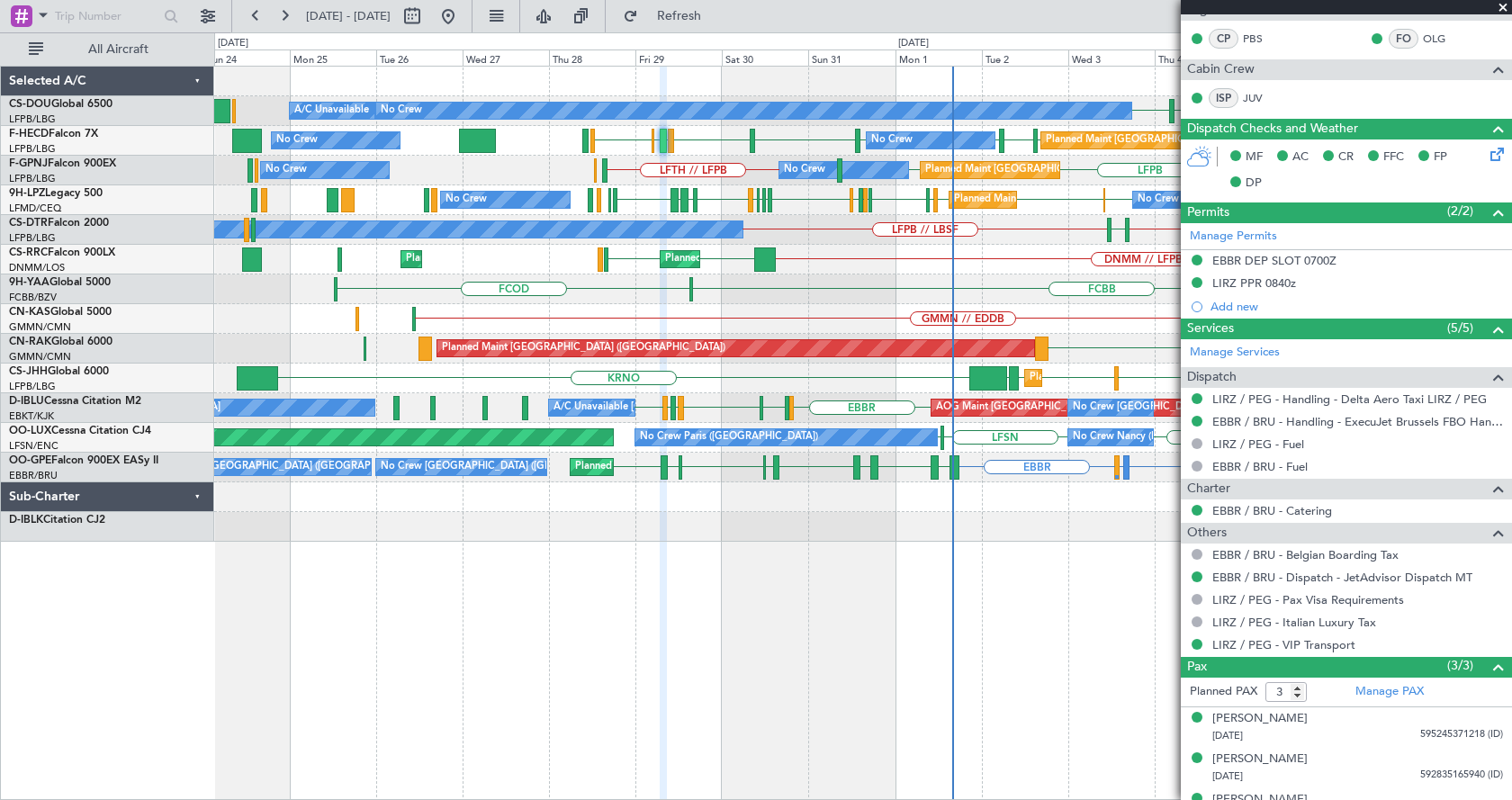
scroll to position [476, 0]
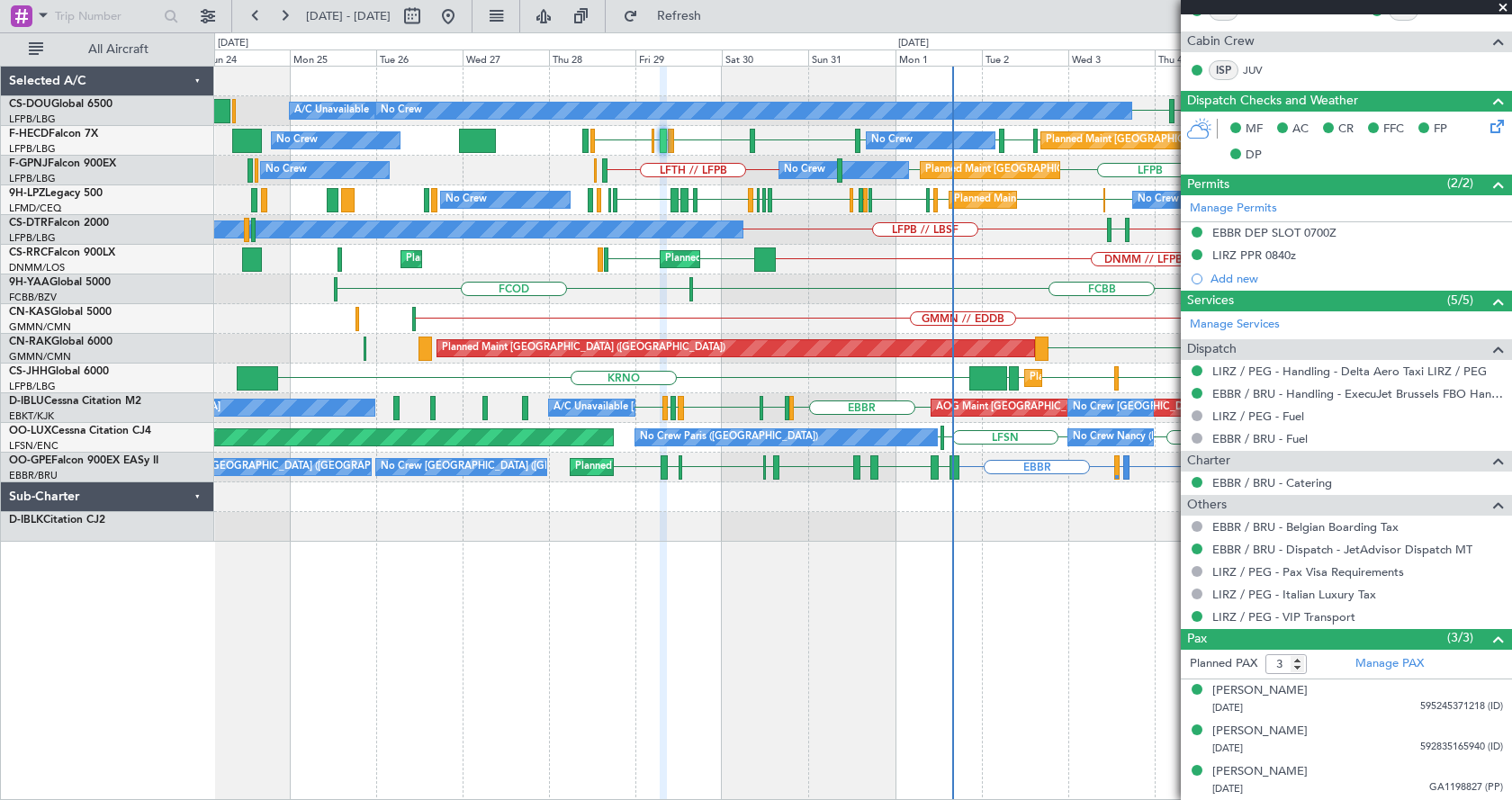
click at [1503, 6] on span at bounding box center [1502, 8] width 18 height 16
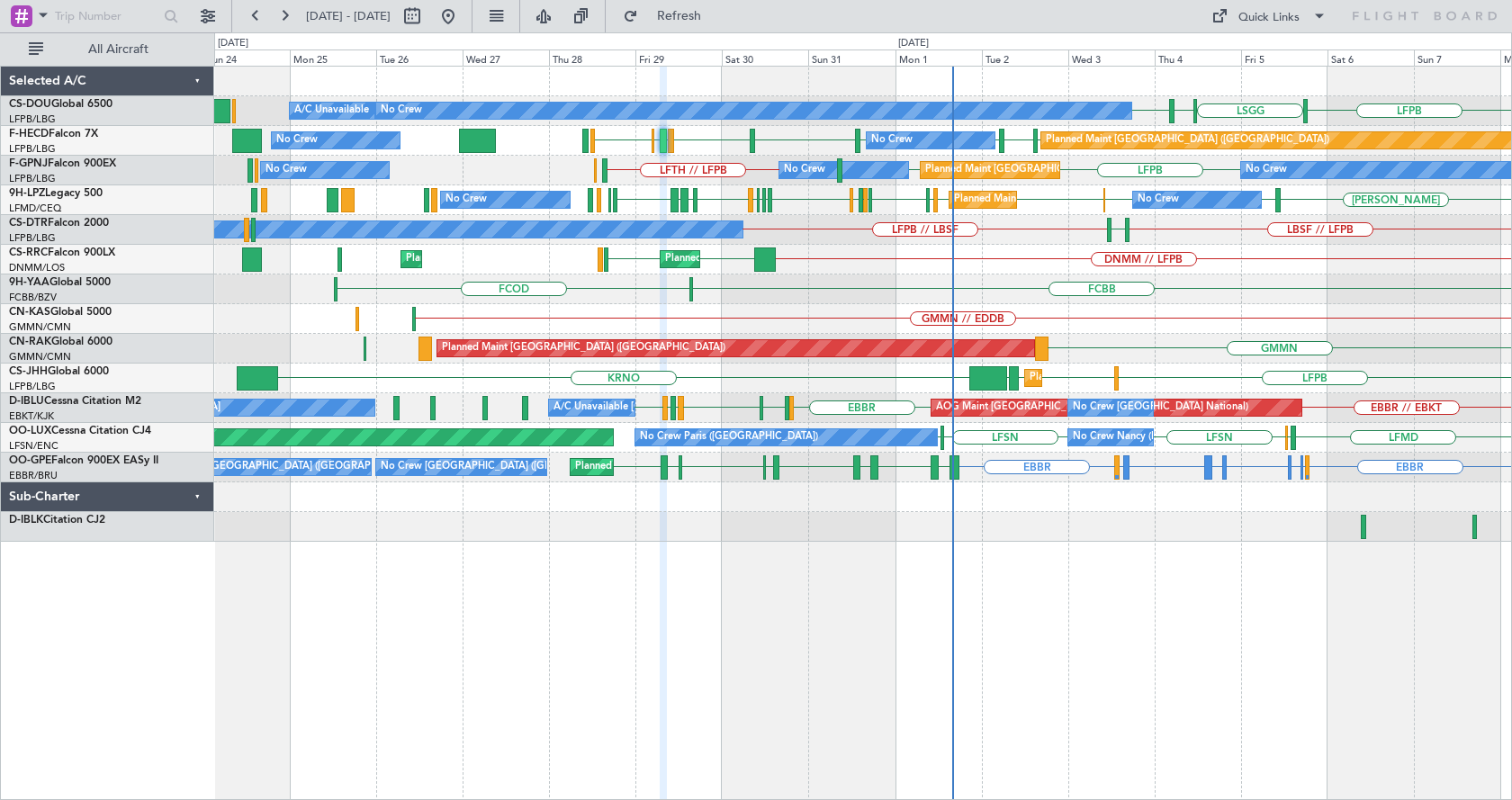
type input "0"
click at [673, 601] on div "LFPB LSGG LIML LFPB Planned Maint Paris (Le Bourget) A/C Unavailable No Crew Pl…" at bounding box center [862, 433] width 1298 height 734
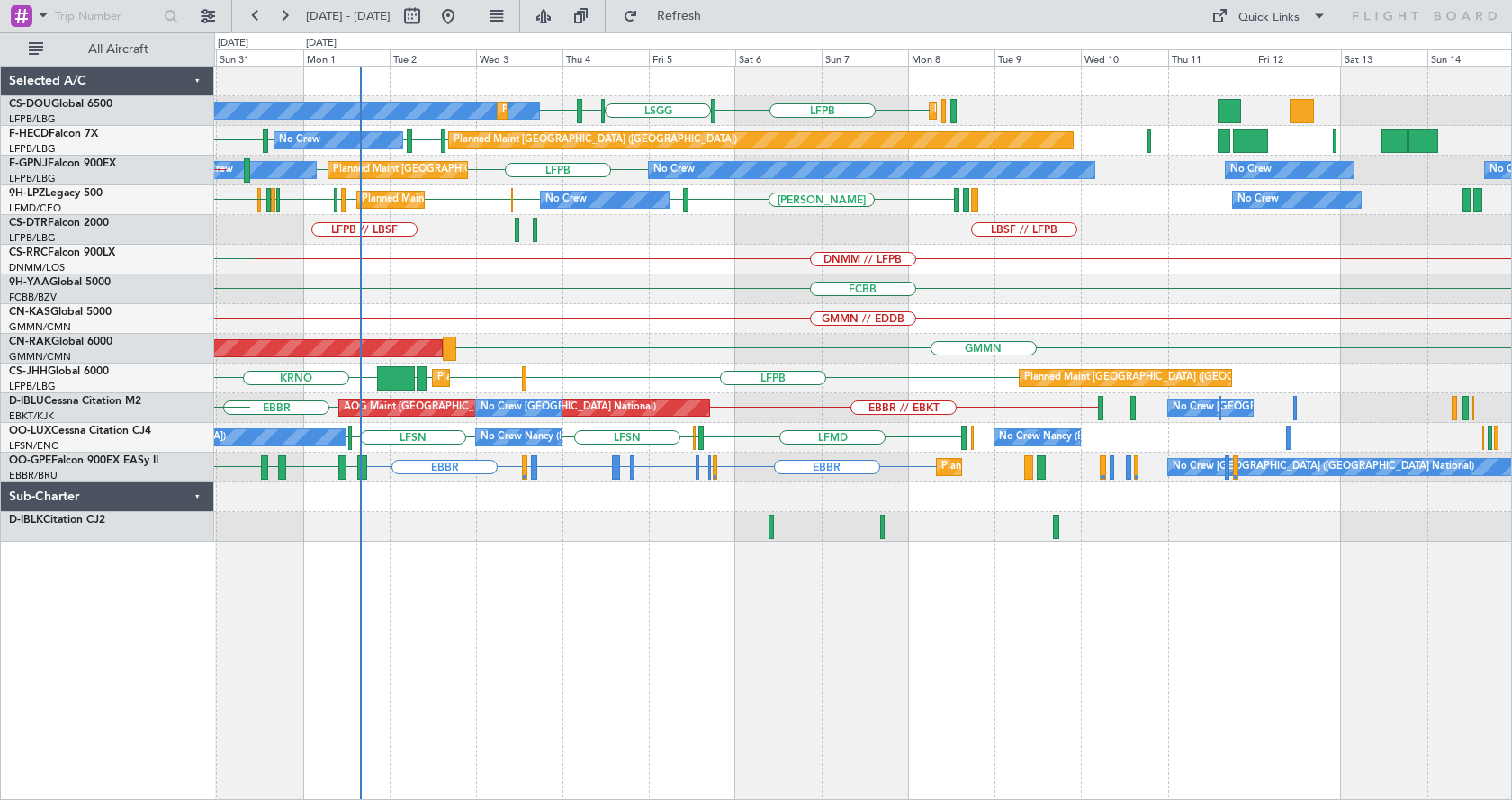
click at [878, 561] on div "LFPB LSGG LIML LFPB No Crew Planned Maint Paris (Le Bourget) Planned Maint Pari…" at bounding box center [862, 433] width 1298 height 734
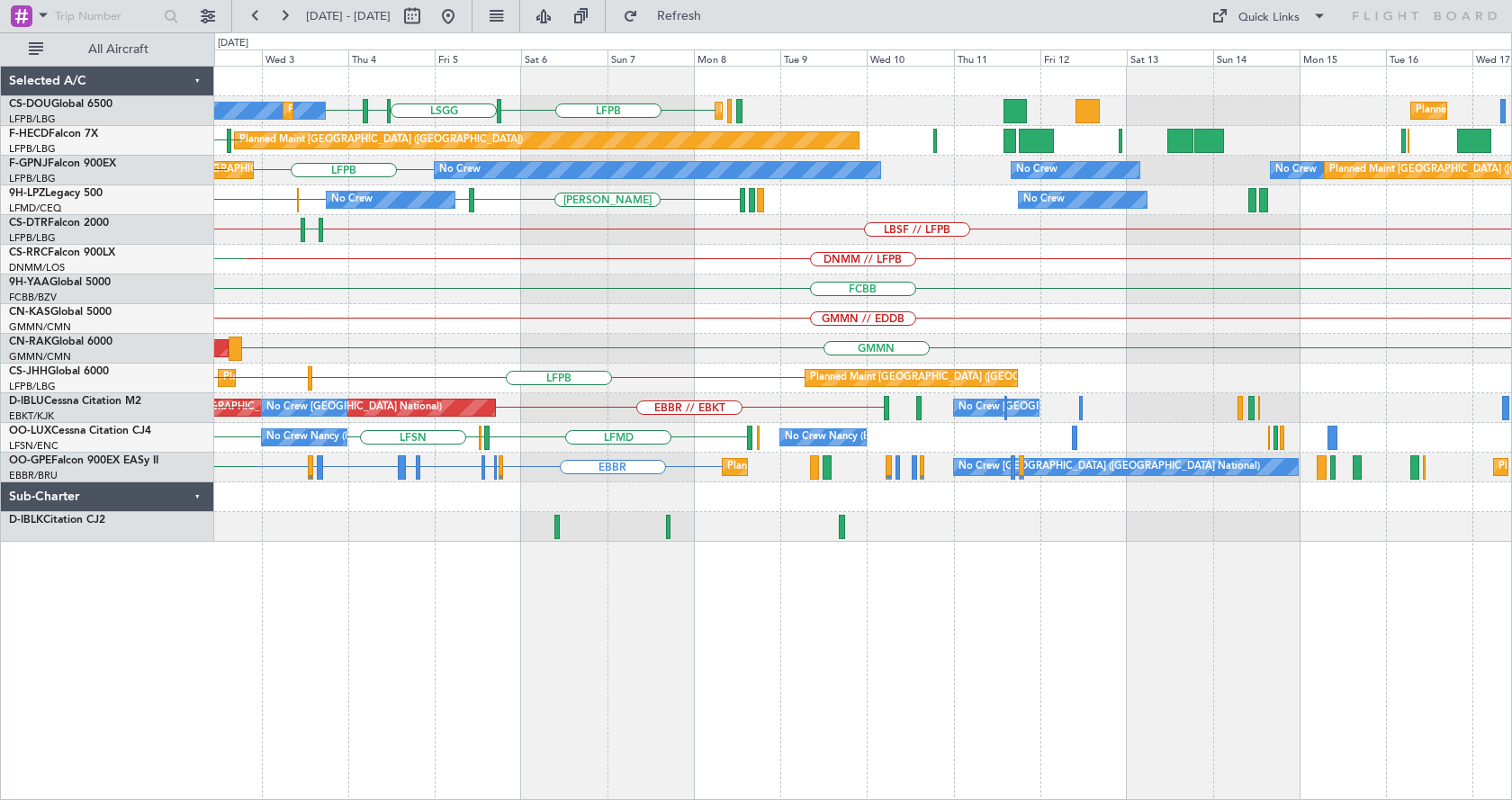
click at [1031, 370] on div "LFPB LSGG LIML LFPB No Crew Planned Maint Paris (Le Bourget) Planned Maint Pari…" at bounding box center [862, 304] width 1297 height 475
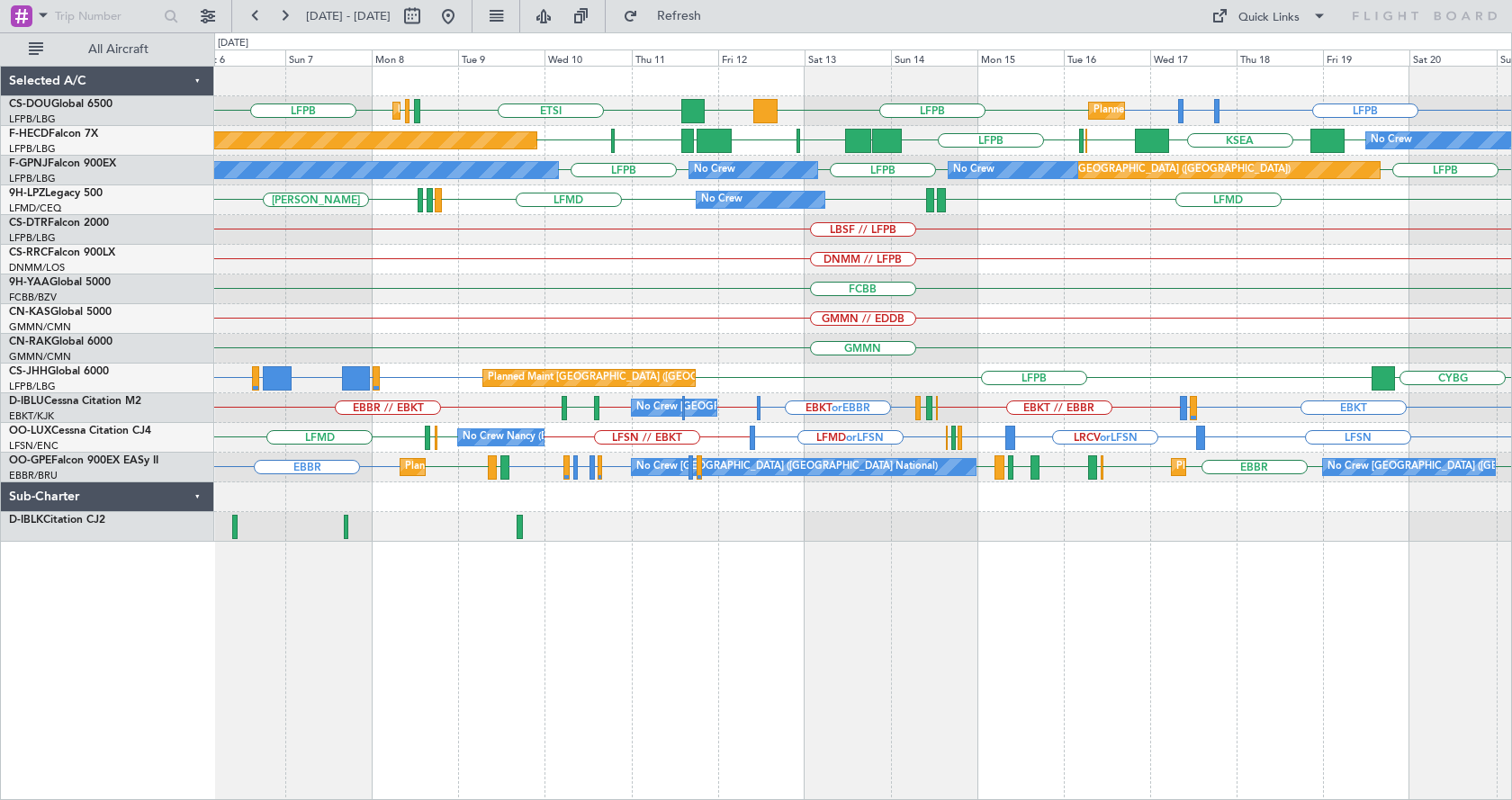
click at [831, 686] on div "LFPB LFTH or LFPB LFPB EGGW LFPB LFPB LFPB DGAA ETSI Planned Maint Paris (Le Bo…" at bounding box center [862, 433] width 1298 height 734
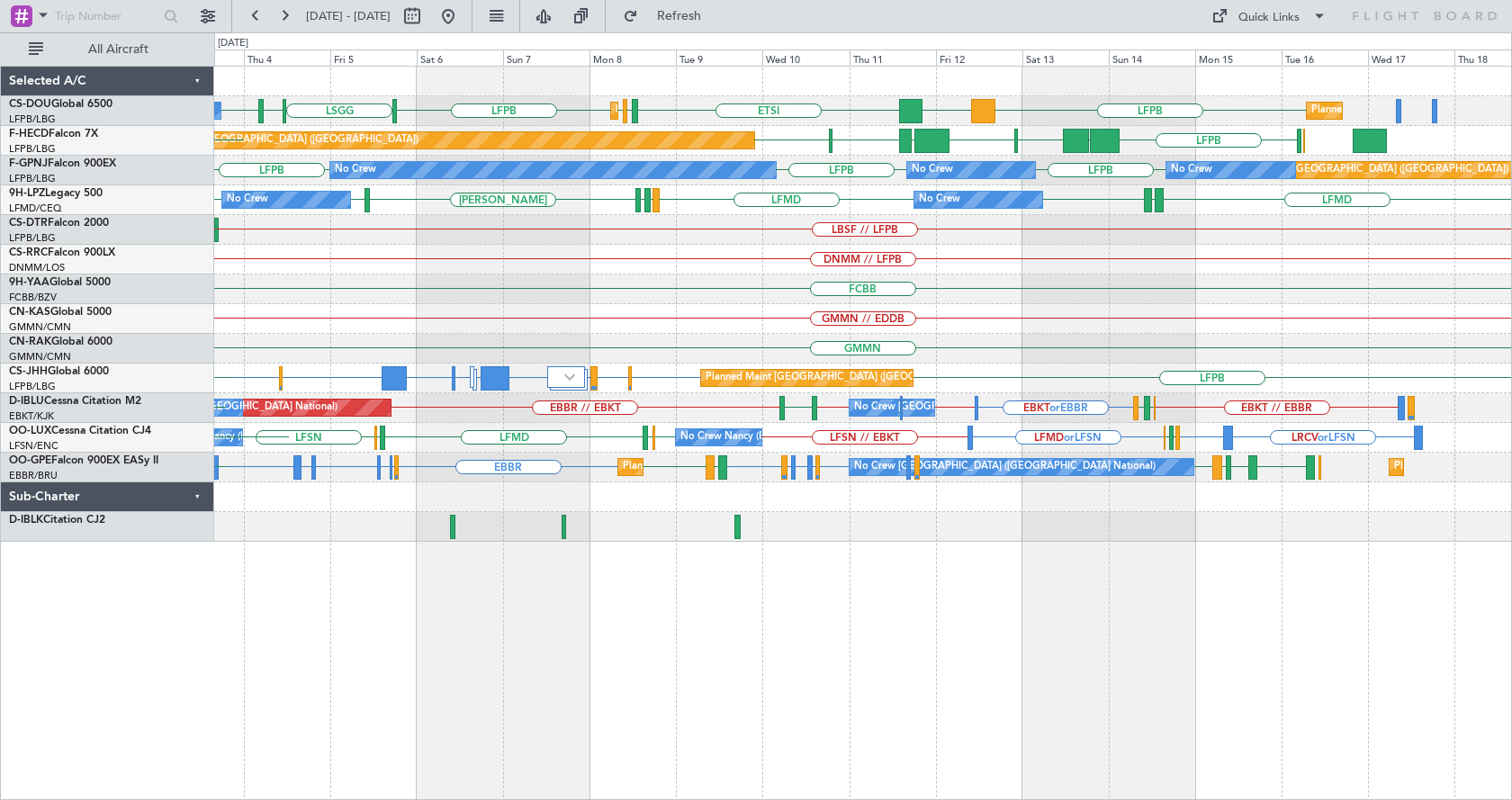
click at [873, 702] on div "EGGW LFPB LFPB LSGG LIML LFPB LFPB DGAA ETSI Planned Maint Paris (Le Bourget) N…" at bounding box center [862, 433] width 1298 height 734
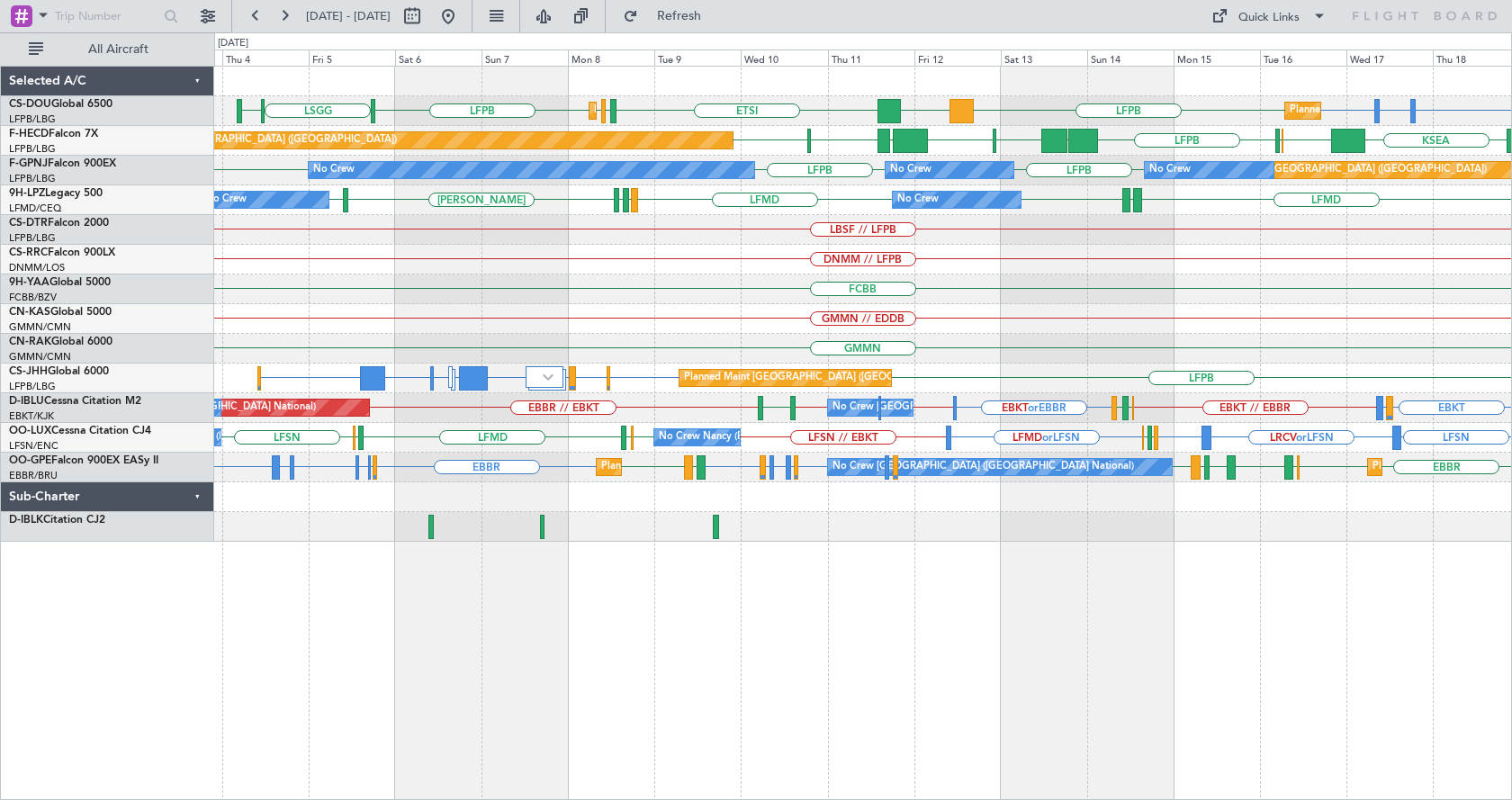
click at [551, 663] on div "Planned Maint Paris (Le Bourget) Planned Maint Paris (Le Bourget) LFPB LFTH or …" at bounding box center [862, 433] width 1298 height 734
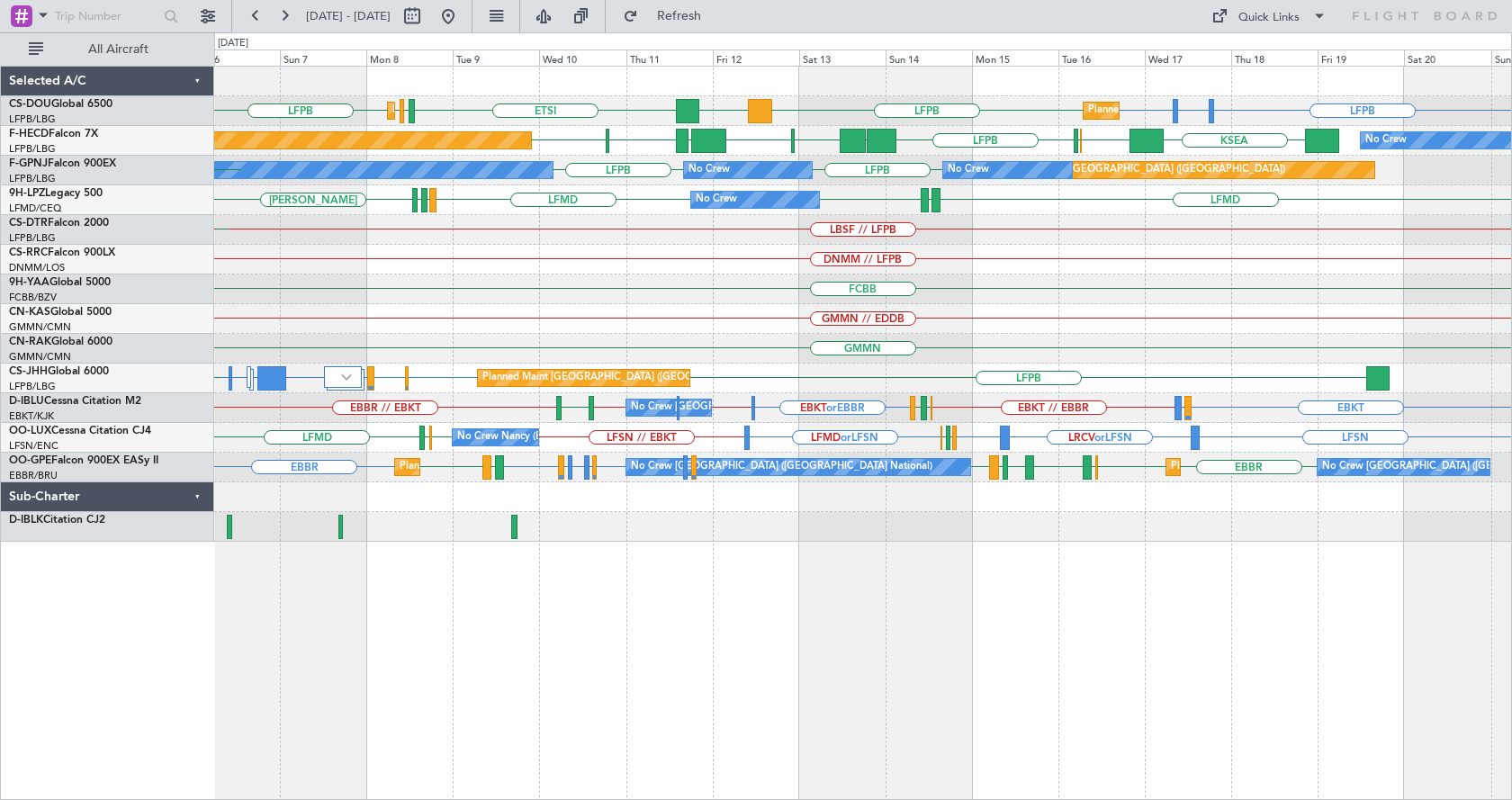
click at [906, 569] on div "Planned Maint Paris (Le Bourget) Planned Maint Paris (Le Bourget) LFPB LFTH or …" at bounding box center [862, 433] width 1298 height 734
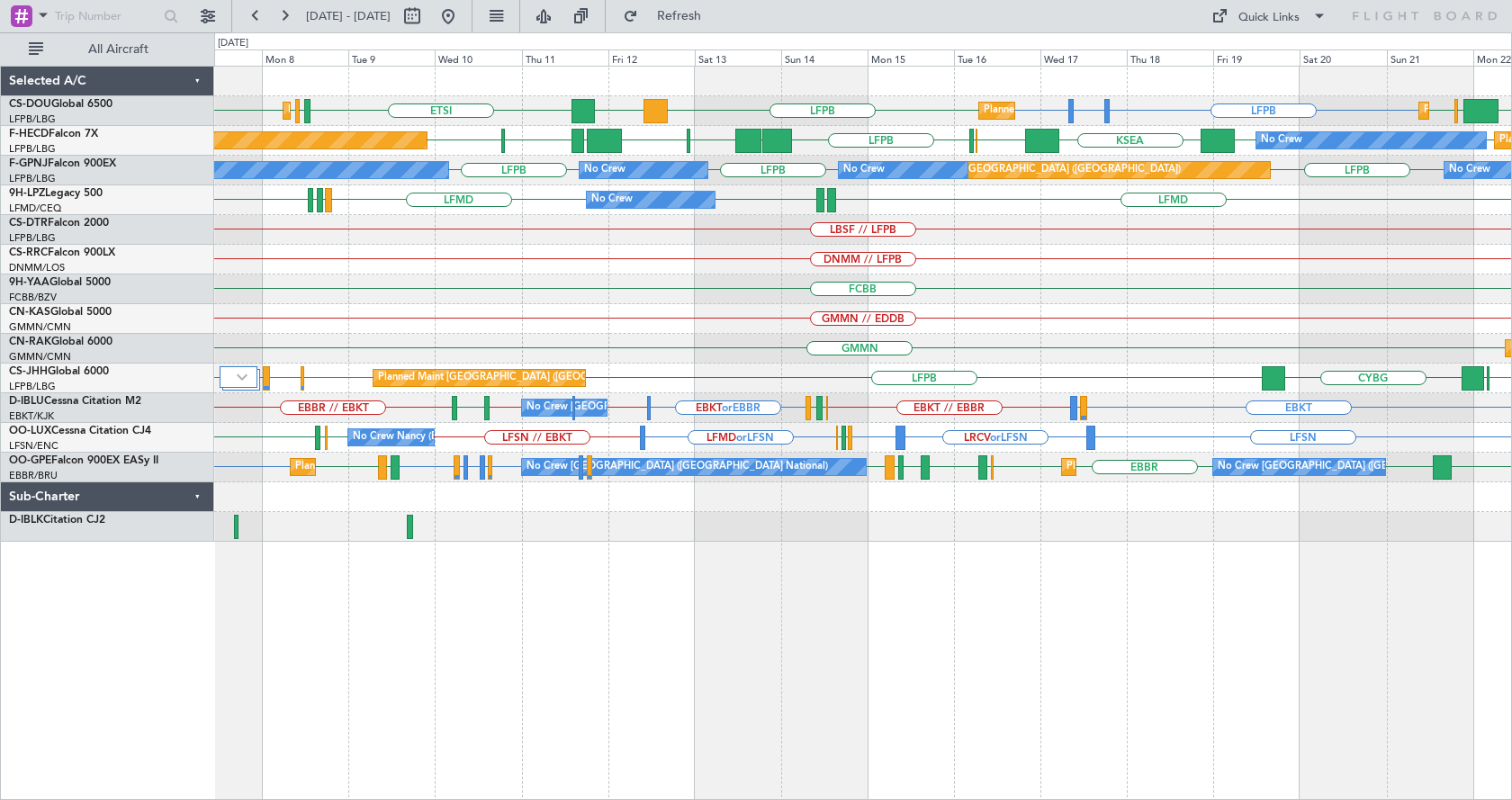
click at [1144, 562] on div "Planned Maint Paris (Le Bourget) Planned Maint Paris (Le Bourget) Planned Maint…" at bounding box center [862, 433] width 1298 height 734
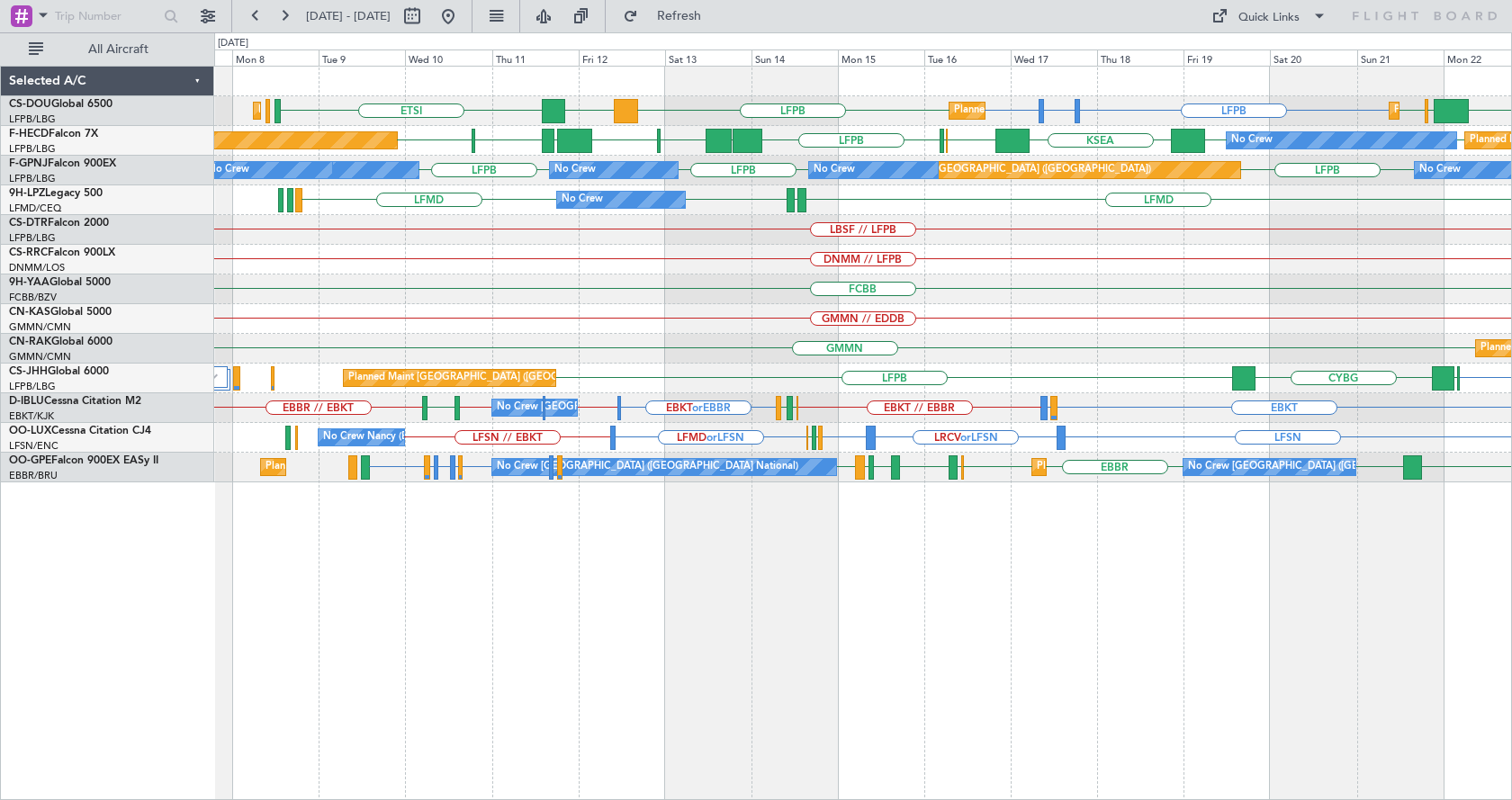
click at [1175, 619] on div "LFPB LFTH or LFPB LFPB LFPB DGAA ETSI HTZA EGKK LFPB Planned Maint Paris (Le Bo…" at bounding box center [862, 433] width 1298 height 734
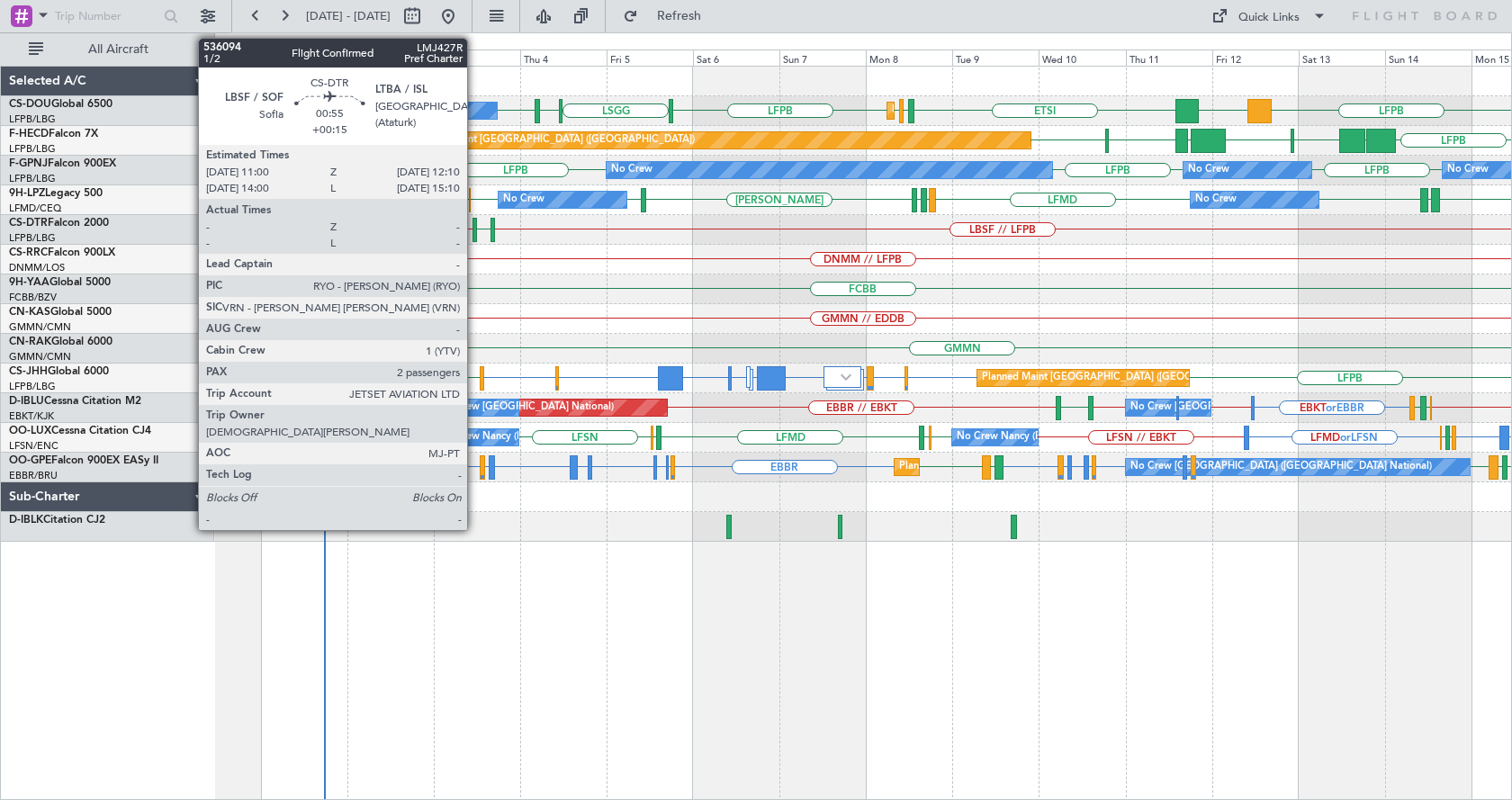
click at [475, 218] on div at bounding box center [474, 229] width 5 height 24
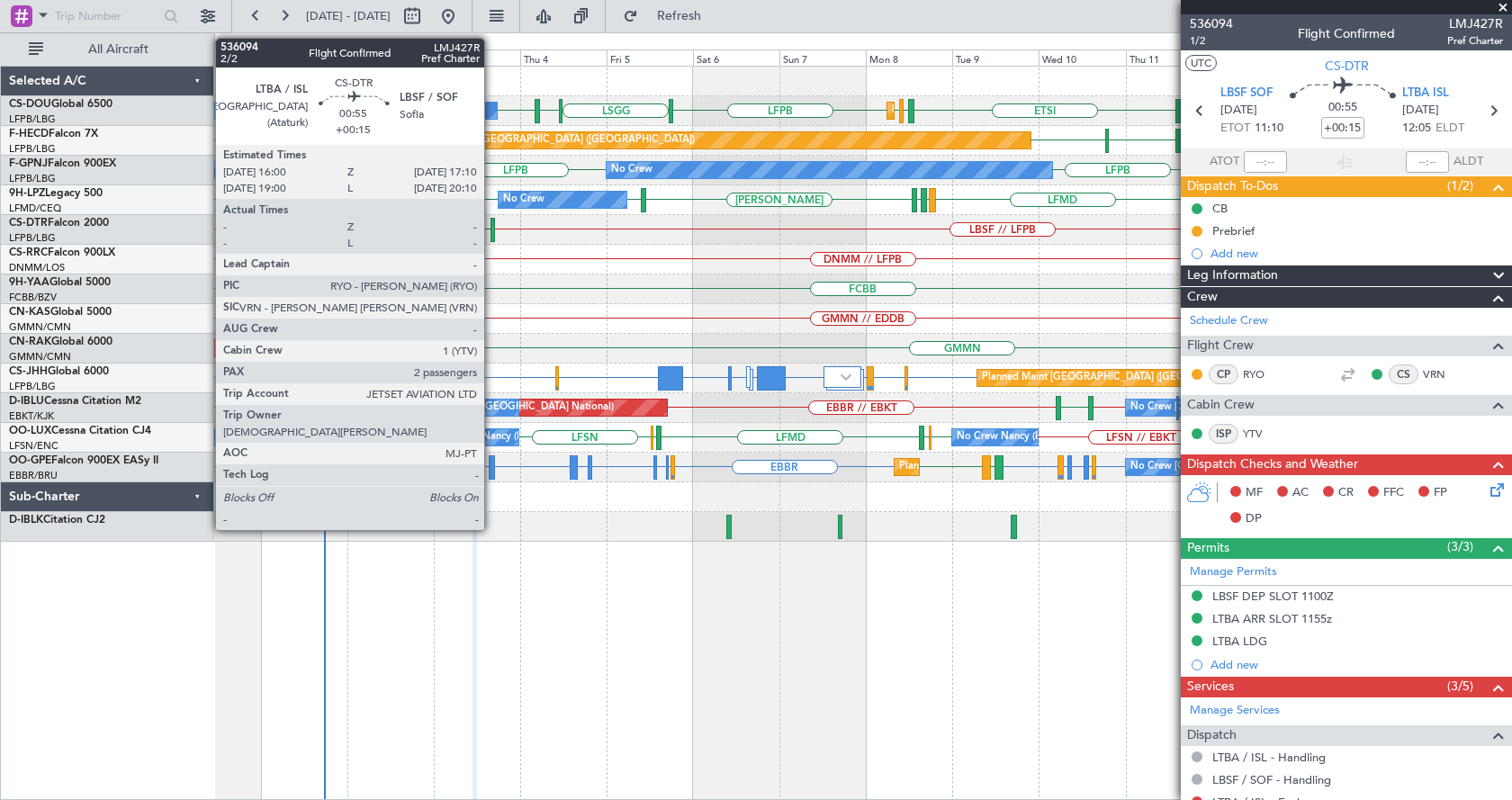
click at [492, 228] on div at bounding box center [492, 229] width 5 height 24
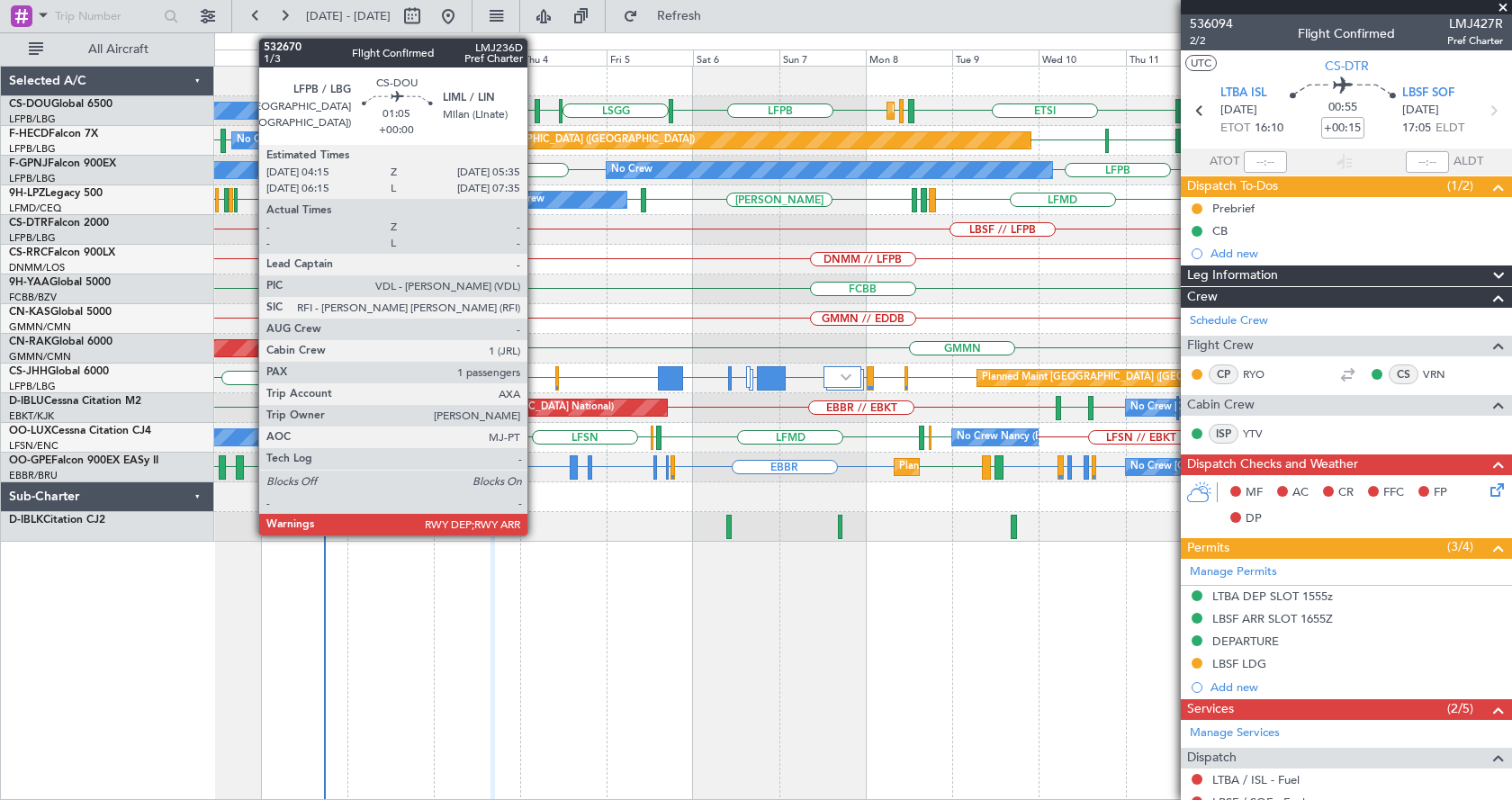
click at [536, 110] on div at bounding box center [538, 111] width 6 height 24
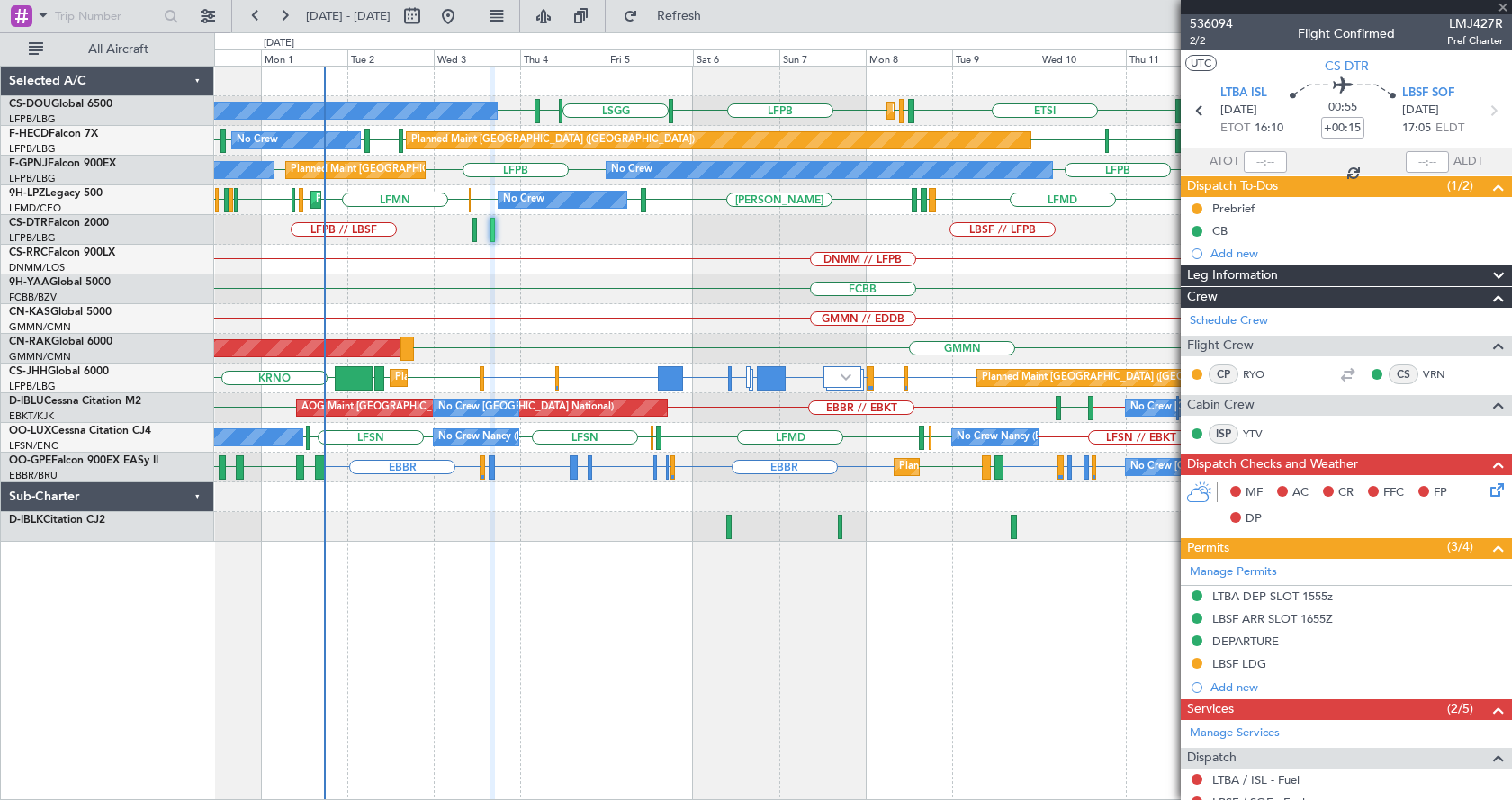
type input "1"
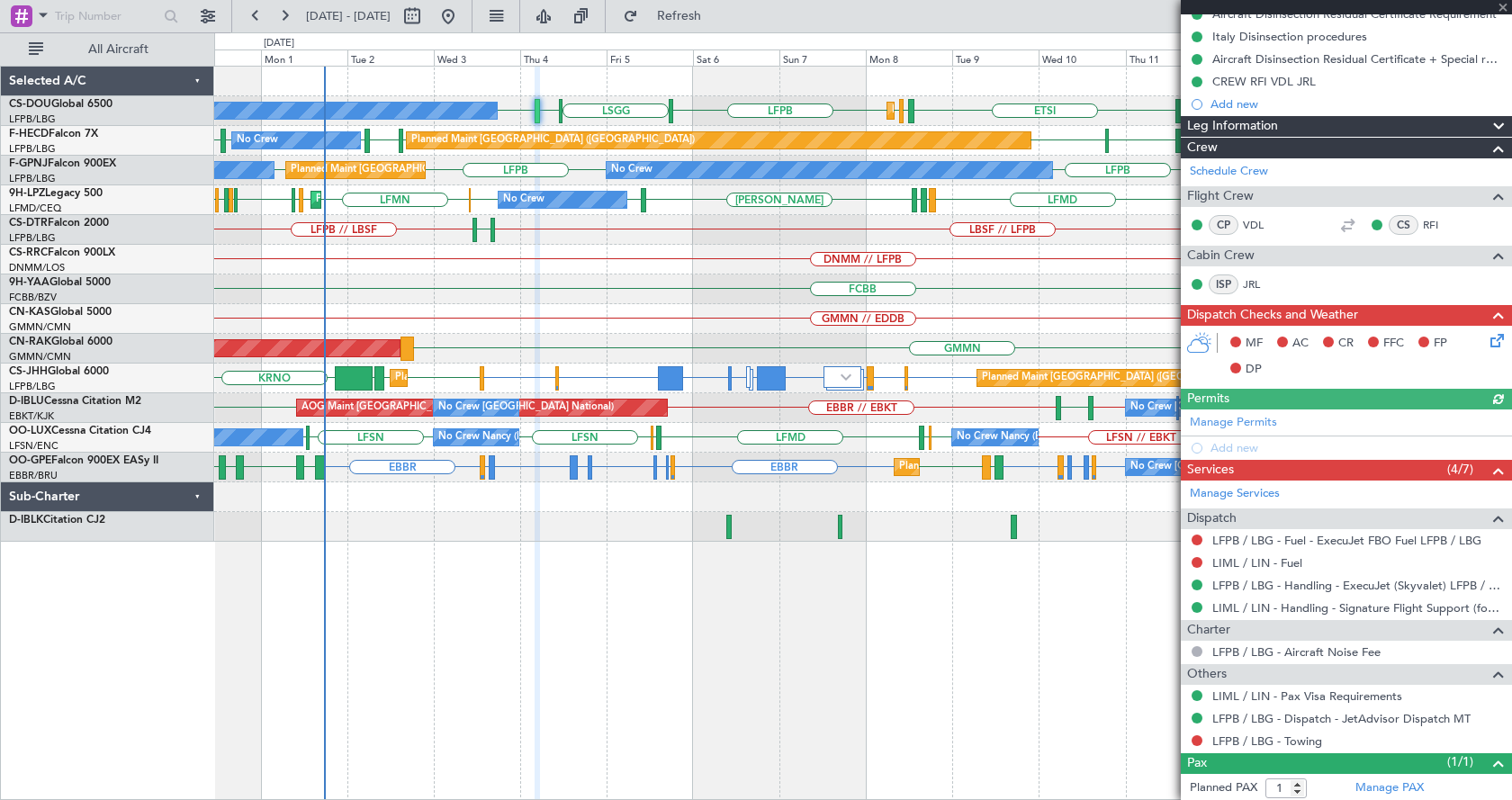
scroll to position [306, 0]
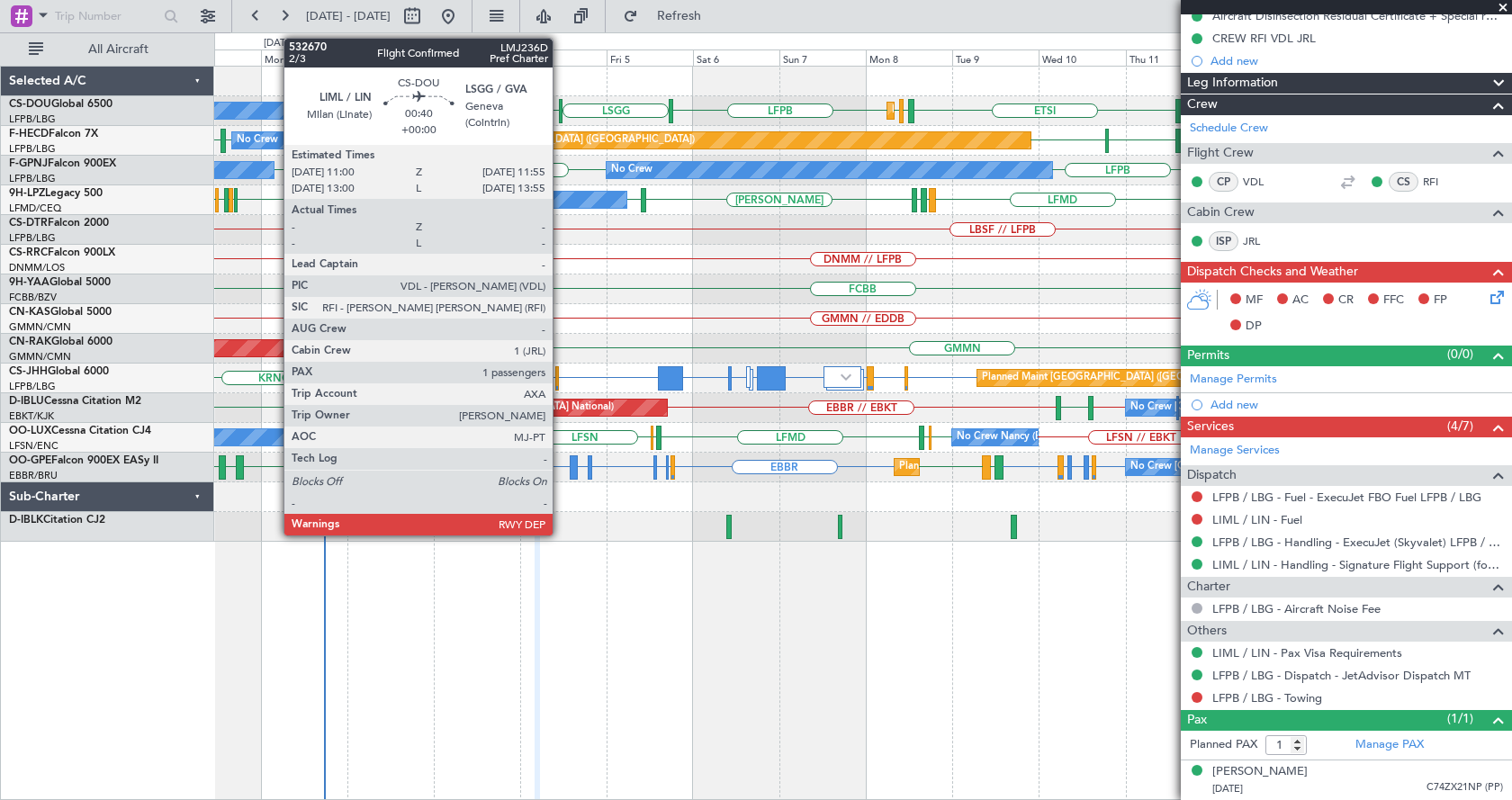
click at [561, 107] on div at bounding box center [561, 111] width 4 height 24
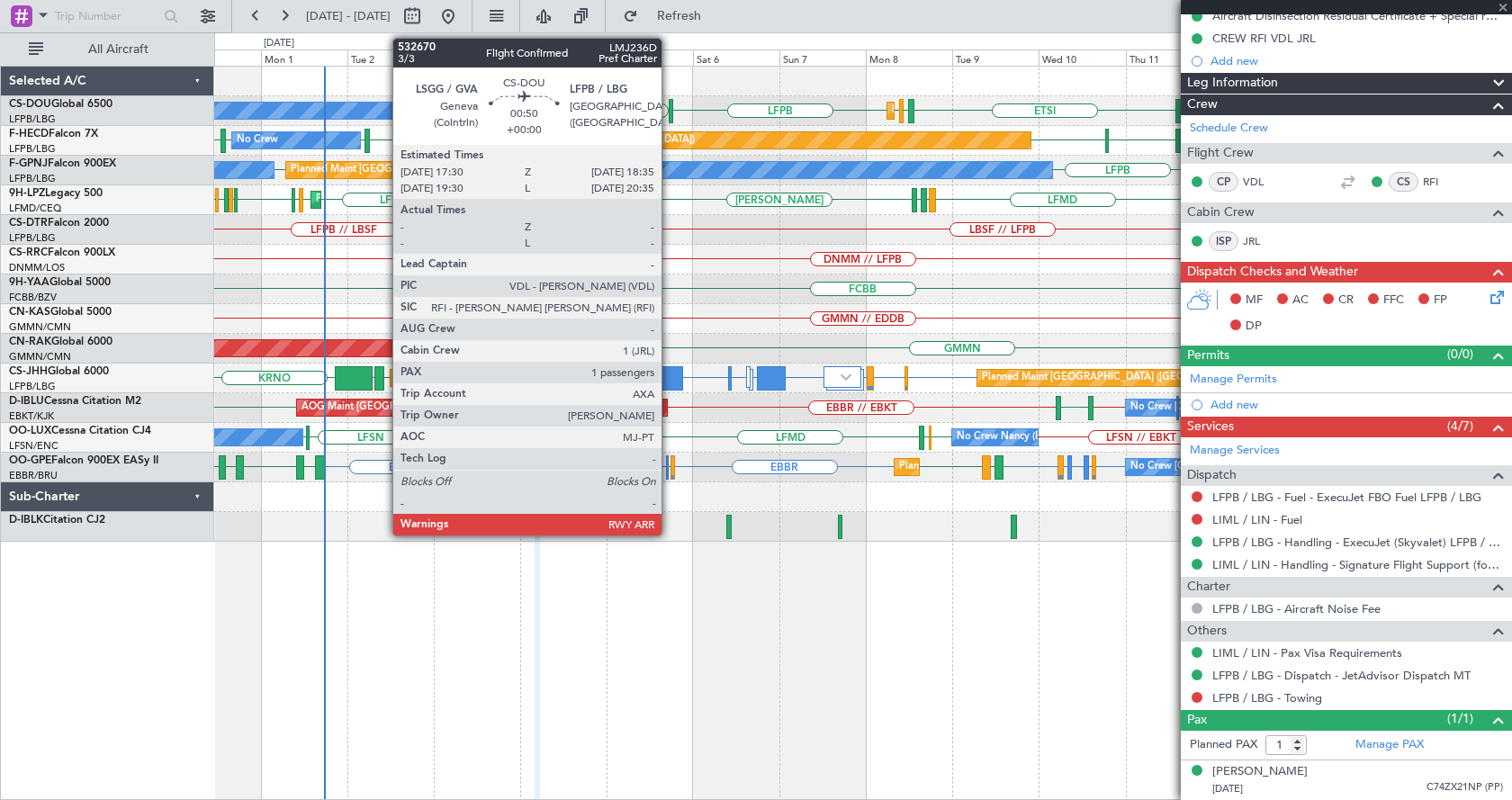
scroll to position [0, 0]
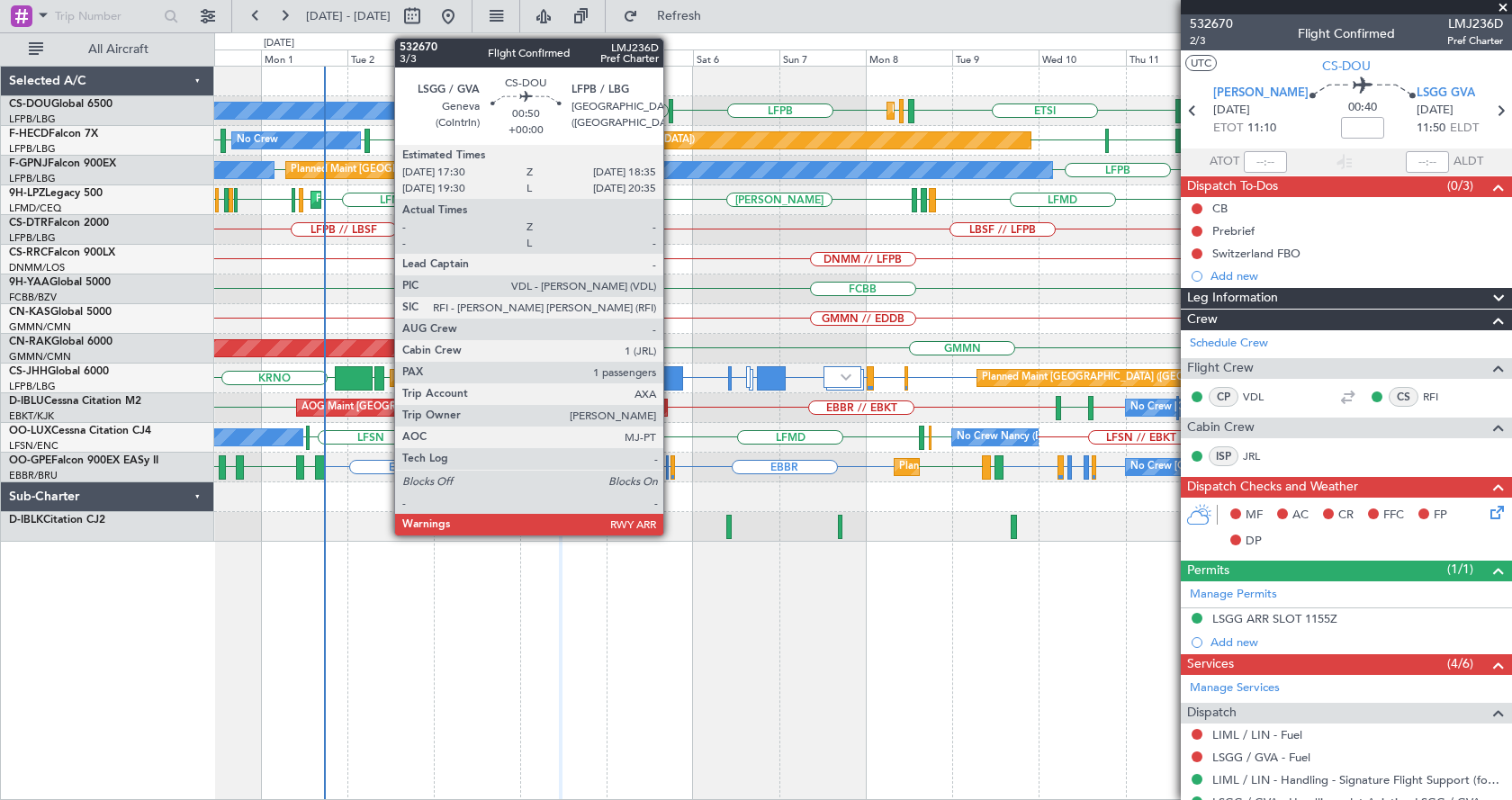
click at [672, 99] on div at bounding box center [671, 111] width 5 height 24
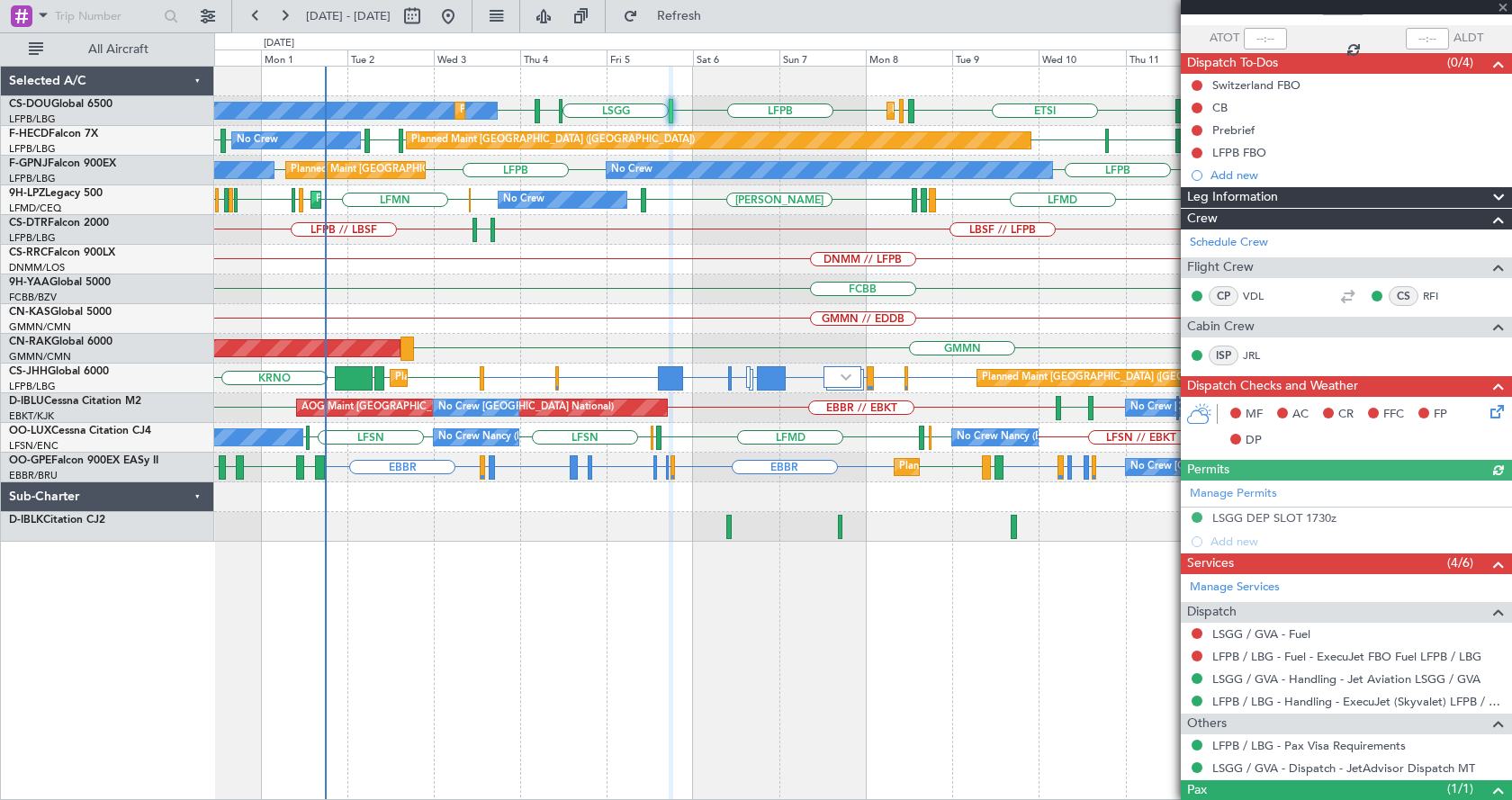
scroll to position [194, 0]
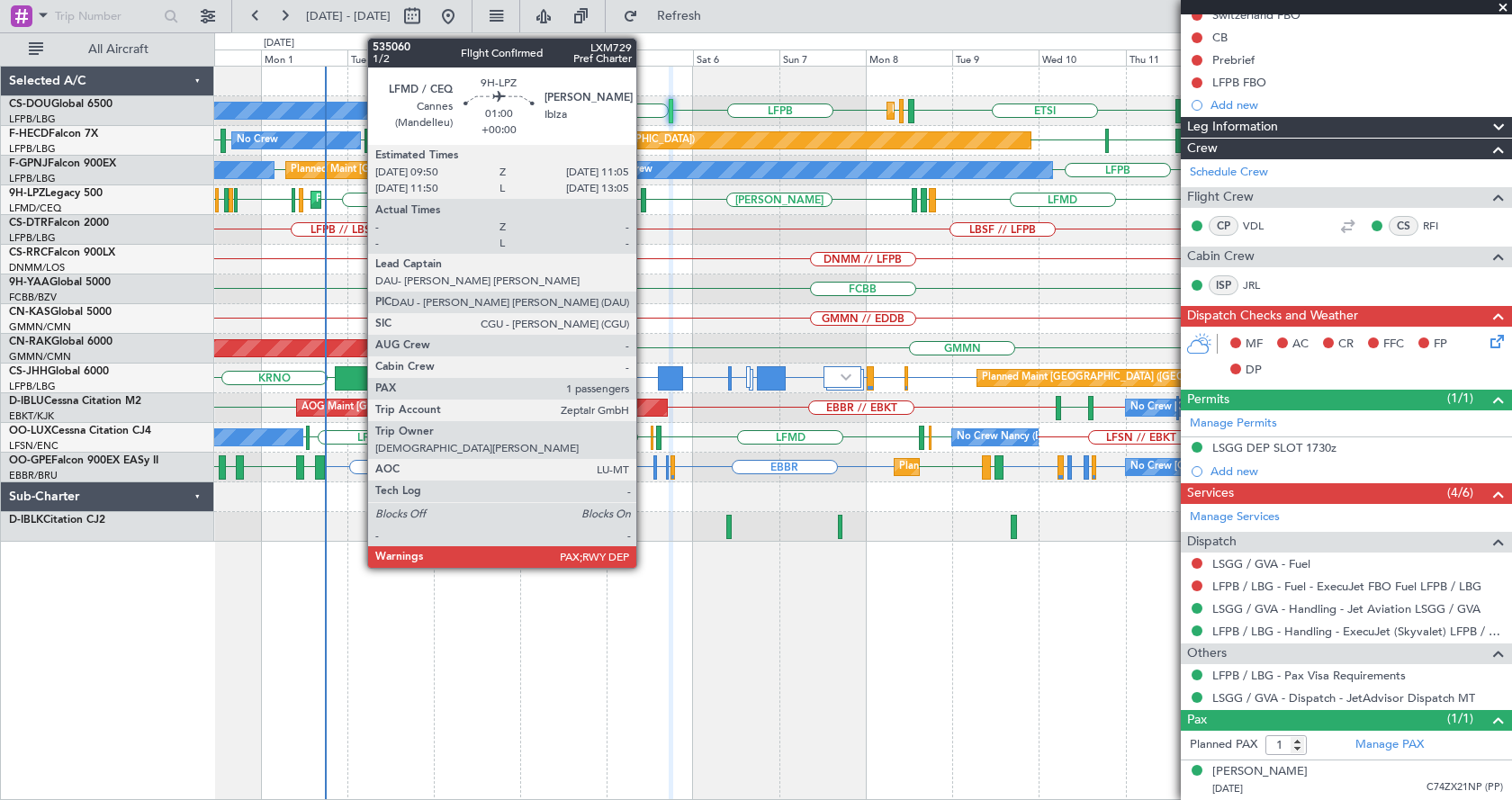
click at [645, 195] on div at bounding box center [644, 200] width 6 height 24
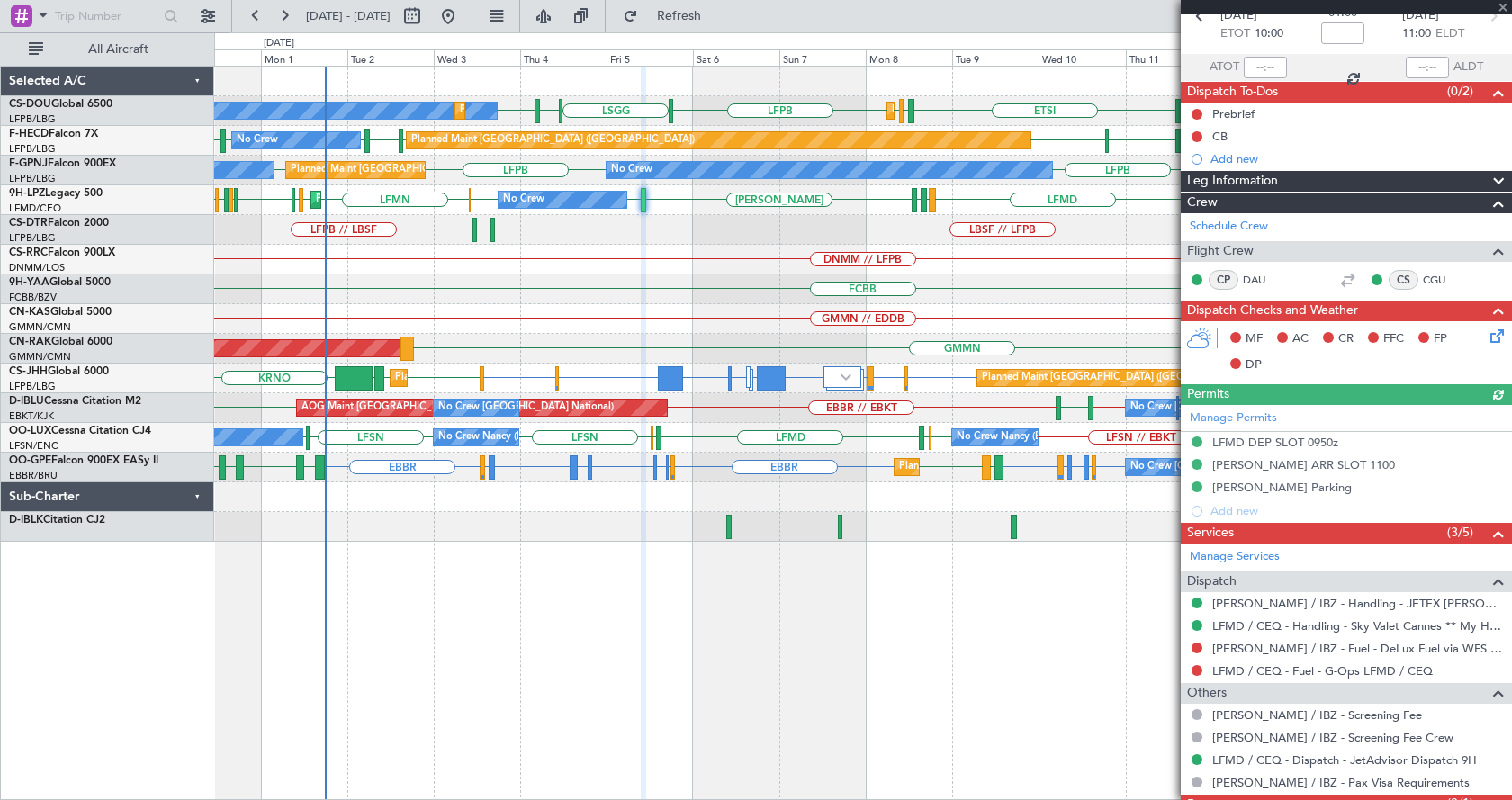
scroll to position [161, 0]
